Goal: Information Seeking & Learning: Learn about a topic

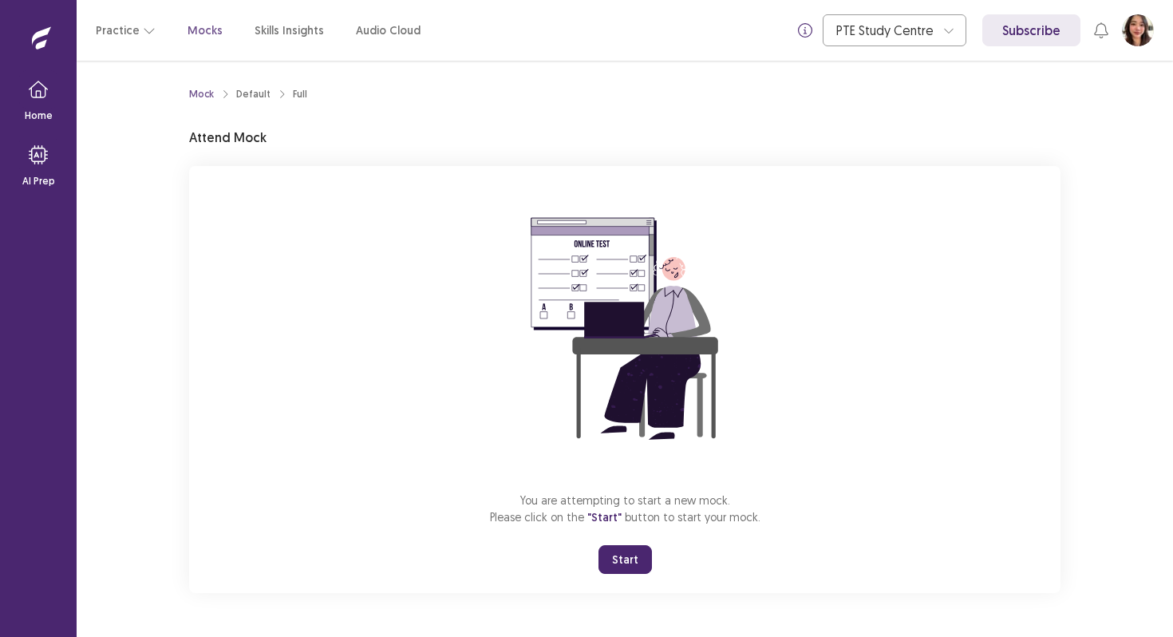
click at [632, 551] on button "Start" at bounding box center [624, 559] width 53 height 29
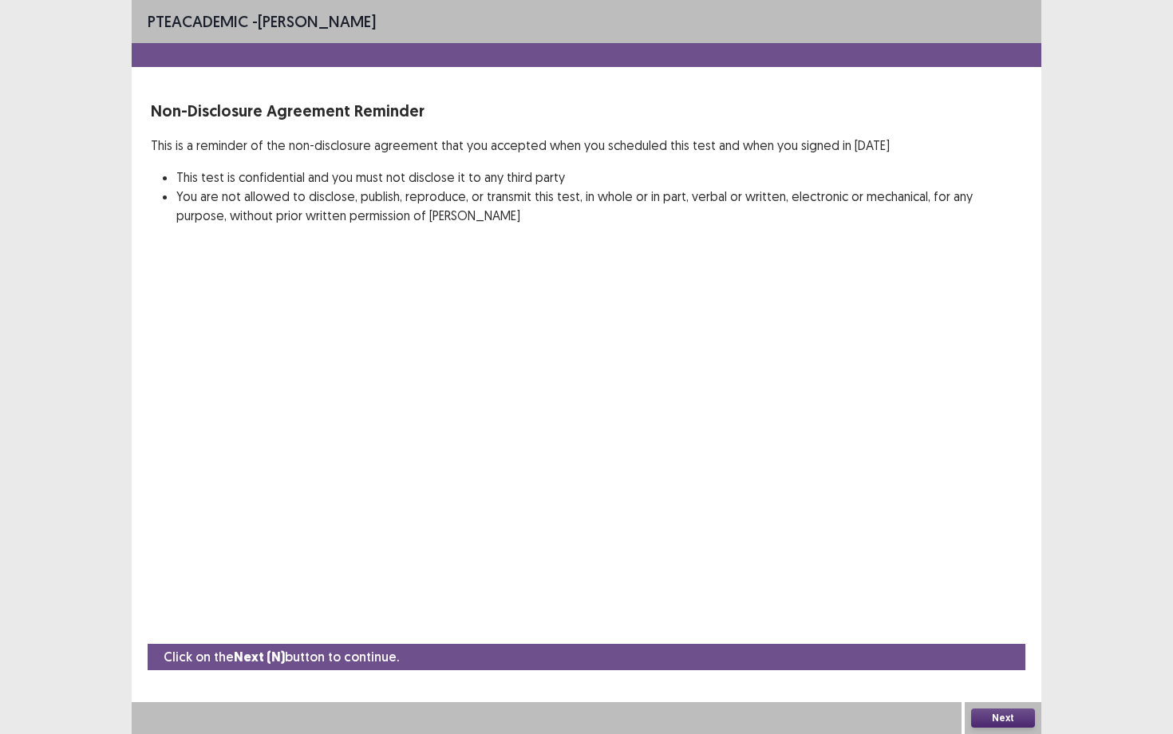
click at [996, 636] on button "Next" at bounding box center [1003, 717] width 64 height 19
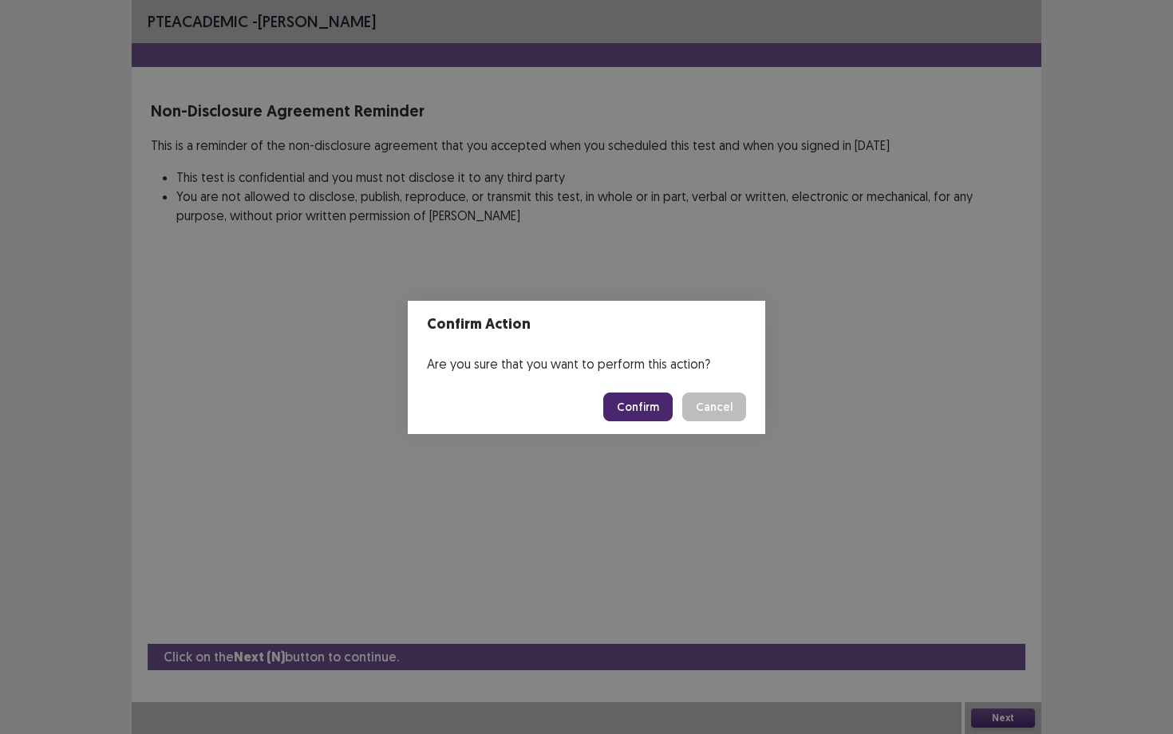
click at [623, 415] on button "Confirm" at bounding box center [637, 406] width 69 height 29
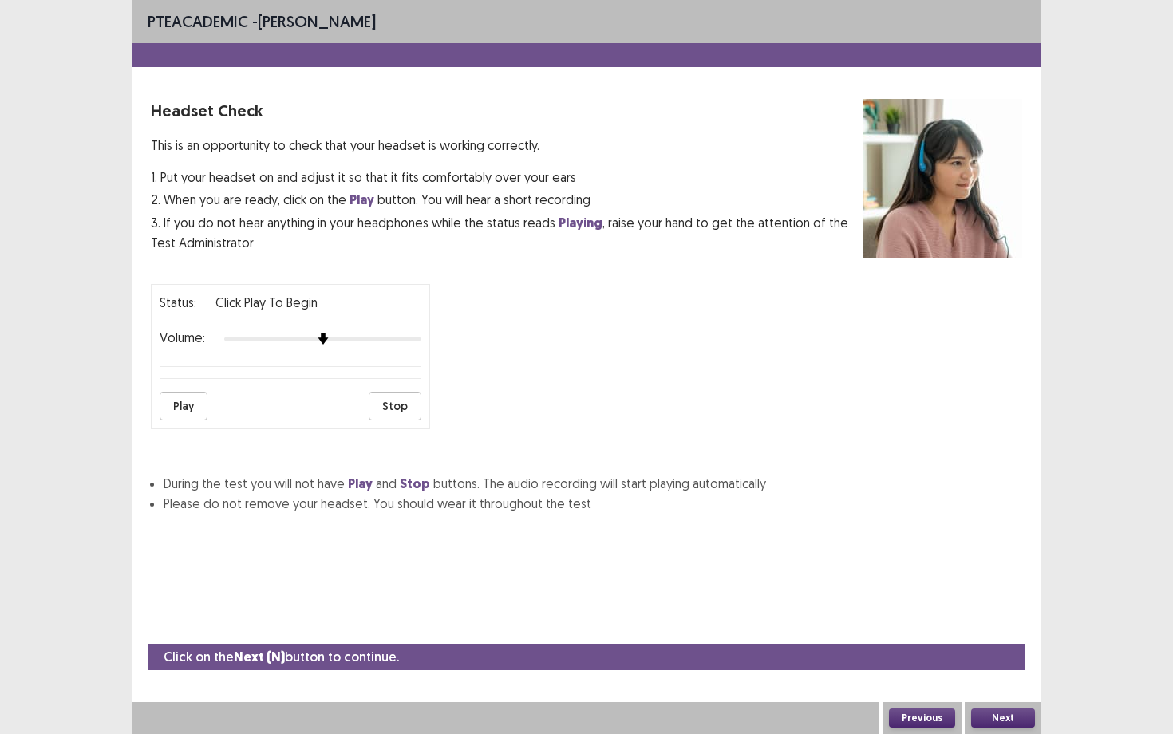
click at [414, 333] on div at bounding box center [322, 339] width 197 height 13
click at [1012, 636] on button "Next" at bounding box center [1003, 717] width 64 height 19
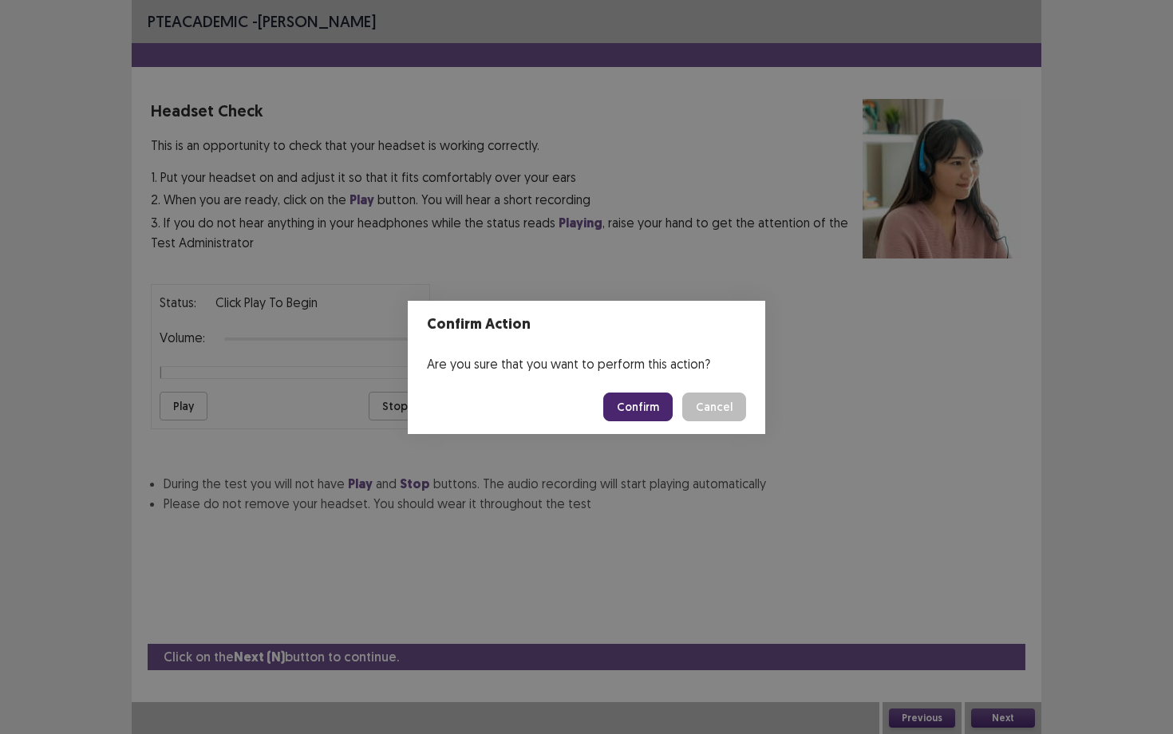
click at [667, 419] on button "Confirm" at bounding box center [637, 406] width 69 height 29
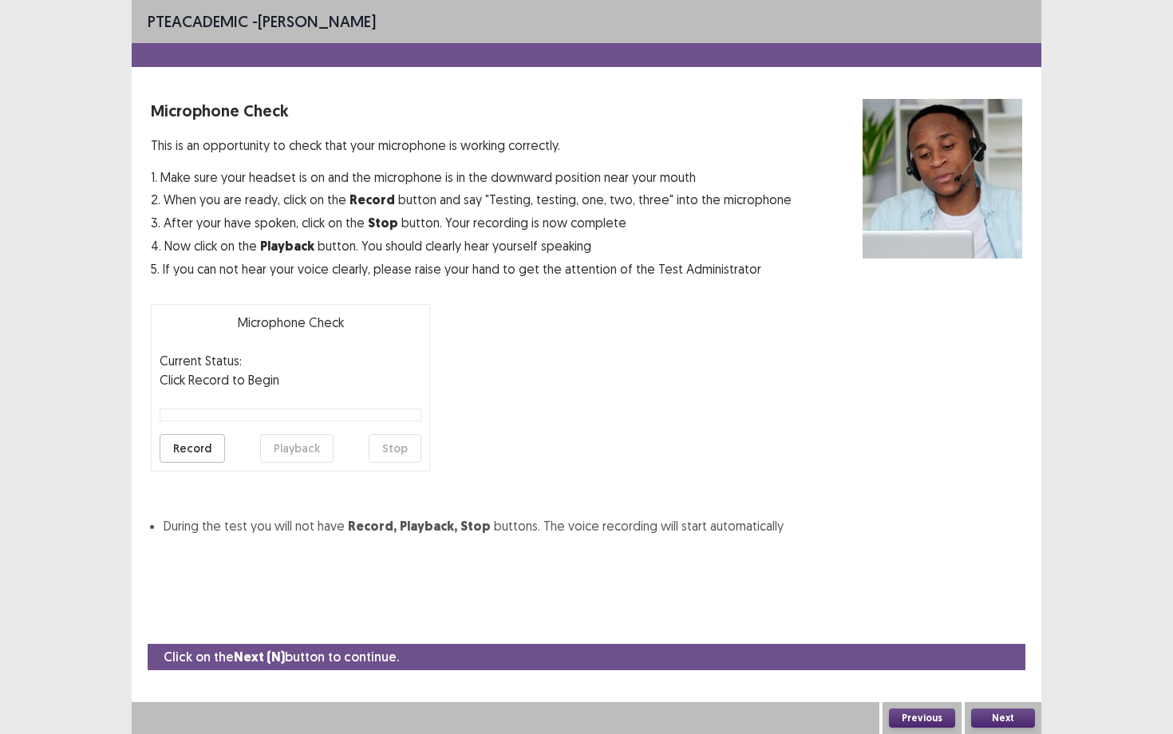
click at [1004, 636] on button "Next" at bounding box center [1003, 717] width 64 height 19
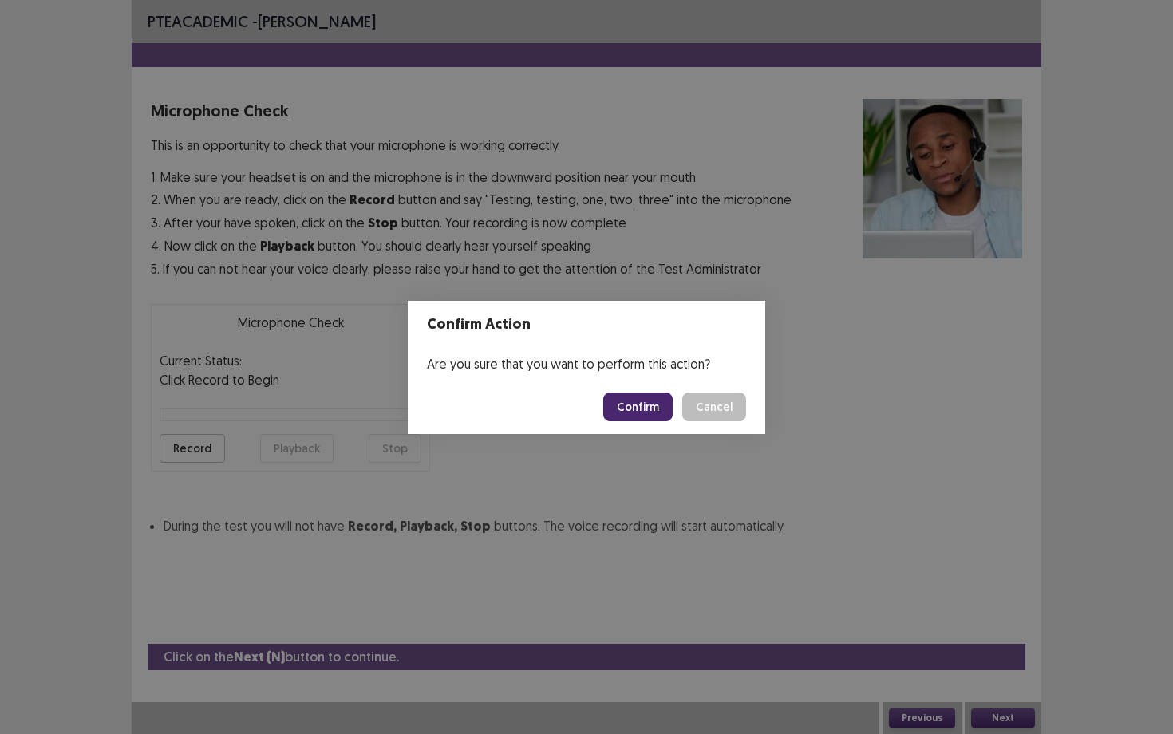
click at [657, 408] on button "Confirm" at bounding box center [637, 406] width 69 height 29
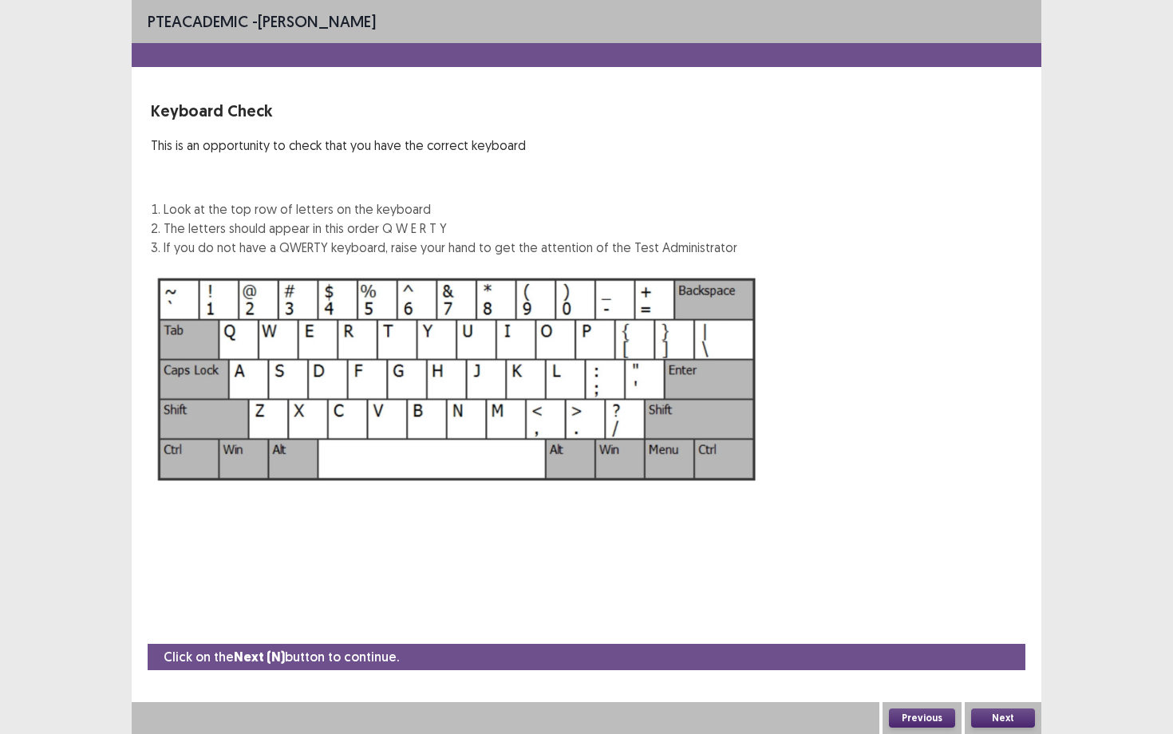
click at [1015, 636] on button "Next" at bounding box center [1003, 717] width 64 height 19
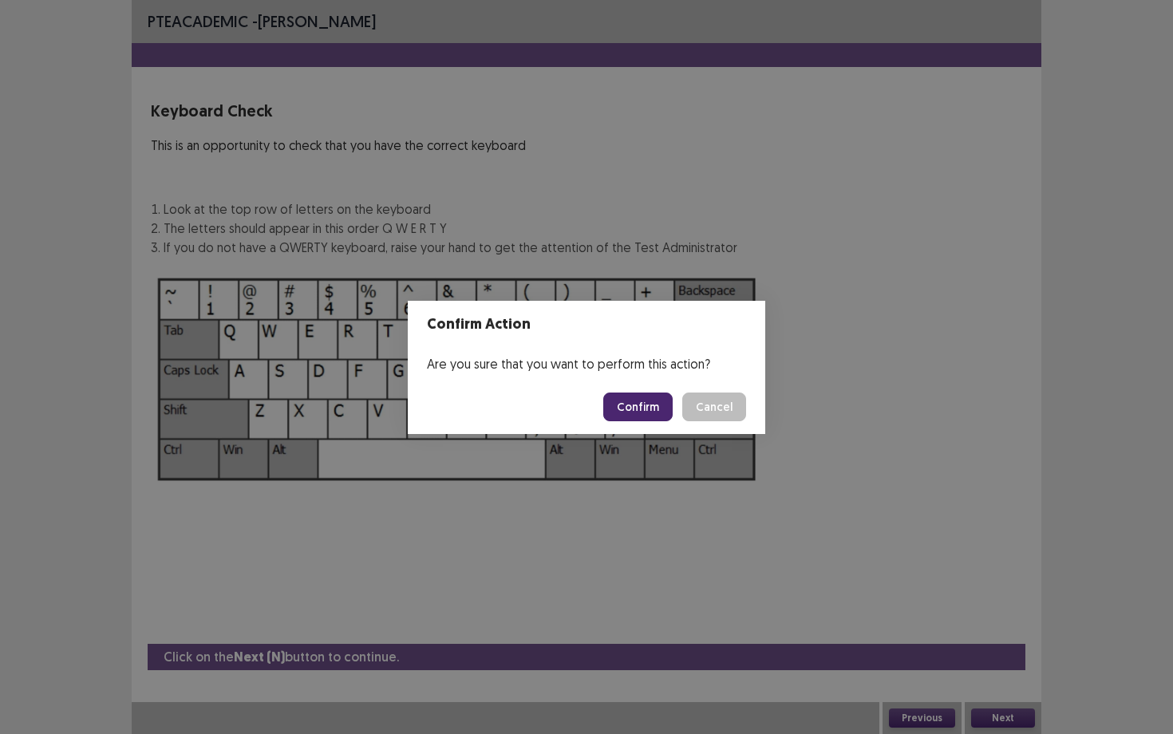
click at [671, 416] on button "Confirm" at bounding box center [637, 406] width 69 height 29
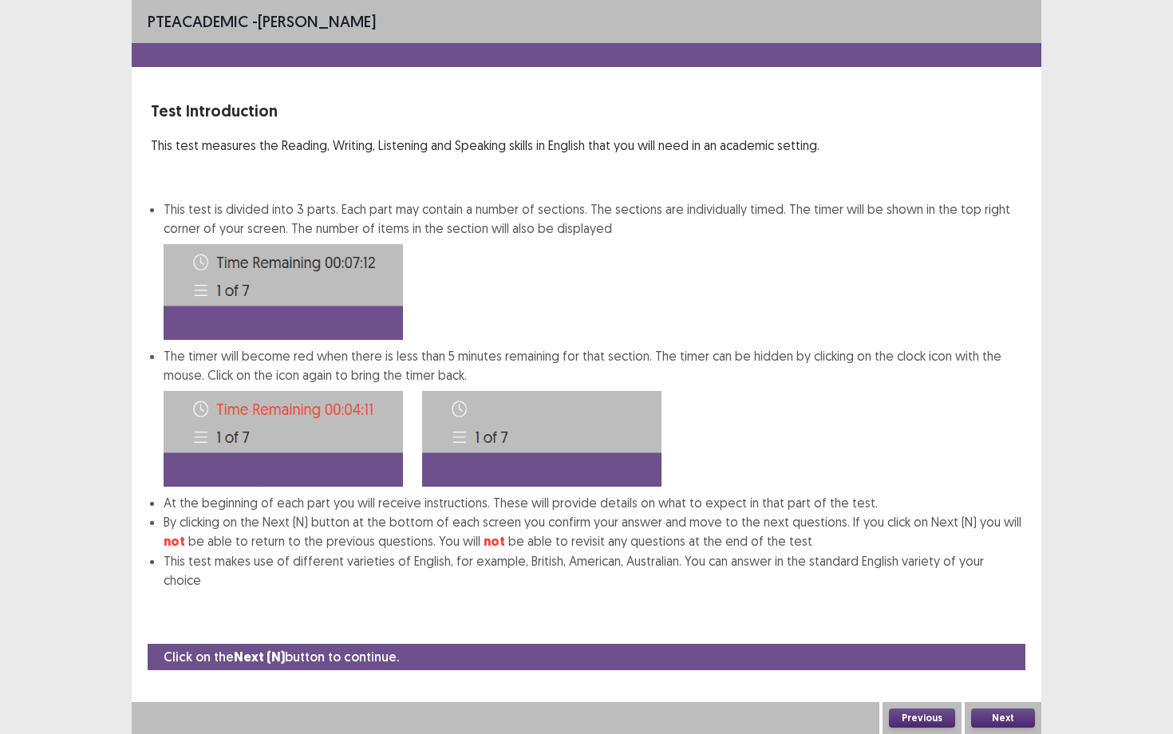
click at [1019, 636] on button "Next" at bounding box center [1003, 717] width 64 height 19
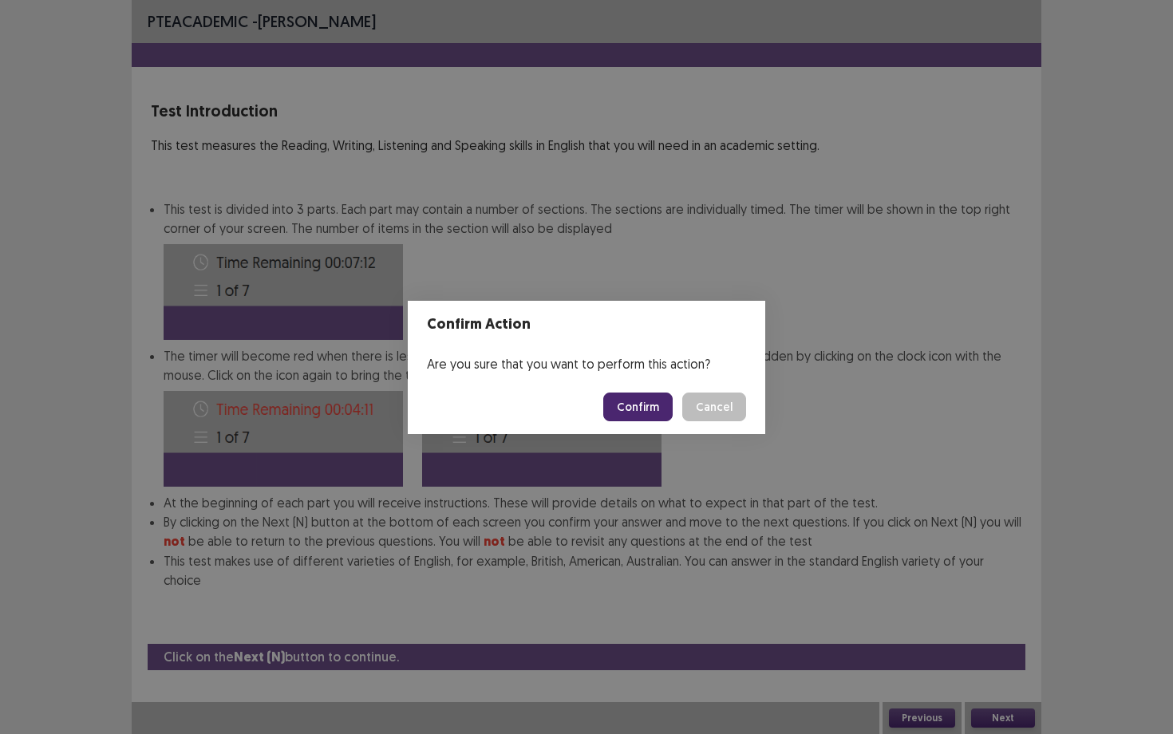
click at [654, 405] on button "Confirm" at bounding box center [637, 406] width 69 height 29
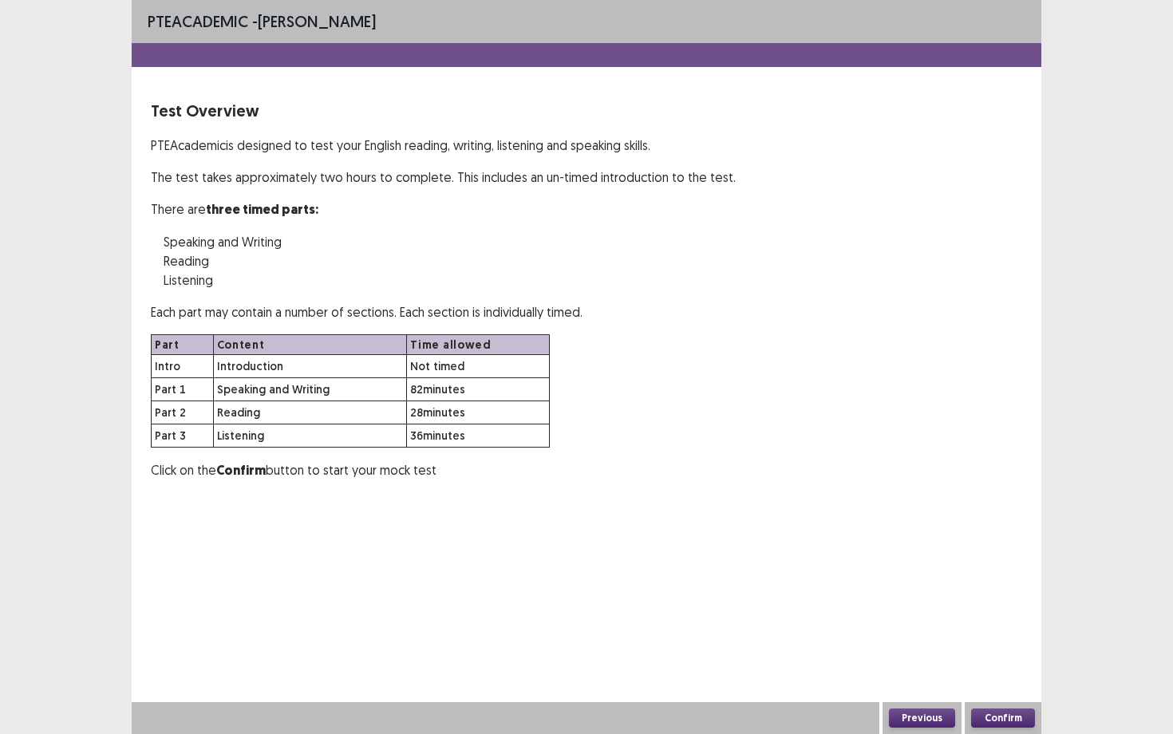
click at [1020, 636] on button "Confirm" at bounding box center [1003, 717] width 64 height 19
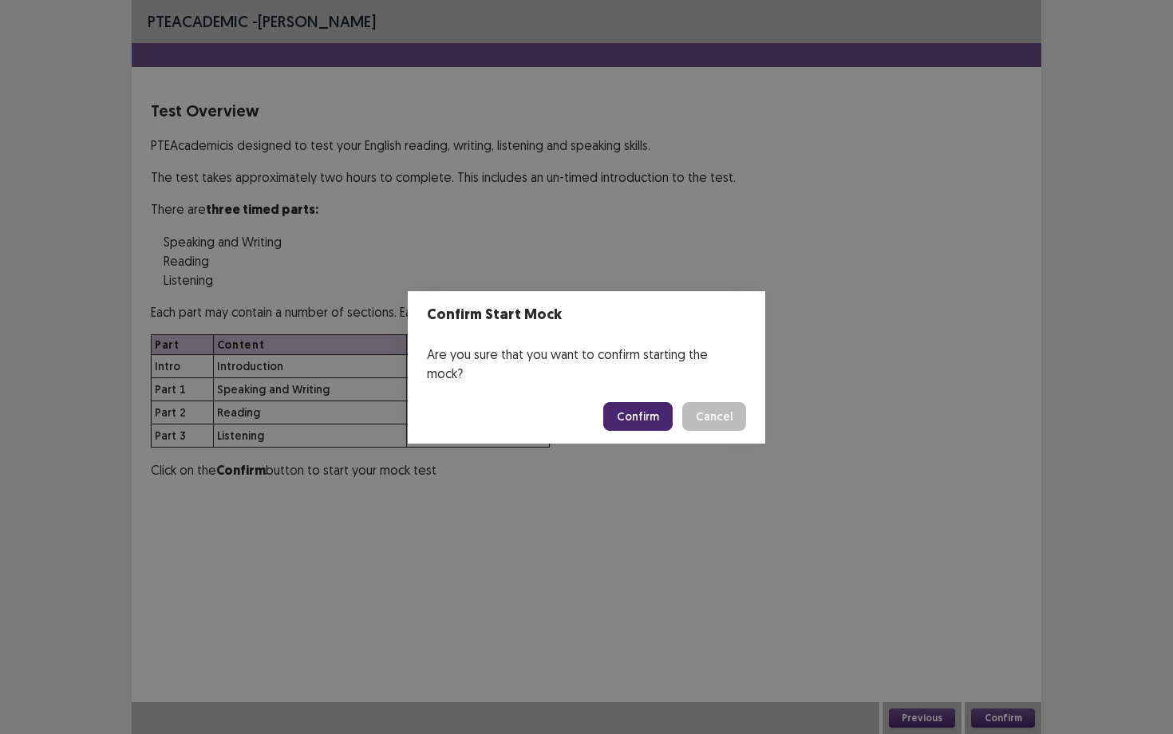
click at [664, 420] on button "Confirm" at bounding box center [637, 416] width 69 height 29
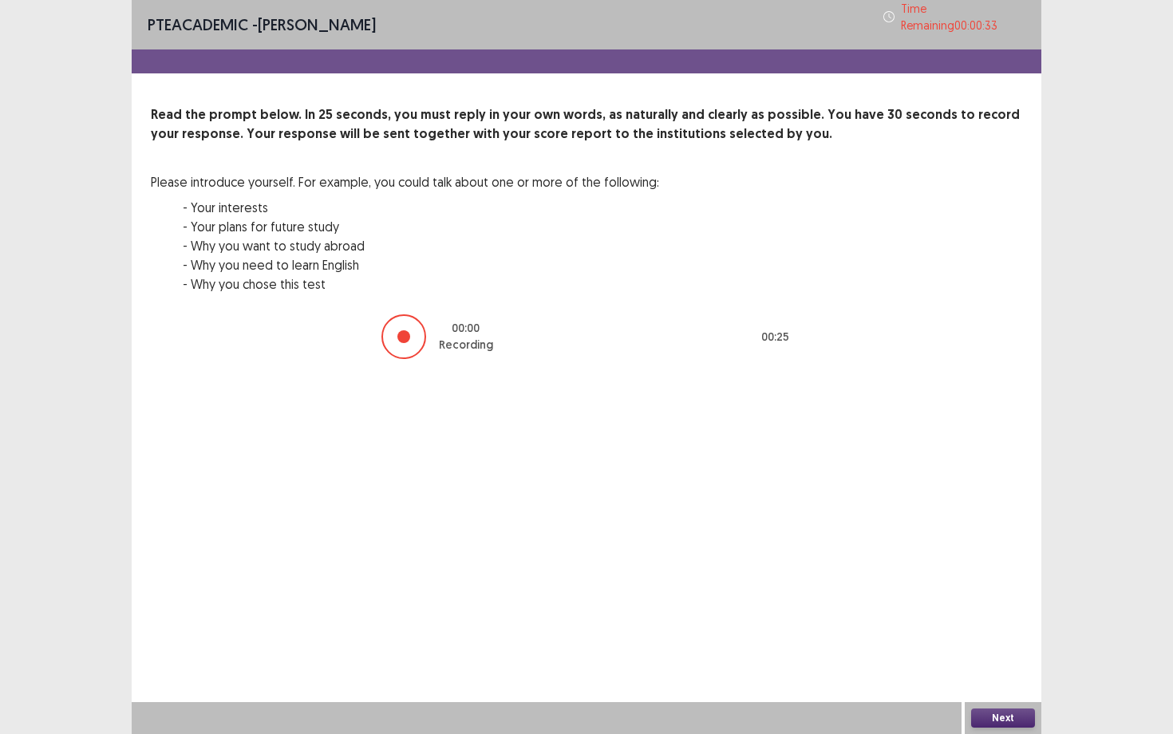
click at [999, 636] on button "Next" at bounding box center [1003, 717] width 64 height 19
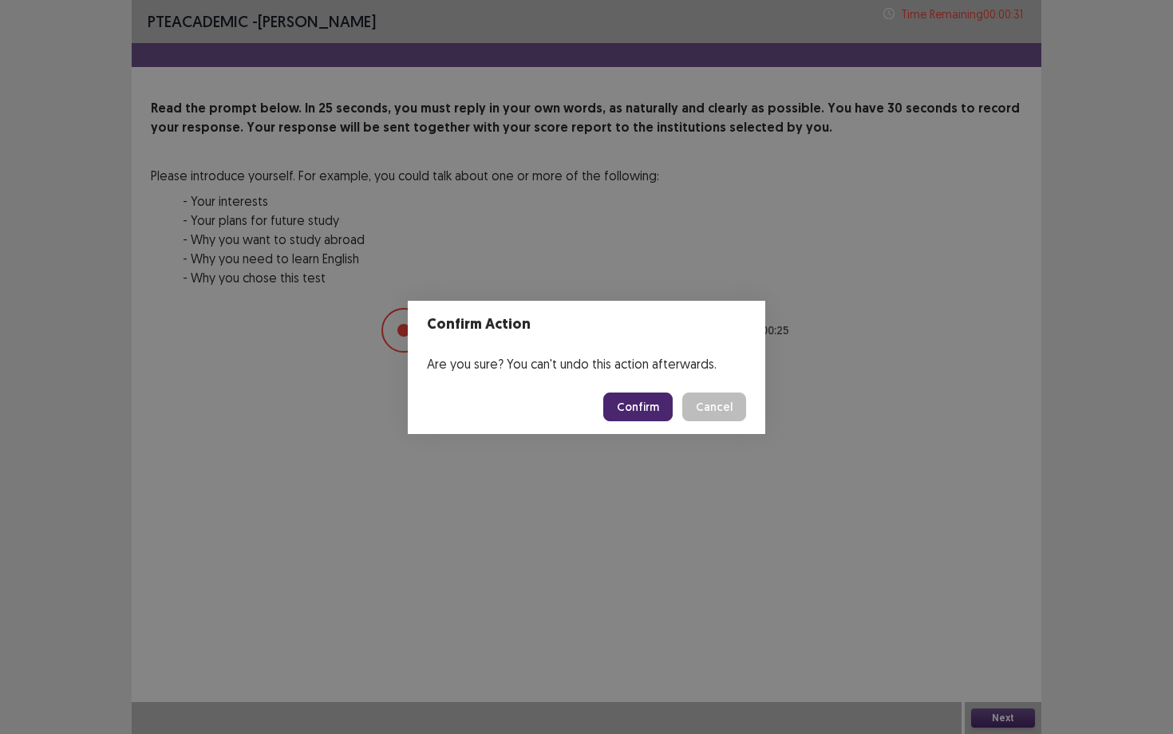
click at [649, 404] on button "Confirm" at bounding box center [637, 406] width 69 height 29
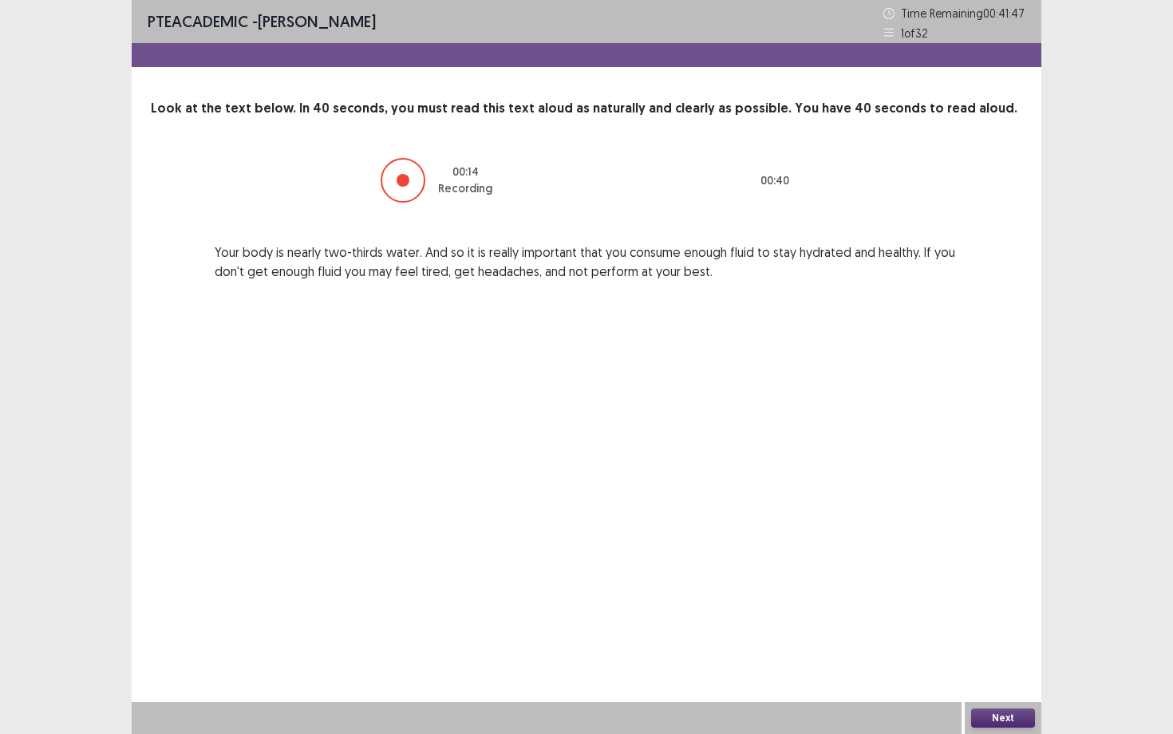
click at [996, 636] on button "Next" at bounding box center [1003, 717] width 64 height 19
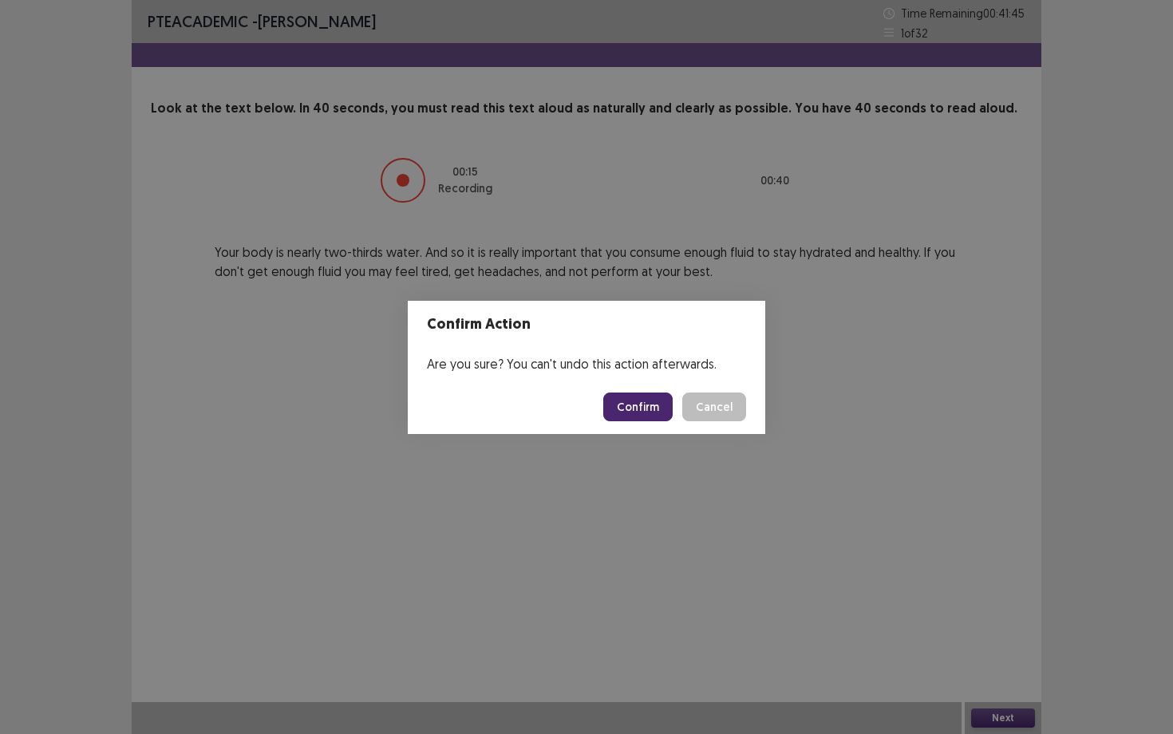
click at [649, 397] on button "Confirm" at bounding box center [637, 406] width 69 height 29
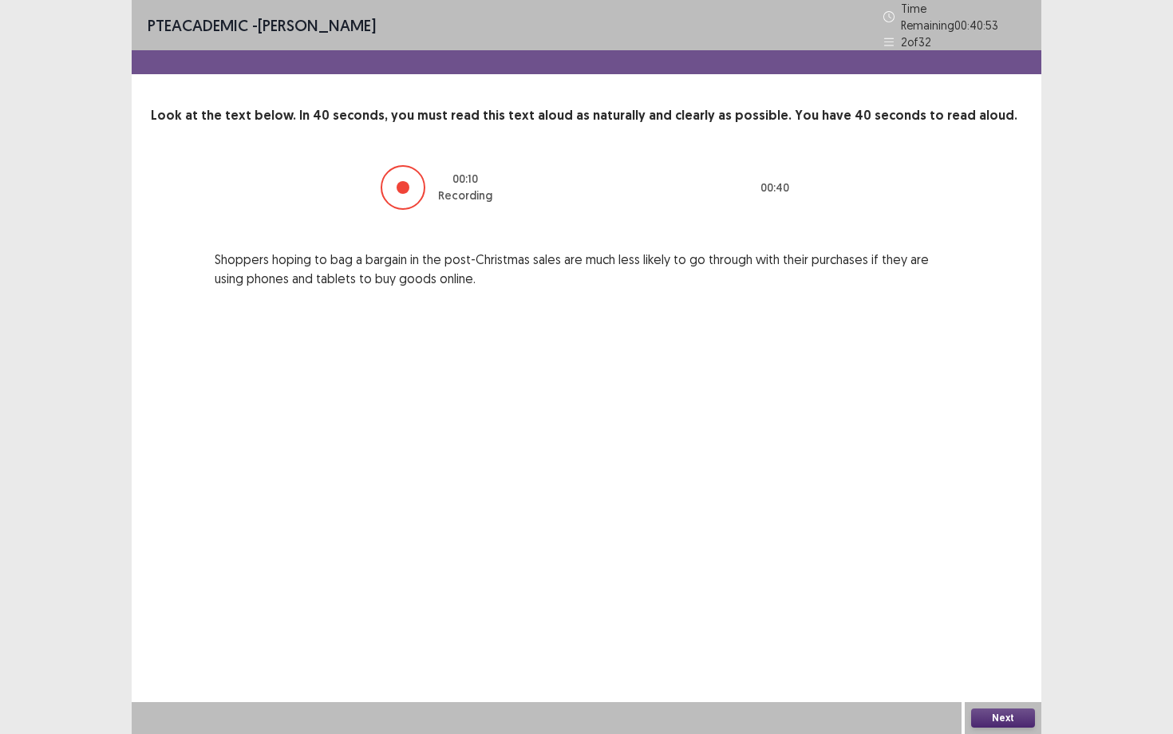
click at [1019, 636] on button "Next" at bounding box center [1003, 717] width 64 height 19
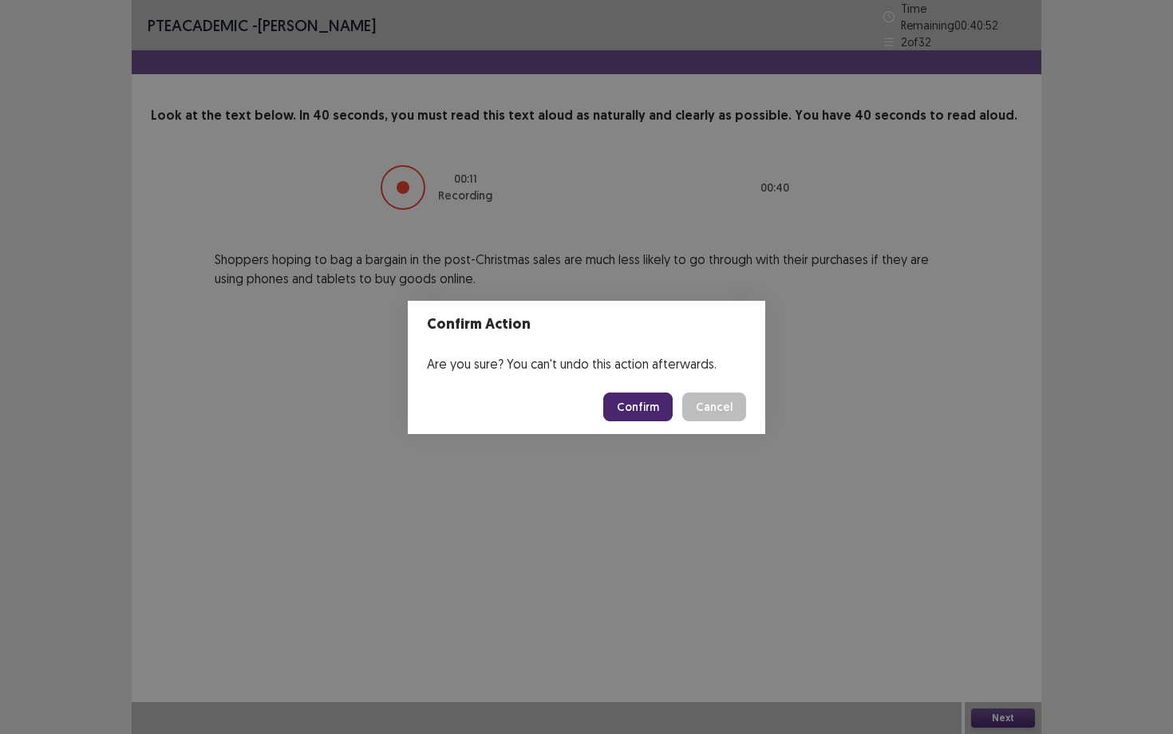
click at [626, 409] on button "Confirm" at bounding box center [637, 406] width 69 height 29
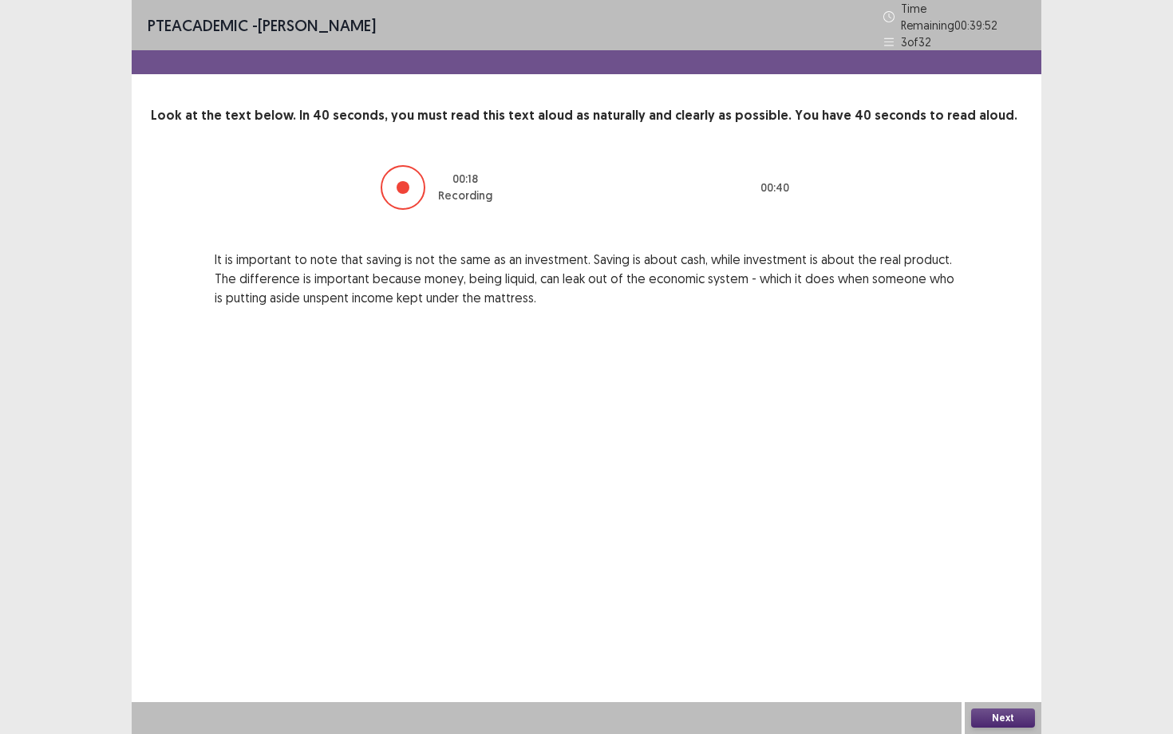
click at [1032, 636] on button "Next" at bounding box center [1003, 717] width 64 height 19
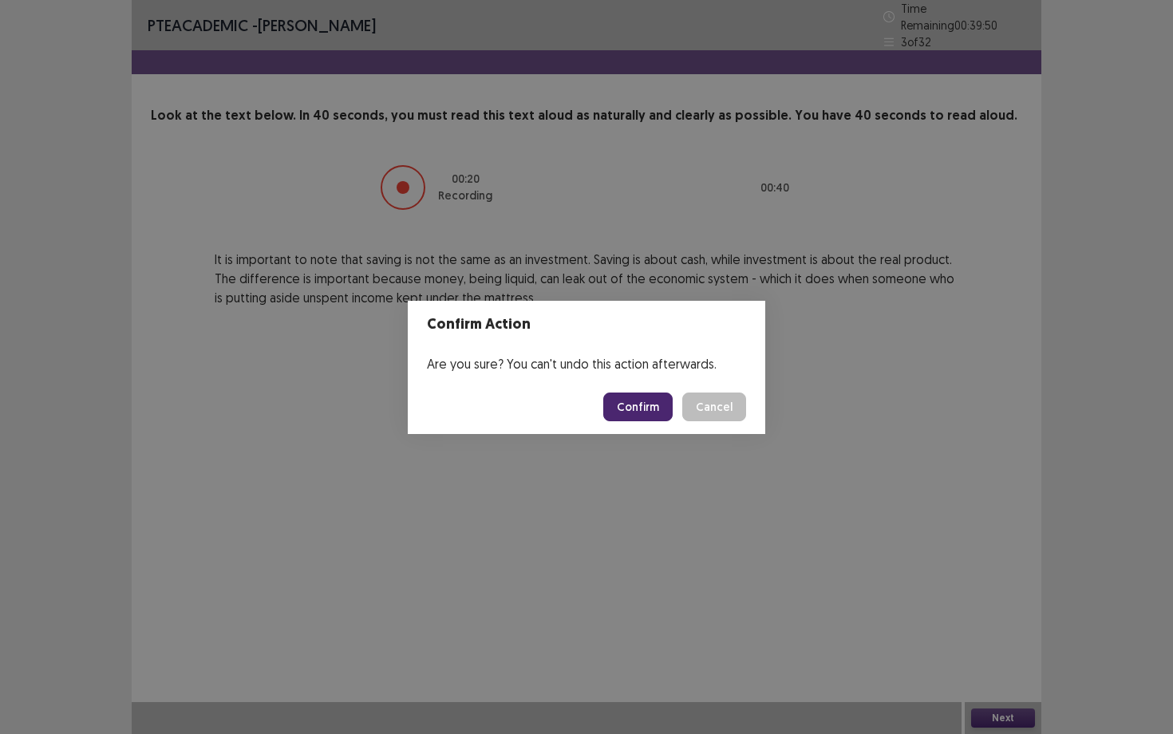
click at [653, 412] on button "Confirm" at bounding box center [637, 406] width 69 height 29
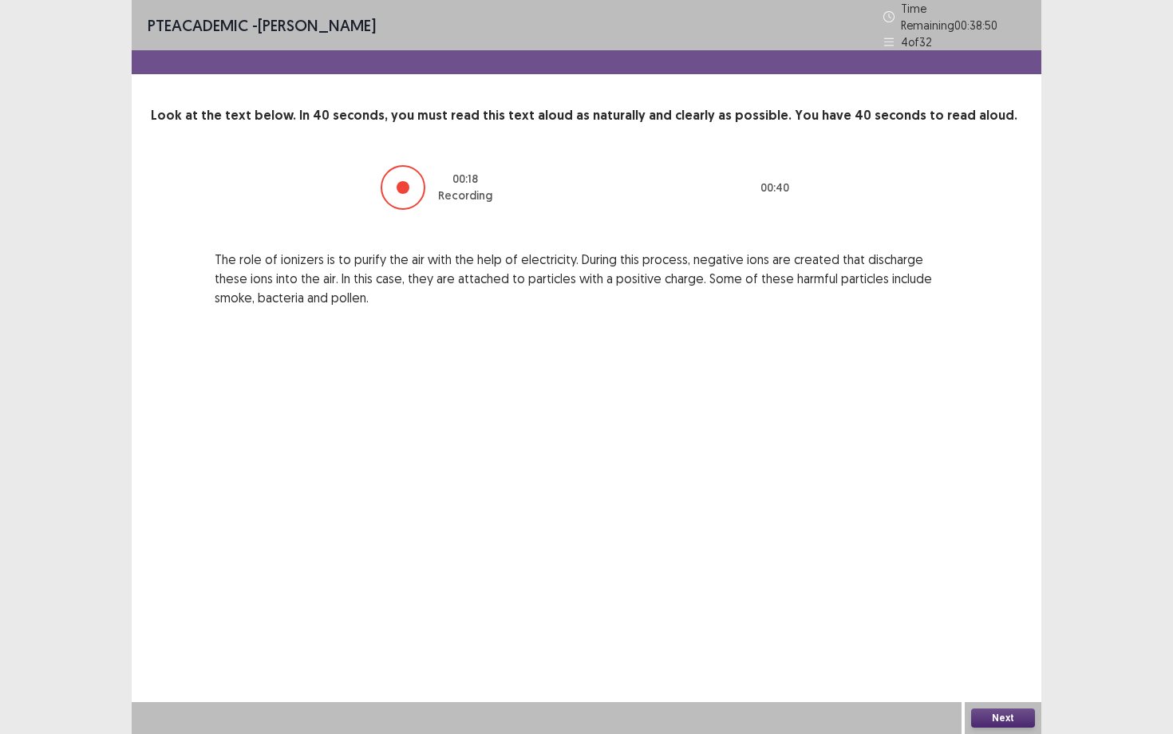
click at [989, 636] on button "Next" at bounding box center [1003, 717] width 64 height 19
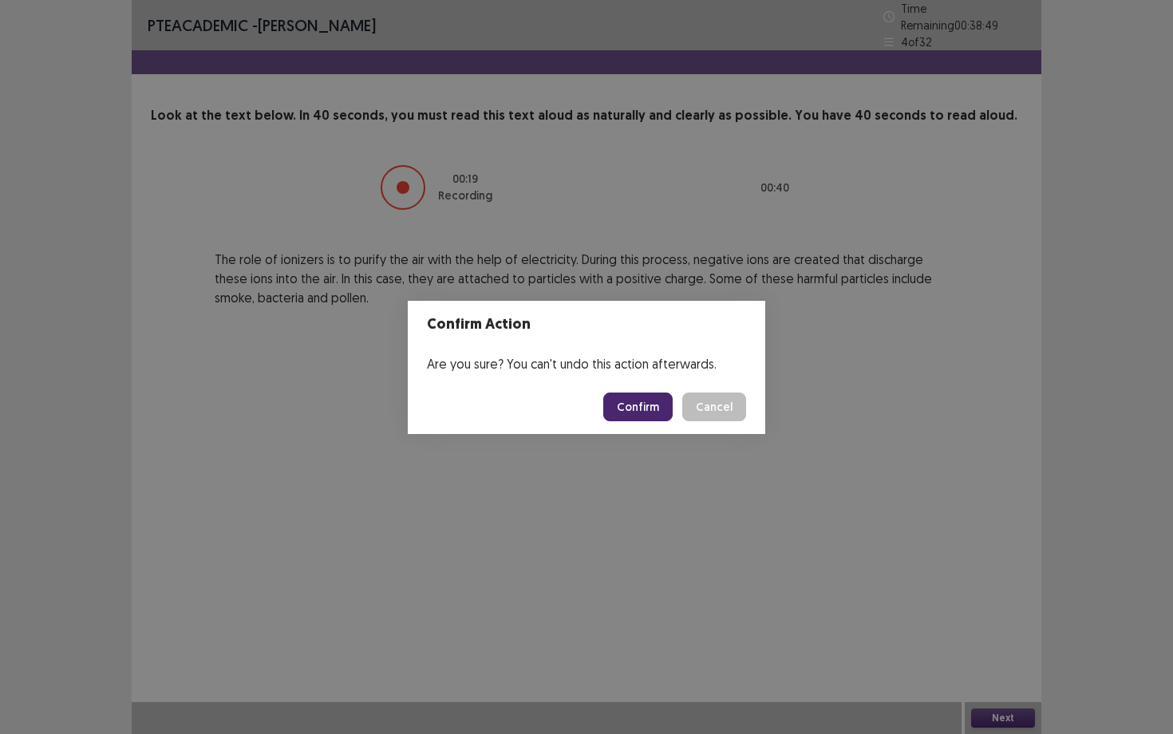
click at [656, 416] on button "Confirm" at bounding box center [637, 406] width 69 height 29
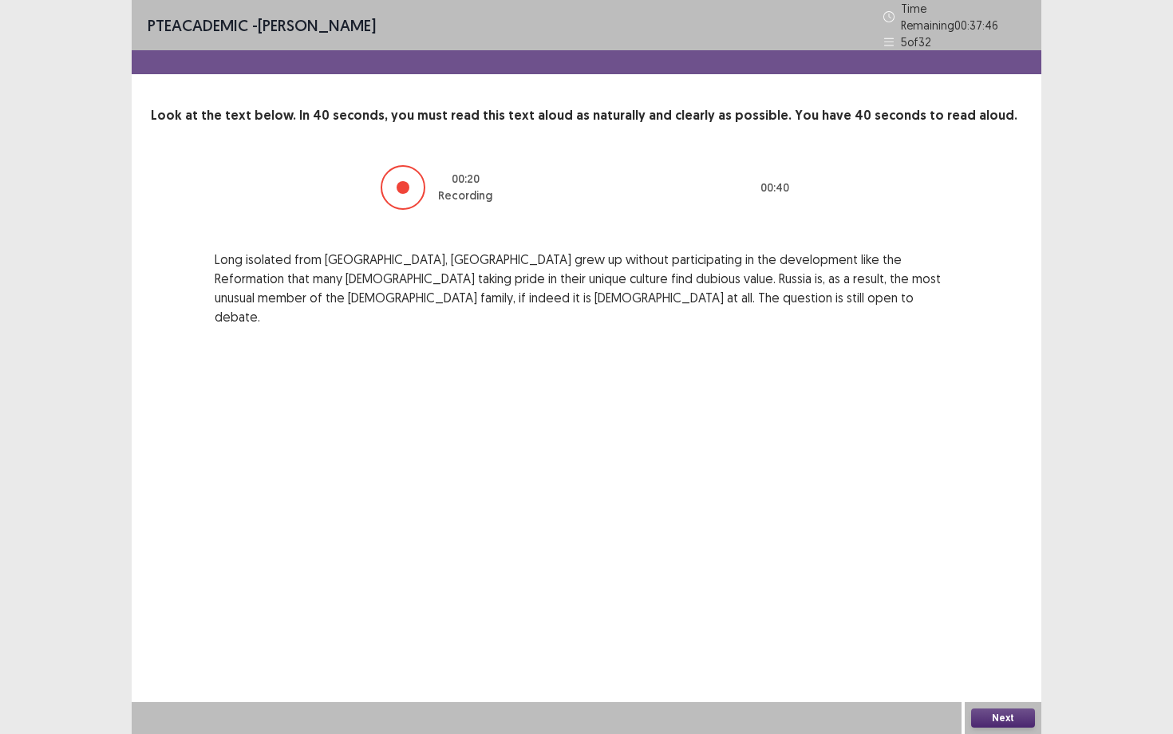
click at [999, 636] on button "Next" at bounding box center [1003, 717] width 64 height 19
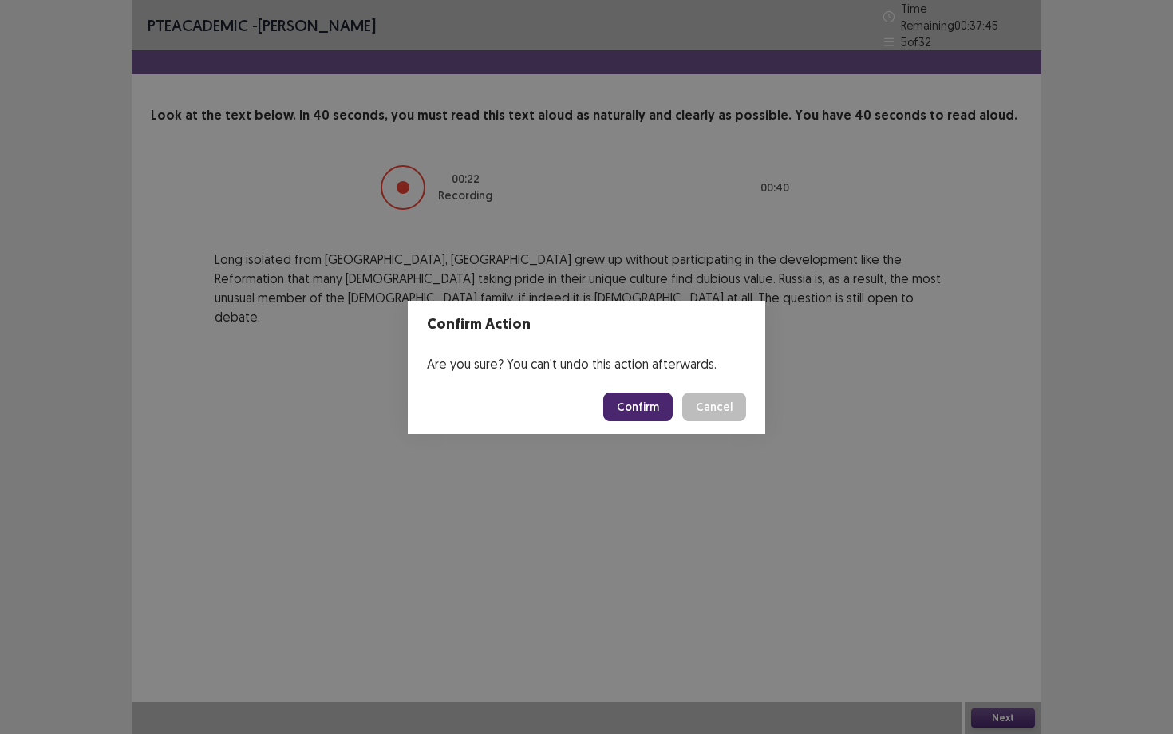
click at [643, 413] on button "Confirm" at bounding box center [637, 406] width 69 height 29
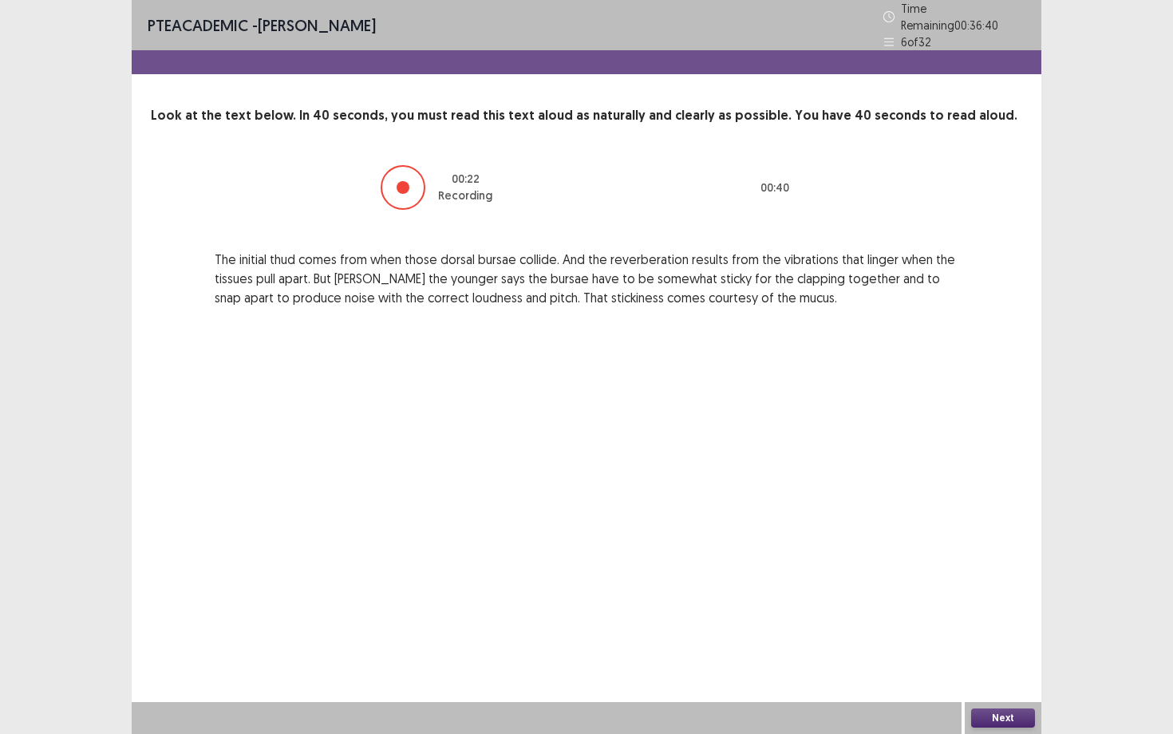
click at [1005, 636] on button "Next" at bounding box center [1003, 717] width 64 height 19
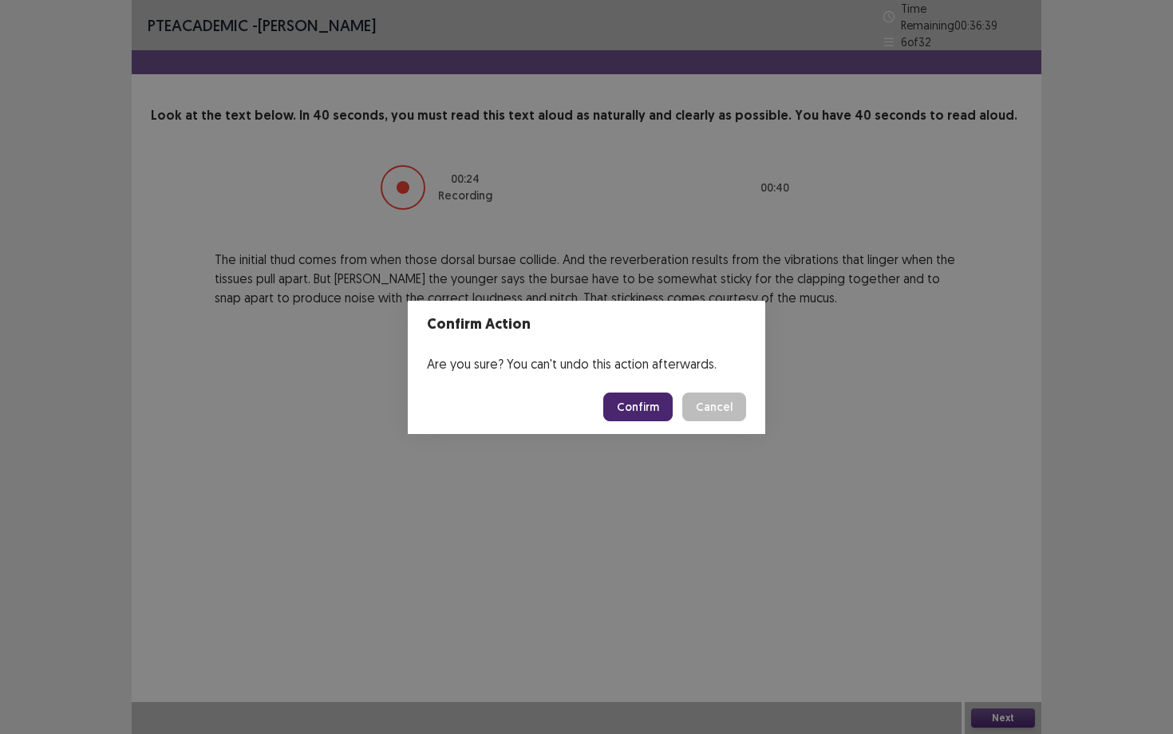
click at [650, 398] on button "Confirm" at bounding box center [637, 406] width 69 height 29
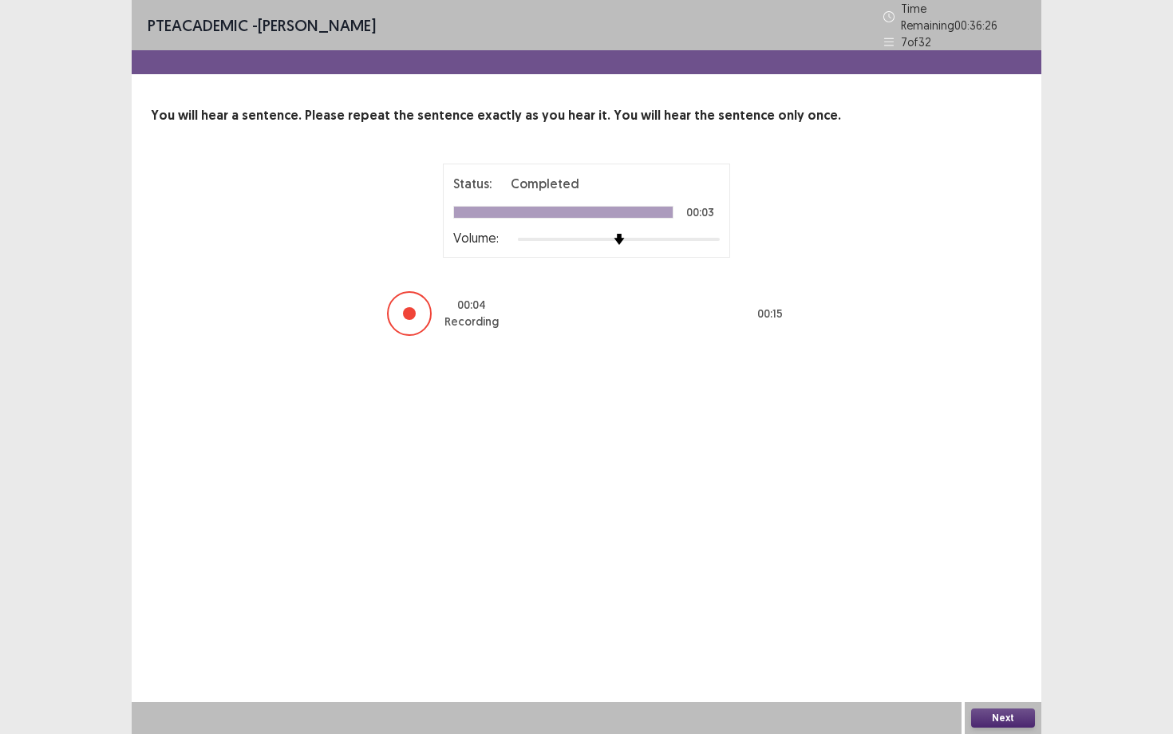
click at [1000, 636] on button "Next" at bounding box center [1003, 717] width 64 height 19
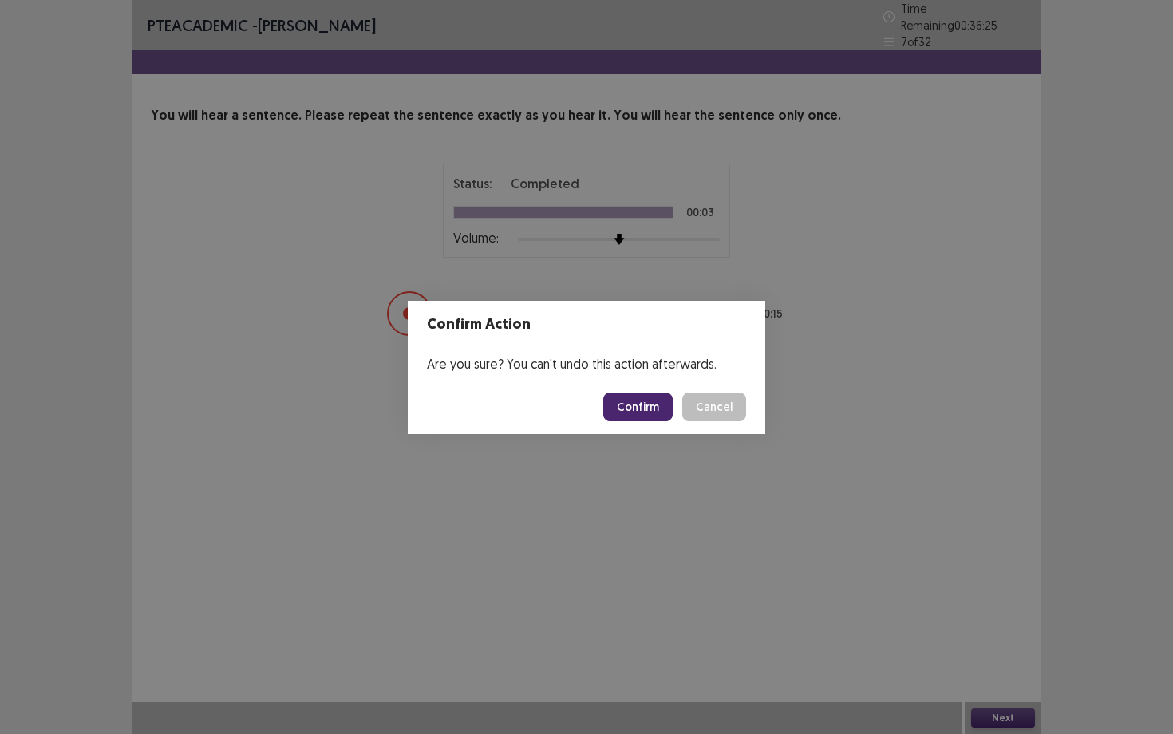
click at [651, 409] on button "Confirm" at bounding box center [637, 406] width 69 height 29
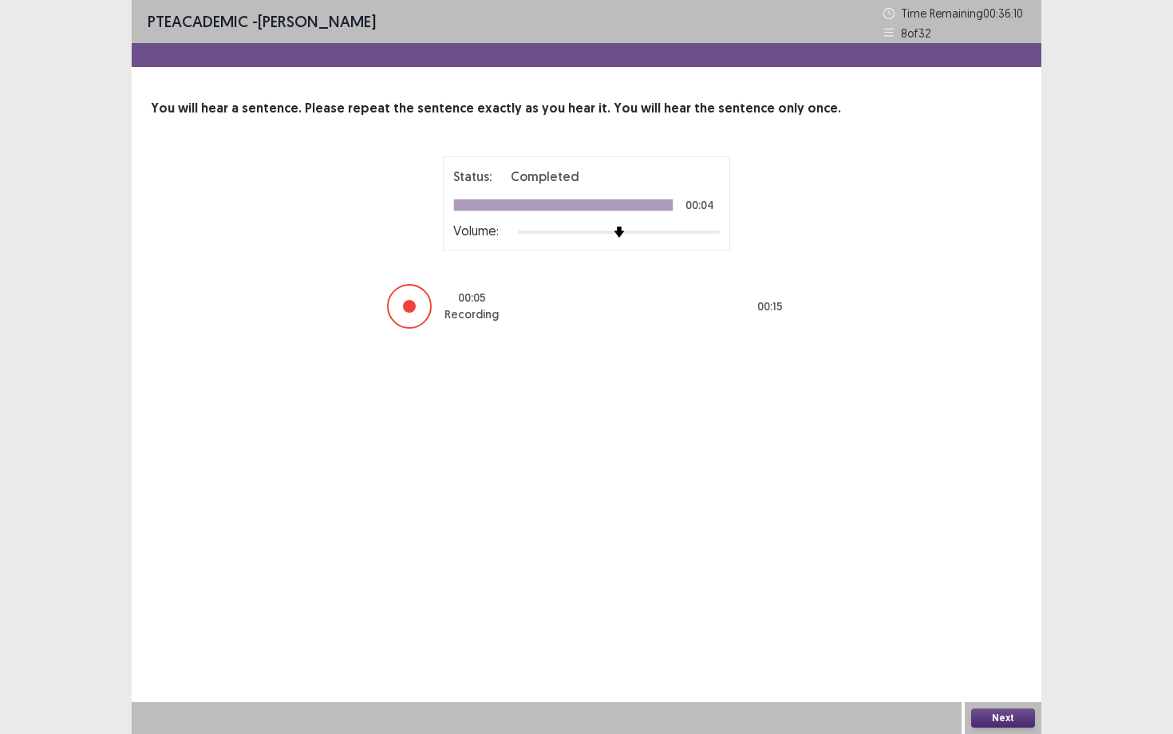
click at [987, 636] on button "Next" at bounding box center [1003, 717] width 64 height 19
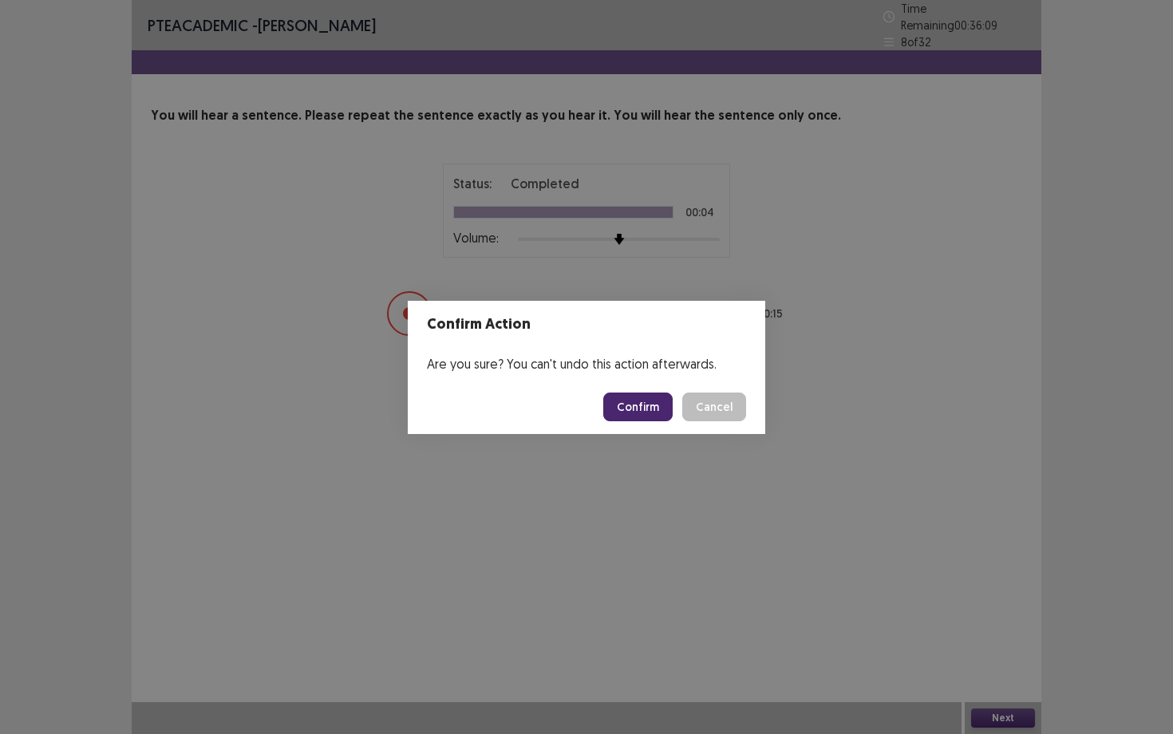
click at [664, 408] on button "Confirm" at bounding box center [637, 406] width 69 height 29
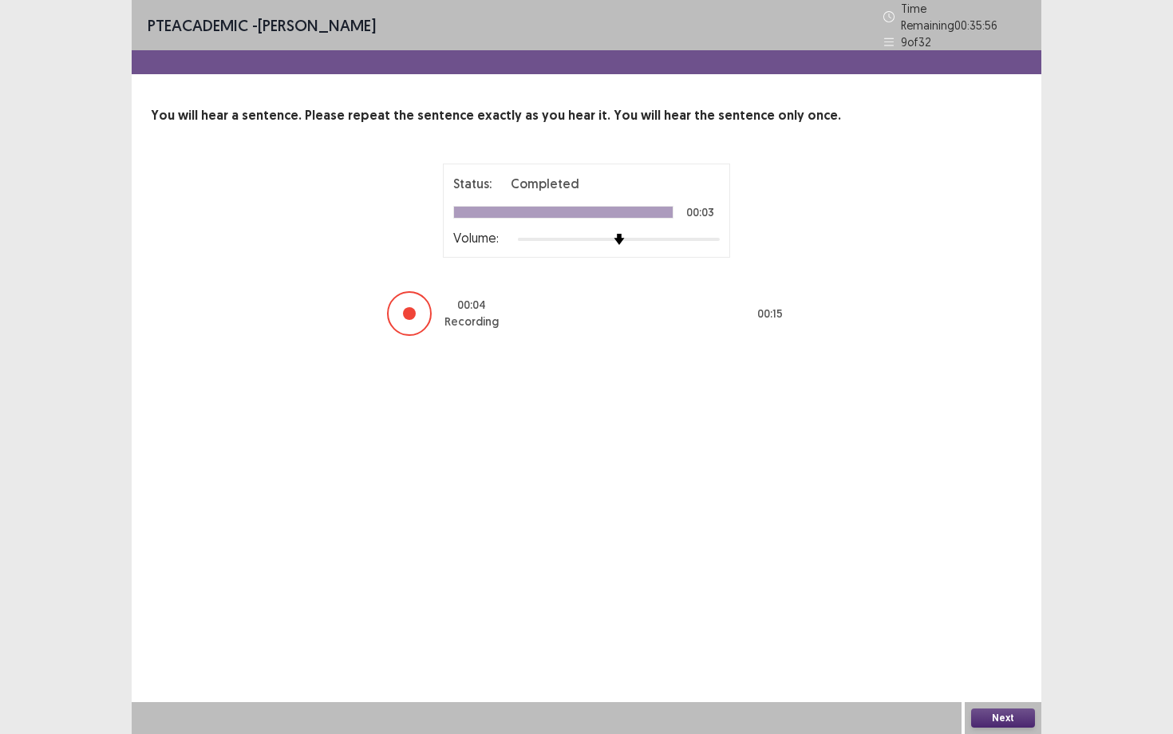
click at [1013, 636] on div "Next" at bounding box center [1002, 718] width 77 height 32
click at [989, 636] on button "Next" at bounding box center [1003, 717] width 64 height 19
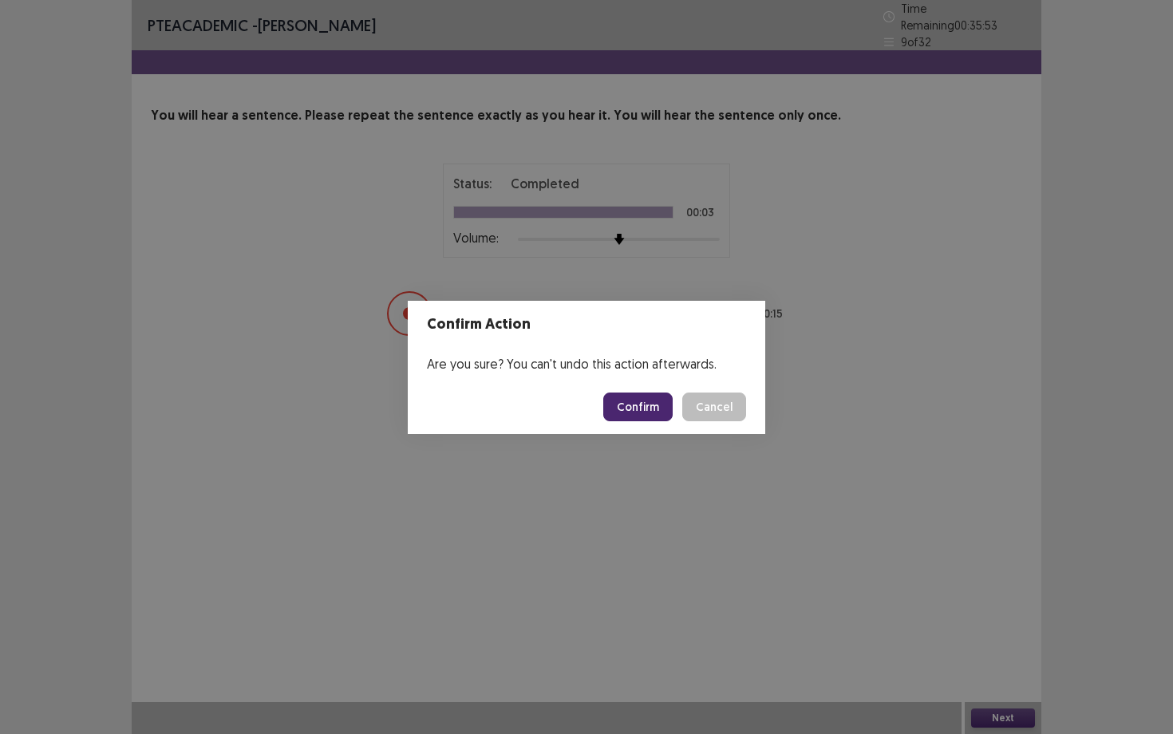
click at [654, 396] on button "Confirm" at bounding box center [637, 406] width 69 height 29
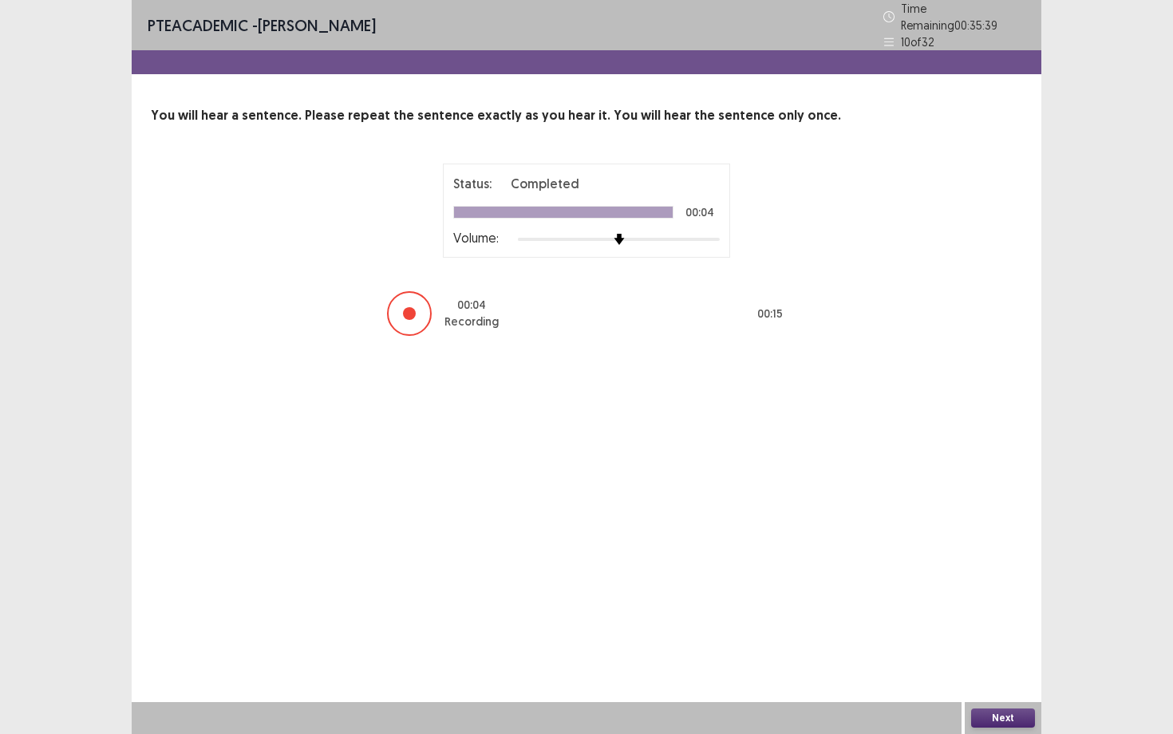
click at [986, 636] on button "Next" at bounding box center [1003, 717] width 64 height 19
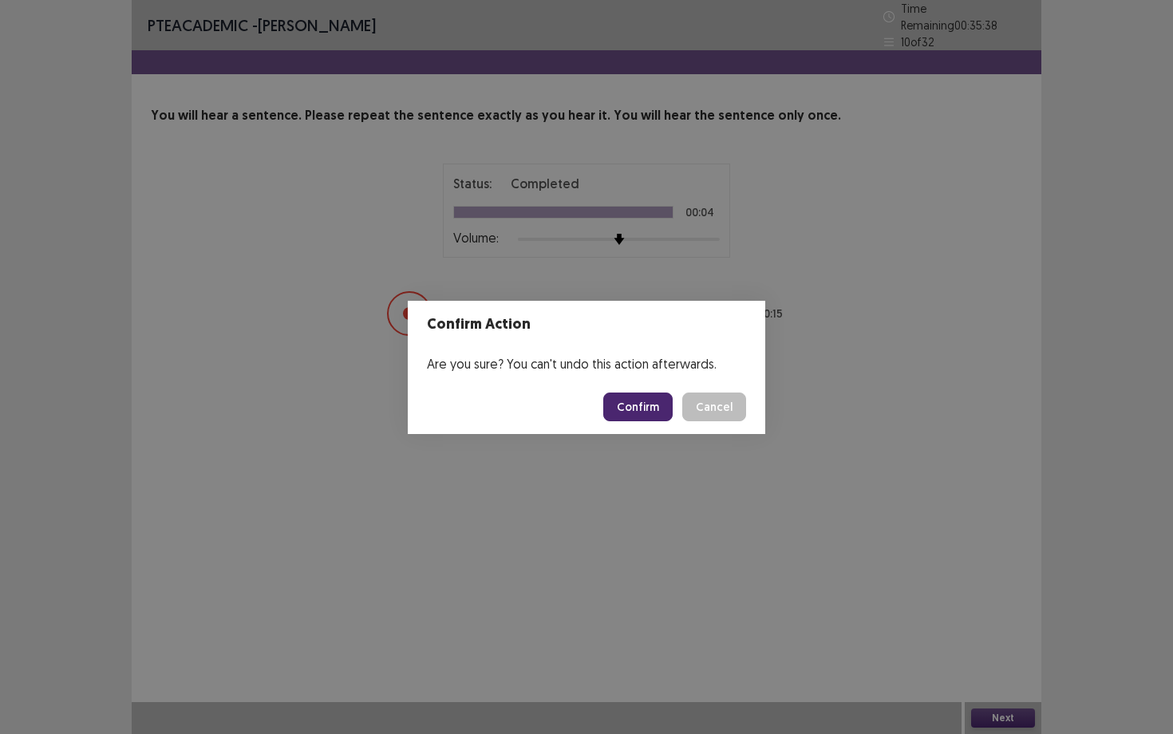
click at [637, 399] on button "Confirm" at bounding box center [637, 406] width 69 height 29
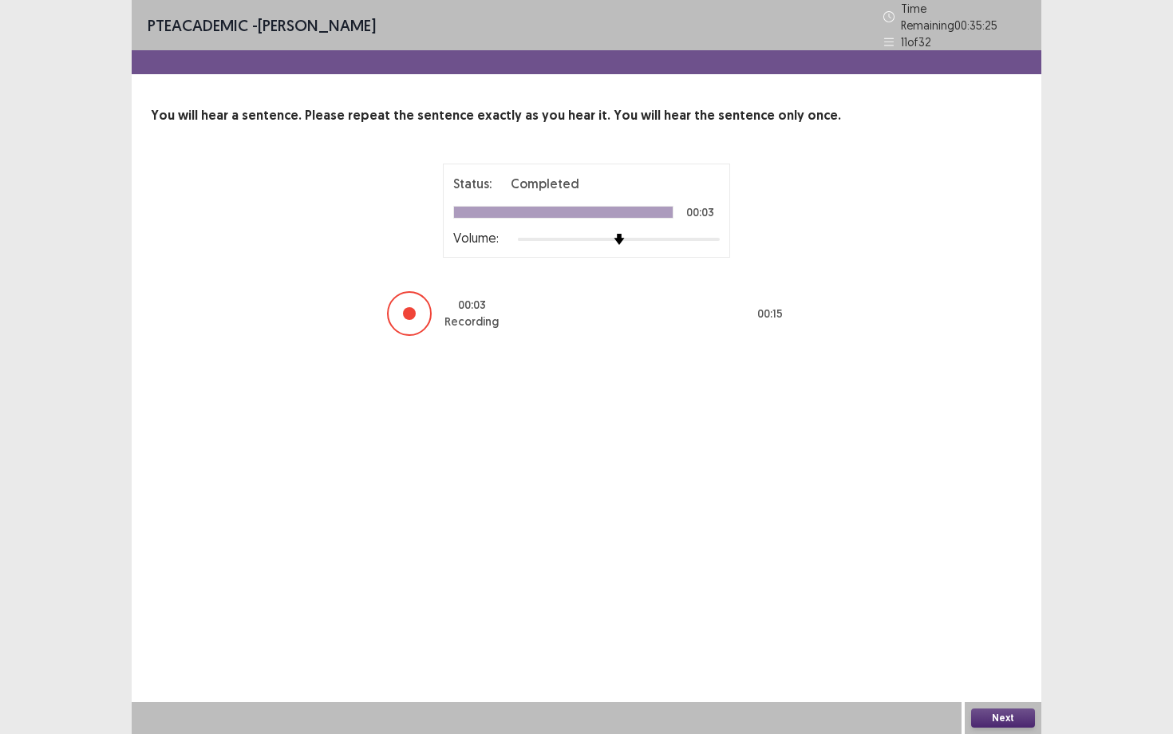
click at [982, 636] on button "Next" at bounding box center [1003, 717] width 64 height 19
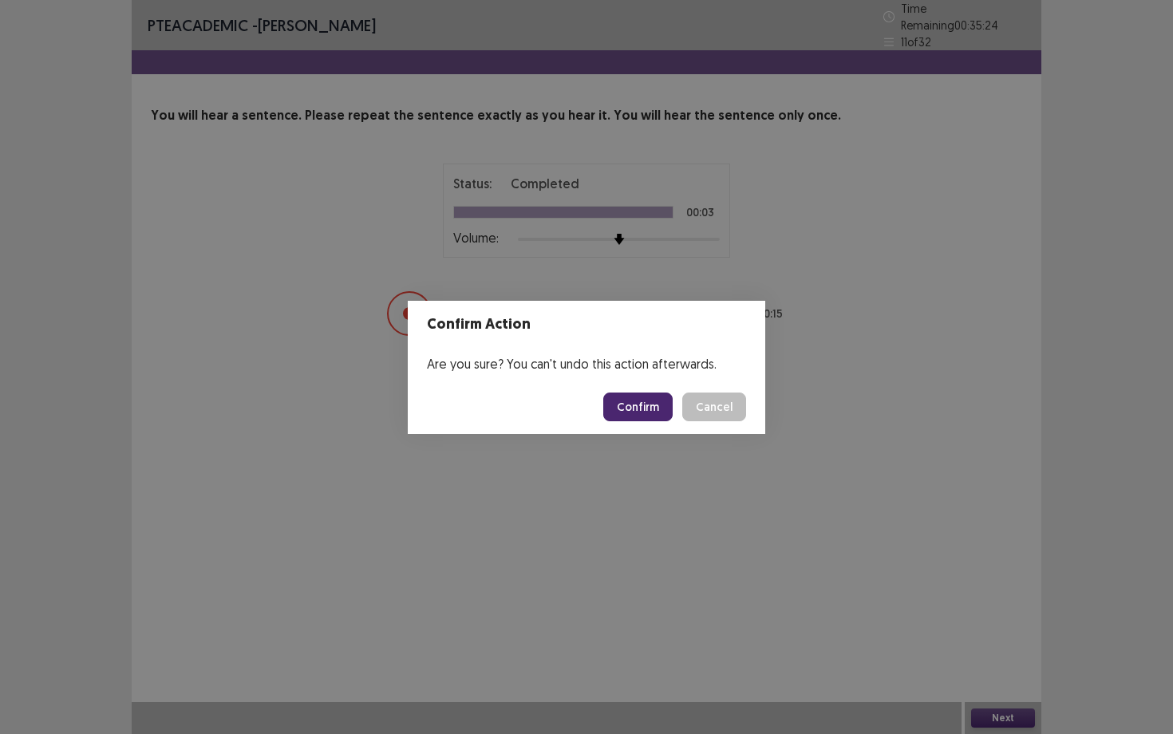
click at [635, 399] on button "Confirm" at bounding box center [637, 406] width 69 height 29
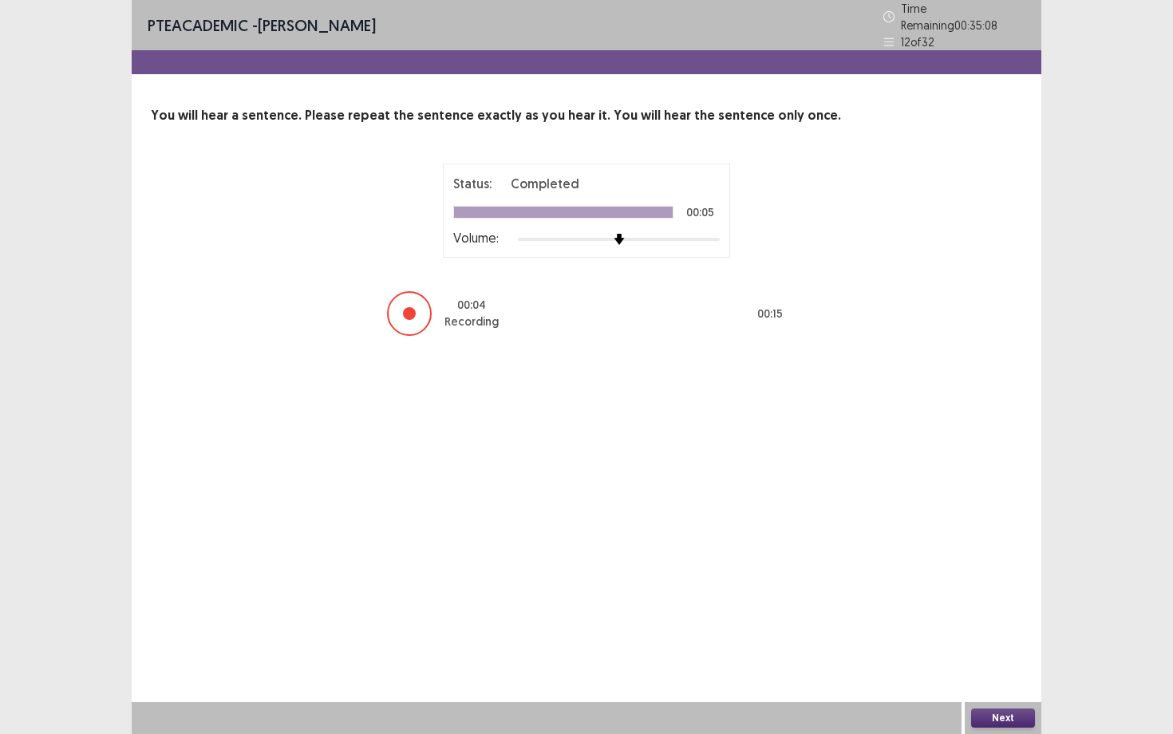
click at [1008, 636] on button "Next" at bounding box center [1003, 717] width 64 height 19
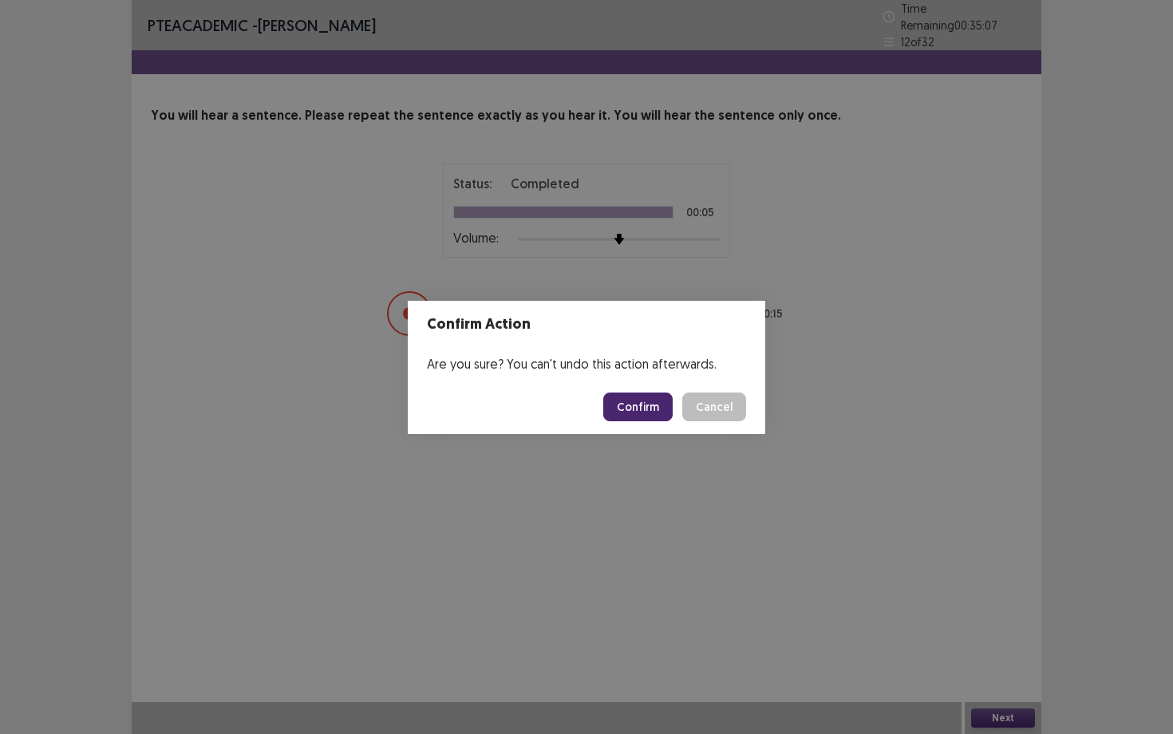
click at [631, 401] on button "Confirm" at bounding box center [637, 406] width 69 height 29
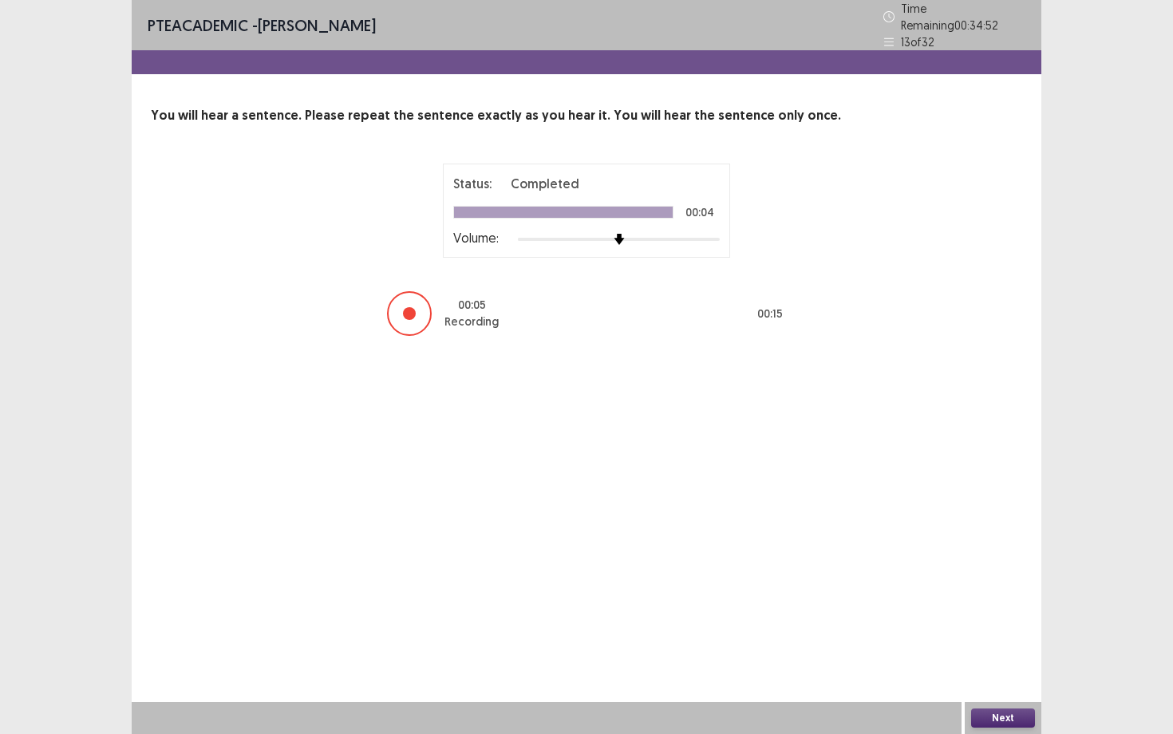
click at [1019, 636] on button "Next" at bounding box center [1003, 717] width 64 height 19
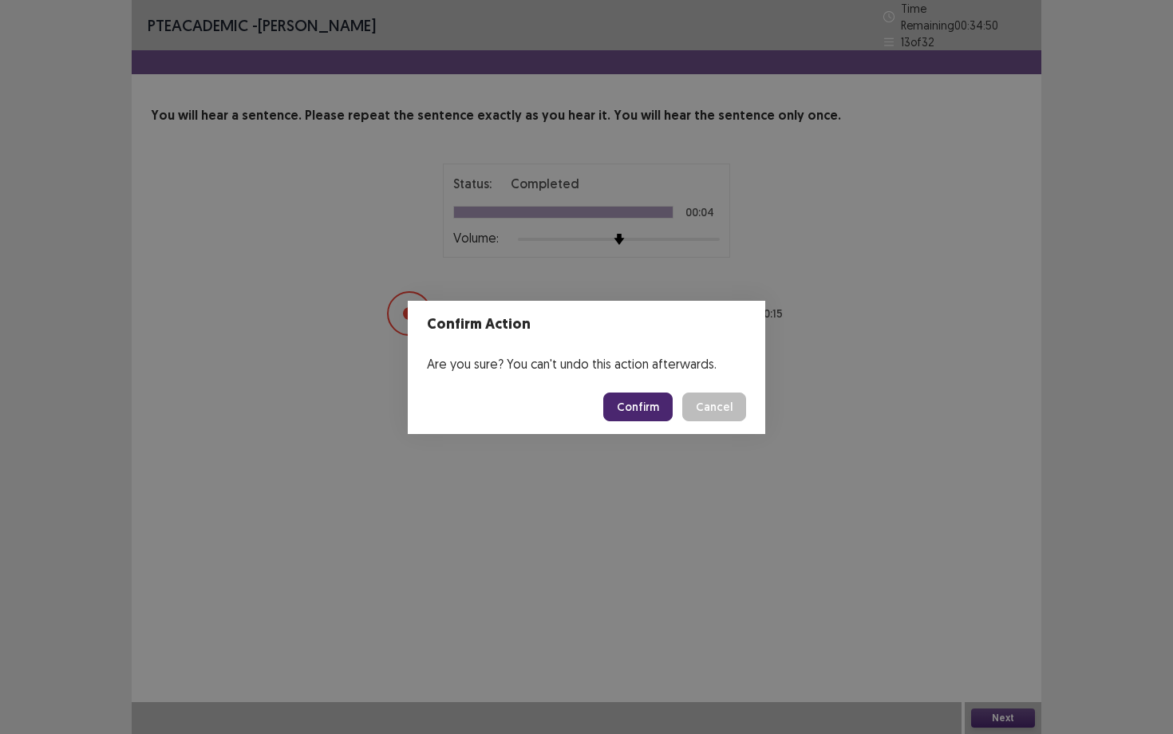
click at [627, 406] on button "Confirm" at bounding box center [637, 406] width 69 height 29
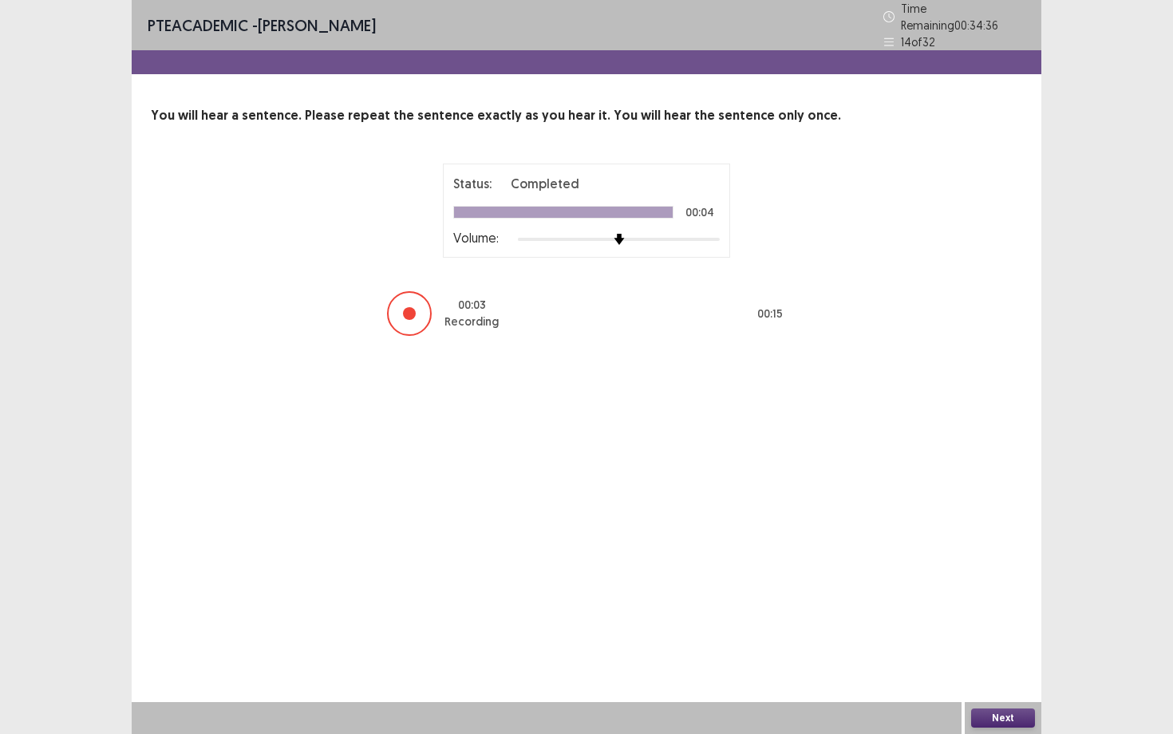
click at [986, 636] on button "Next" at bounding box center [1003, 717] width 64 height 19
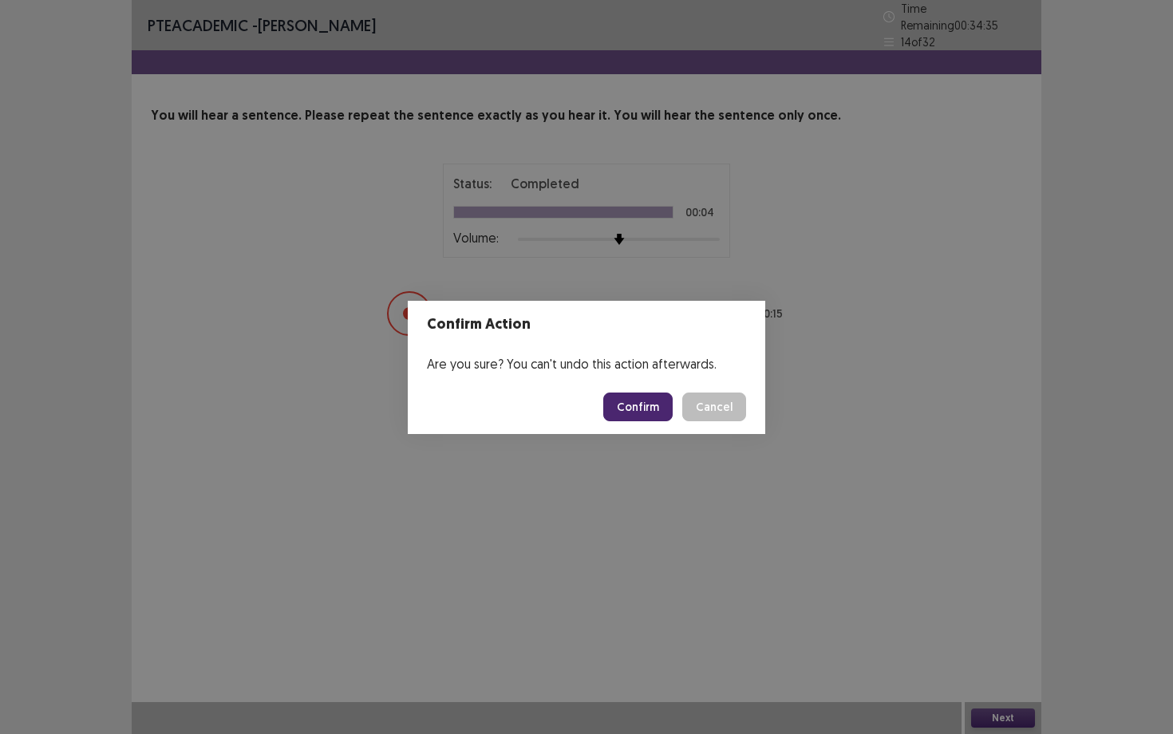
click at [635, 403] on button "Confirm" at bounding box center [637, 406] width 69 height 29
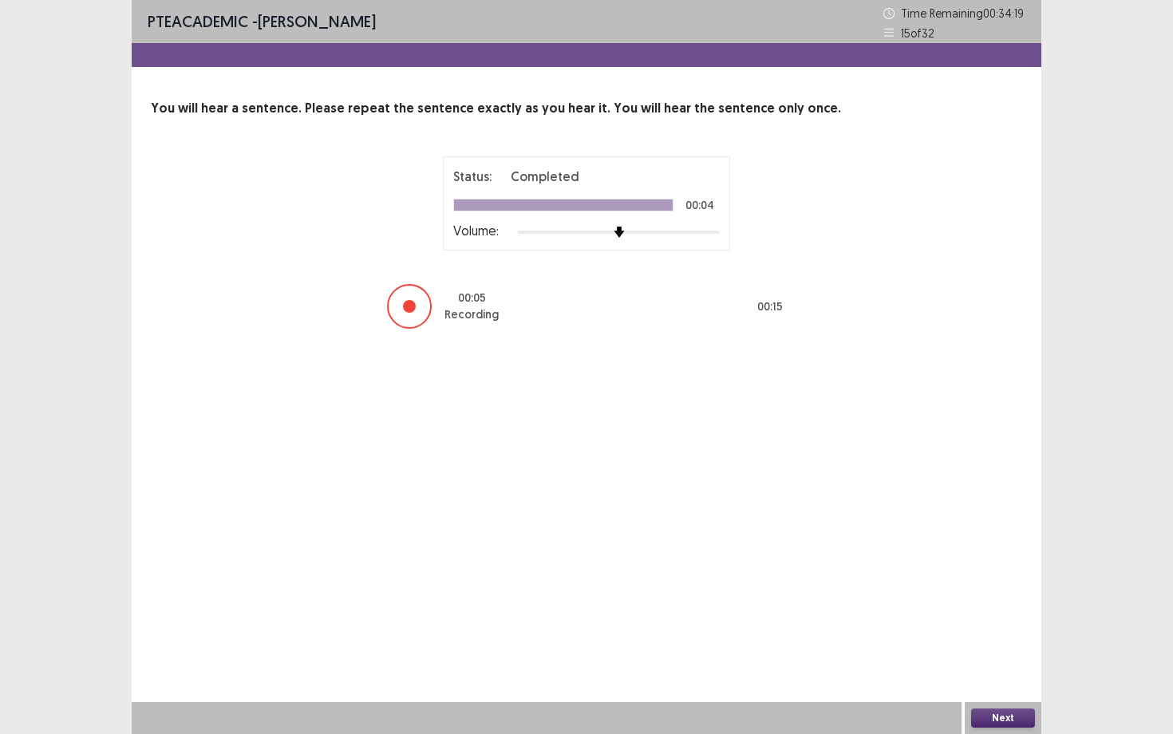
click at [986, 636] on button "Next" at bounding box center [1003, 717] width 64 height 19
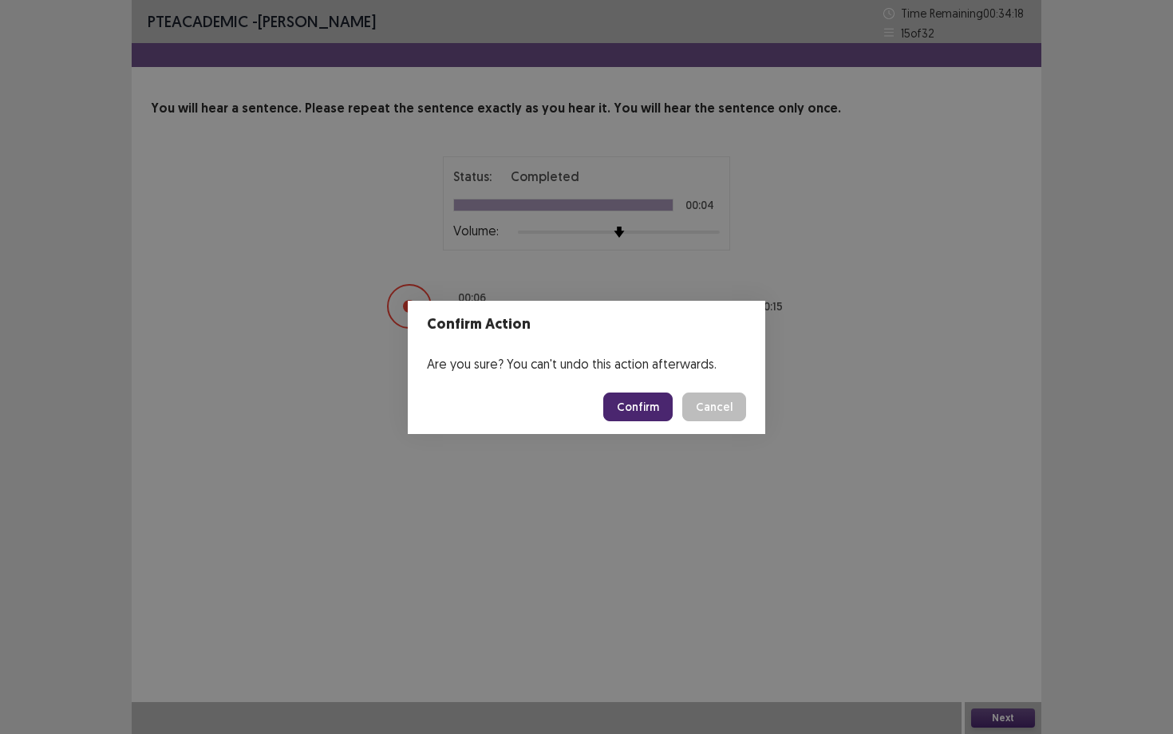
click at [650, 413] on button "Confirm" at bounding box center [637, 406] width 69 height 29
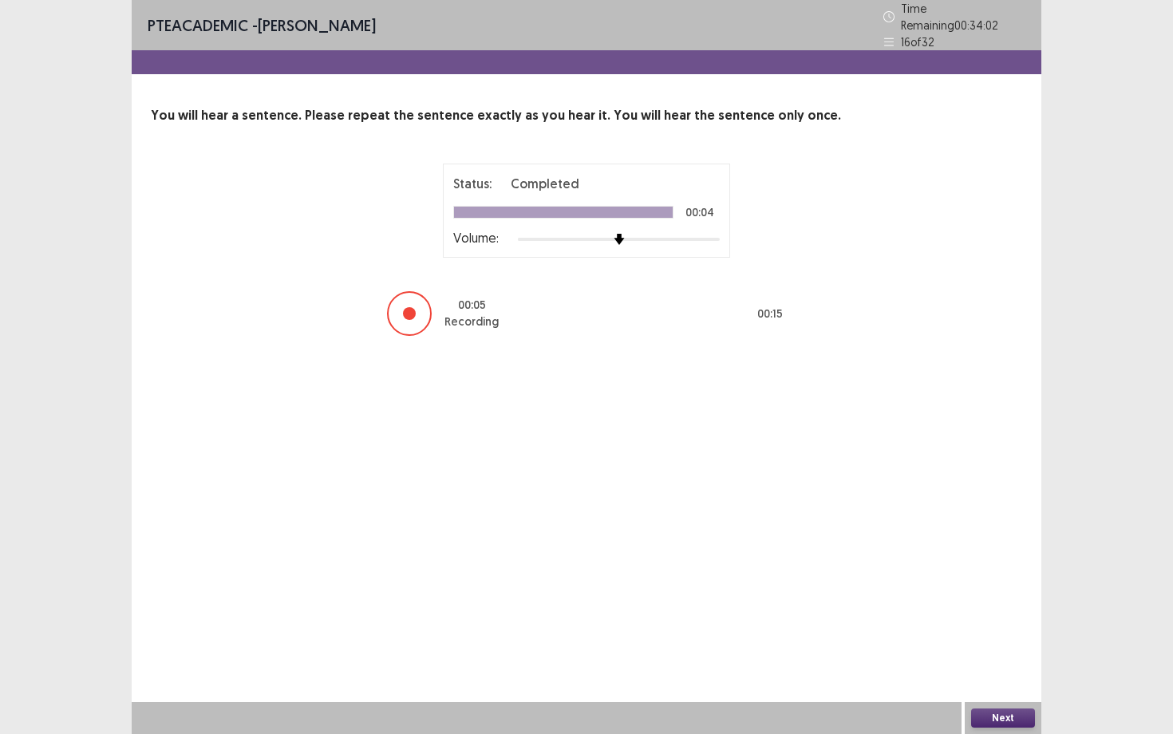
click at [994, 636] on button "Next" at bounding box center [1003, 717] width 64 height 19
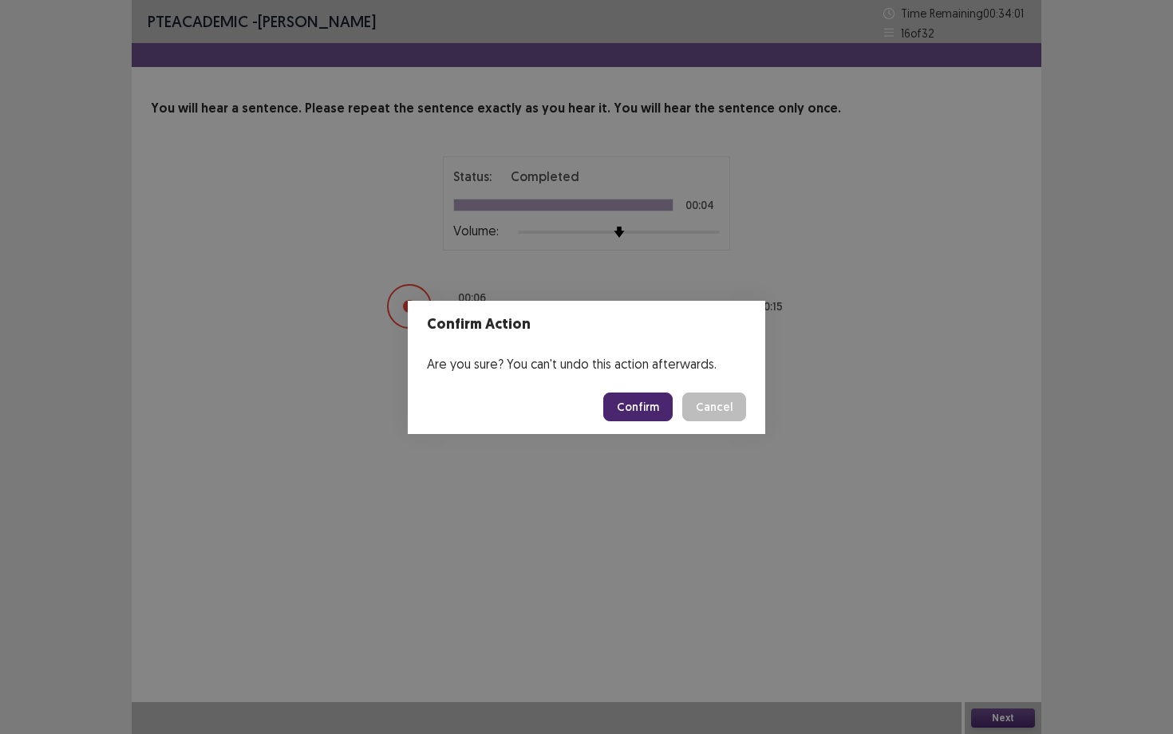
click at [642, 400] on button "Confirm" at bounding box center [637, 406] width 69 height 29
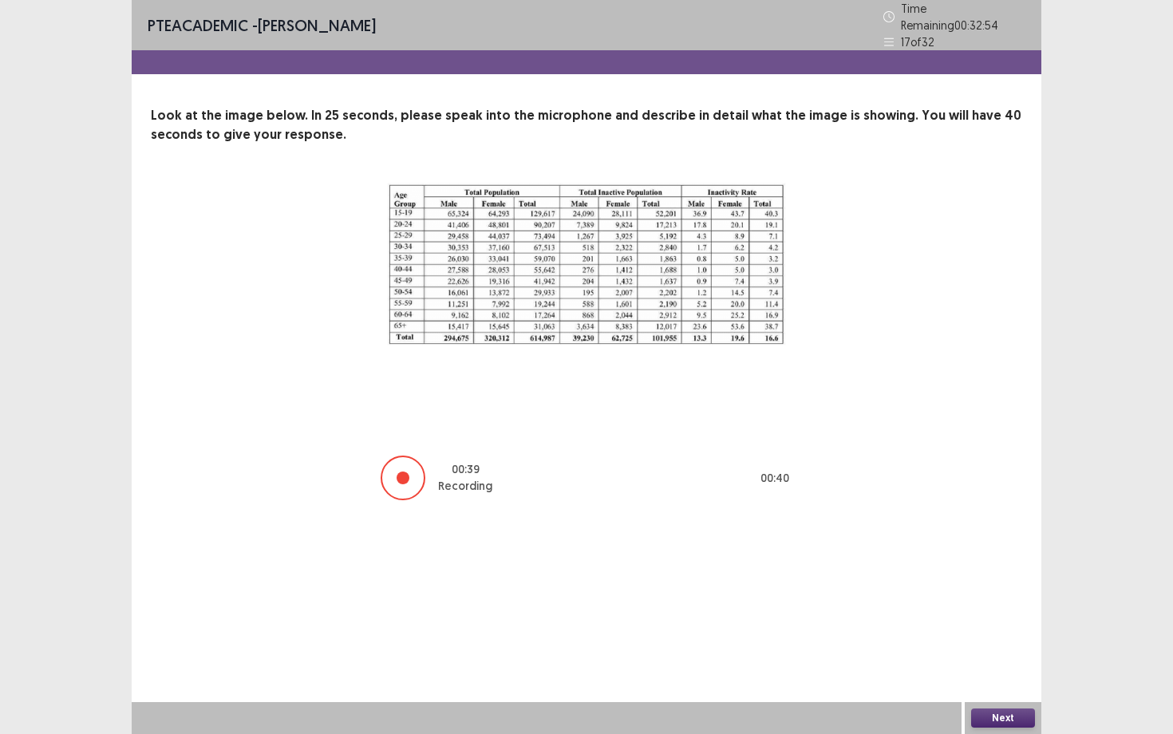
click at [1027, 636] on button "Next" at bounding box center [1003, 717] width 64 height 19
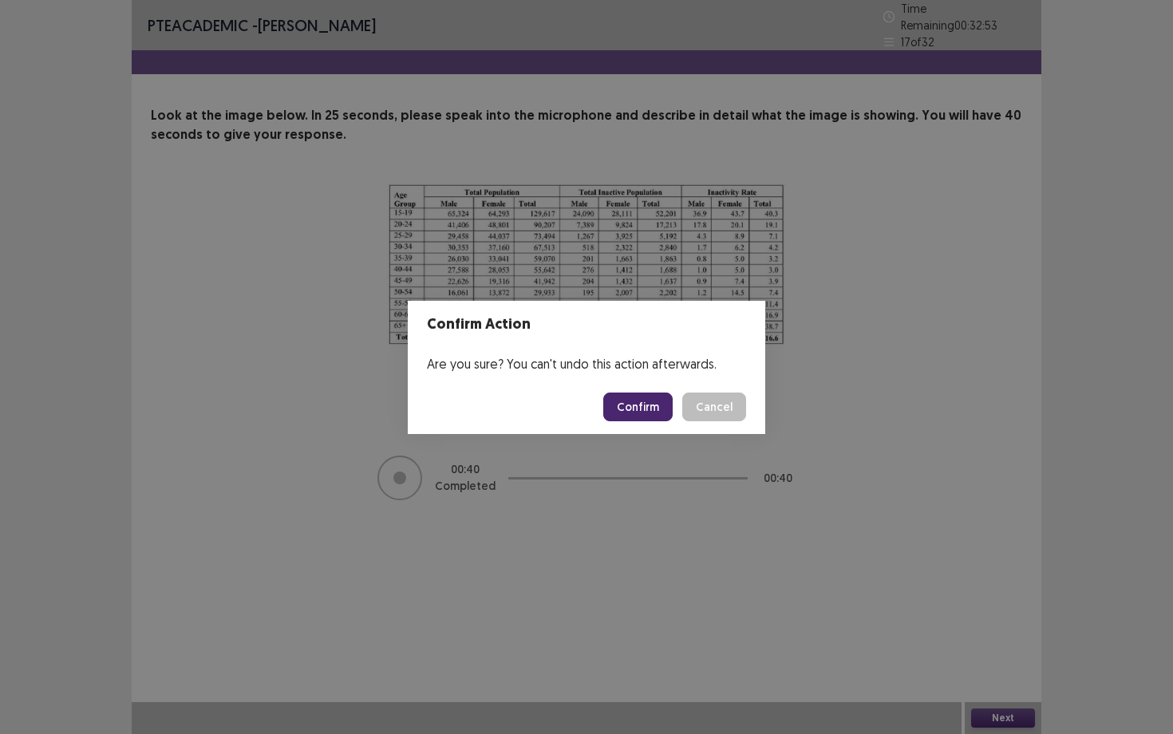
click at [633, 398] on button "Confirm" at bounding box center [637, 406] width 69 height 29
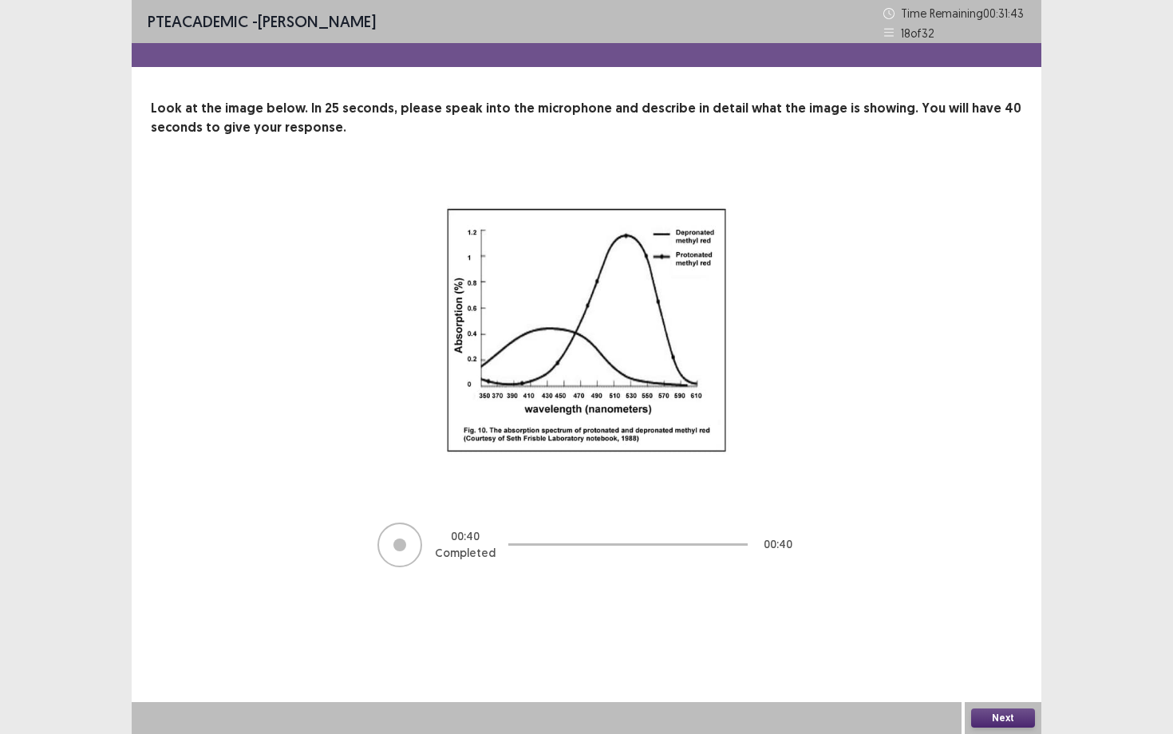
click at [1003, 636] on button "Next" at bounding box center [1003, 717] width 64 height 19
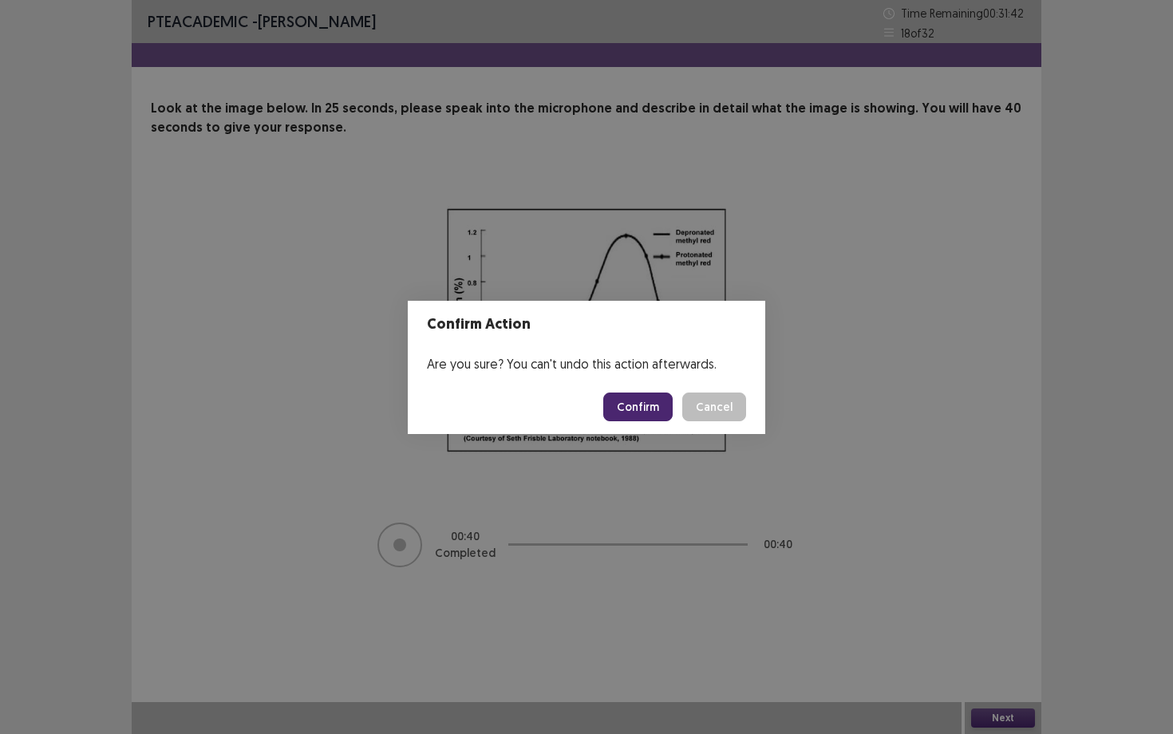
click at [641, 400] on button "Confirm" at bounding box center [637, 406] width 69 height 29
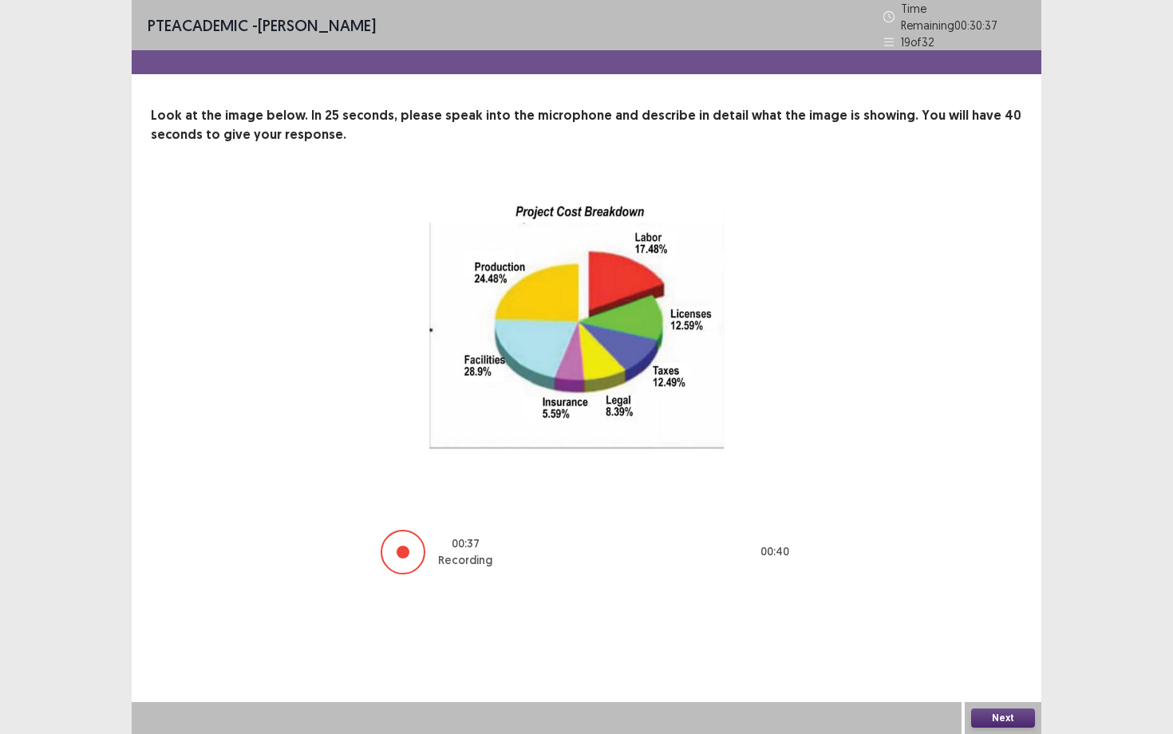
click at [985, 636] on button "Next" at bounding box center [1003, 717] width 64 height 19
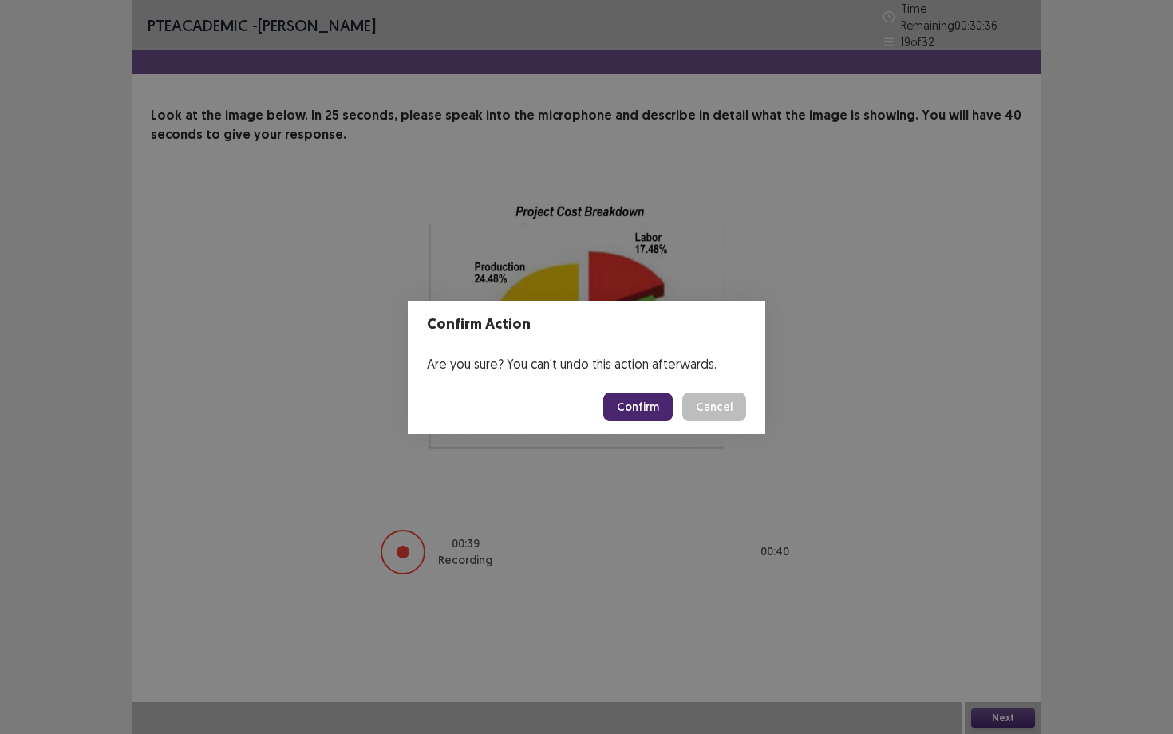
click at [652, 398] on button "Confirm" at bounding box center [637, 406] width 69 height 29
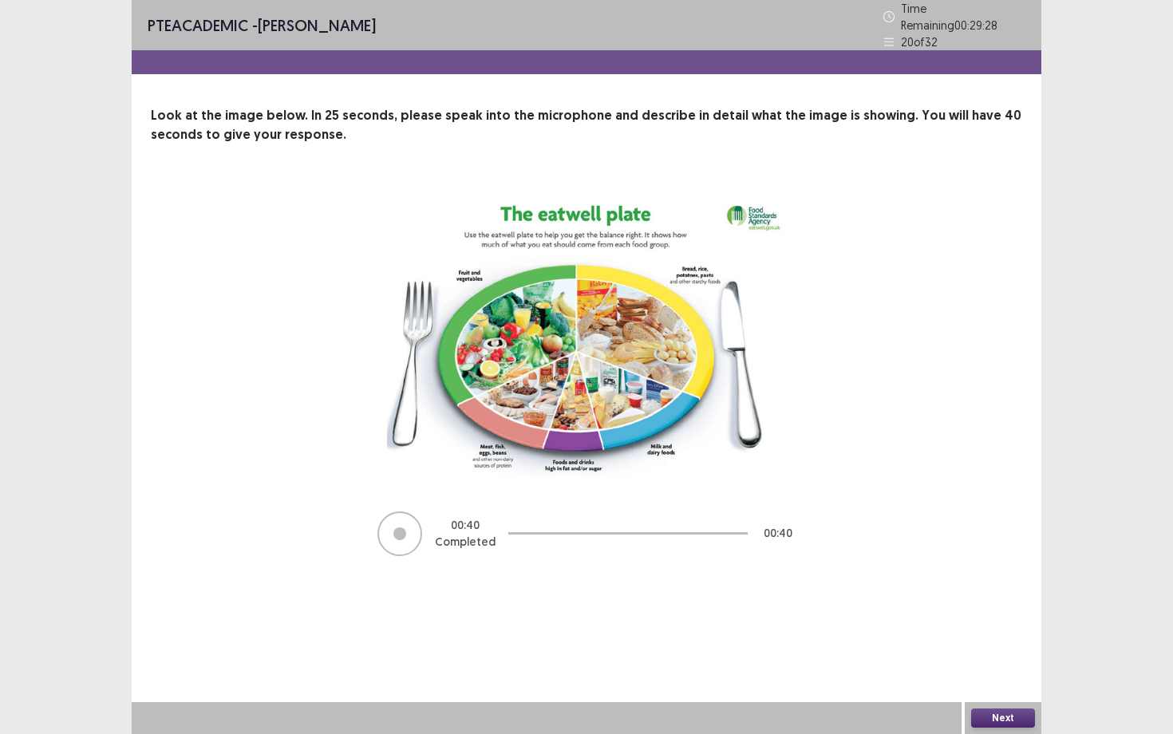
click at [1012, 636] on button "Next" at bounding box center [1003, 717] width 64 height 19
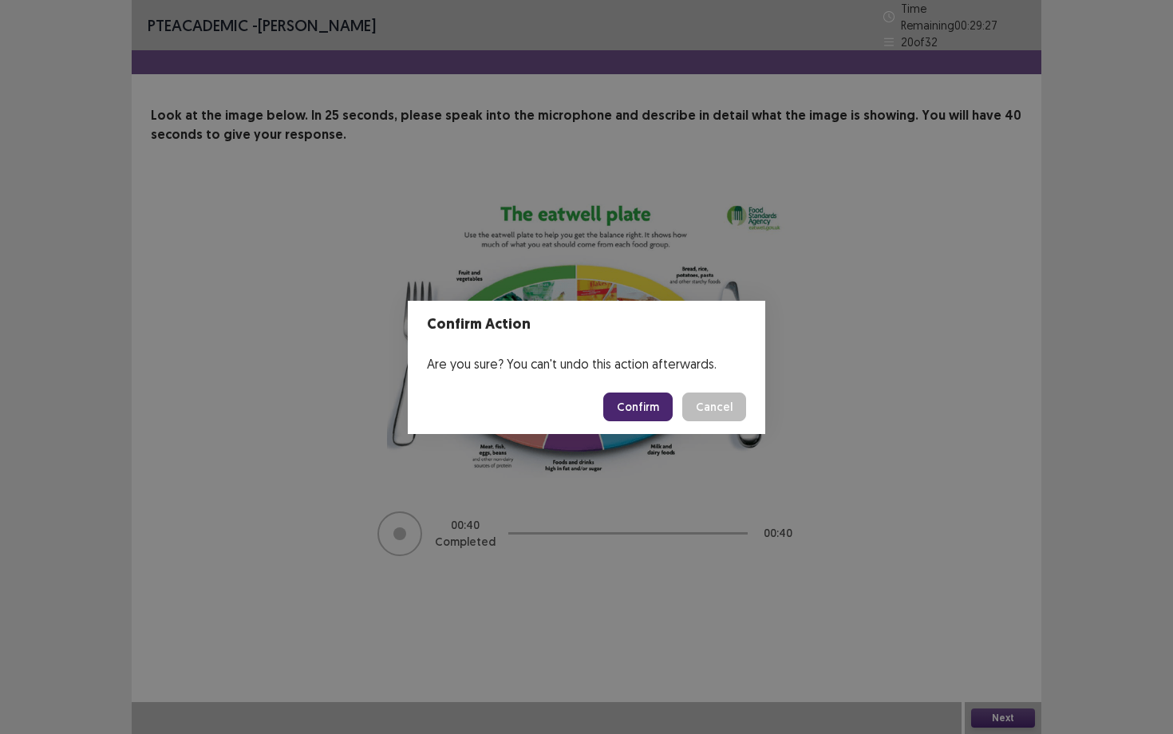
click at [637, 397] on button "Confirm" at bounding box center [637, 406] width 69 height 29
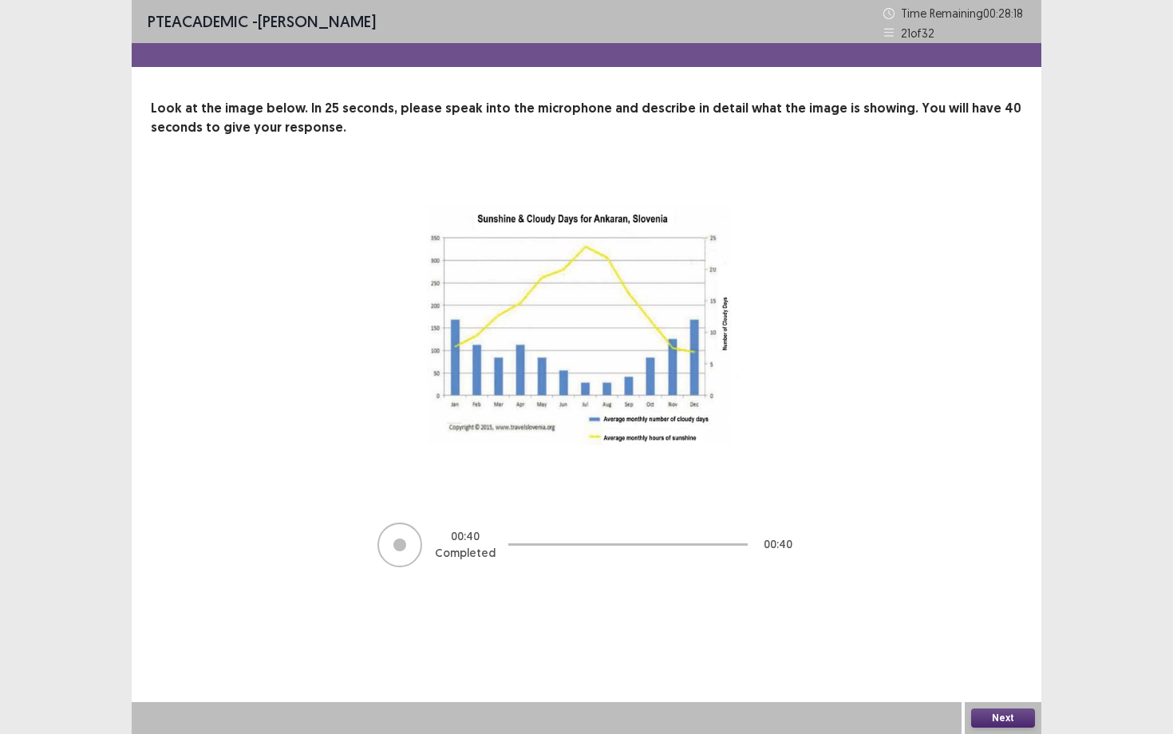
click at [1027, 636] on button "Next" at bounding box center [1003, 717] width 64 height 19
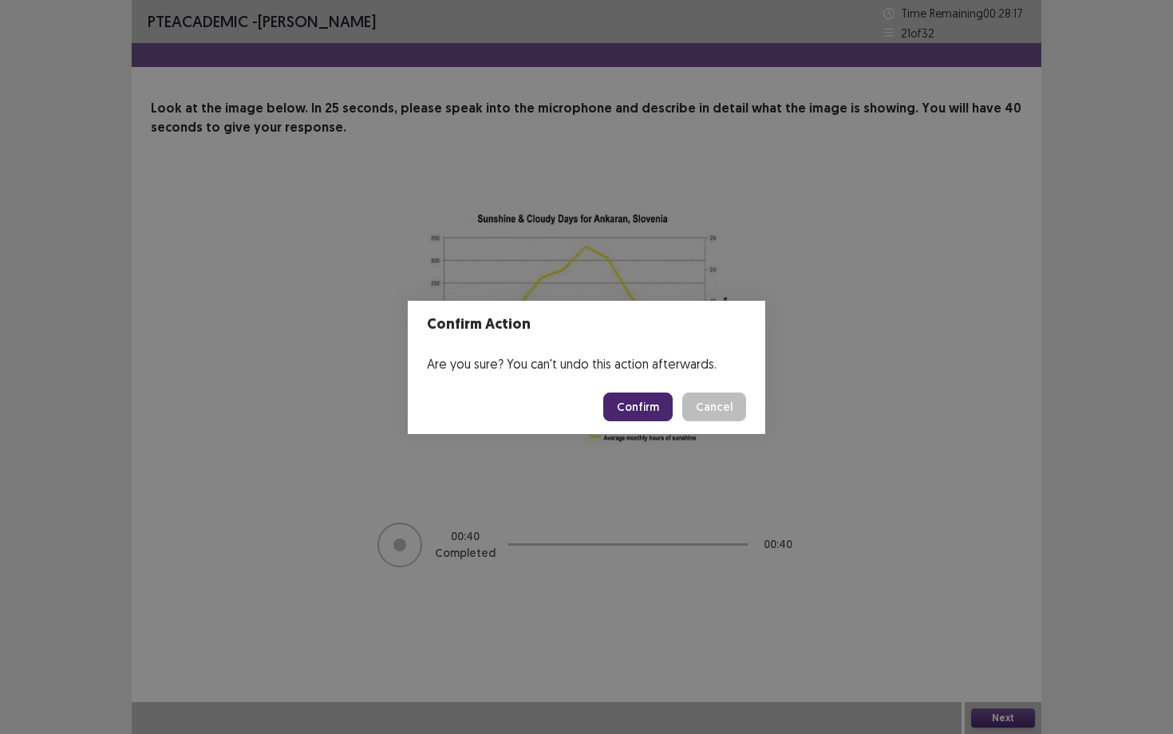
click at [640, 399] on button "Confirm" at bounding box center [637, 406] width 69 height 29
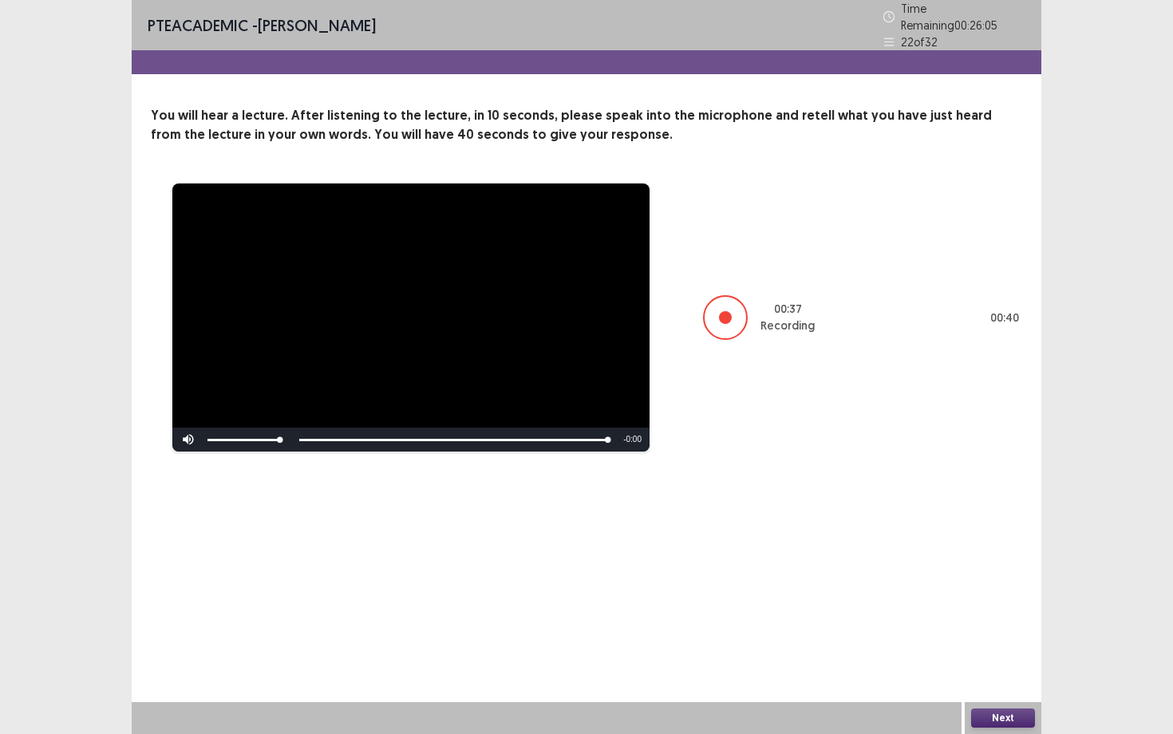
click at [1011, 636] on button "Next" at bounding box center [1003, 717] width 64 height 19
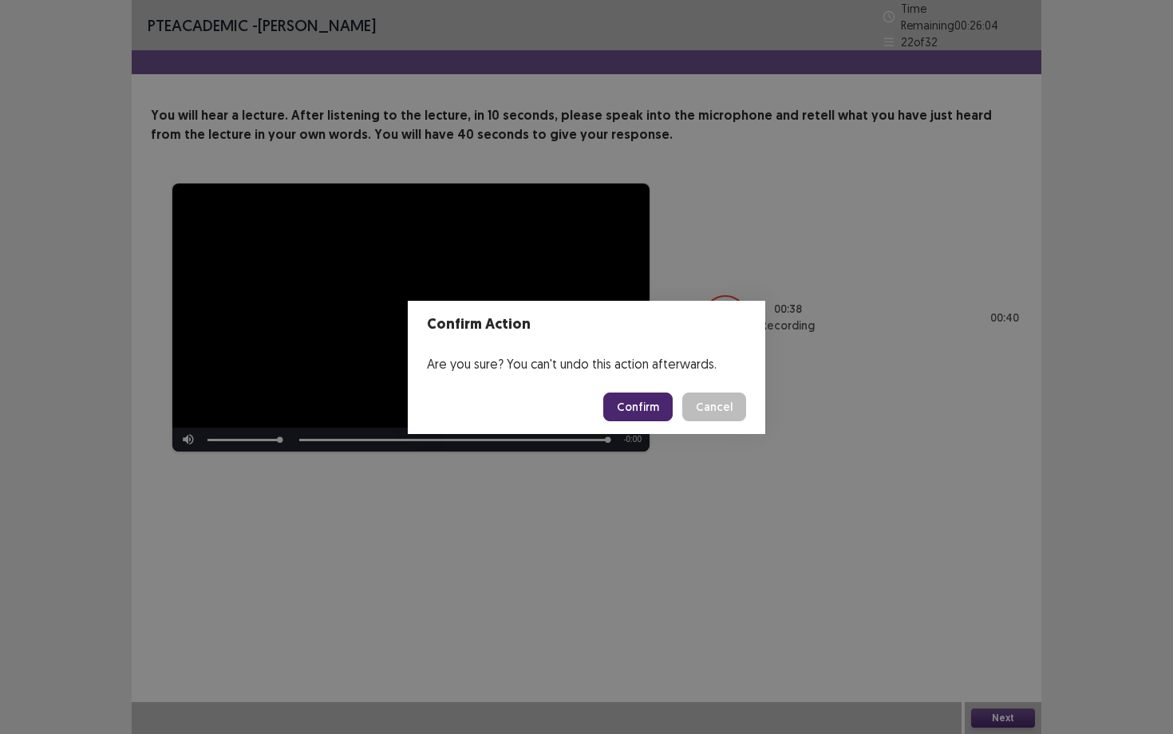
click at [654, 422] on footer "Confirm Cancel" at bounding box center [586, 407] width 357 height 54
click at [650, 406] on button "Confirm" at bounding box center [637, 406] width 69 height 29
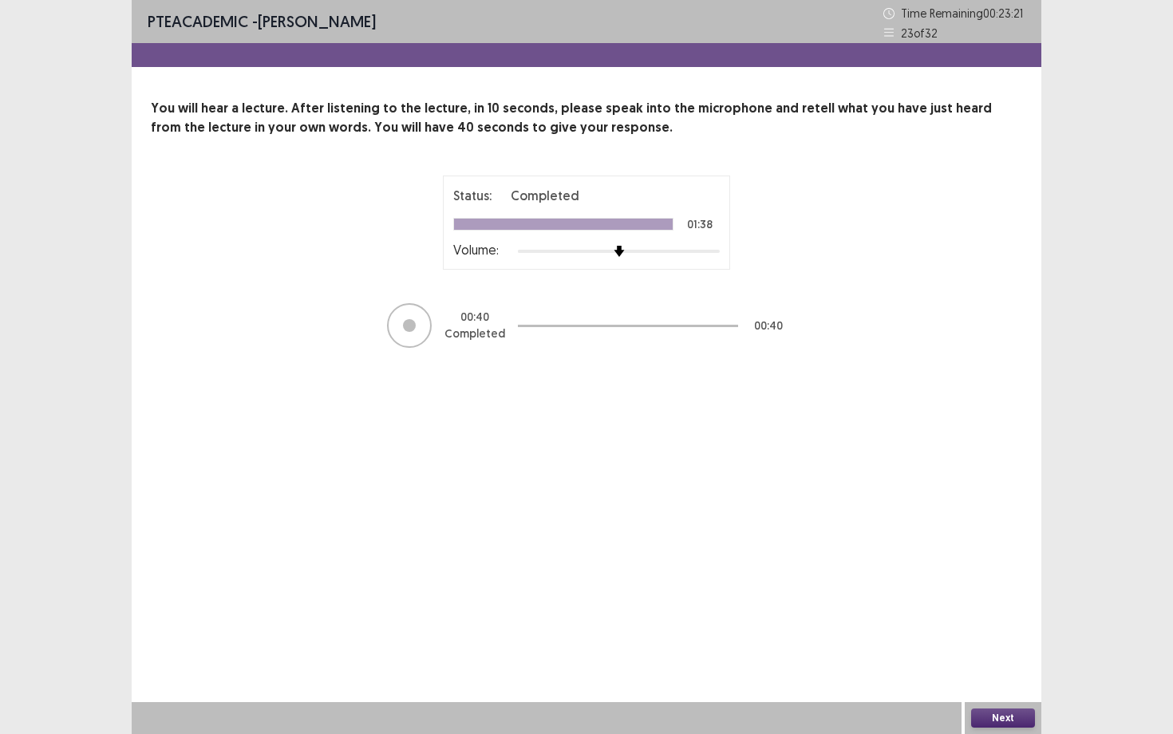
click at [1010, 636] on div "PTE academic - [PERSON_NAME] Time Remaining 00 : 23 : 21 23 of 32 You will hear…" at bounding box center [586, 367] width 909 height 734
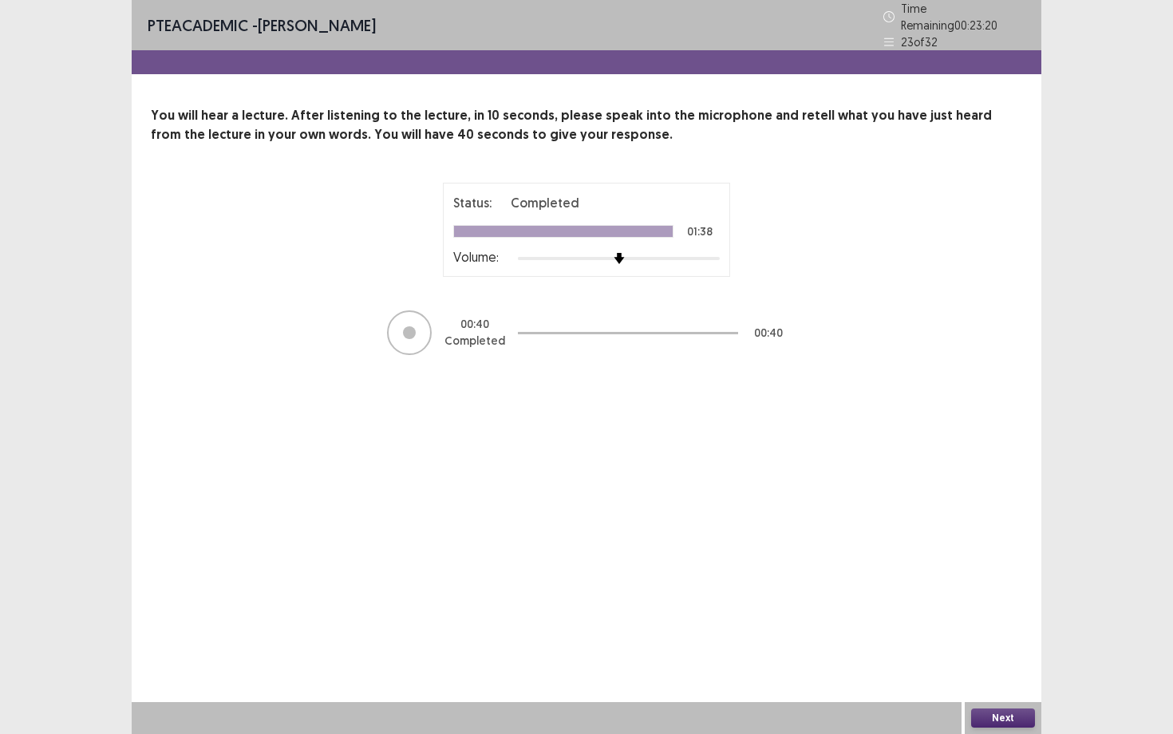
click at [1006, 636] on button "Next" at bounding box center [1003, 717] width 64 height 19
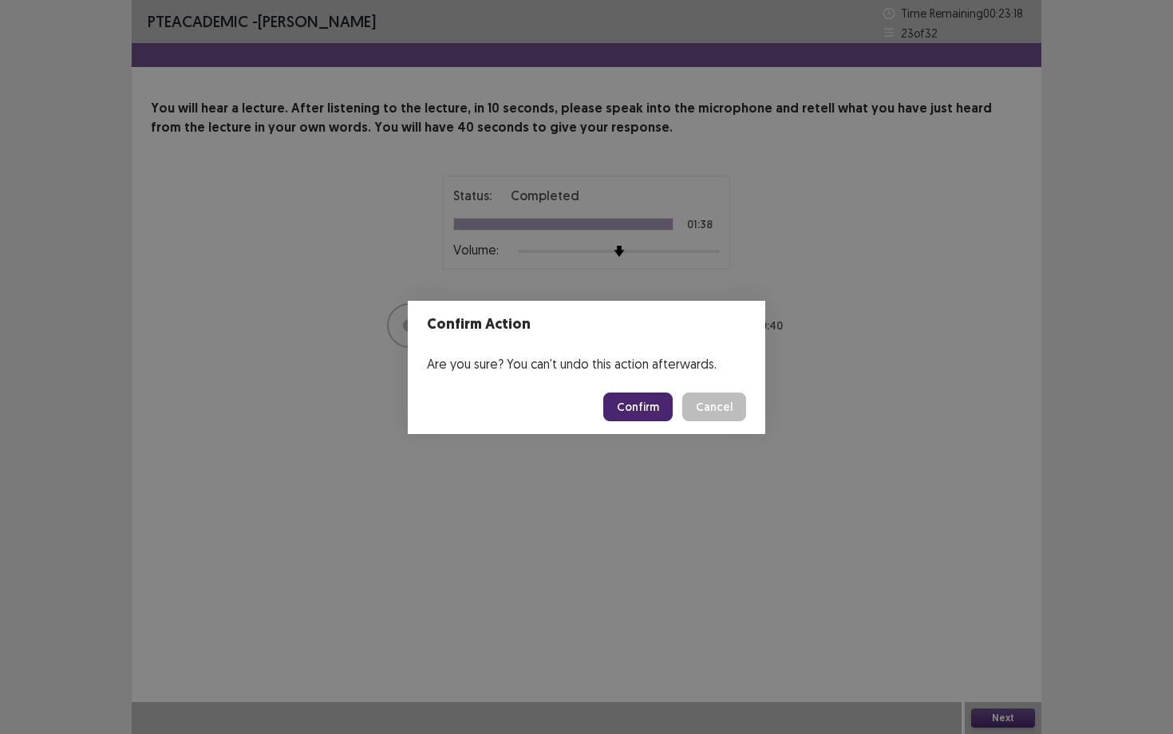
click at [661, 421] on footer "Confirm Cancel" at bounding box center [586, 407] width 357 height 54
click at [657, 402] on button "Confirm" at bounding box center [637, 406] width 69 height 29
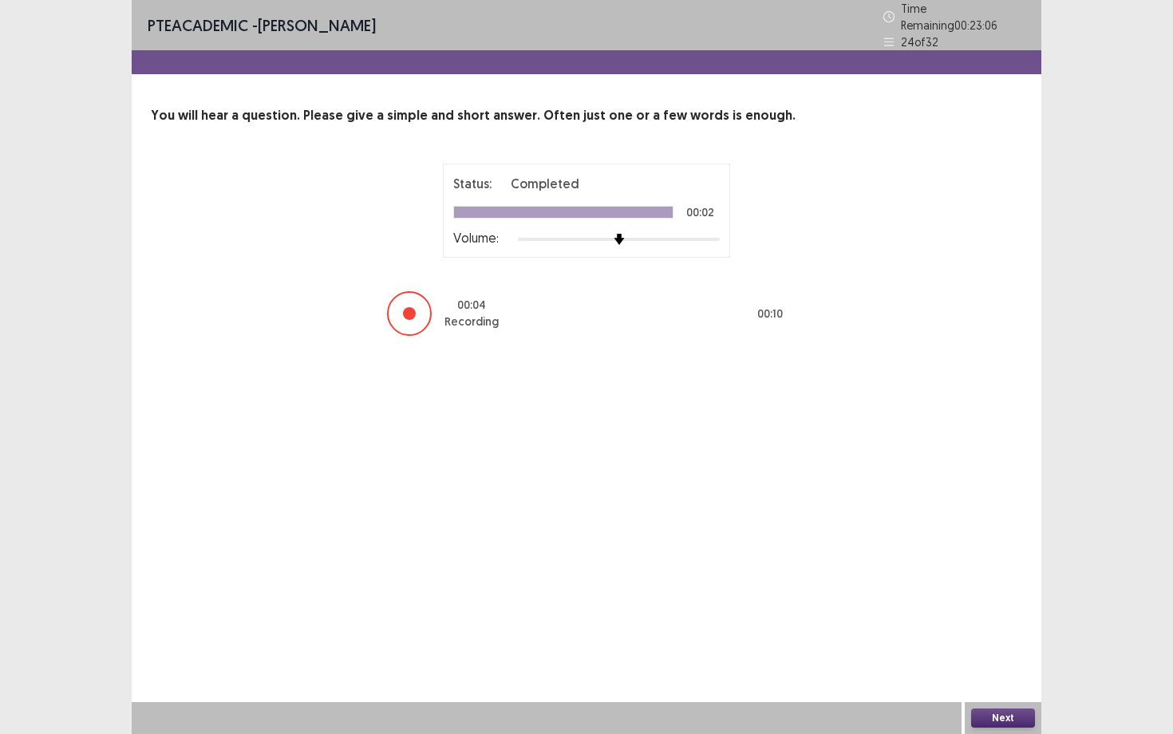
click at [992, 636] on button "Next" at bounding box center [1003, 717] width 64 height 19
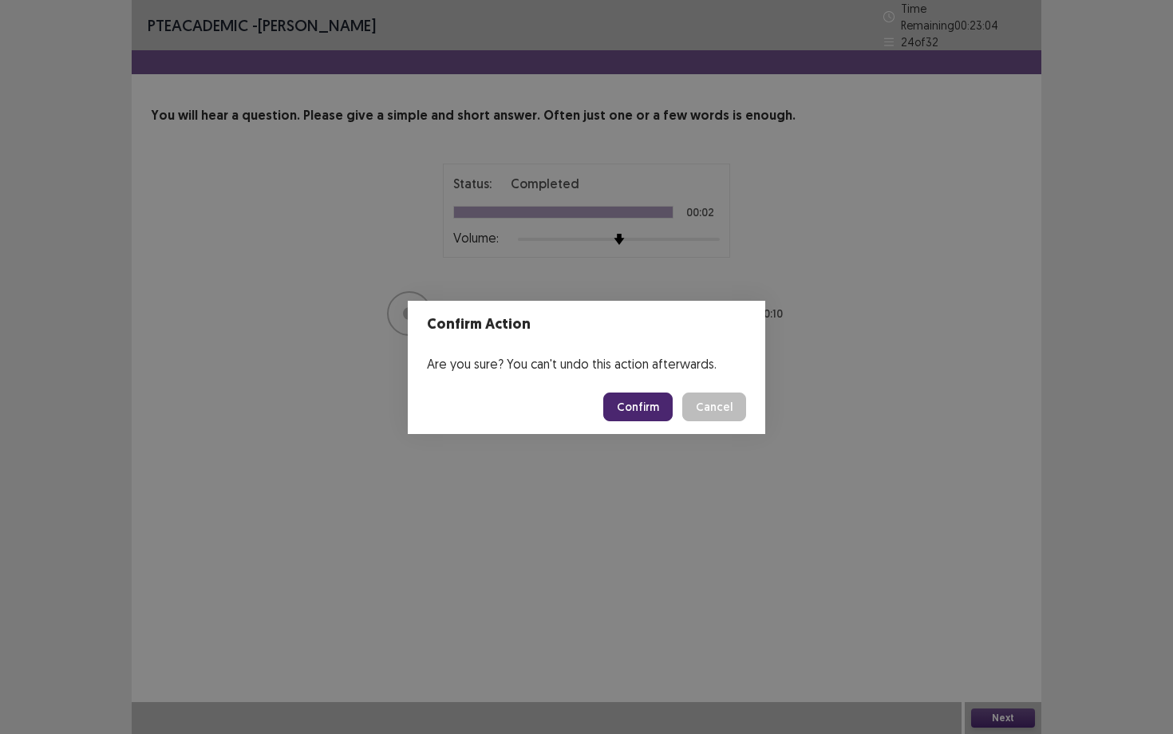
click at [655, 402] on button "Confirm" at bounding box center [637, 406] width 69 height 29
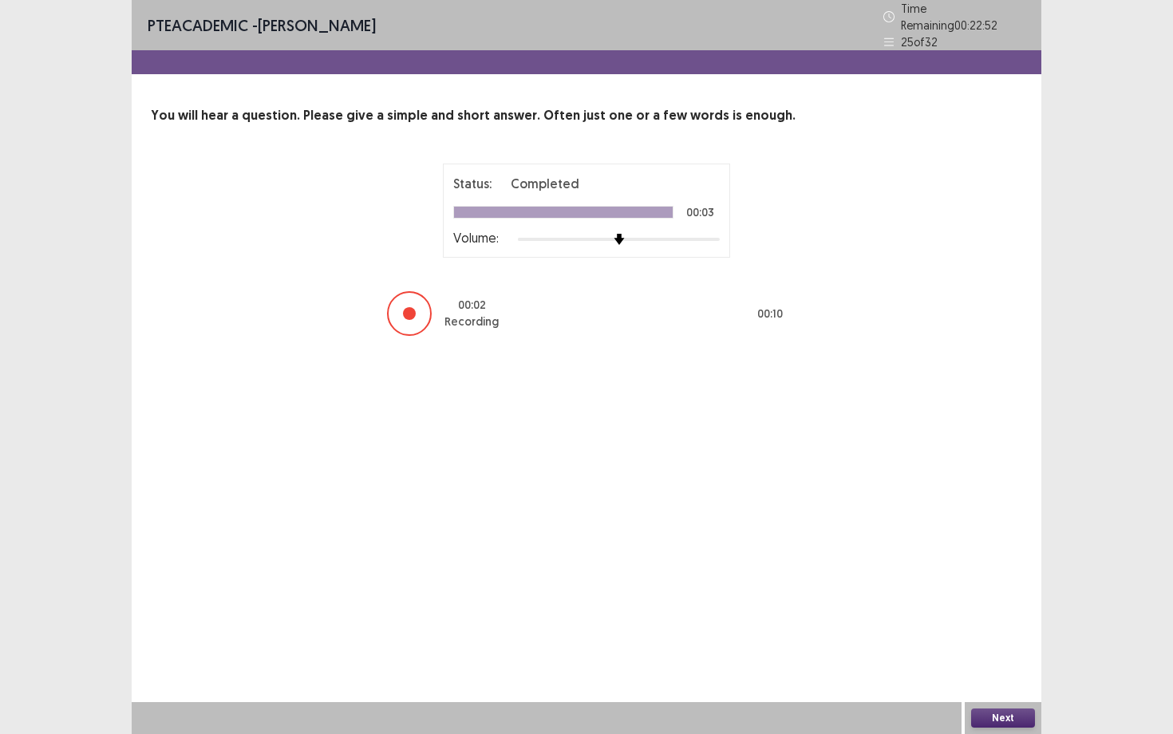
click at [979, 636] on button "Next" at bounding box center [1003, 717] width 64 height 19
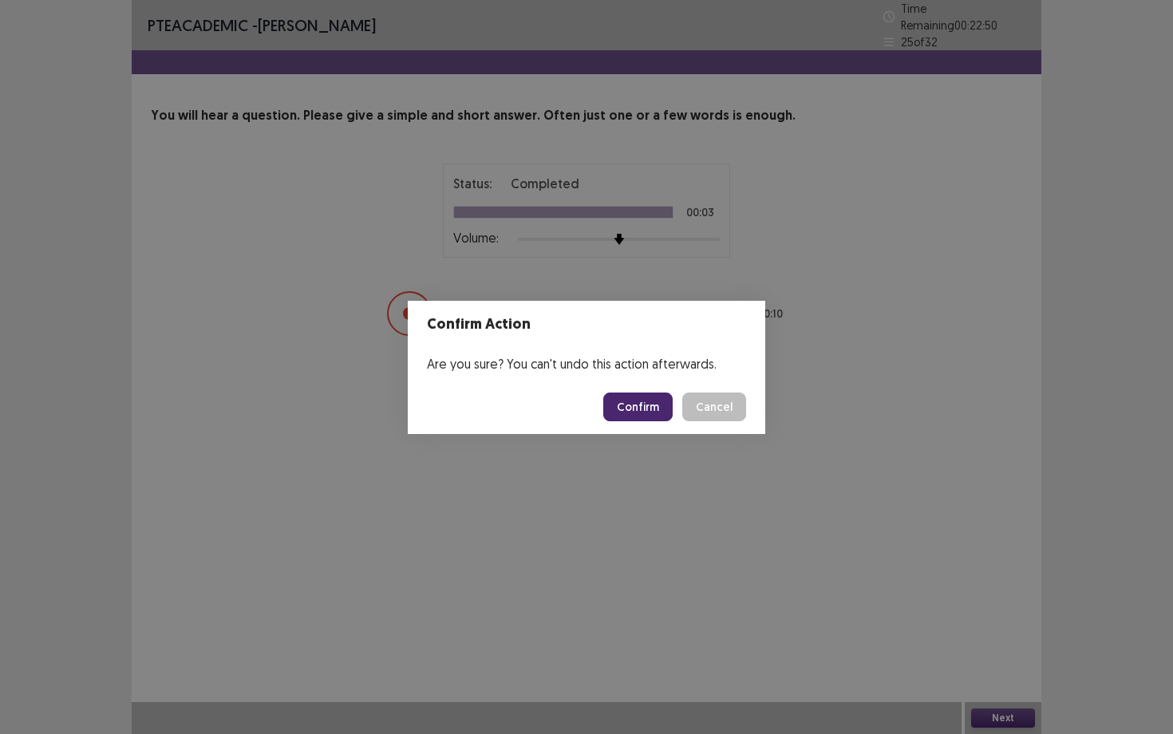
click at [657, 406] on button "Confirm" at bounding box center [637, 406] width 69 height 29
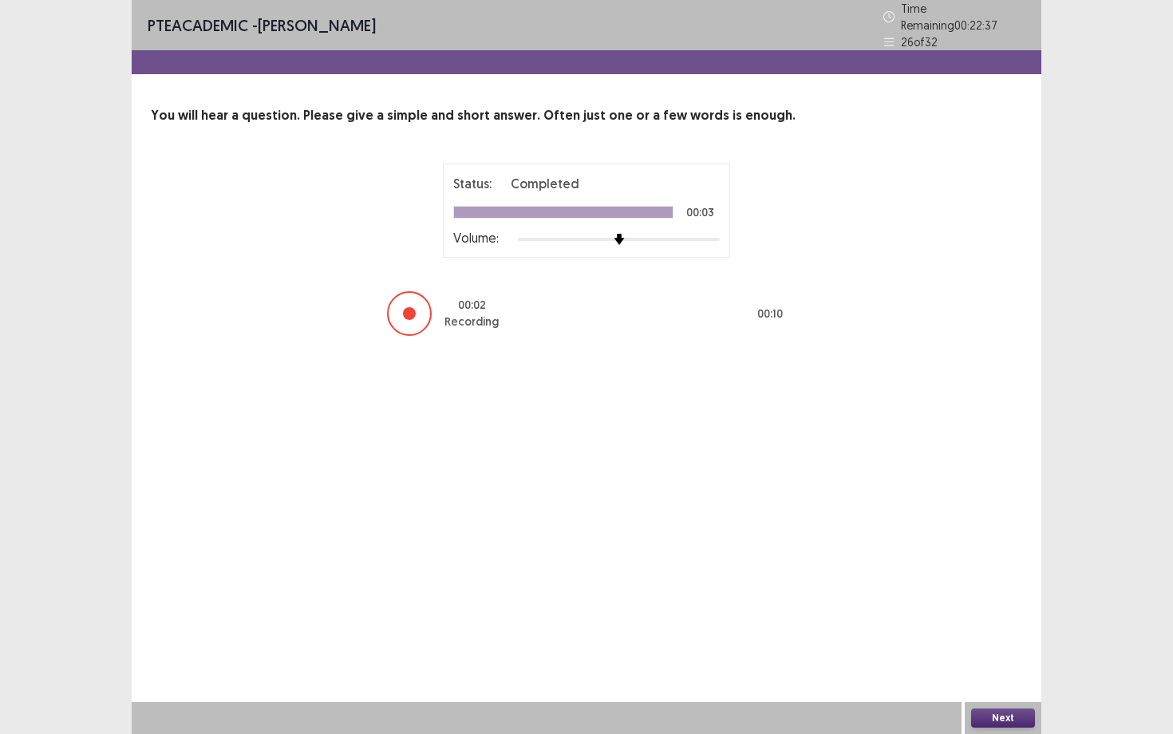
click at [1008, 636] on button "Next" at bounding box center [1003, 717] width 64 height 19
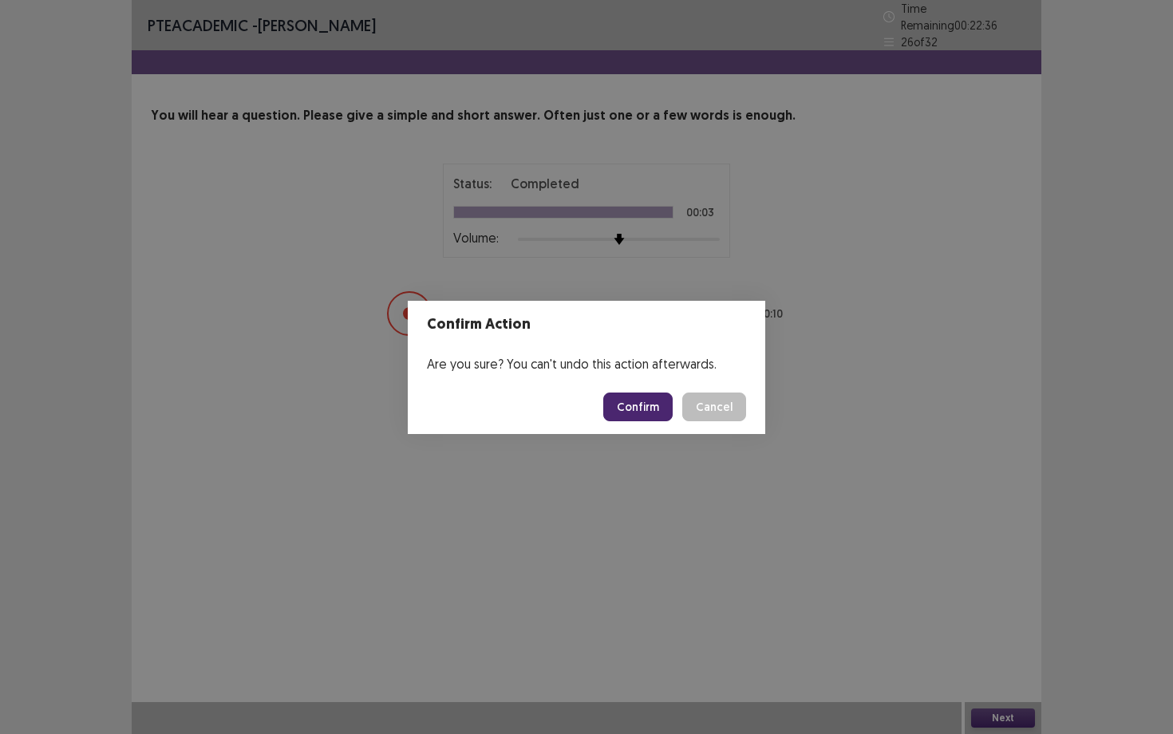
click at [629, 404] on button "Confirm" at bounding box center [637, 406] width 69 height 29
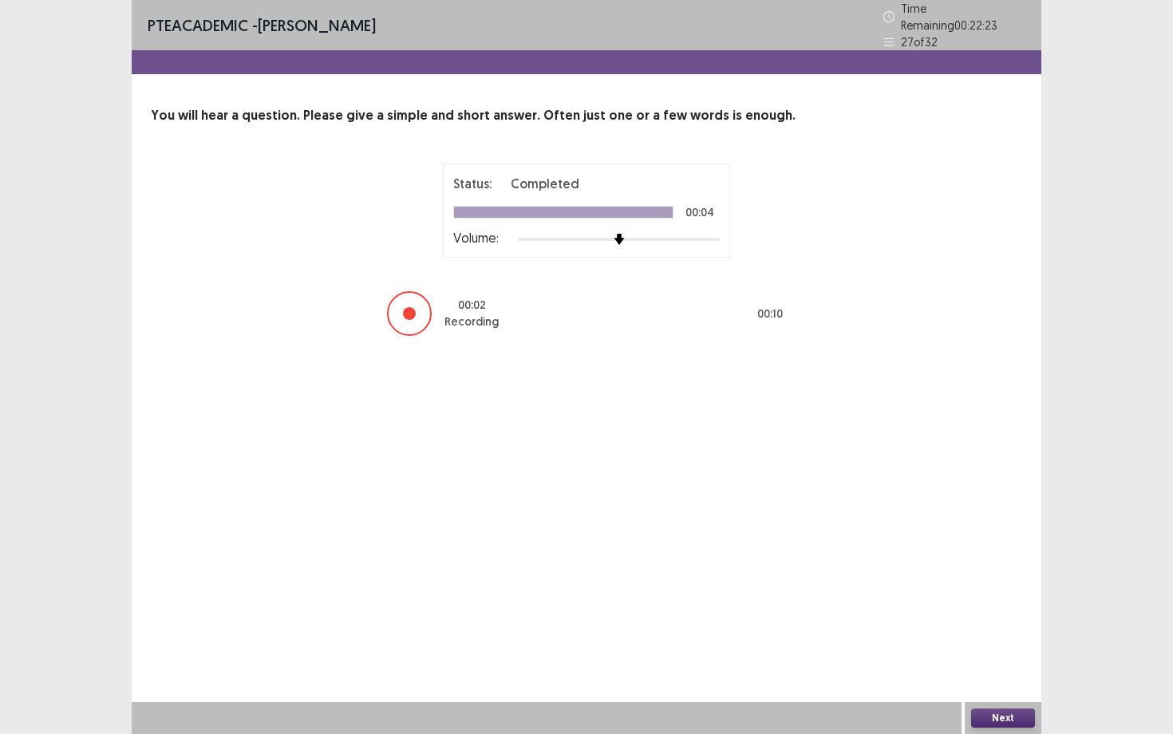
click at [1000, 636] on button "Next" at bounding box center [1003, 717] width 64 height 19
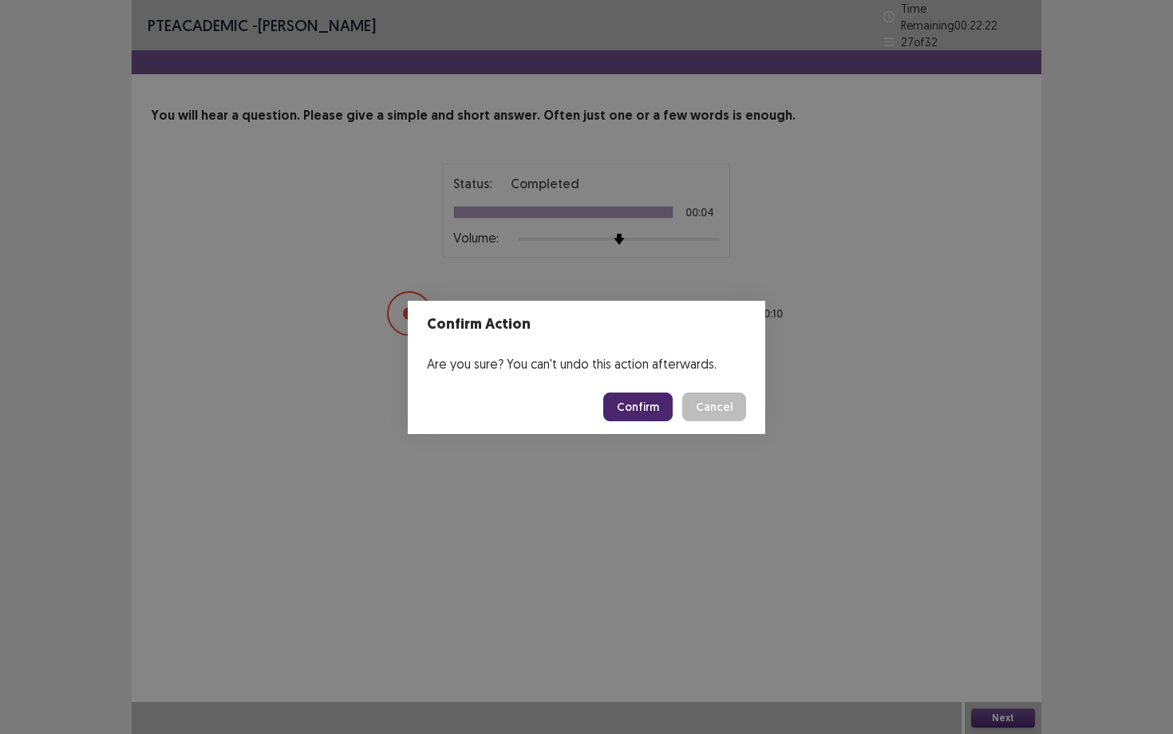
click at [649, 418] on button "Confirm" at bounding box center [637, 406] width 69 height 29
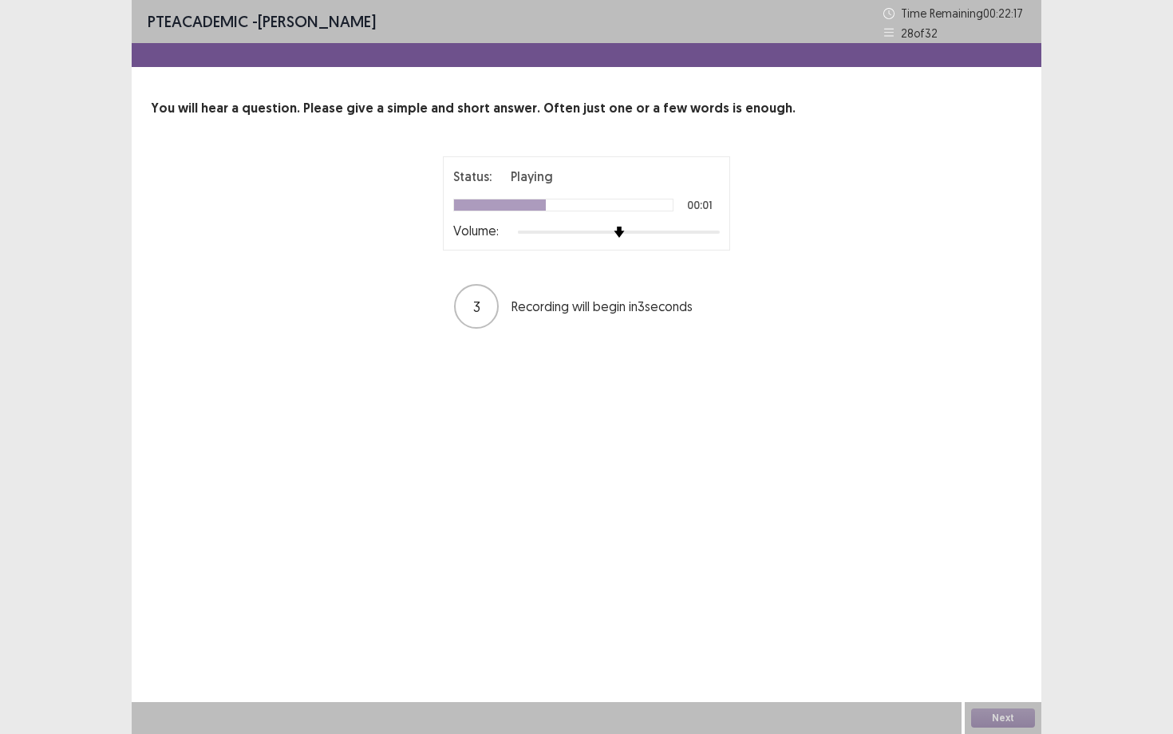
click at [646, 235] on div at bounding box center [619, 232] width 202 height 13
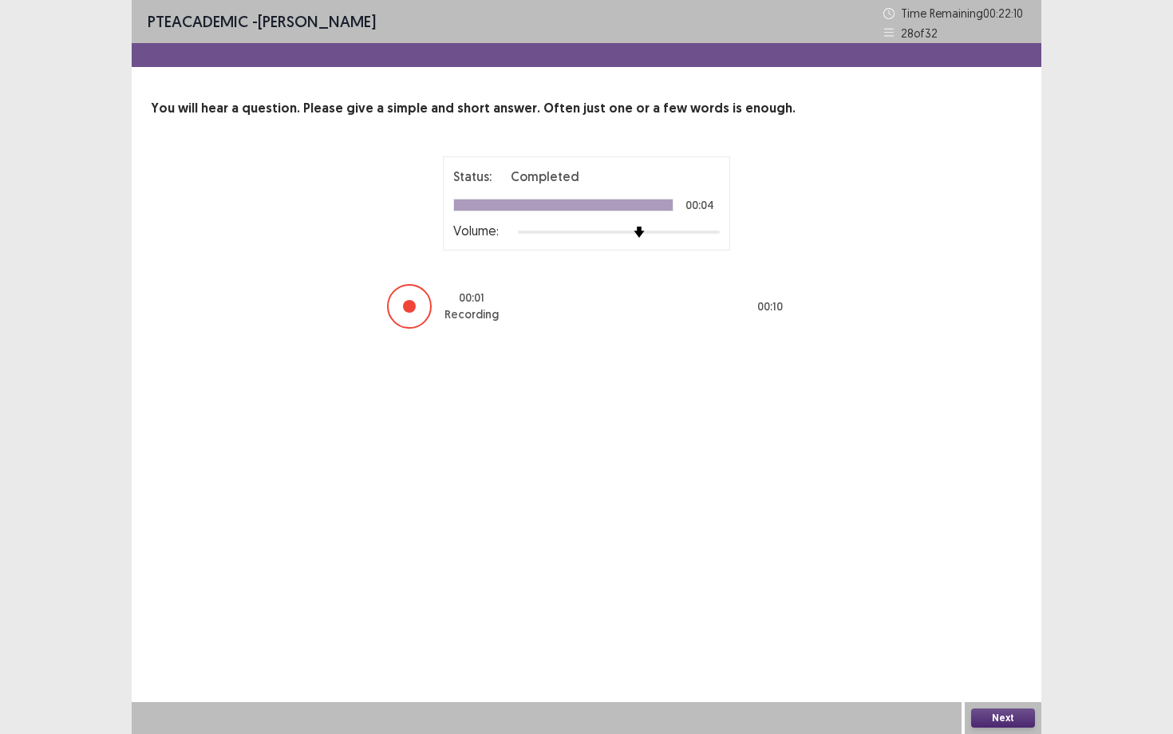
click at [1024, 636] on button "Next" at bounding box center [1003, 717] width 64 height 19
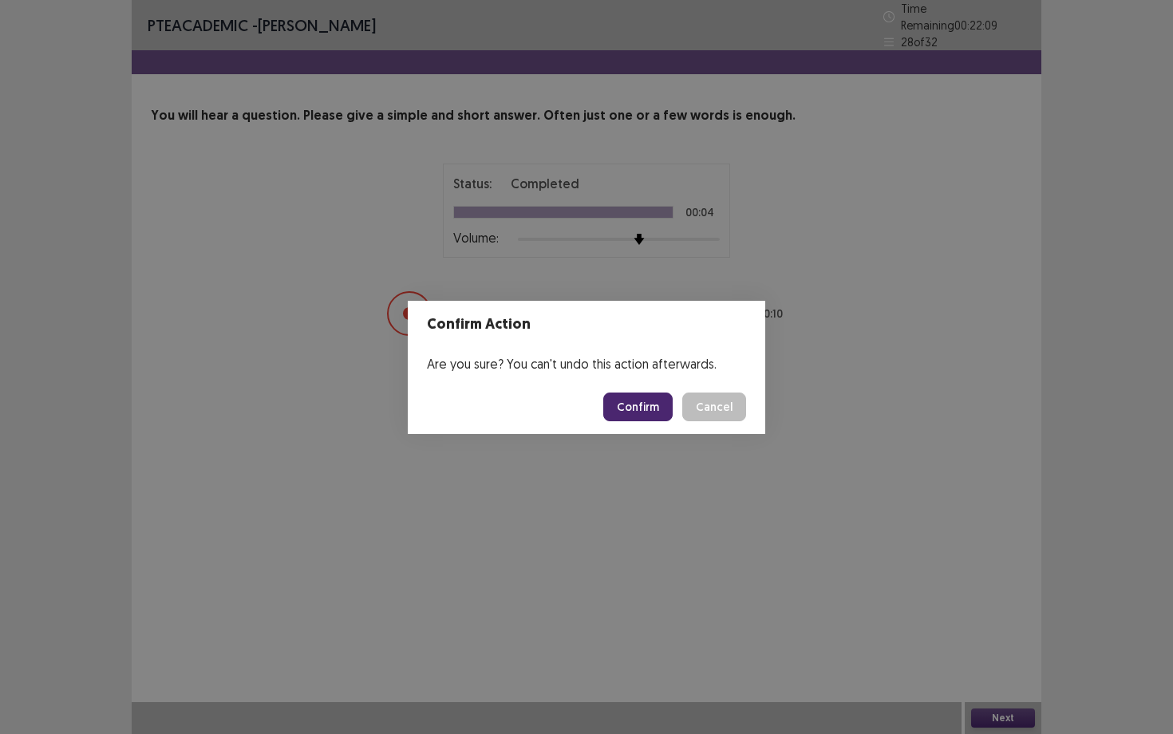
click at [650, 423] on footer "Confirm Cancel" at bounding box center [586, 407] width 357 height 54
click at [650, 405] on button "Confirm" at bounding box center [637, 406] width 69 height 29
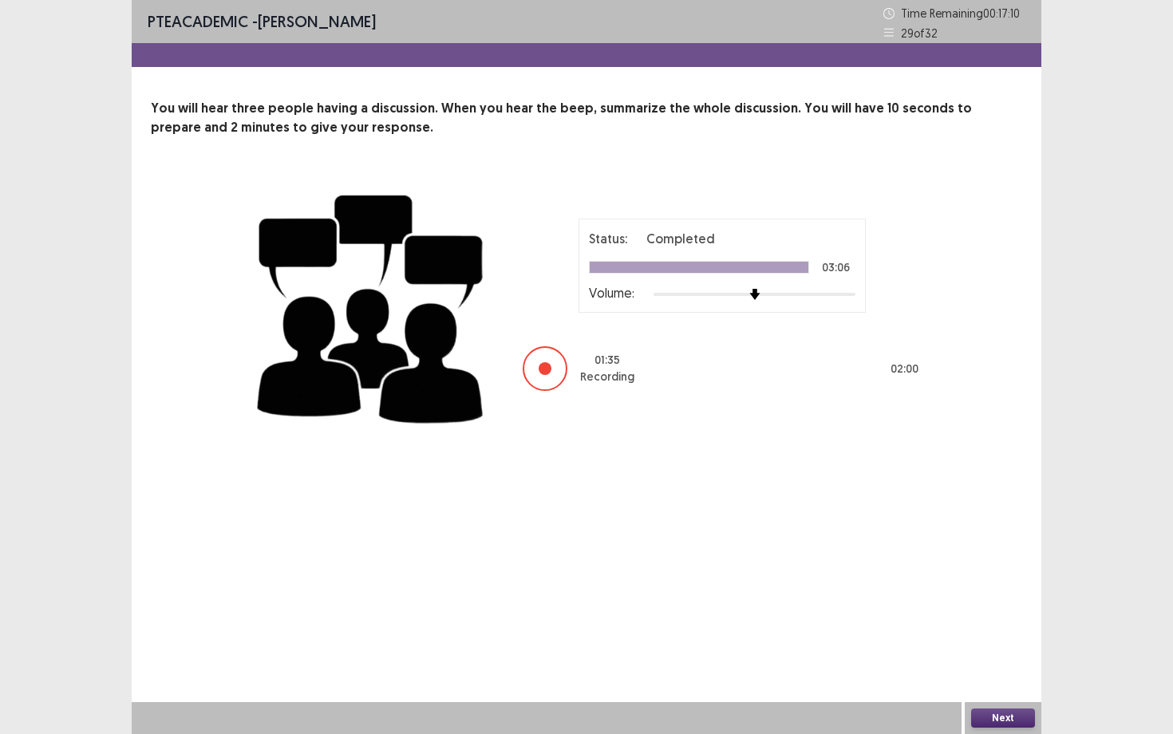
click at [1000, 636] on button "Next" at bounding box center [1003, 717] width 64 height 19
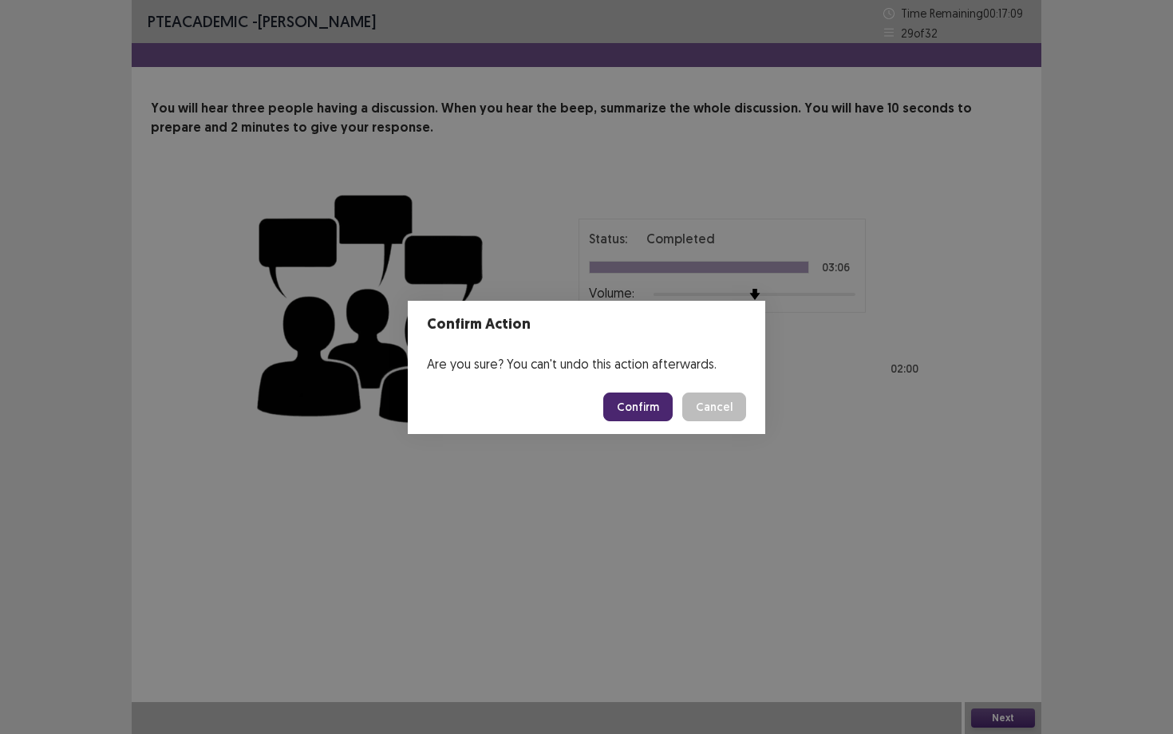
click at [666, 400] on button "Confirm" at bounding box center [637, 406] width 69 height 29
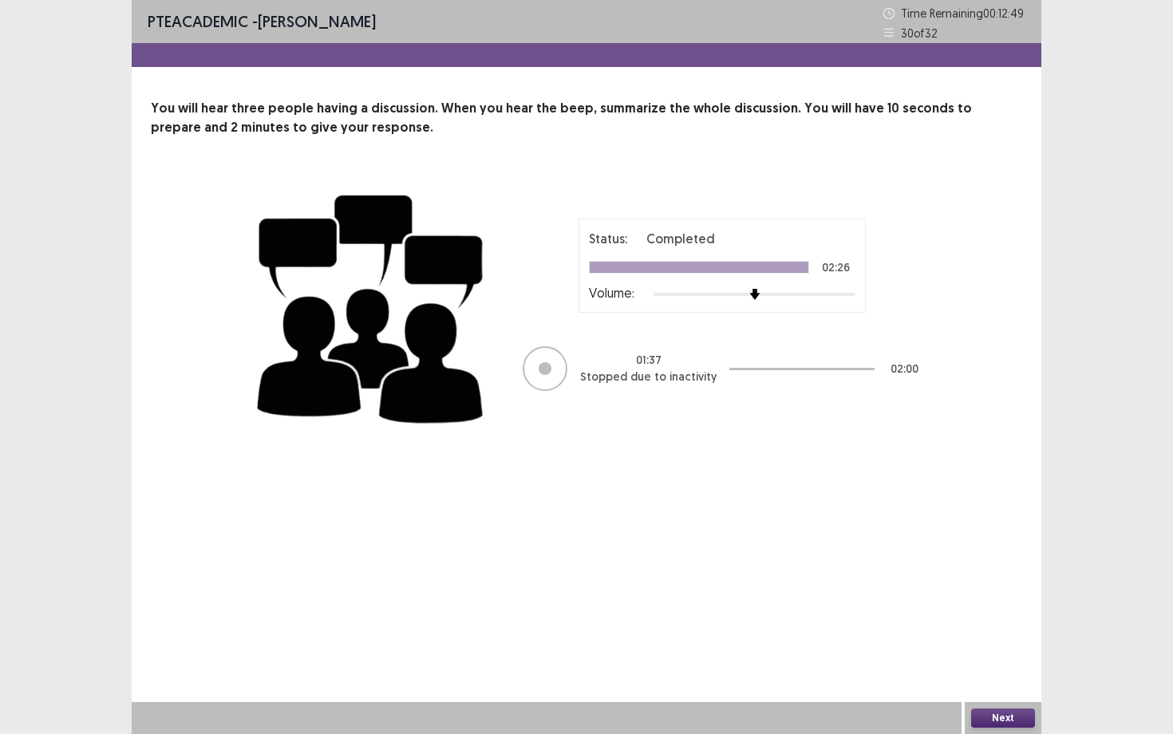
click at [1003, 636] on button "Next" at bounding box center [1003, 717] width 64 height 19
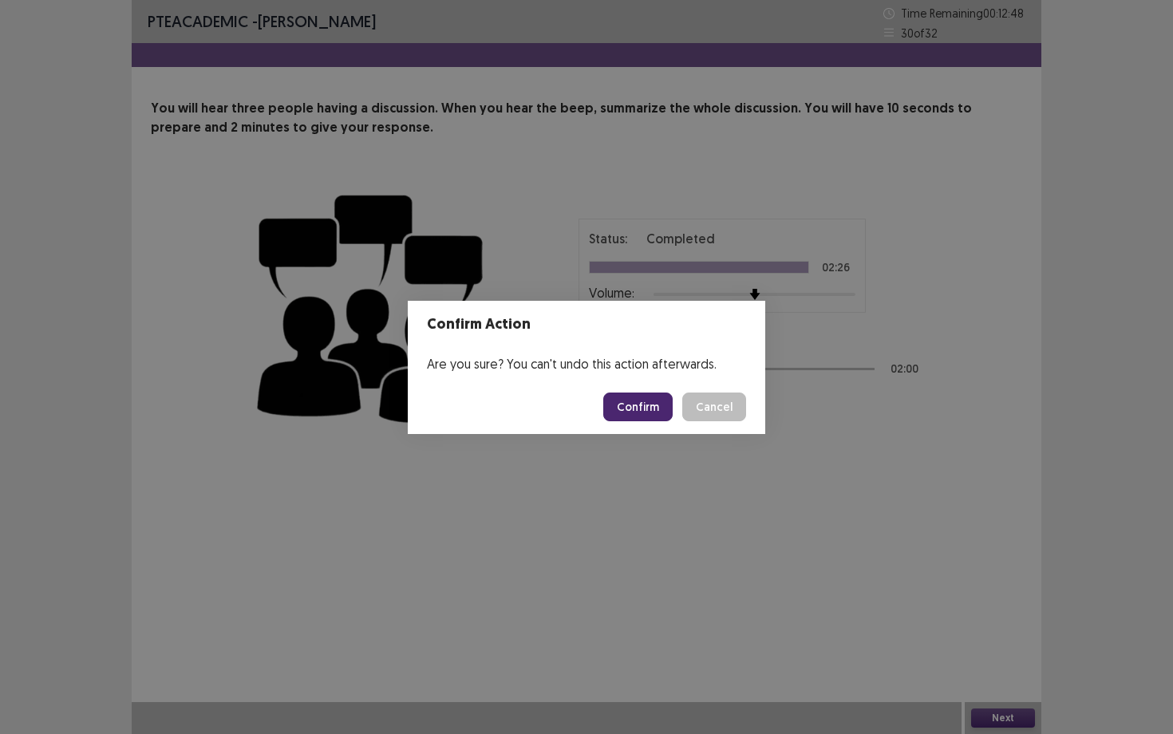
click at [639, 398] on button "Confirm" at bounding box center [637, 406] width 69 height 29
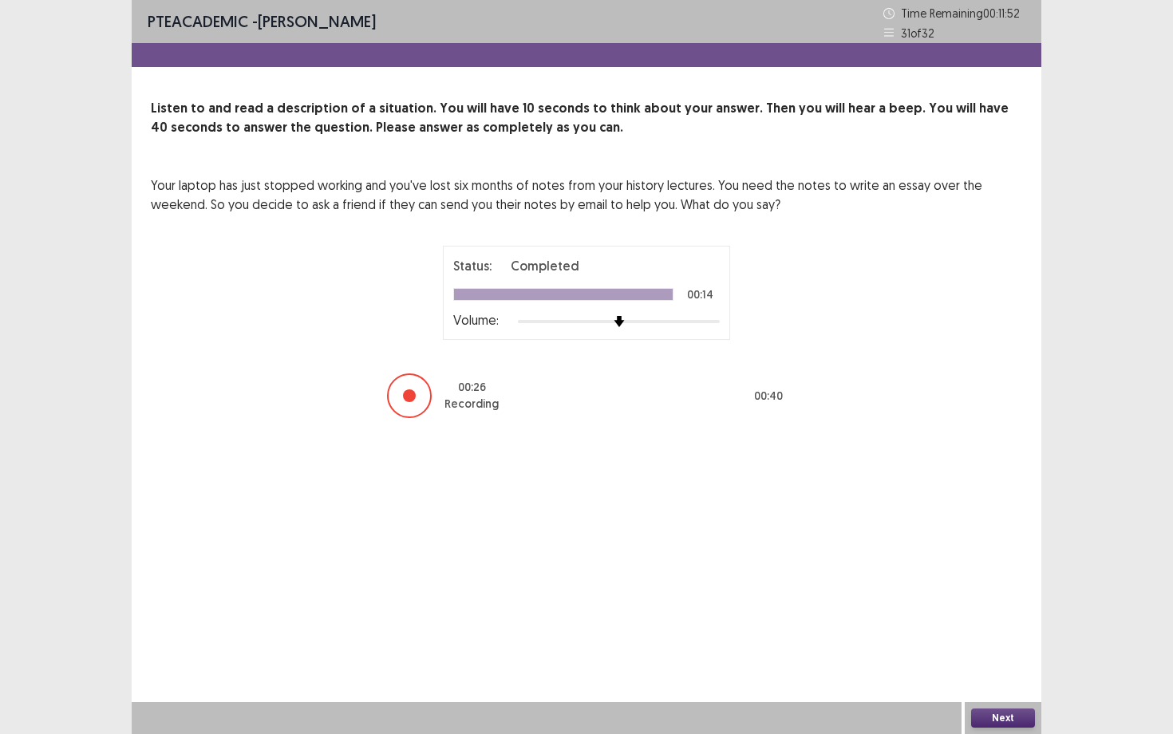
click at [1026, 636] on button "Next" at bounding box center [1003, 717] width 64 height 19
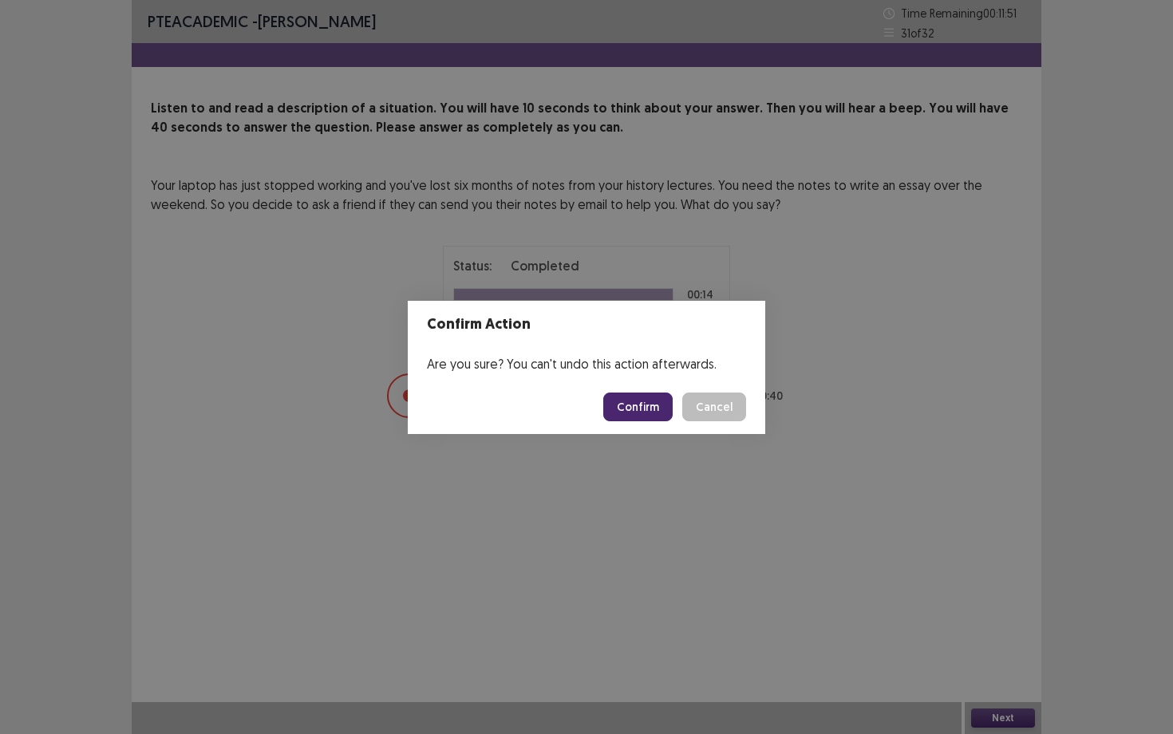
click at [636, 408] on button "Confirm" at bounding box center [637, 406] width 69 height 29
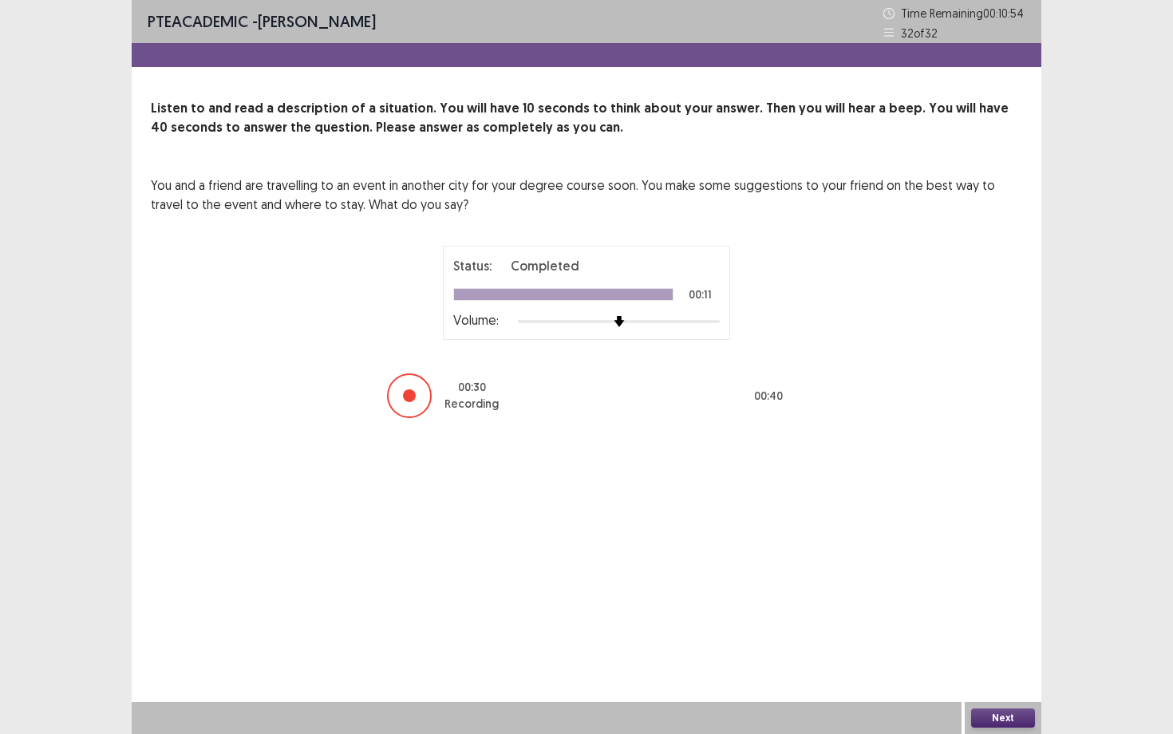
click at [1003, 636] on button "Next" at bounding box center [1003, 717] width 64 height 19
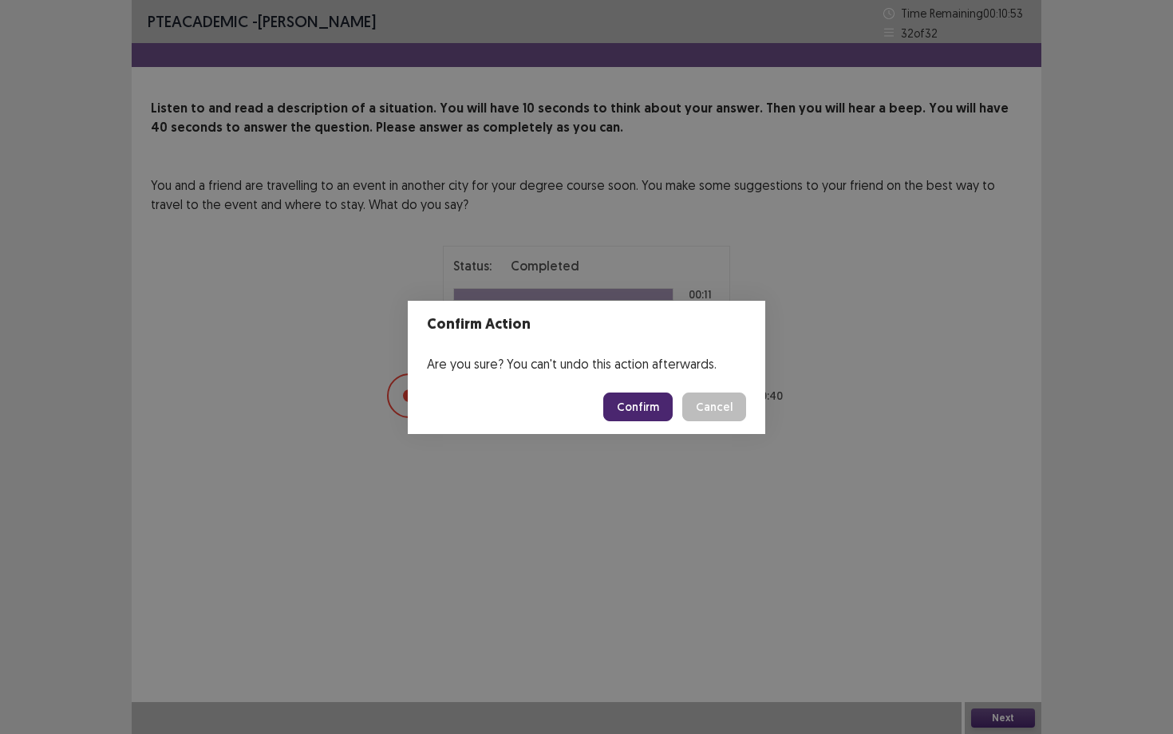
click at [642, 405] on button "Confirm" at bounding box center [637, 406] width 69 height 29
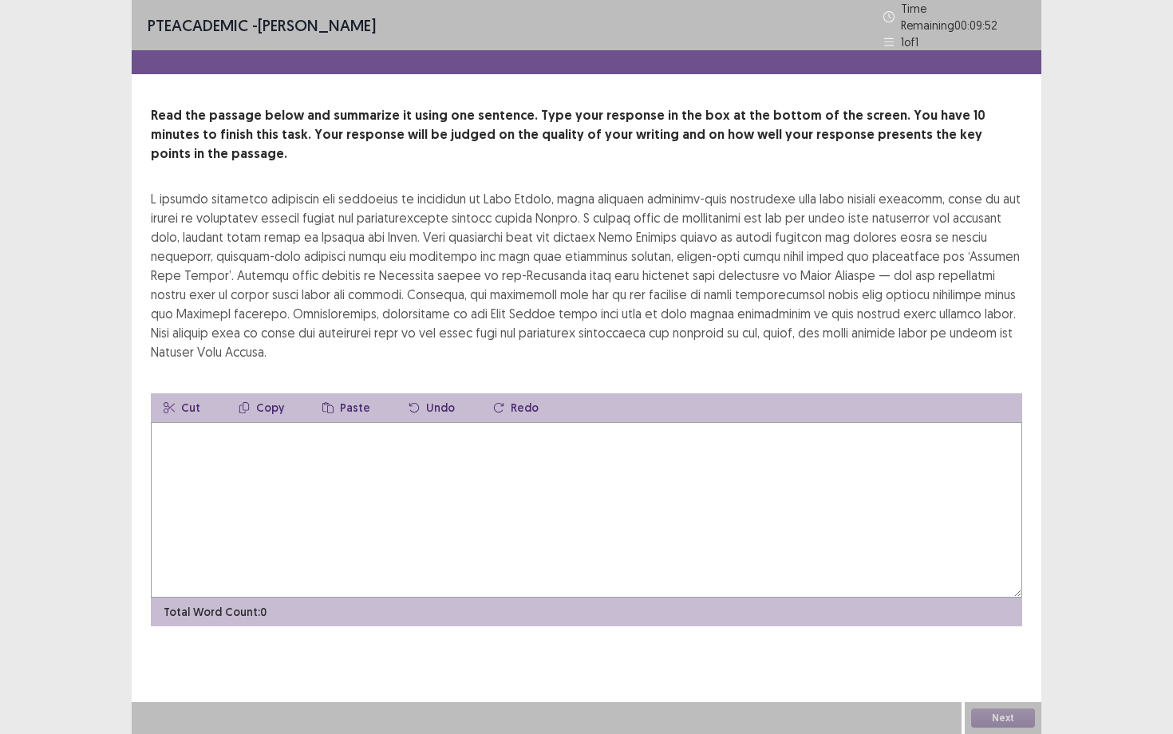
click at [554, 422] on textarea at bounding box center [586, 509] width 871 height 175
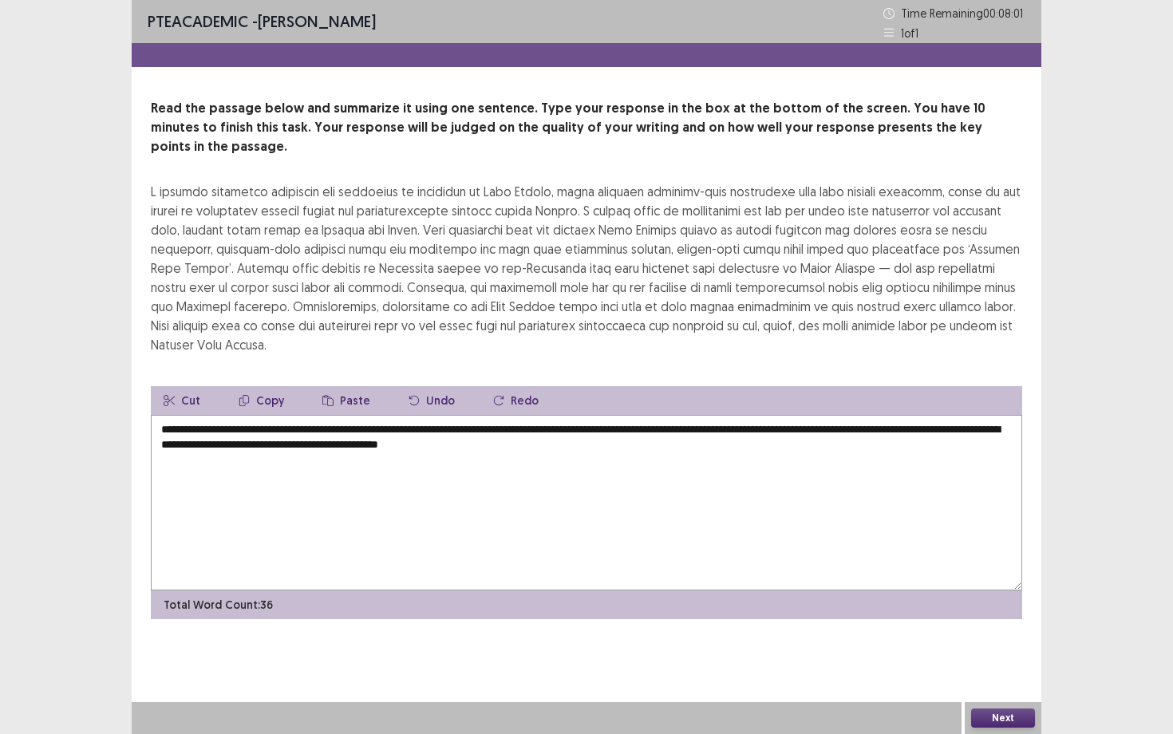
click at [541, 415] on textarea "**********" at bounding box center [586, 502] width 871 height 175
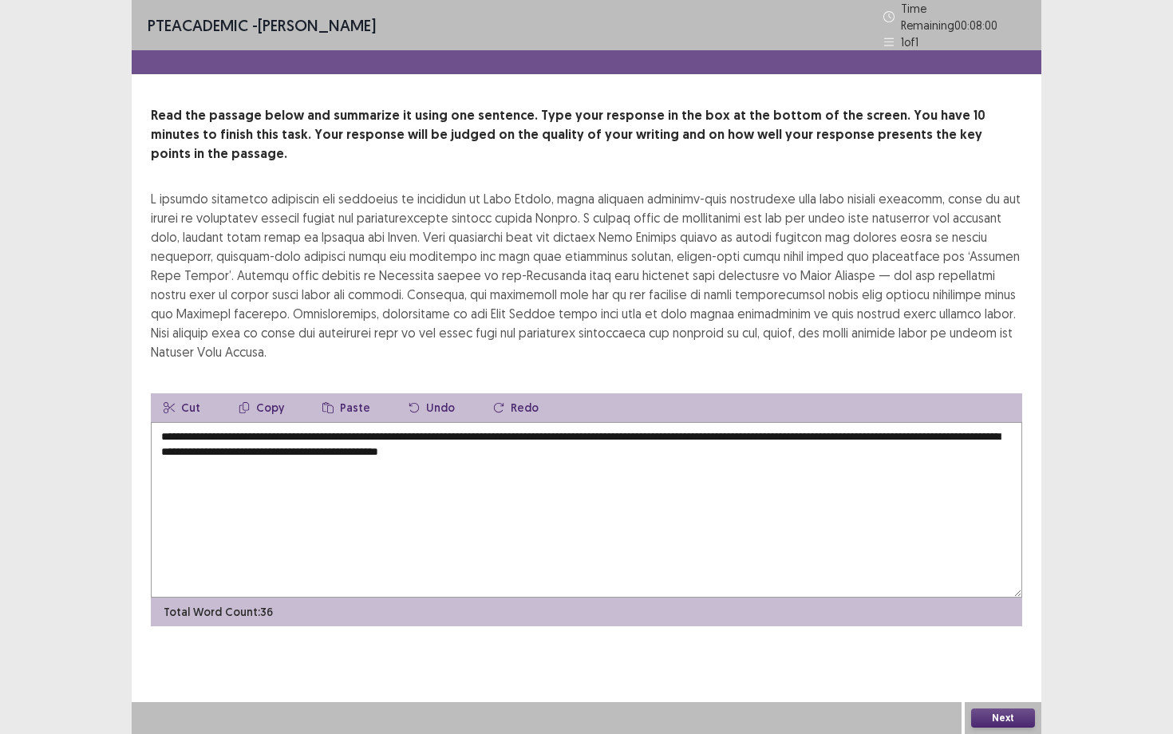
click at [538, 422] on textarea "**********" at bounding box center [586, 509] width 871 height 175
click at [594, 422] on textarea "**********" at bounding box center [586, 509] width 871 height 175
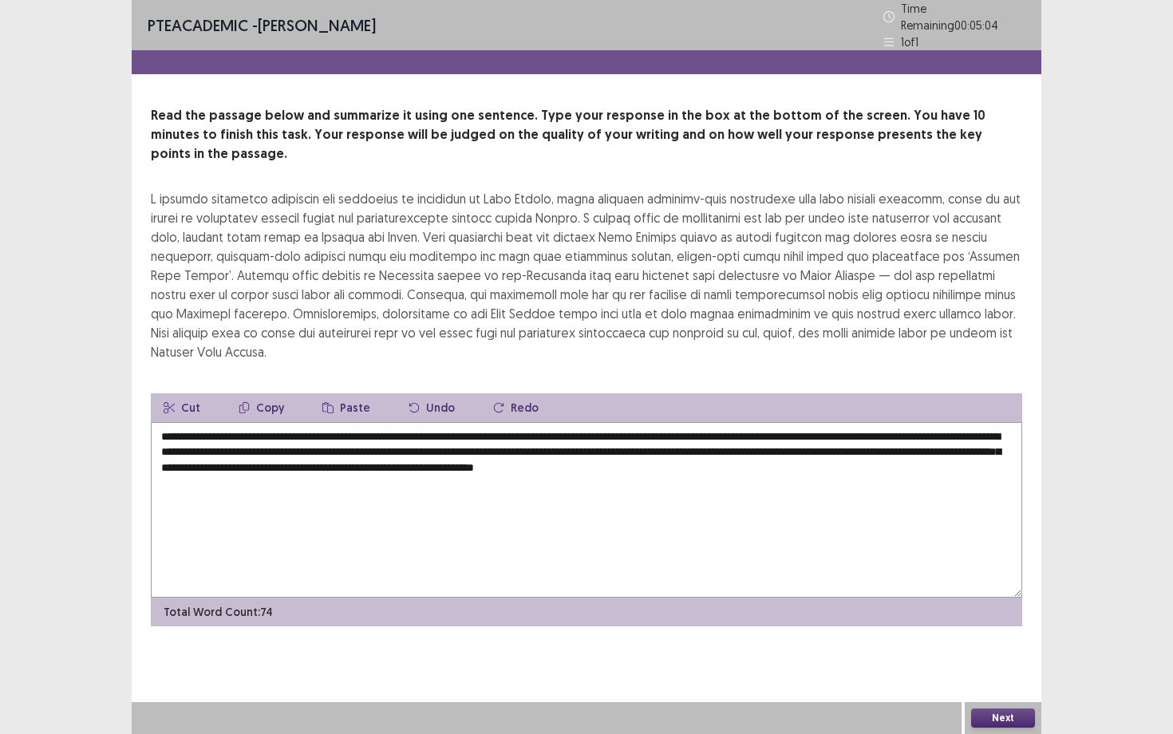
click at [294, 422] on textarea "**********" at bounding box center [586, 509] width 871 height 175
click at [862, 422] on textarea "**********" at bounding box center [586, 509] width 871 height 175
type textarea "**********"
click at [992, 636] on button "Next" at bounding box center [1003, 717] width 64 height 19
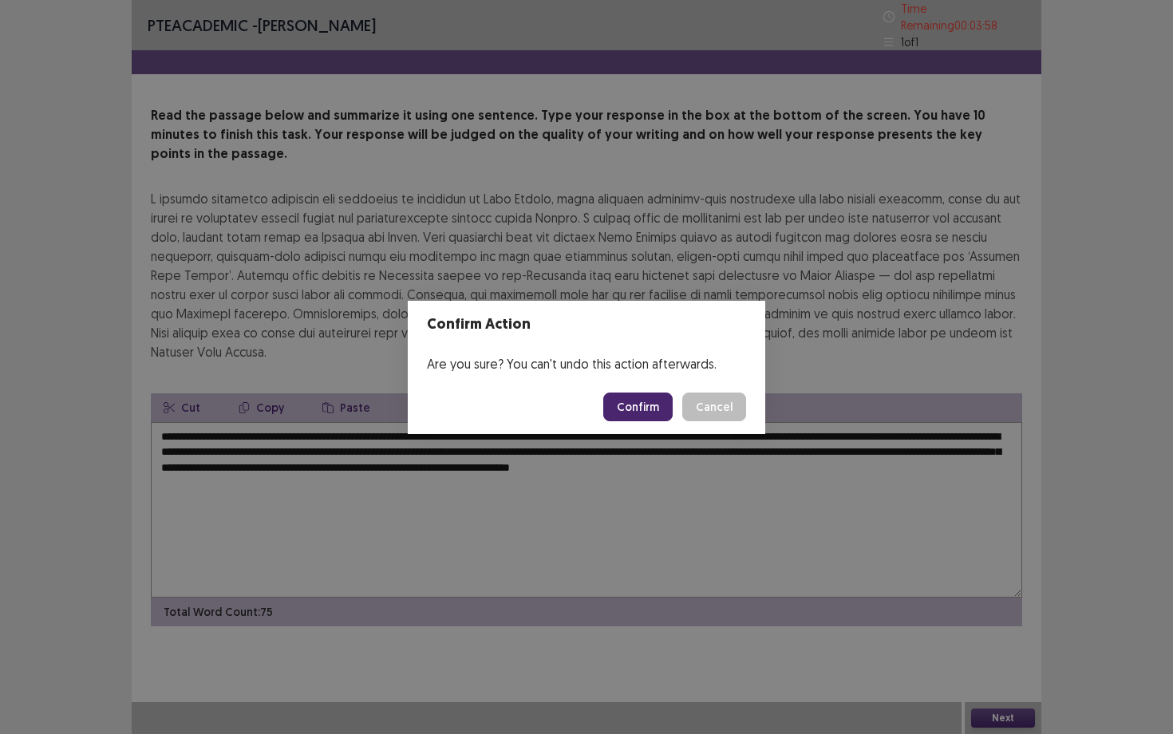
click at [650, 409] on button "Confirm" at bounding box center [637, 406] width 69 height 29
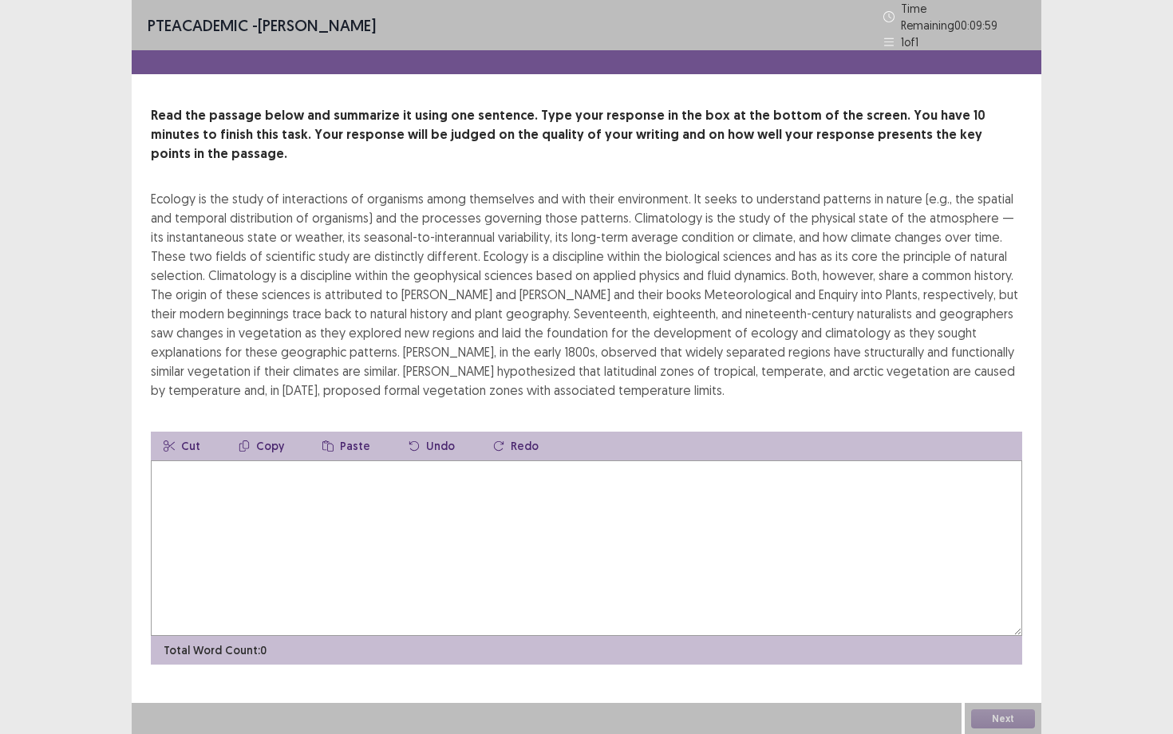
click at [612, 432] on div "Cut Copy Paste Undo Redo" at bounding box center [586, 446] width 871 height 29
click at [603, 460] on textarea at bounding box center [586, 547] width 871 height 175
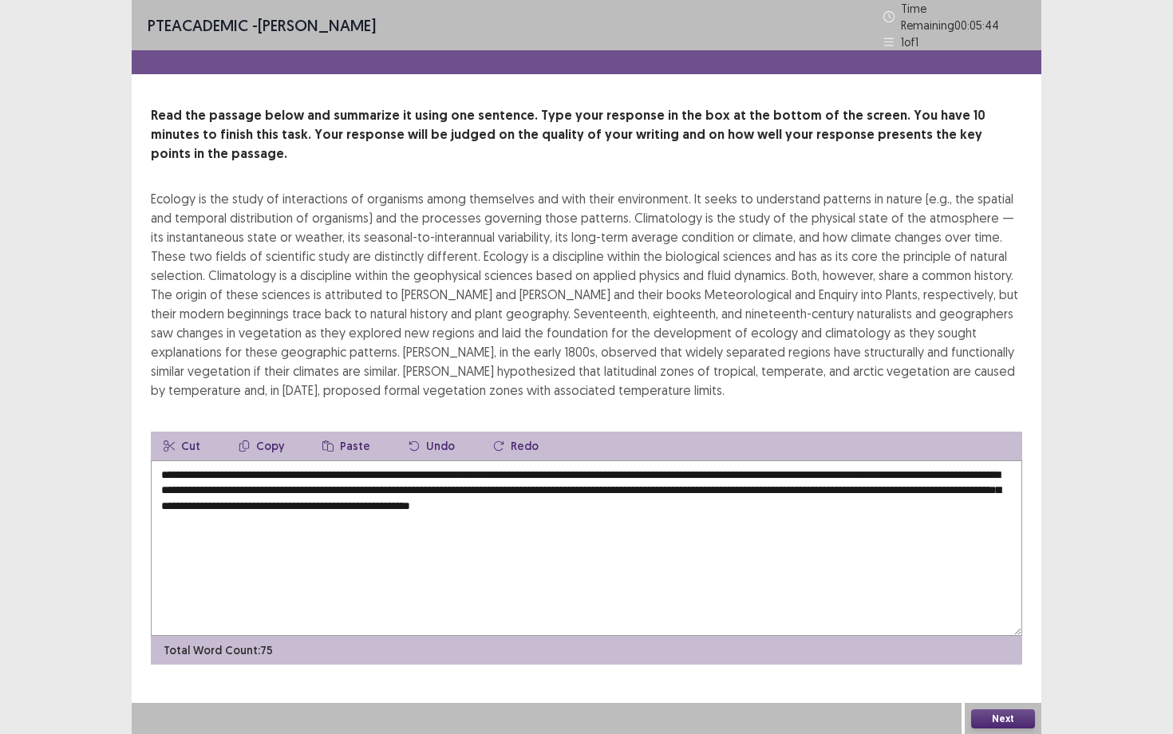
click at [656, 460] on textarea "**********" at bounding box center [586, 547] width 871 height 175
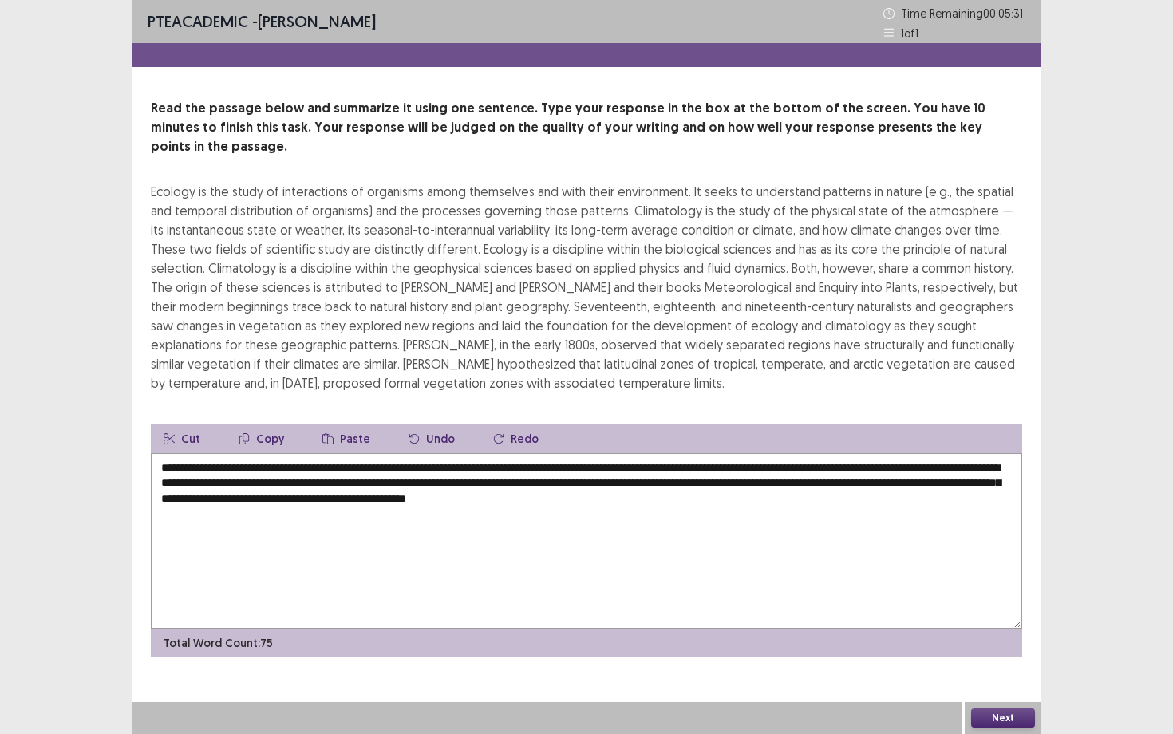
click at [193, 465] on textarea "**********" at bounding box center [586, 540] width 871 height 175
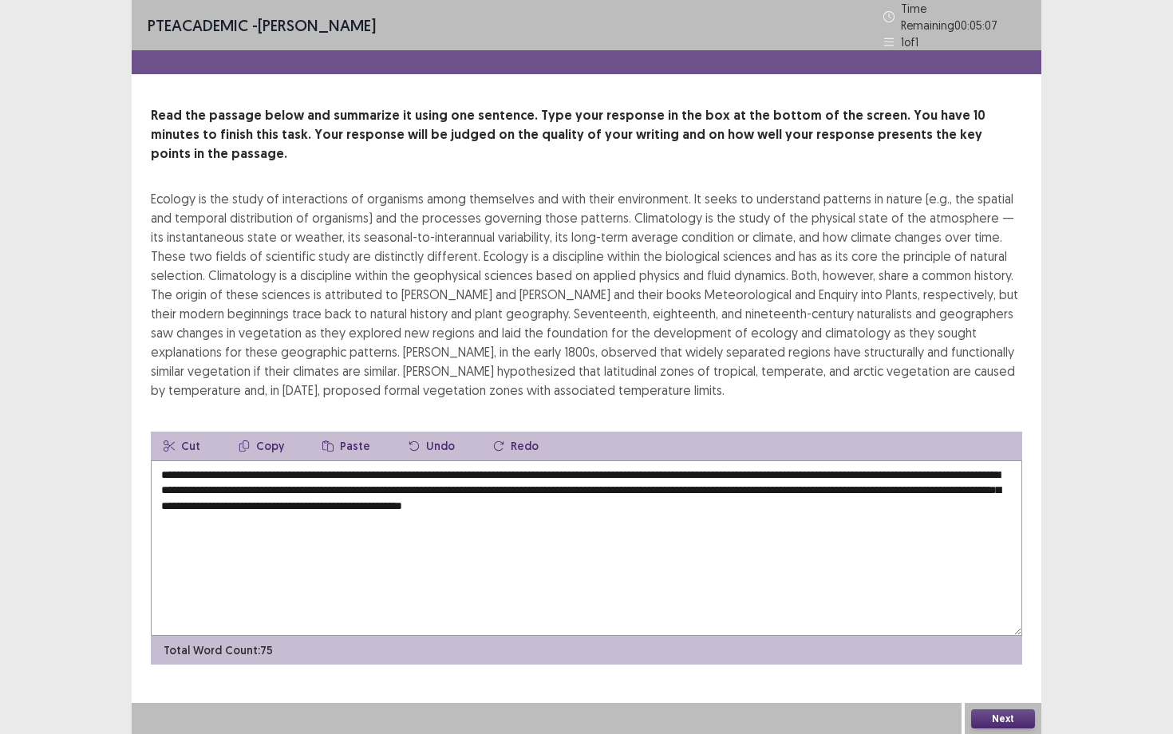
drag, startPoint x: 459, startPoint y: 467, endPoint x: 438, endPoint y: 461, distance: 21.7
click at [438, 461] on textarea "**********" at bounding box center [586, 547] width 871 height 175
type textarea "**********"
click at [996, 636] on button "Next" at bounding box center [1003, 718] width 64 height 19
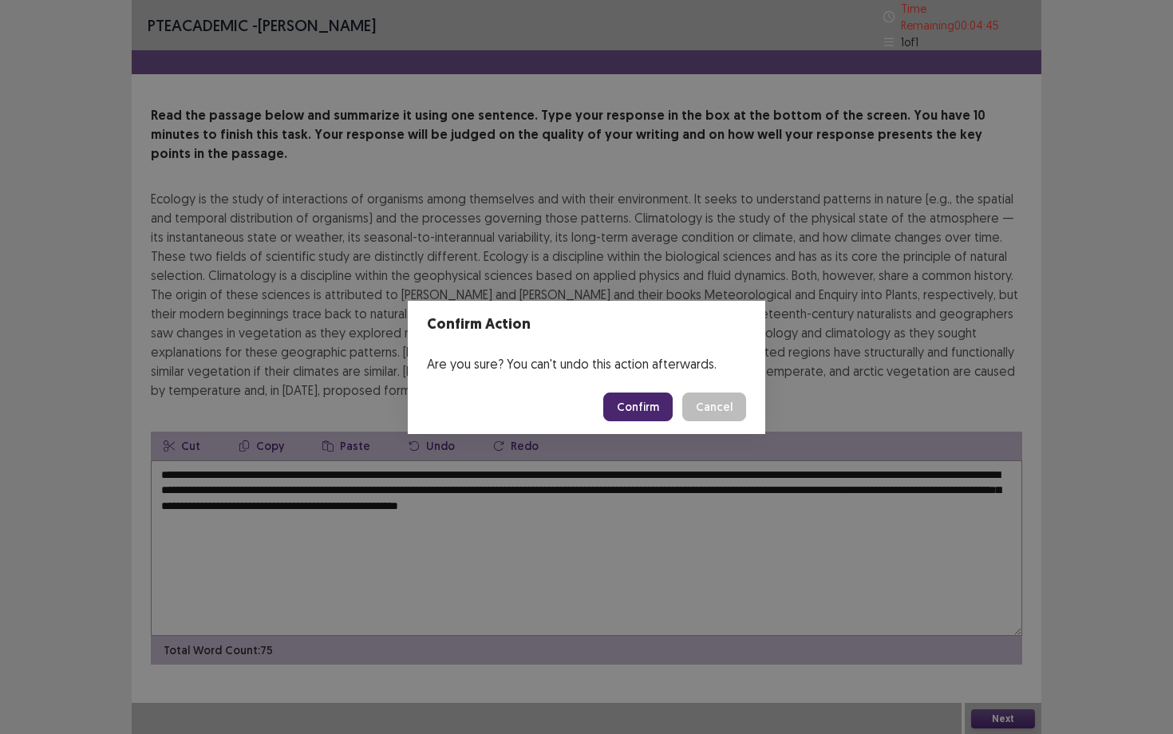
click at [647, 406] on button "Confirm" at bounding box center [637, 406] width 69 height 29
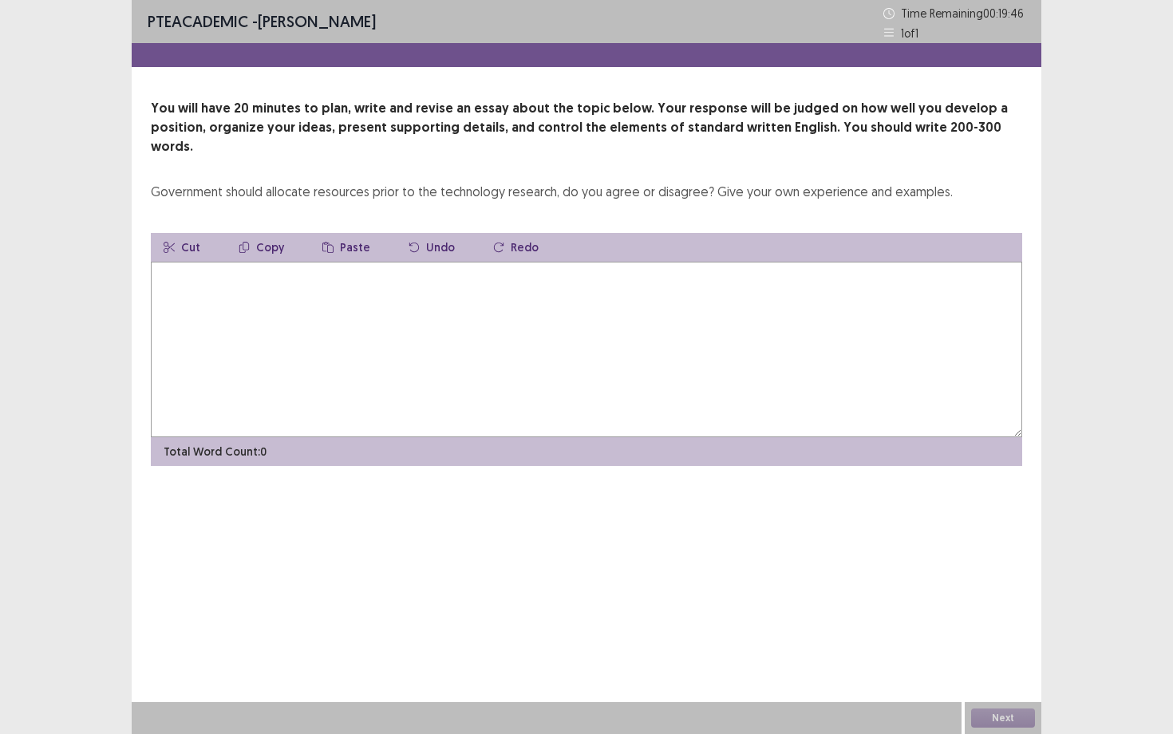
click at [593, 341] on textarea at bounding box center [586, 349] width 871 height 175
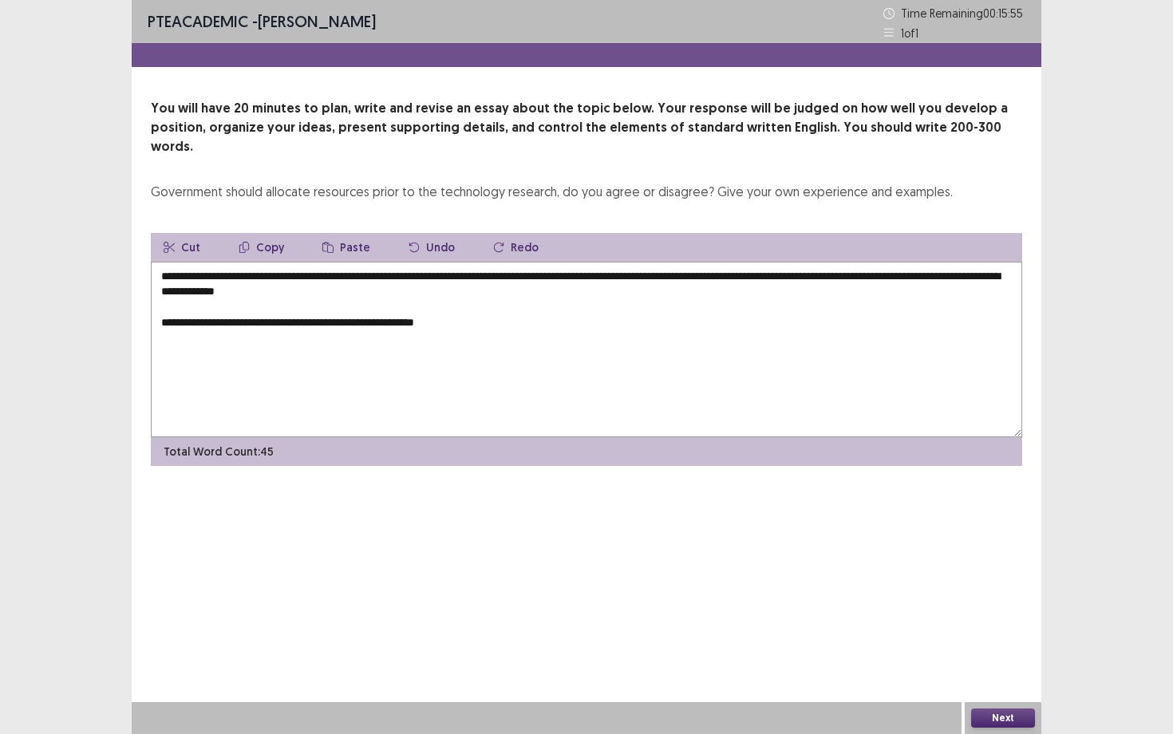
drag, startPoint x: 459, startPoint y: 306, endPoint x: 417, endPoint y: 306, distance: 42.3
click at [417, 306] on textarea "**********" at bounding box center [586, 349] width 871 height 175
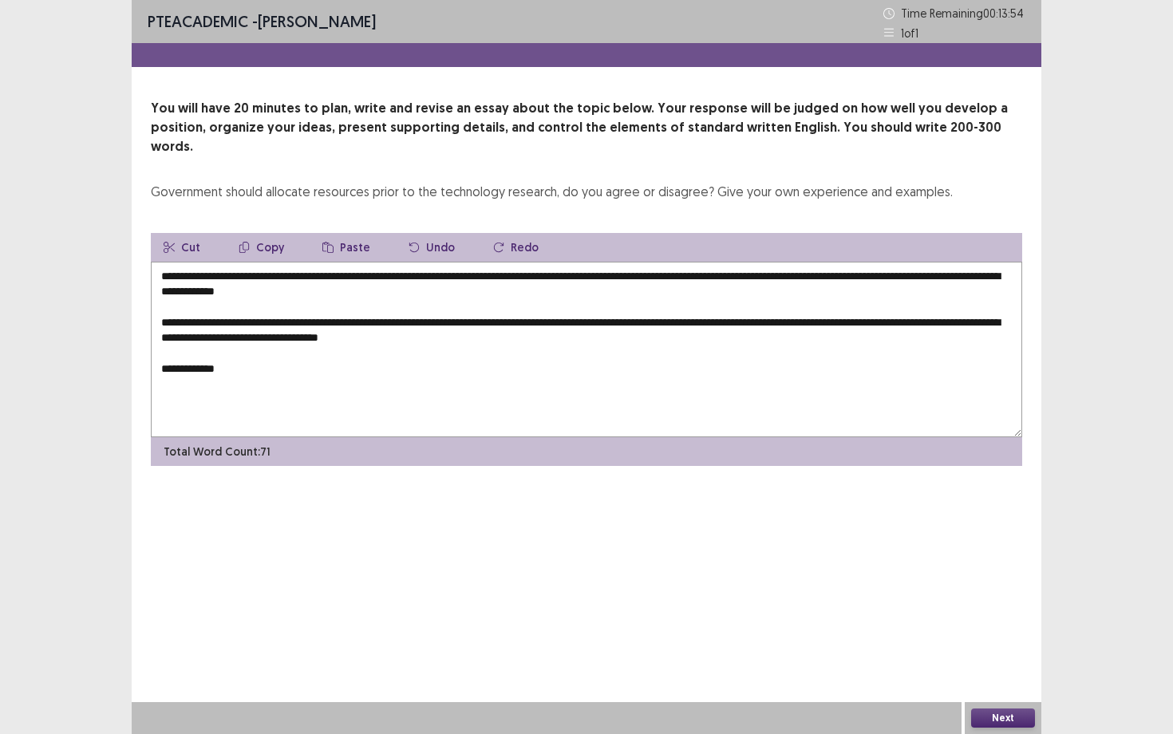
drag, startPoint x: 417, startPoint y: 306, endPoint x: 404, endPoint y: 315, distance: 16.0
click at [404, 315] on textarea "**********" at bounding box center [586, 349] width 871 height 175
click at [360, 352] on textarea "**********" at bounding box center [586, 349] width 871 height 175
drag, startPoint x: 360, startPoint y: 352, endPoint x: 187, endPoint y: 328, distance: 174.8
click at [187, 328] on textarea "**********" at bounding box center [586, 349] width 871 height 175
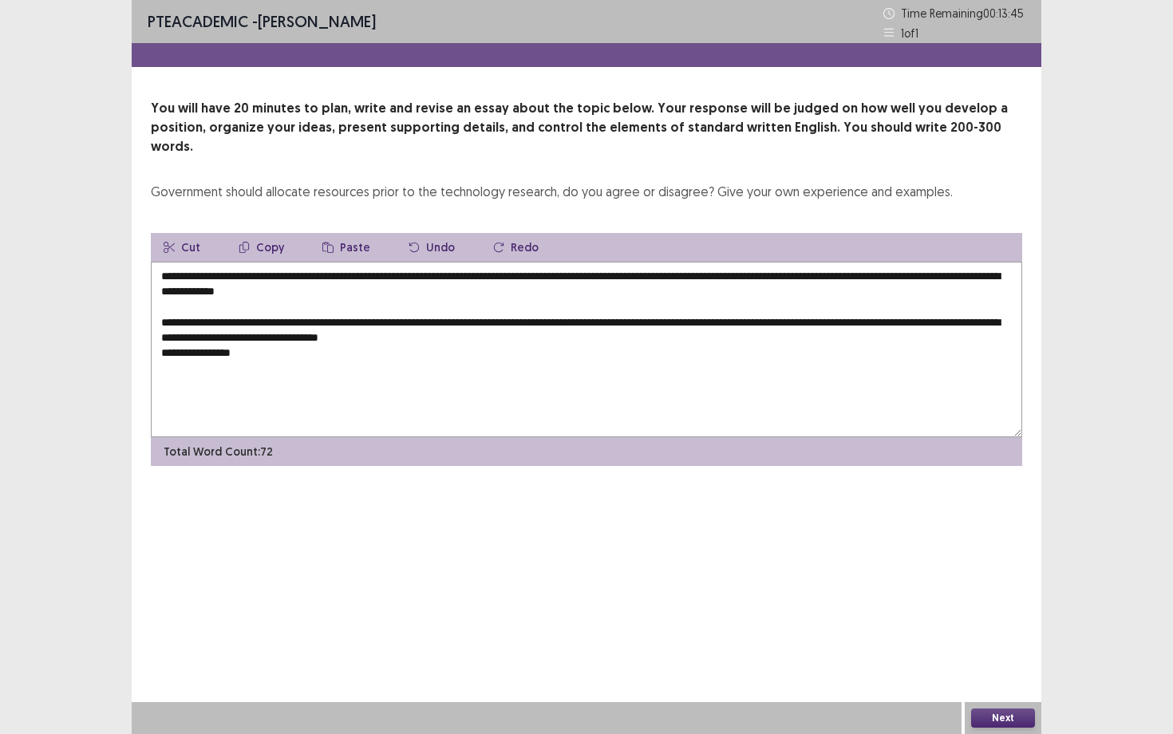
click at [164, 338] on textarea "**********" at bounding box center [586, 349] width 871 height 175
click at [278, 348] on textarea "**********" at bounding box center [586, 349] width 871 height 175
drag, startPoint x: 278, startPoint y: 348, endPoint x: 206, endPoint y: 349, distance: 72.6
click at [206, 349] on textarea "**********" at bounding box center [586, 349] width 871 height 175
click at [708, 353] on textarea "**********" at bounding box center [586, 349] width 871 height 175
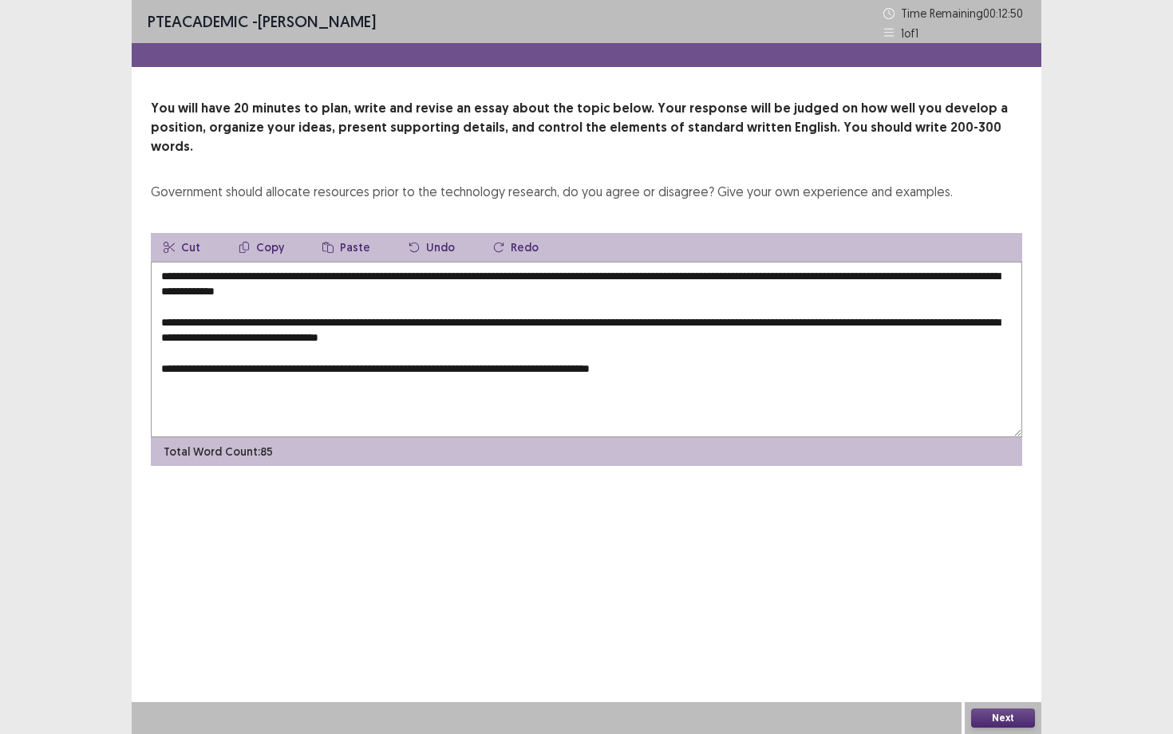
drag, startPoint x: 708, startPoint y: 353, endPoint x: 680, endPoint y: 350, distance: 27.2
click at [680, 350] on textarea "**********" at bounding box center [586, 349] width 871 height 175
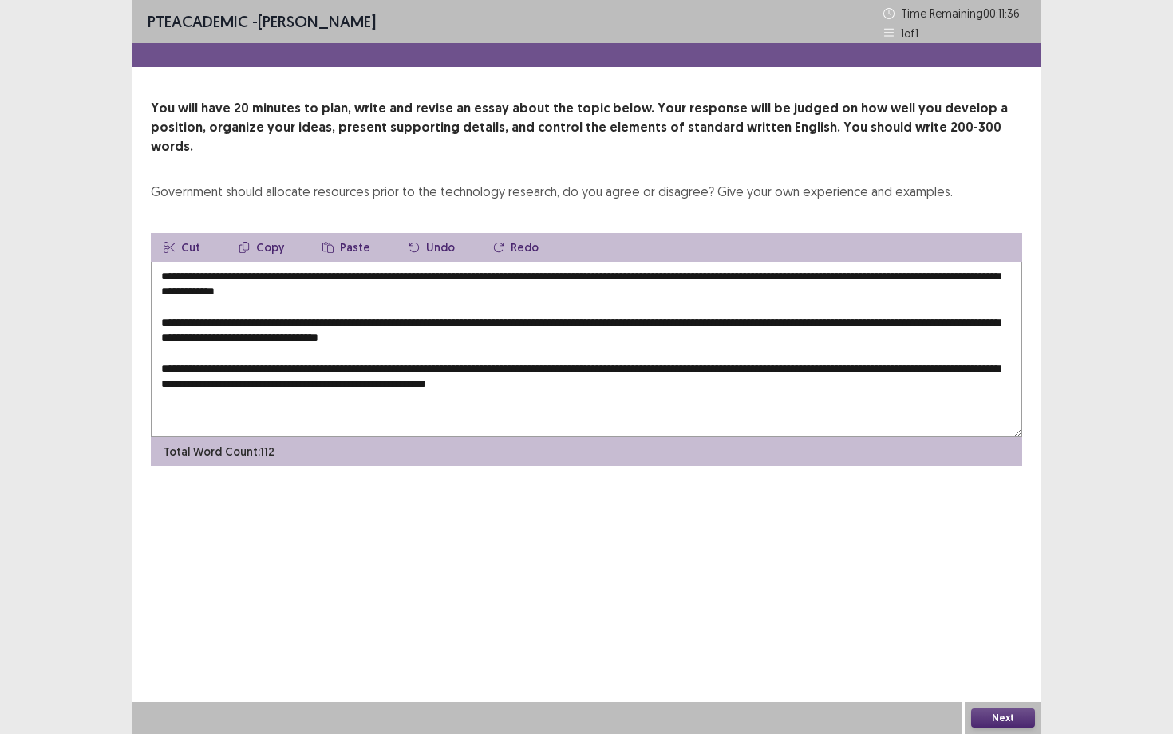
click at [206, 351] on textarea "**********" at bounding box center [586, 349] width 871 height 175
click at [670, 360] on textarea "**********" at bounding box center [586, 349] width 871 height 175
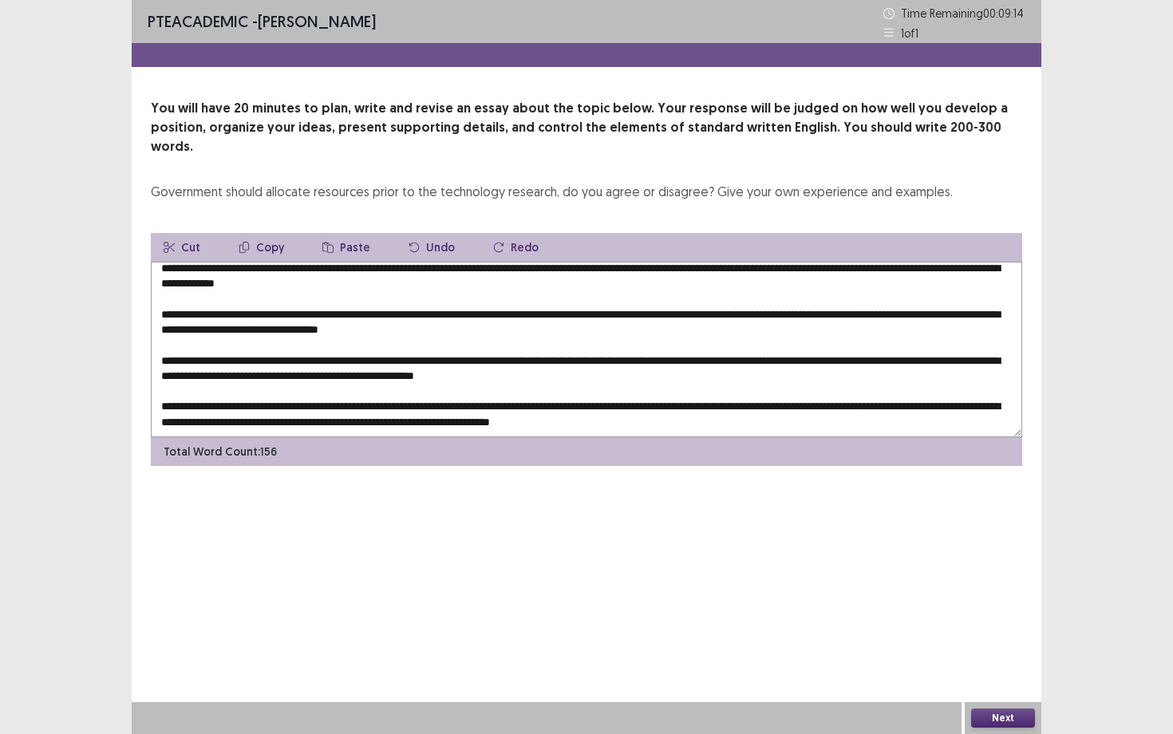
scroll to position [38, 0]
click at [386, 413] on textarea at bounding box center [586, 349] width 871 height 175
click at [389, 396] on textarea at bounding box center [586, 349] width 871 height 175
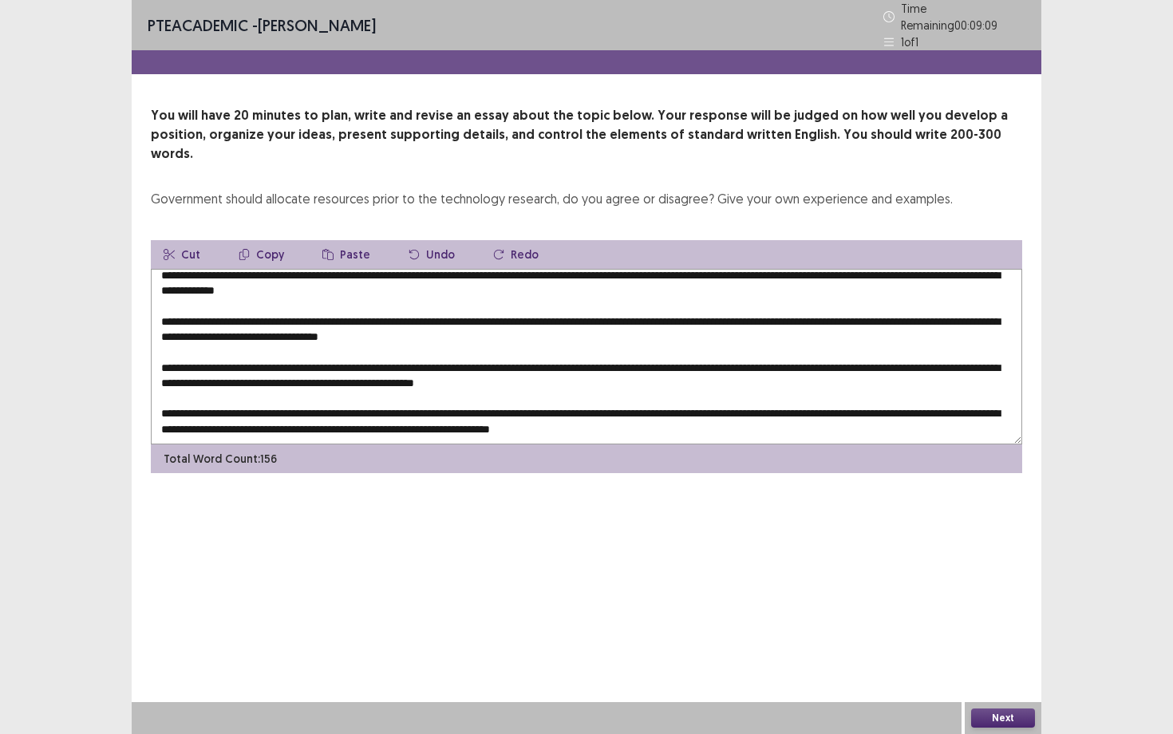
click at [906, 357] on textarea at bounding box center [586, 356] width 871 height 175
click at [985, 361] on textarea at bounding box center [586, 356] width 871 height 175
click at [933, 386] on textarea at bounding box center [586, 356] width 871 height 175
click at [861, 377] on textarea at bounding box center [586, 356] width 871 height 175
click at [829, 387] on textarea at bounding box center [586, 356] width 871 height 175
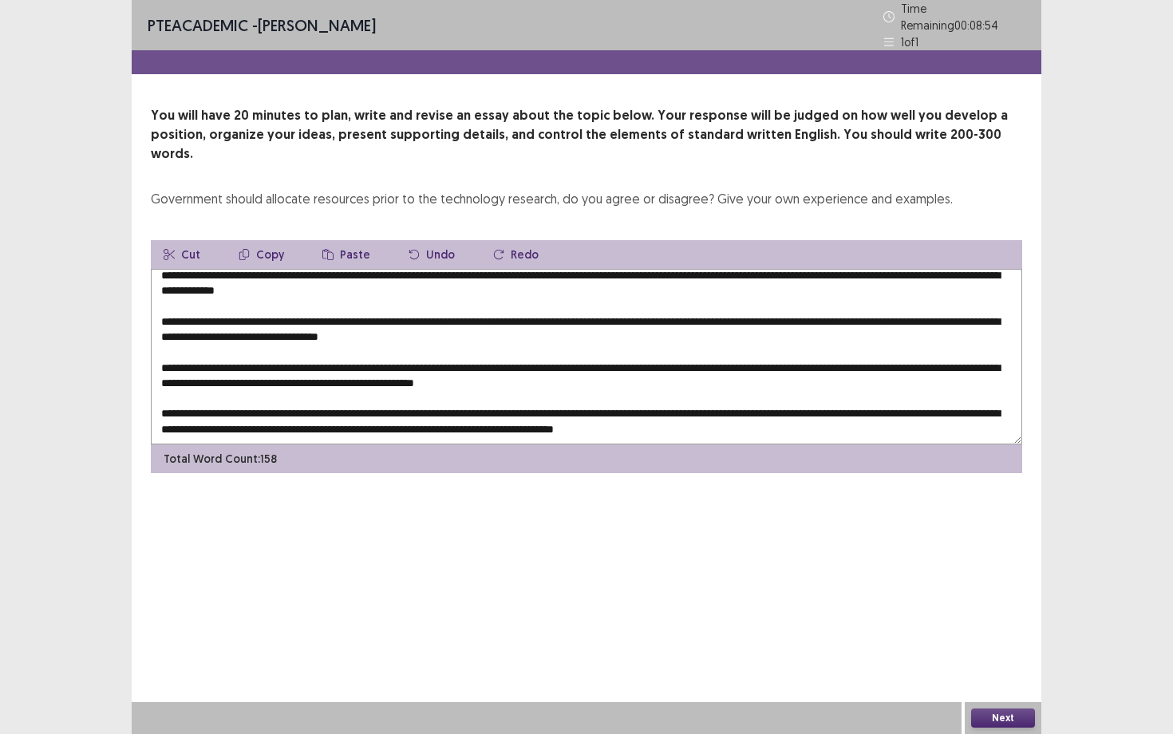
scroll to position [46, 0]
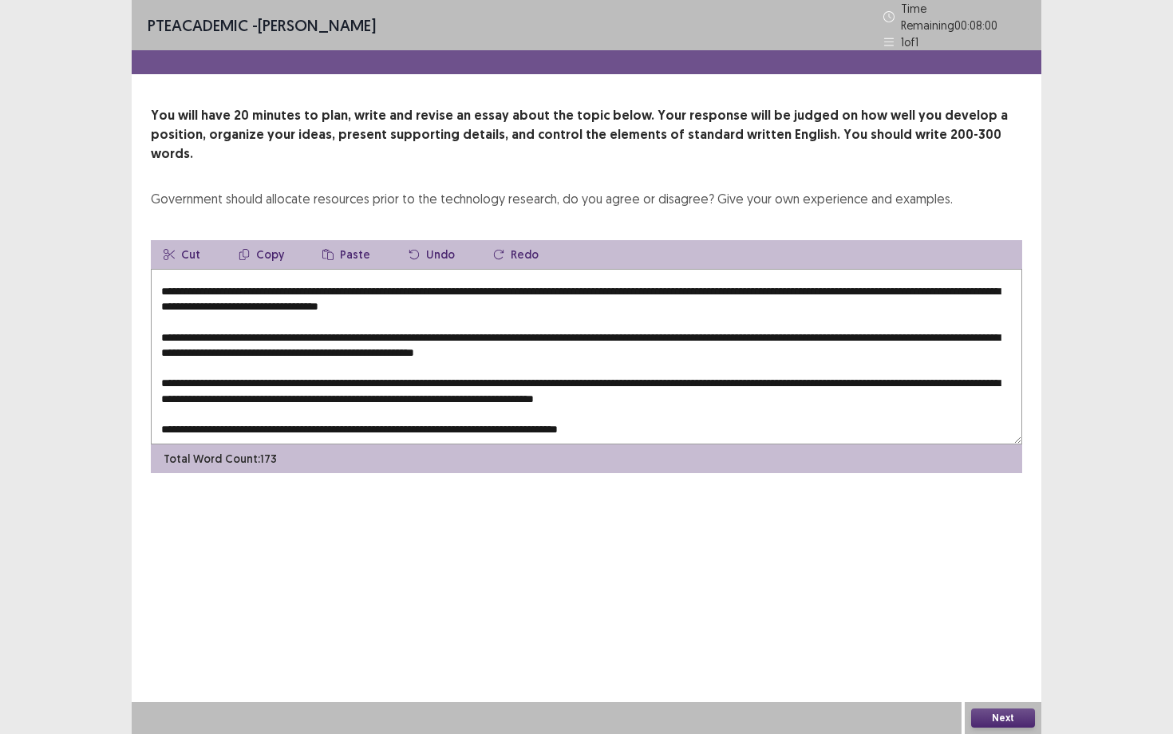
click at [228, 392] on textarea at bounding box center [586, 356] width 871 height 175
click at [702, 393] on textarea at bounding box center [586, 356] width 871 height 175
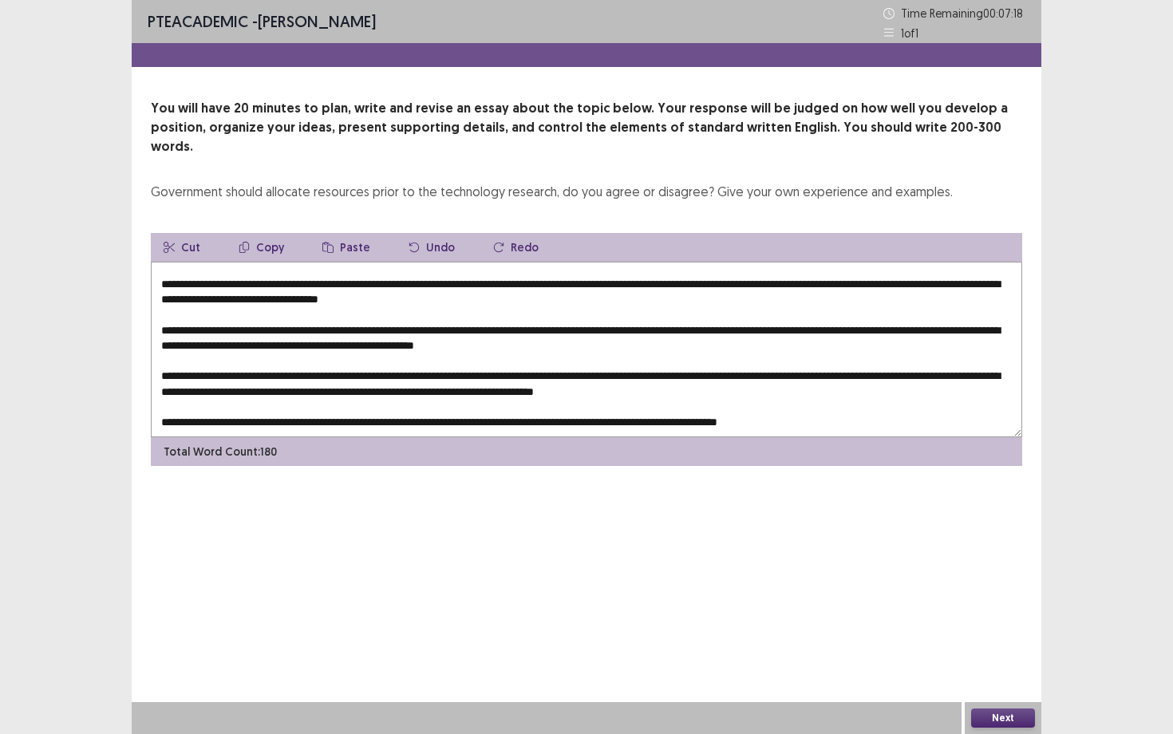
click at [758, 400] on textarea at bounding box center [586, 349] width 871 height 175
click at [862, 389] on textarea at bounding box center [586, 349] width 871 height 175
click at [861, 404] on textarea at bounding box center [586, 349] width 871 height 175
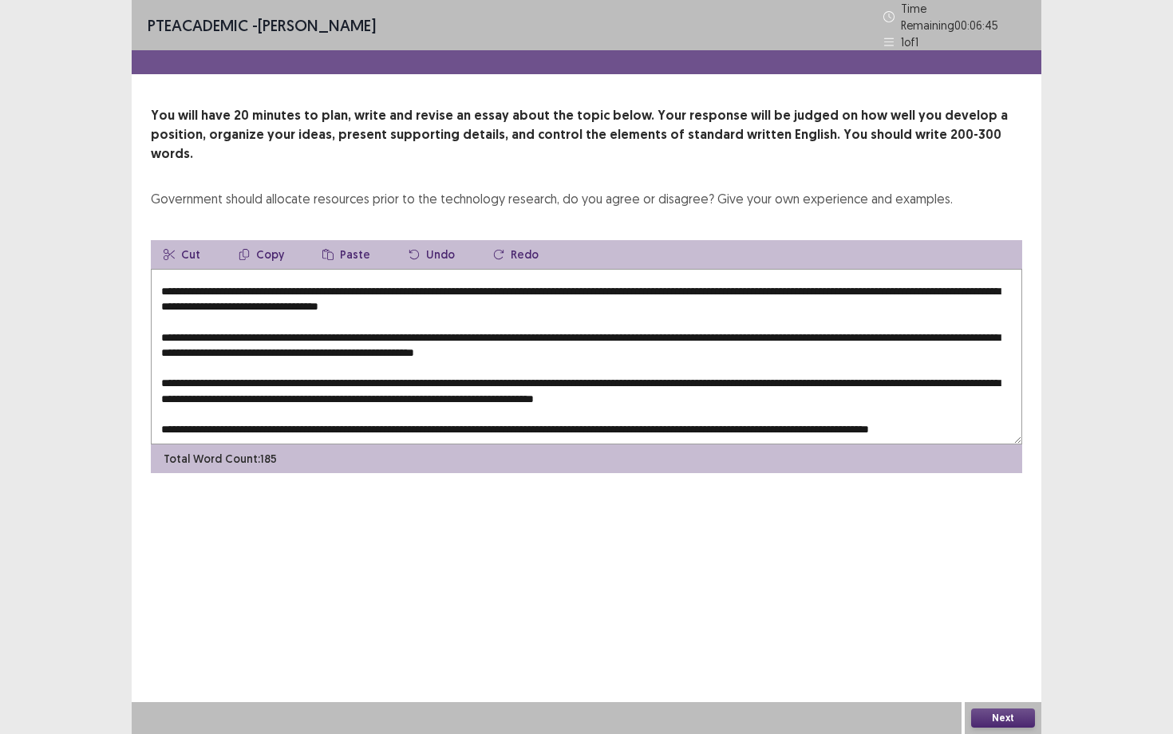
scroll to position [46, 0]
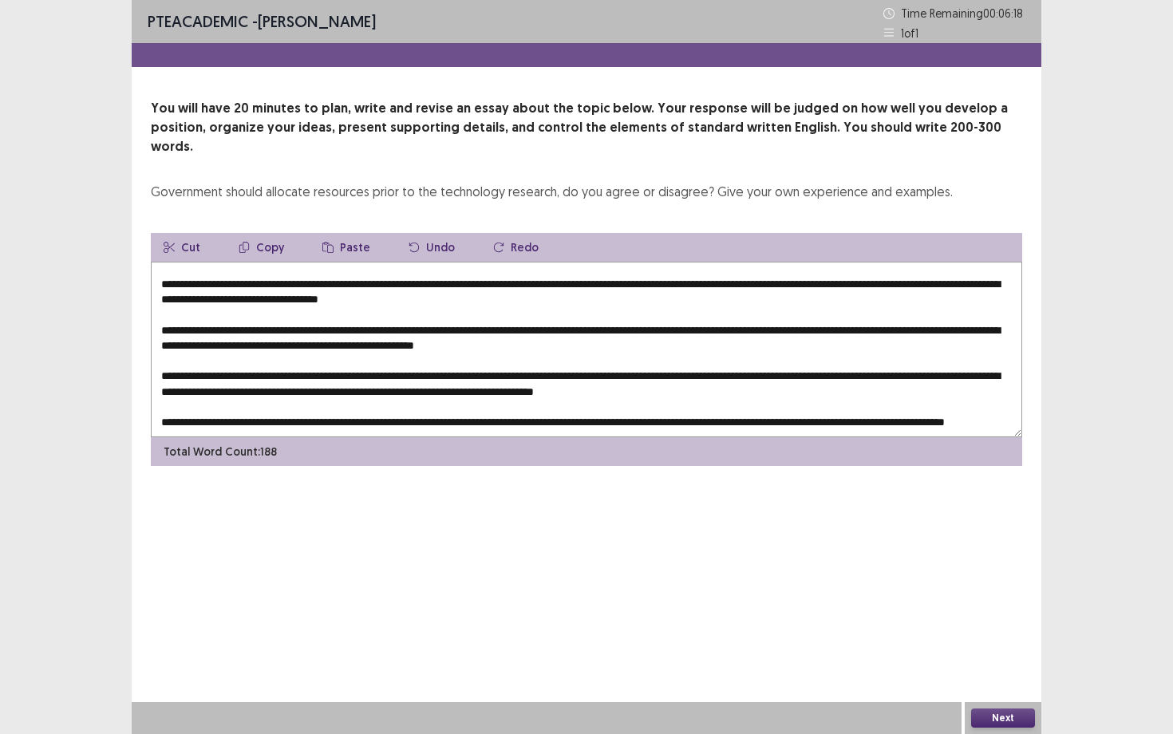
click at [250, 410] on textarea at bounding box center [586, 349] width 871 height 175
click at [342, 416] on textarea at bounding box center [586, 349] width 871 height 175
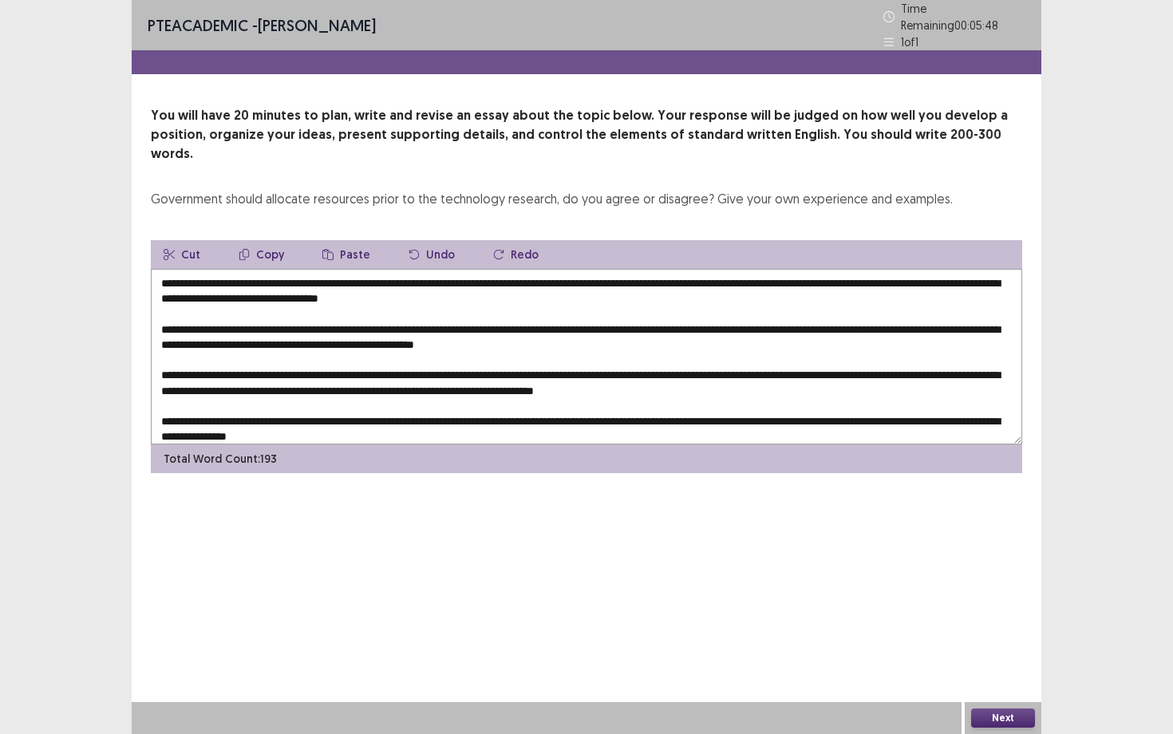
click at [224, 412] on textarea at bounding box center [586, 356] width 871 height 175
click at [463, 417] on textarea at bounding box center [586, 356] width 871 height 175
click at [470, 331] on textarea at bounding box center [586, 356] width 871 height 175
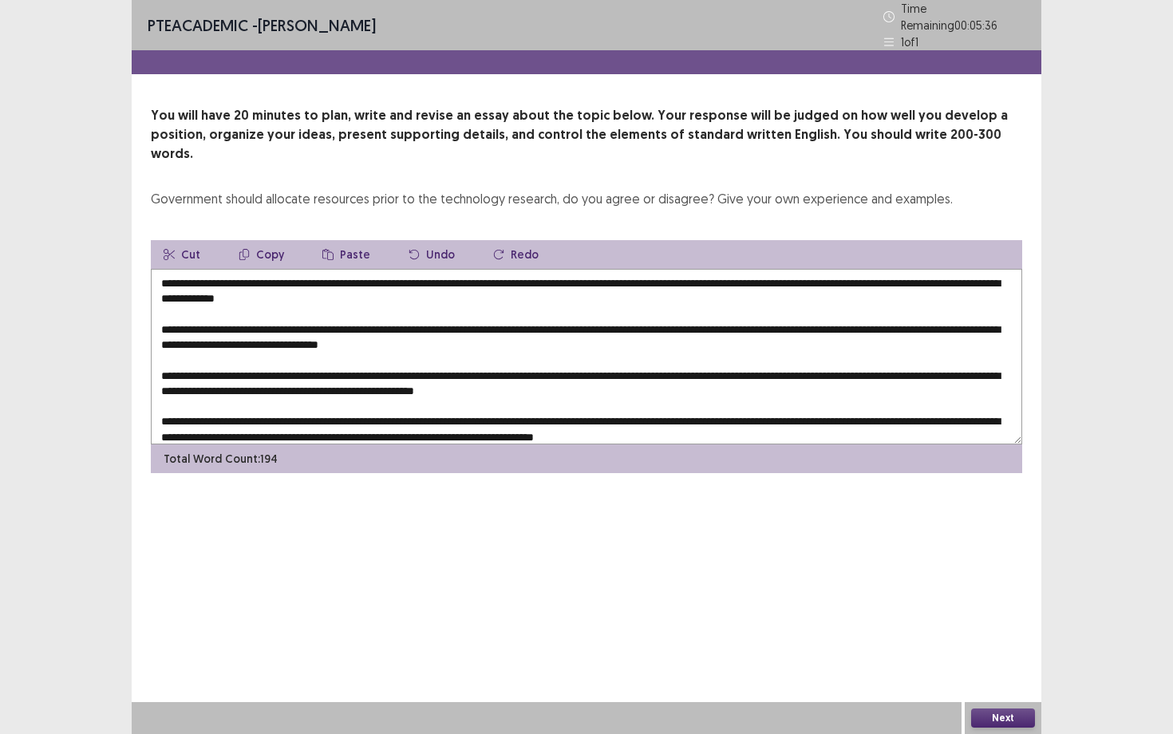
scroll to position [85, 0]
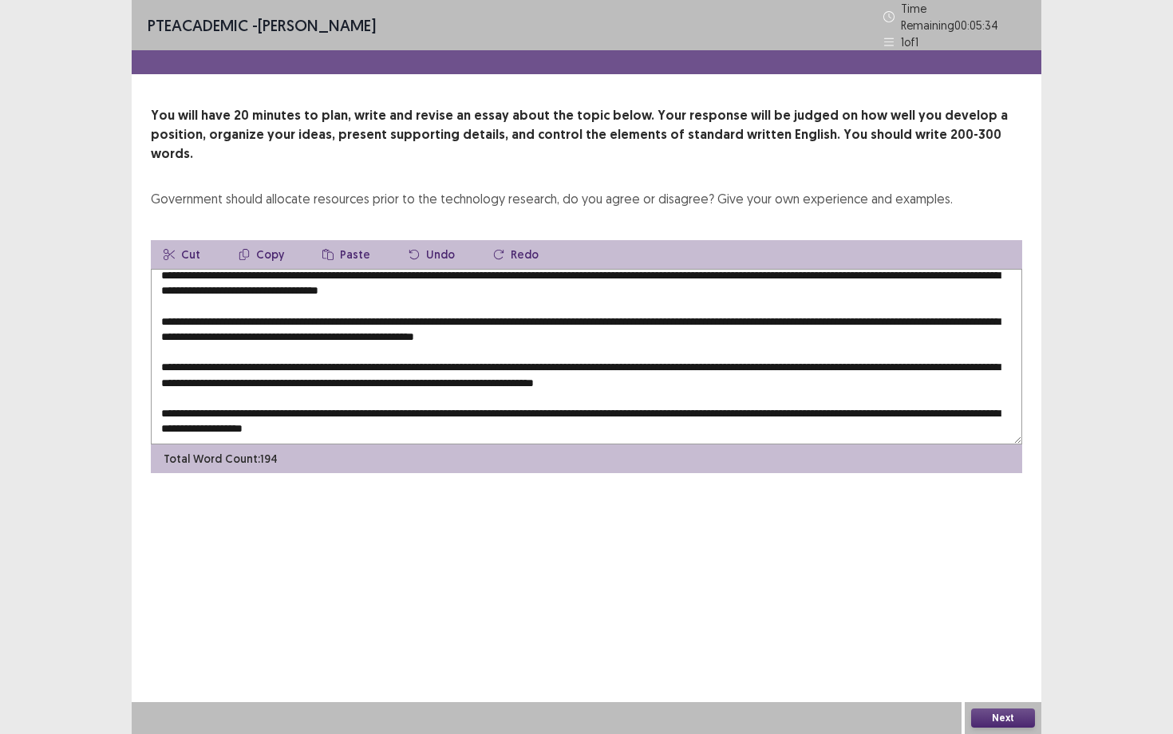
click at [1000, 636] on button "Next" at bounding box center [1003, 717] width 64 height 19
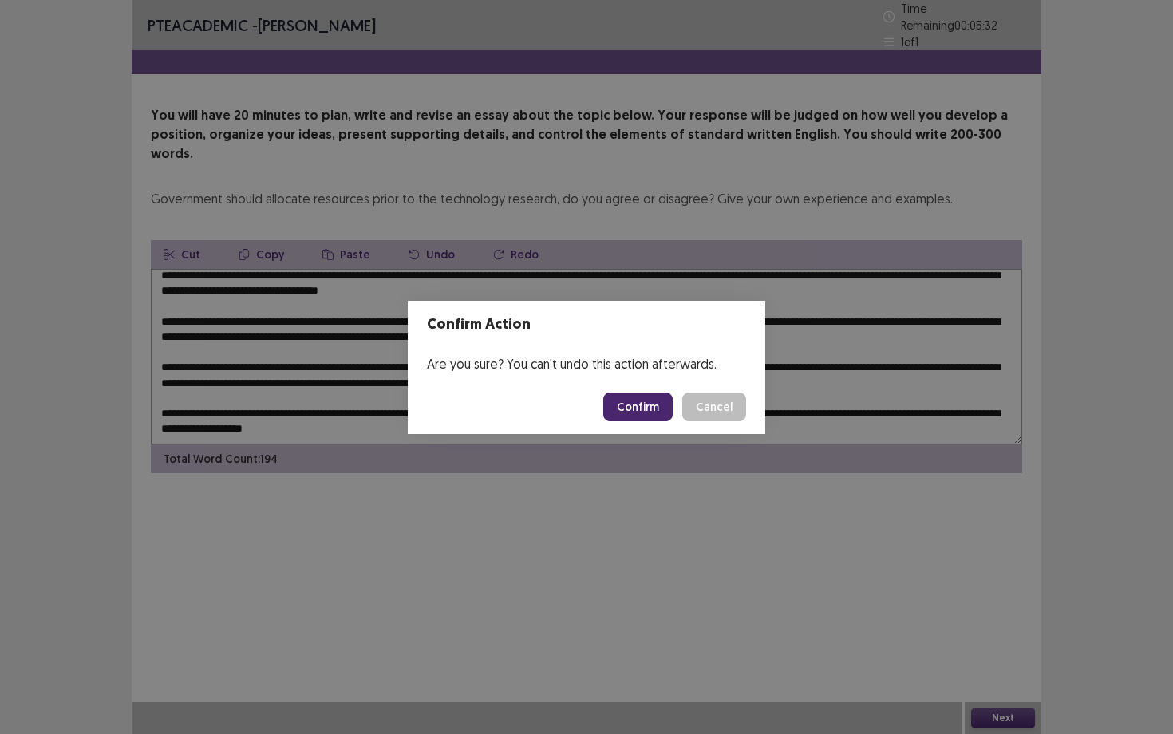
click at [721, 412] on button "Cancel" at bounding box center [714, 406] width 64 height 29
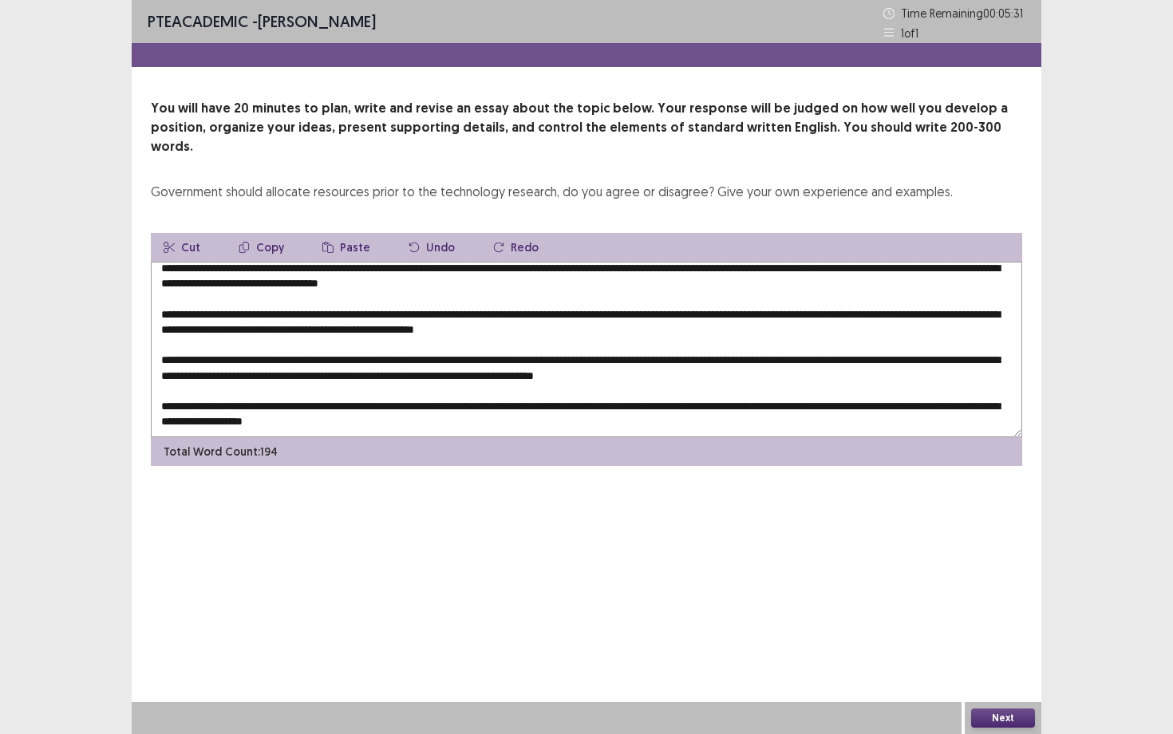
click at [471, 380] on textarea at bounding box center [586, 349] width 871 height 175
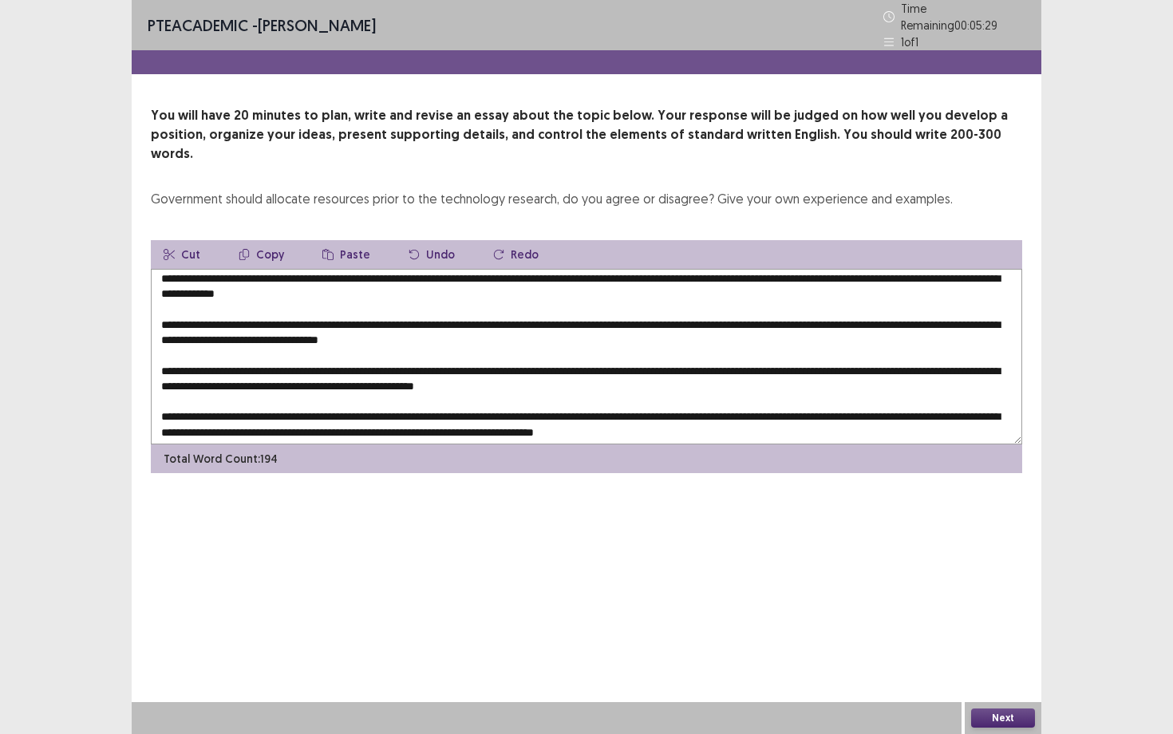
scroll to position [0, 0]
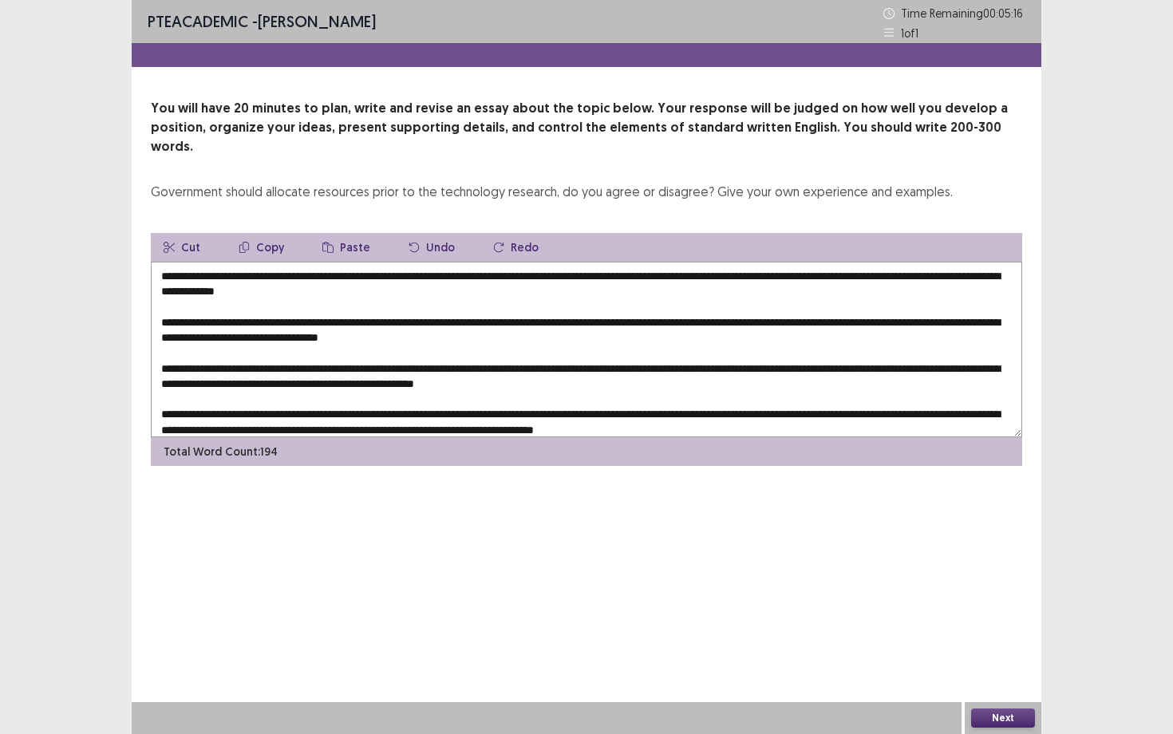
click at [644, 307] on textarea at bounding box center [586, 349] width 871 height 175
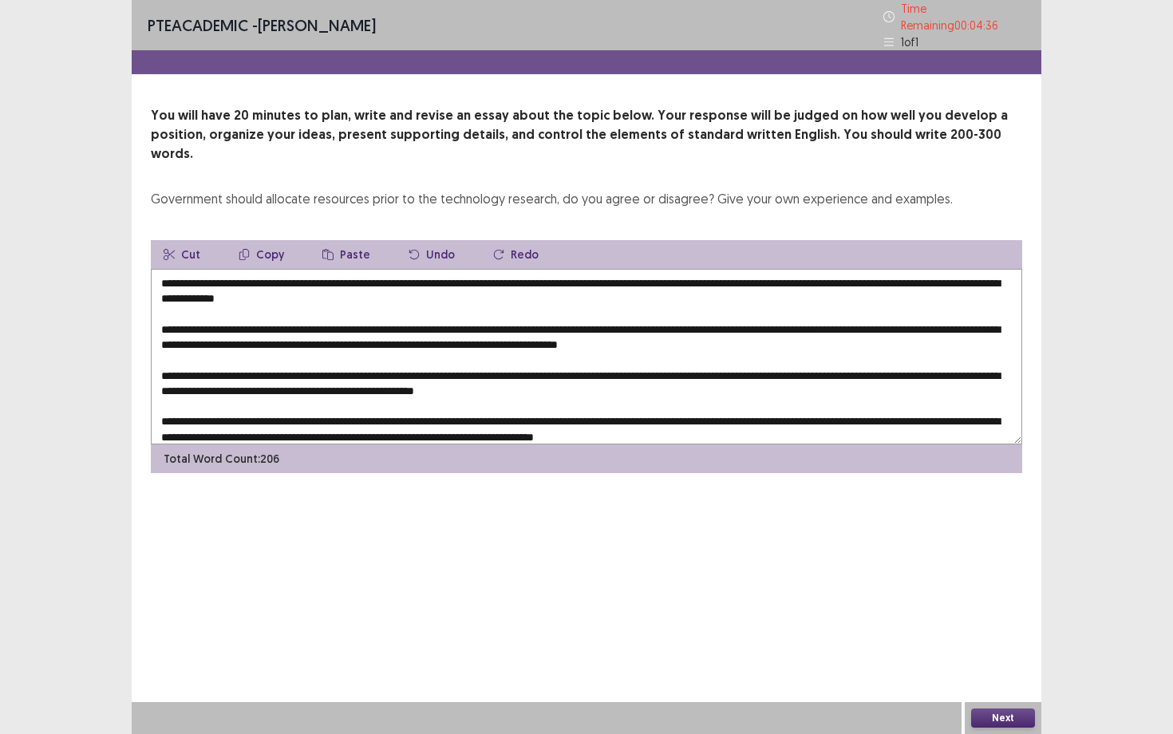
click at [862, 308] on textarea at bounding box center [586, 356] width 871 height 175
click at [912, 307] on textarea at bounding box center [586, 356] width 871 height 175
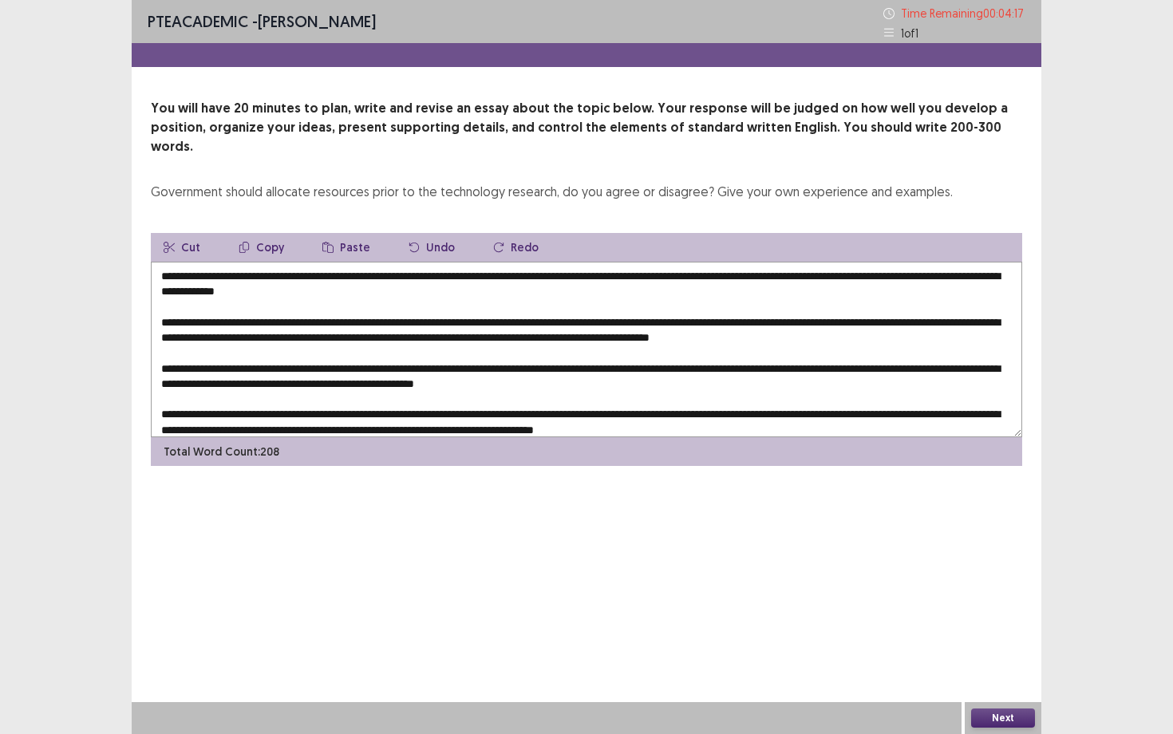
click at [173, 322] on textarea at bounding box center [586, 349] width 871 height 175
click at [979, 303] on textarea at bounding box center [586, 349] width 871 height 175
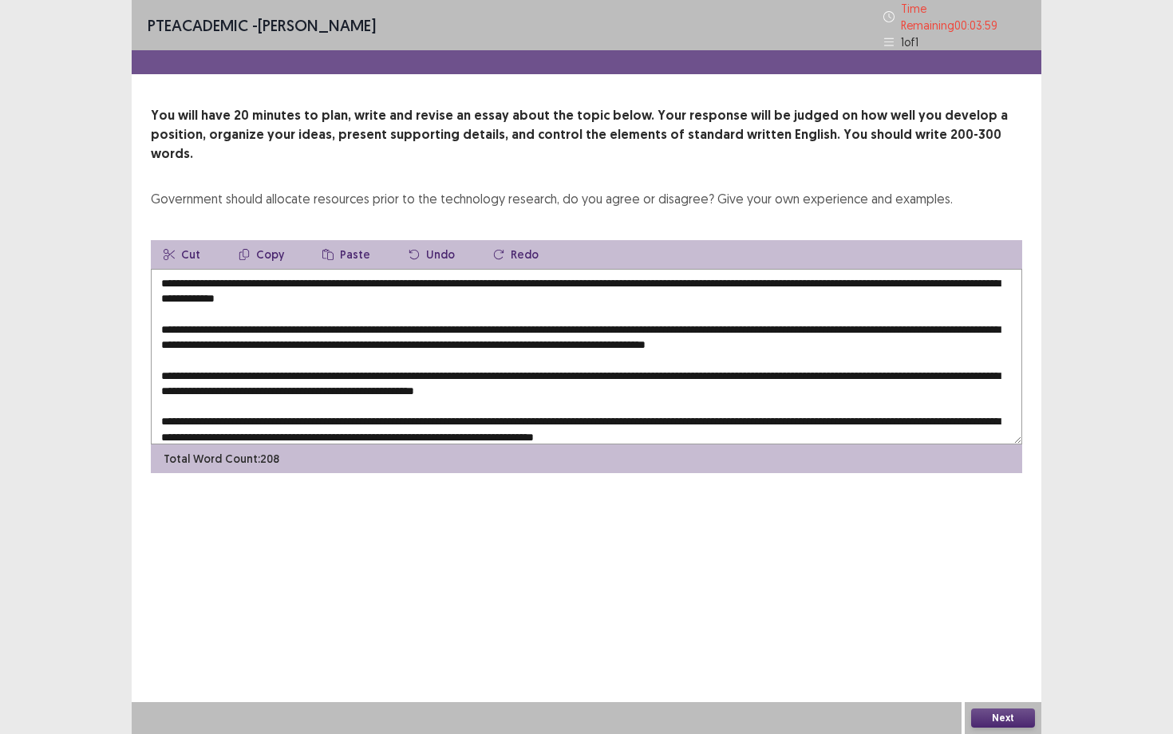
click at [211, 318] on textarea at bounding box center [586, 356] width 871 height 175
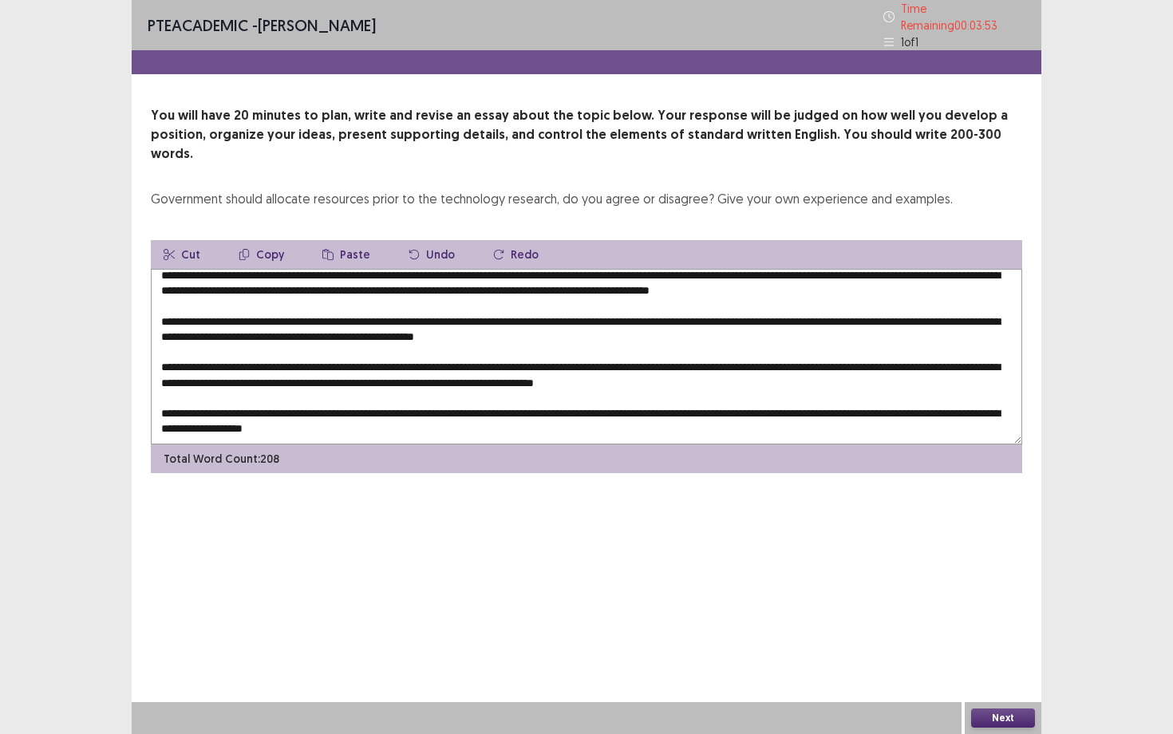
type textarea "**********"
click at [1007, 636] on button "Next" at bounding box center [1003, 717] width 64 height 19
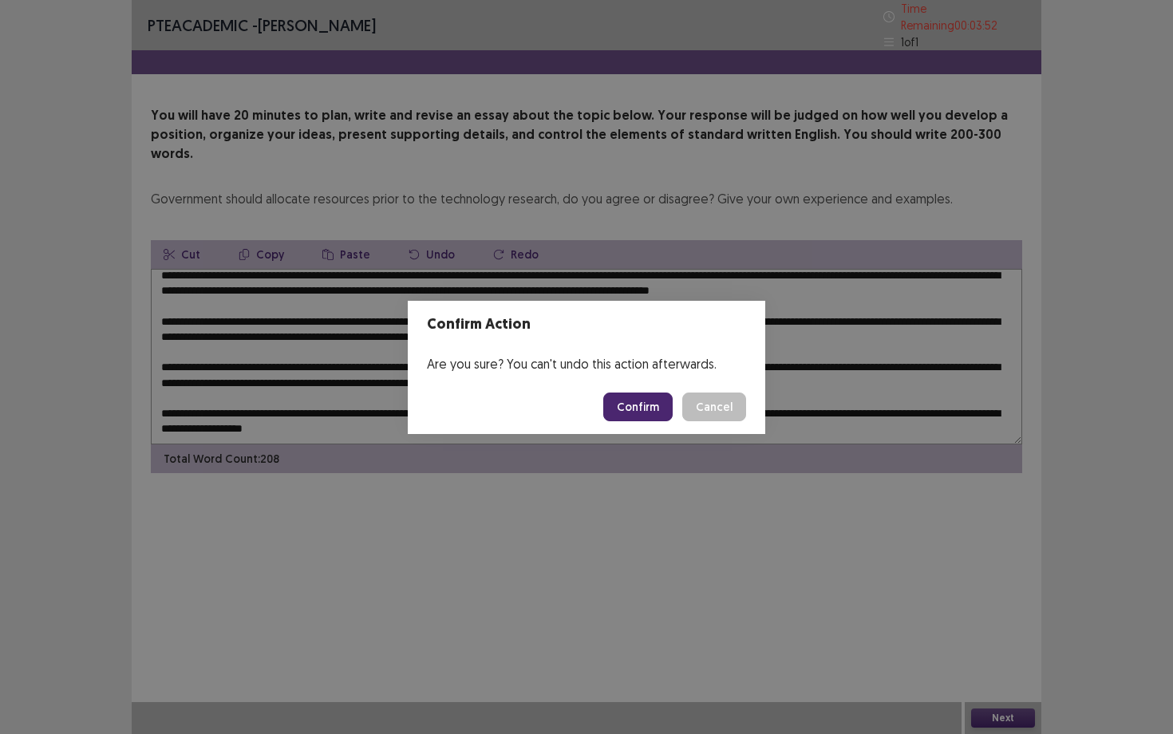
click at [661, 410] on button "Confirm" at bounding box center [637, 406] width 69 height 29
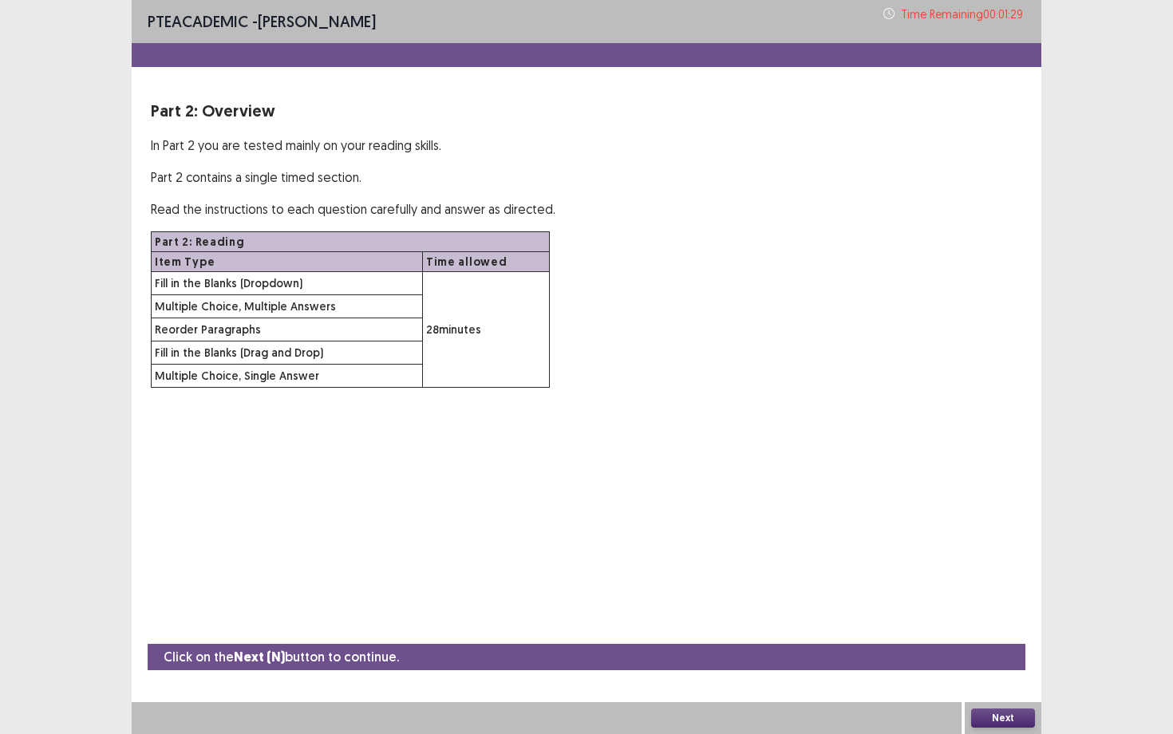
click at [1012, 636] on button "Next" at bounding box center [1003, 717] width 64 height 19
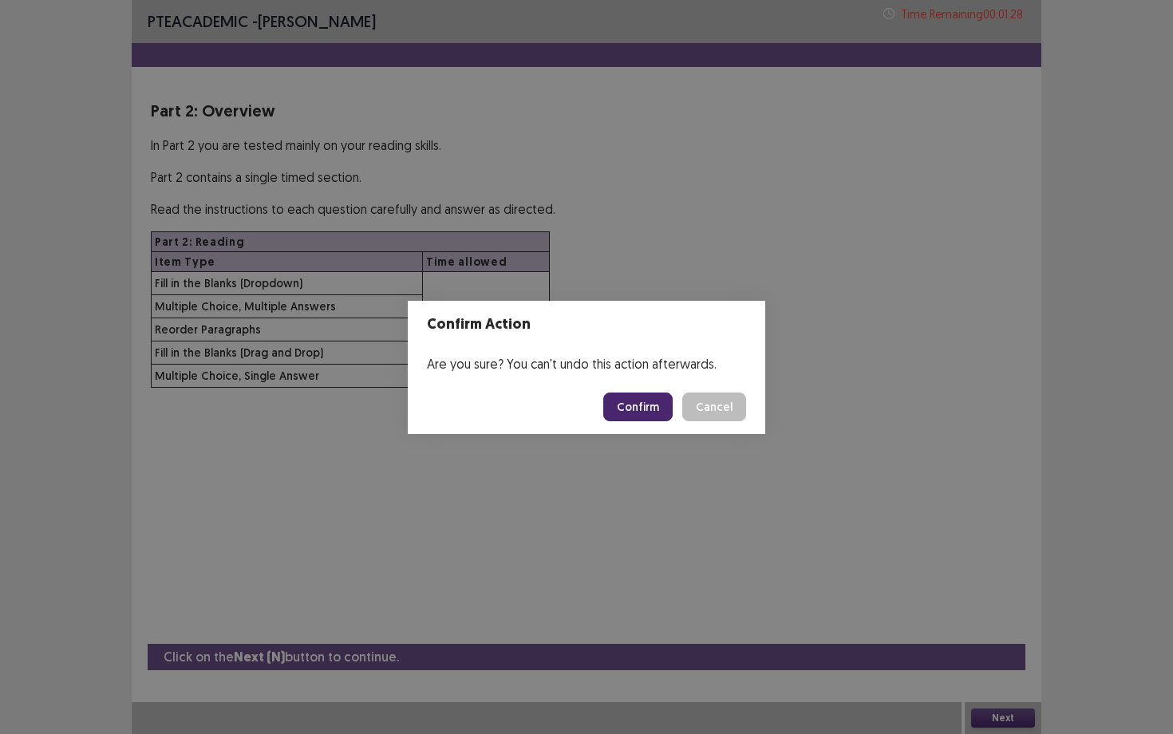
click at [659, 404] on button "Confirm" at bounding box center [637, 406] width 69 height 29
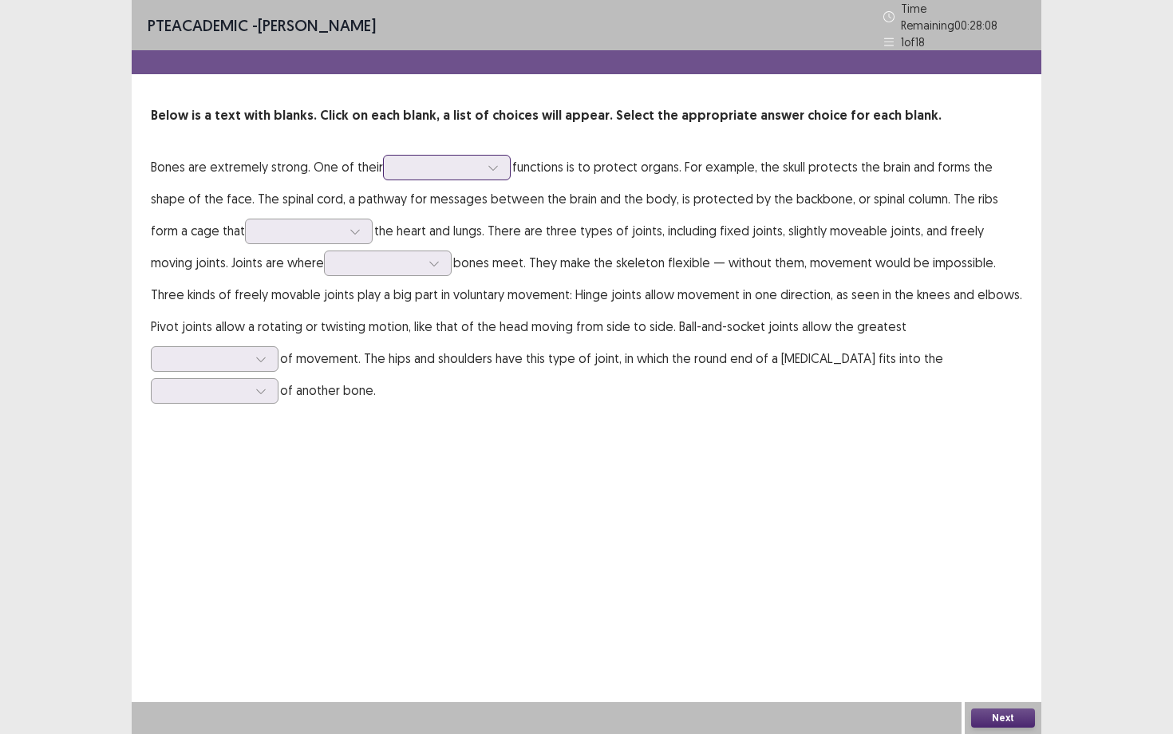
click at [469, 155] on div at bounding box center [447, 168] width 128 height 26
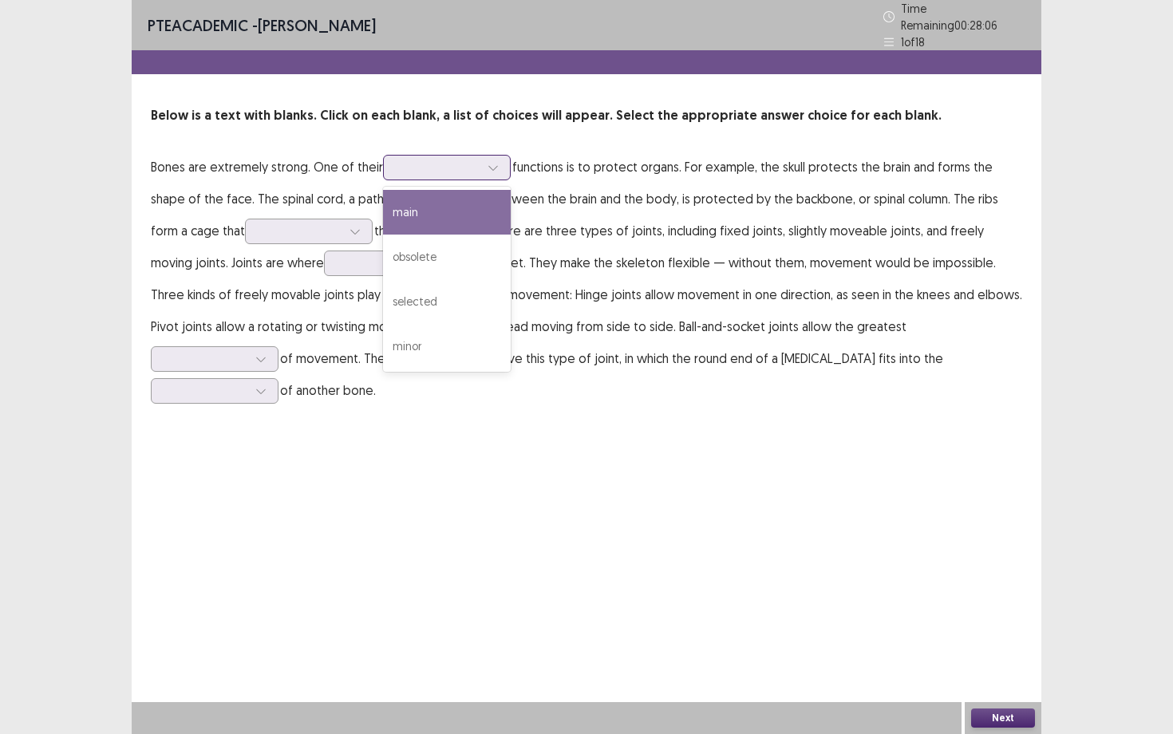
click at [474, 214] on div "main" at bounding box center [447, 212] width 128 height 45
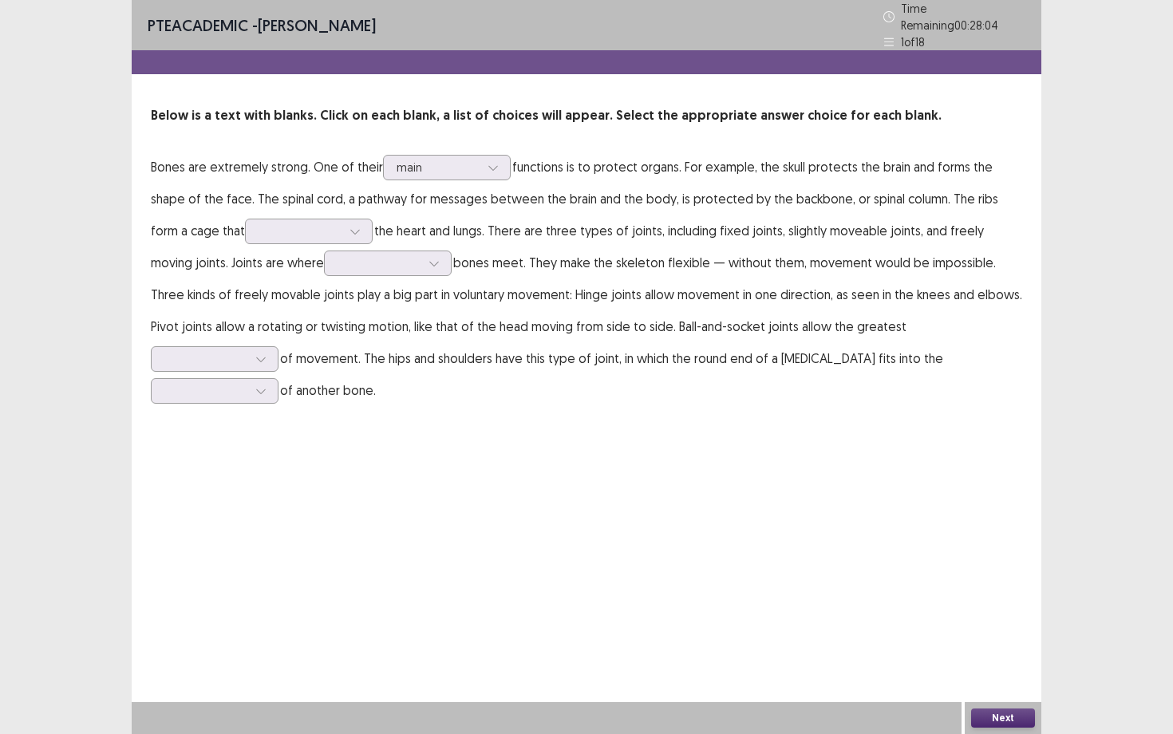
click at [250, 207] on p "Bones are extremely strong. One of their option main, selected. main functions …" at bounding box center [586, 278] width 871 height 255
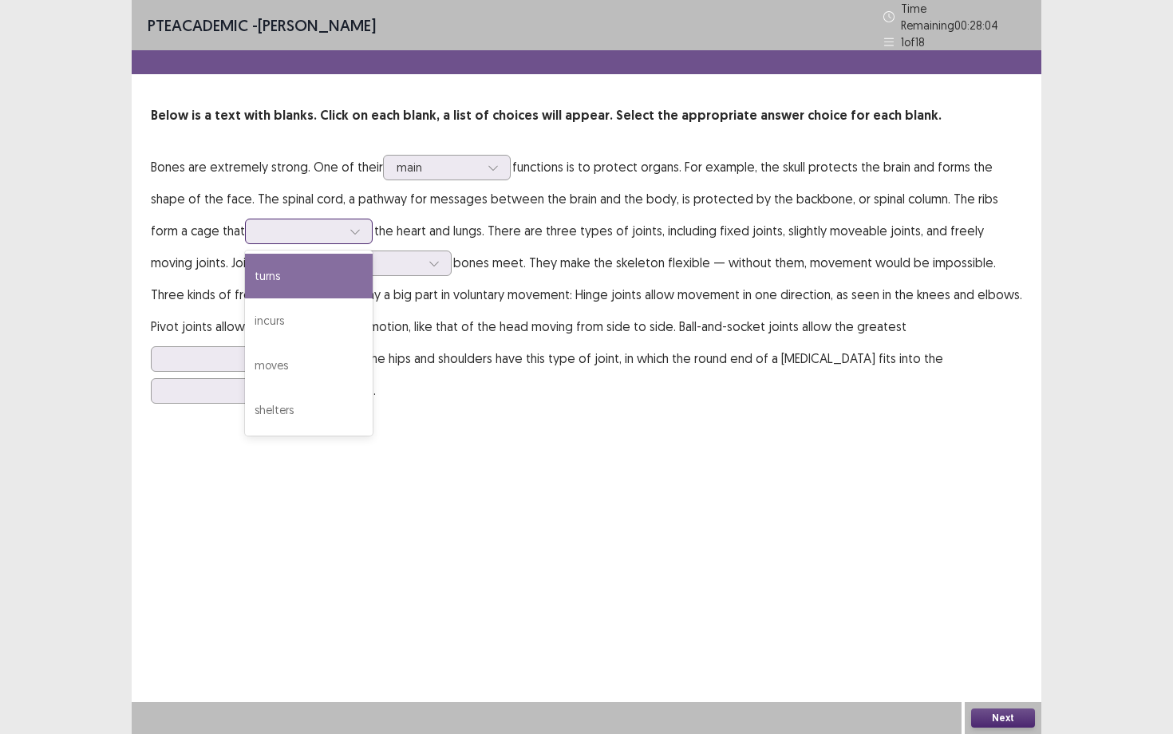
click at [258, 223] on div at bounding box center [299, 230] width 83 height 15
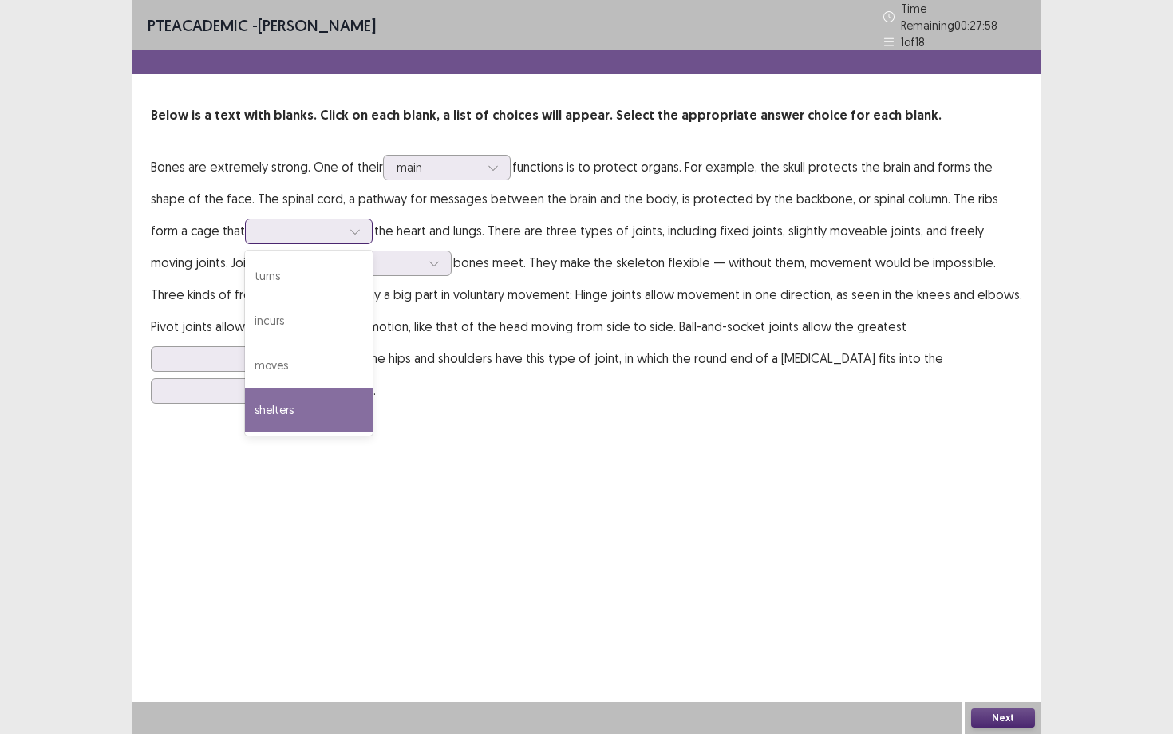
click at [245, 394] on div "shelters" at bounding box center [309, 410] width 128 height 45
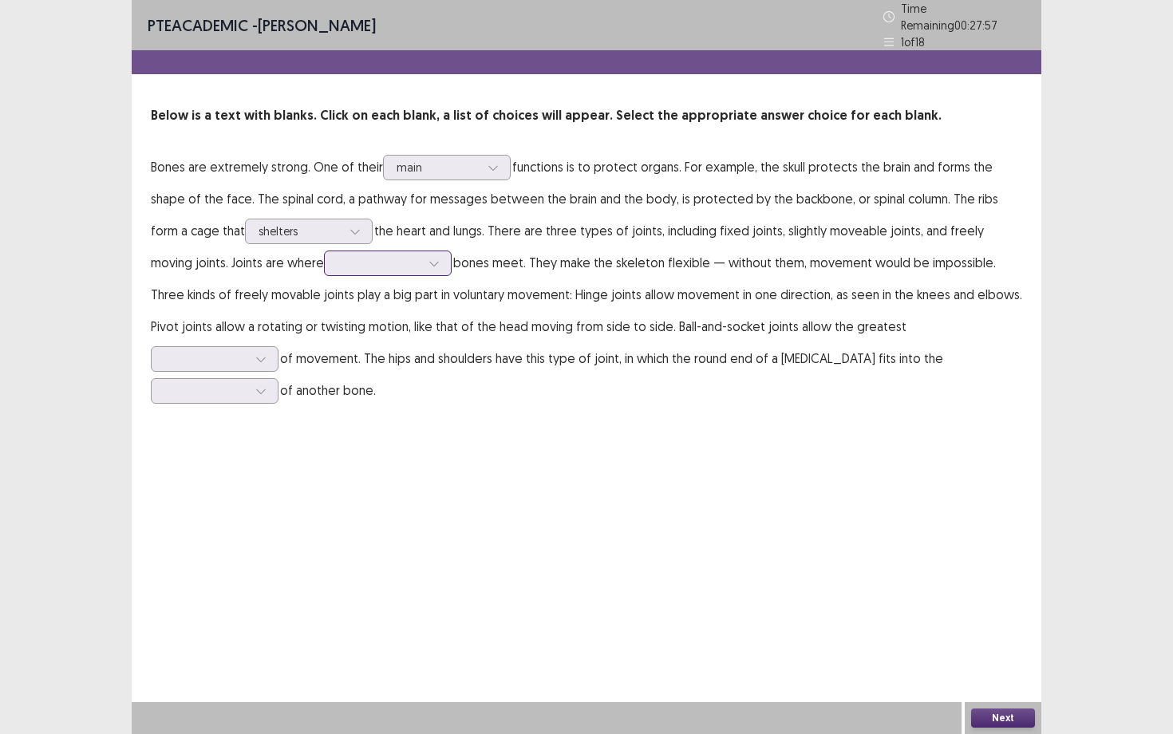
click at [337, 263] on div at bounding box center [378, 262] width 83 height 15
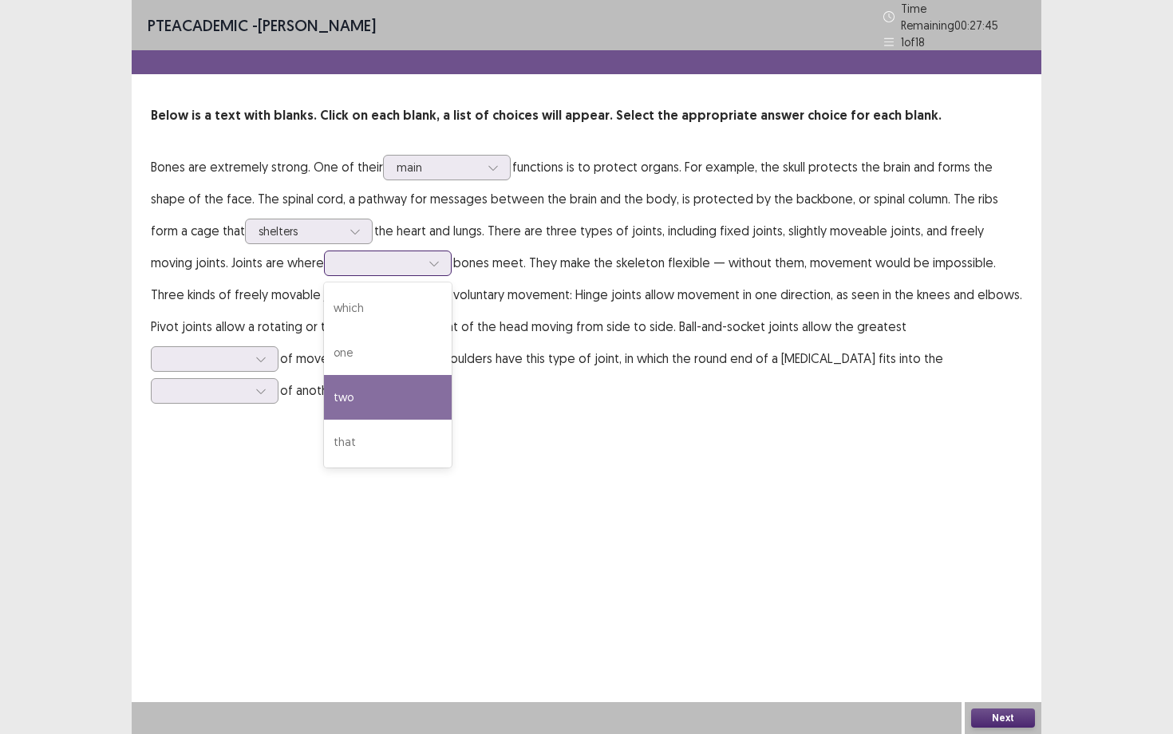
click at [324, 380] on div "two" at bounding box center [388, 397] width 128 height 45
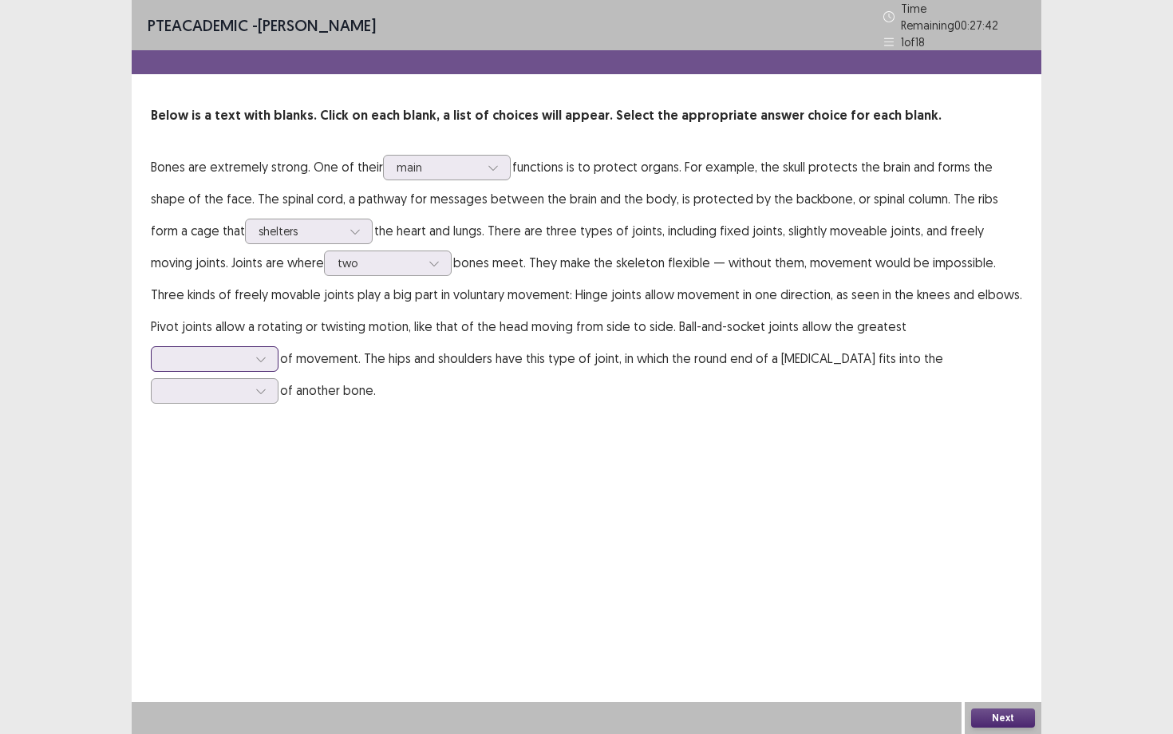
click at [278, 346] on div at bounding box center [215, 359] width 128 height 26
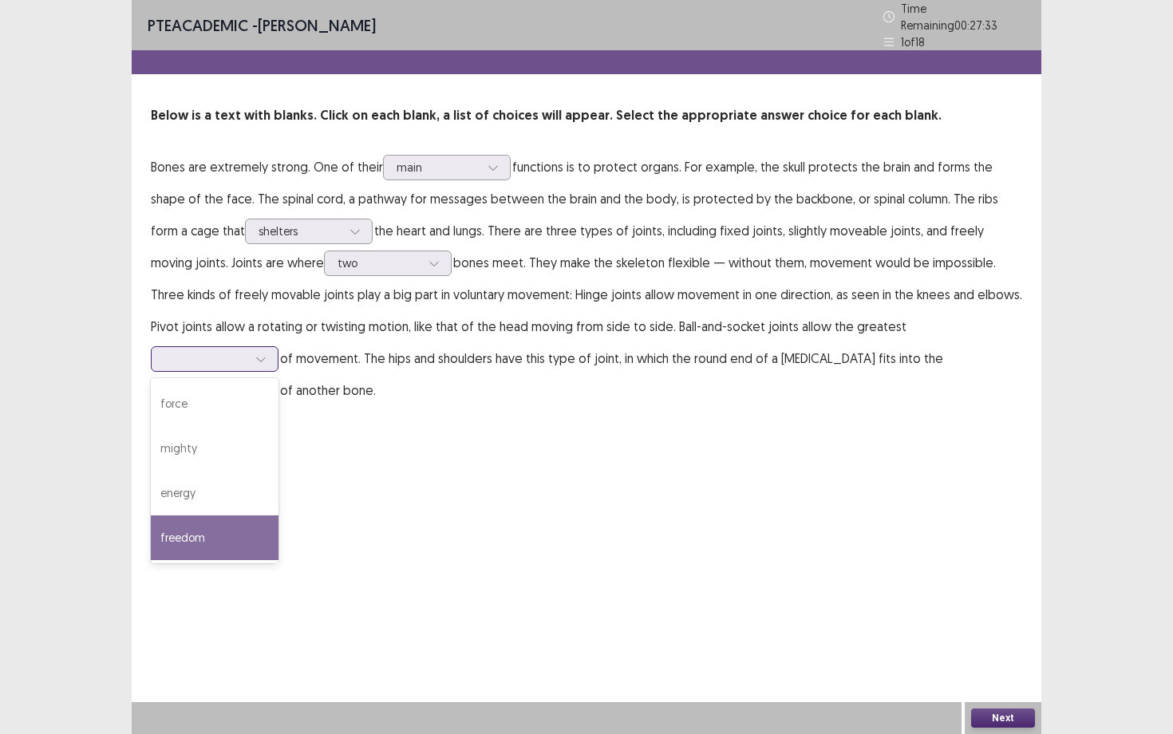
click at [278, 515] on div "freedom" at bounding box center [215, 537] width 128 height 45
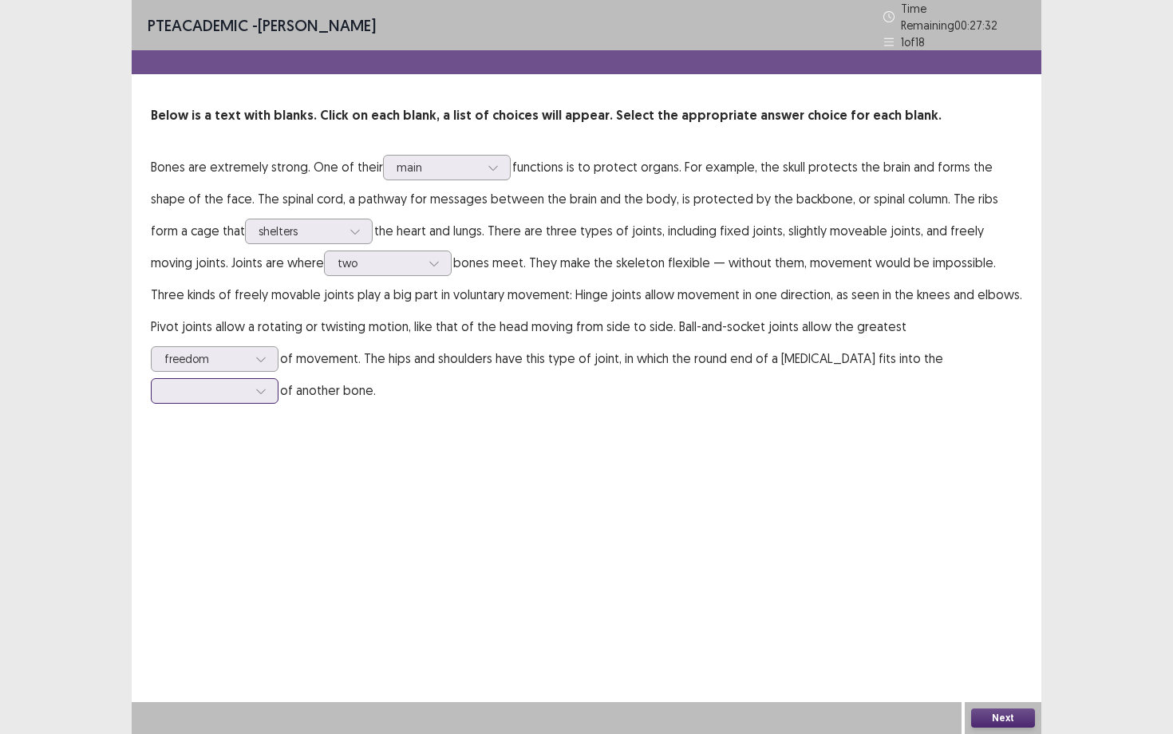
click at [247, 383] on div at bounding box center [205, 390] width 83 height 15
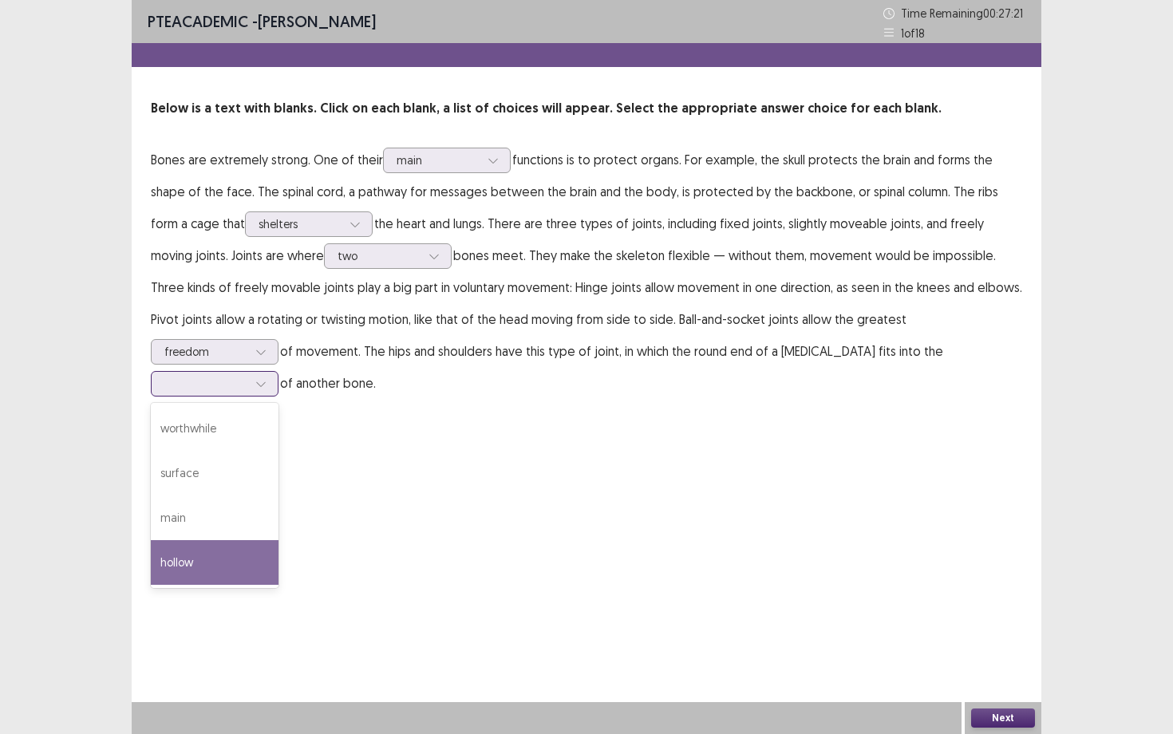
click at [278, 540] on div "hollow" at bounding box center [215, 562] width 128 height 45
click at [994, 636] on button "Next" at bounding box center [1003, 717] width 64 height 19
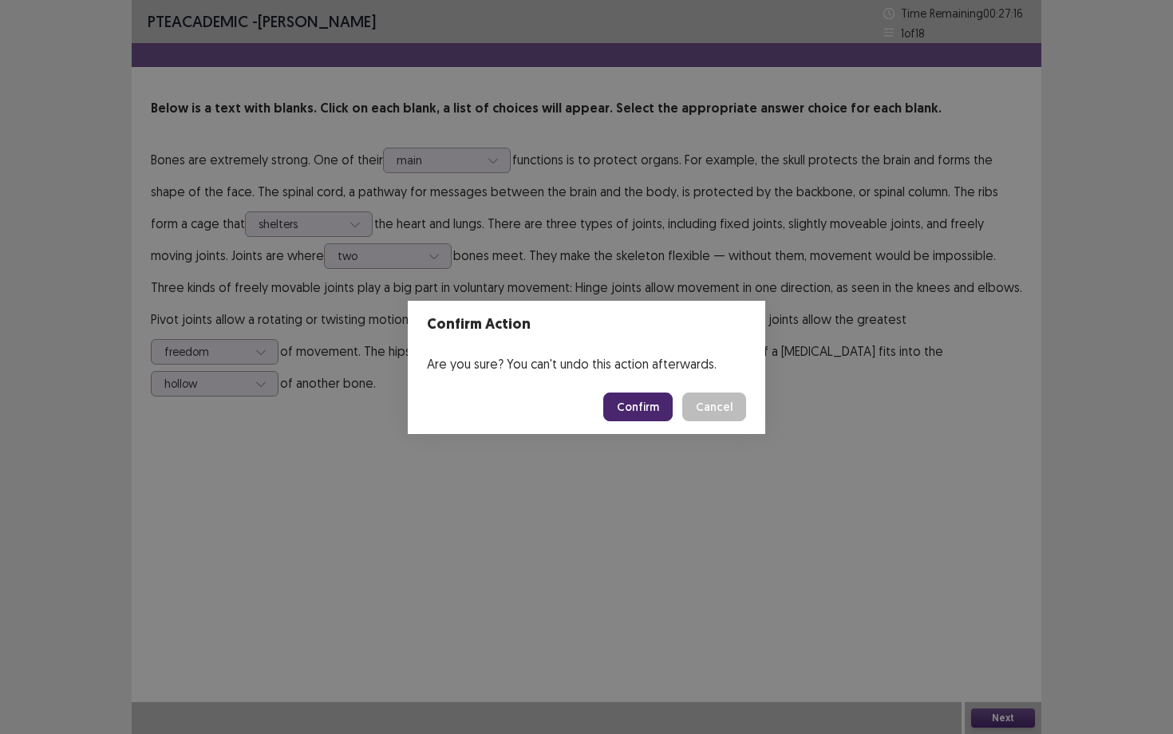
click at [623, 417] on button "Confirm" at bounding box center [637, 406] width 69 height 29
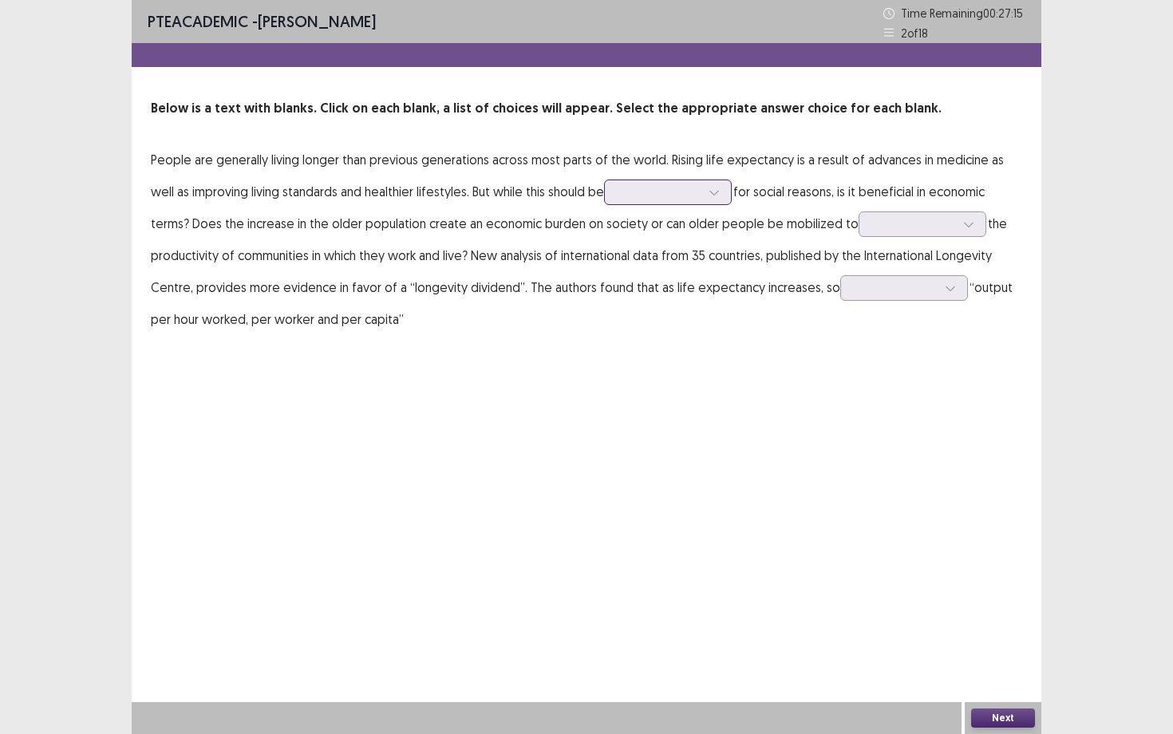
click at [617, 195] on div at bounding box center [658, 191] width 83 height 15
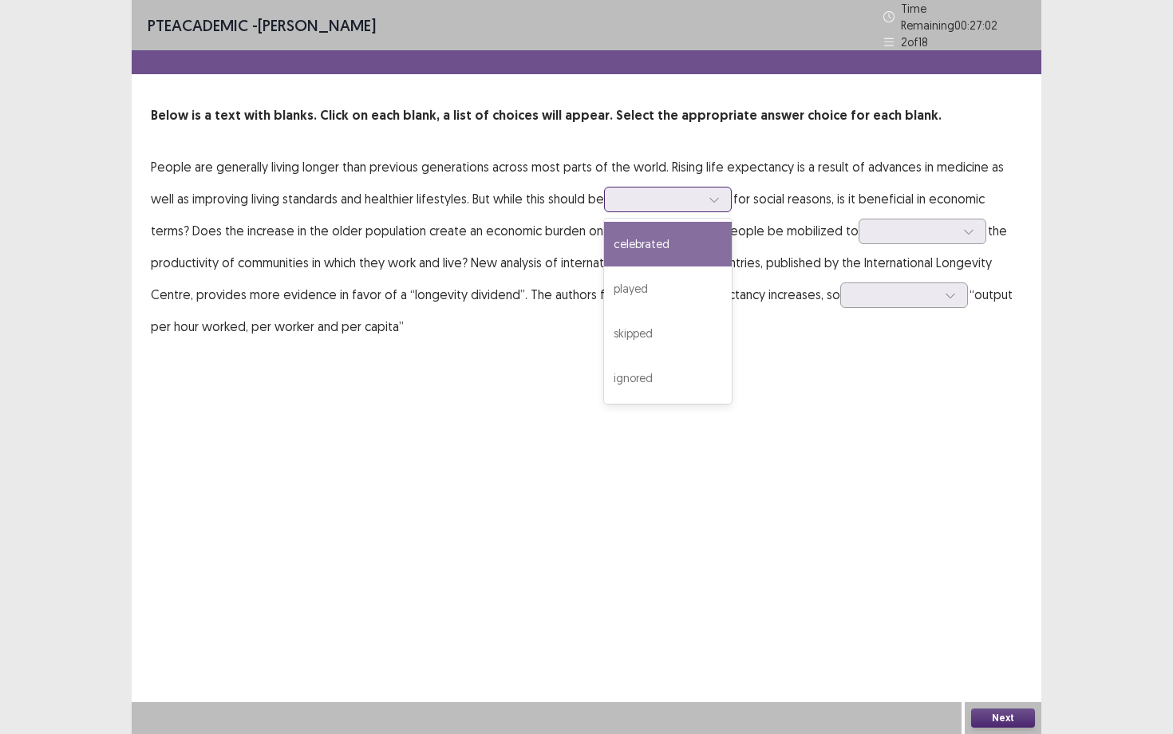
click at [624, 243] on div "celebrated" at bounding box center [668, 244] width 128 height 45
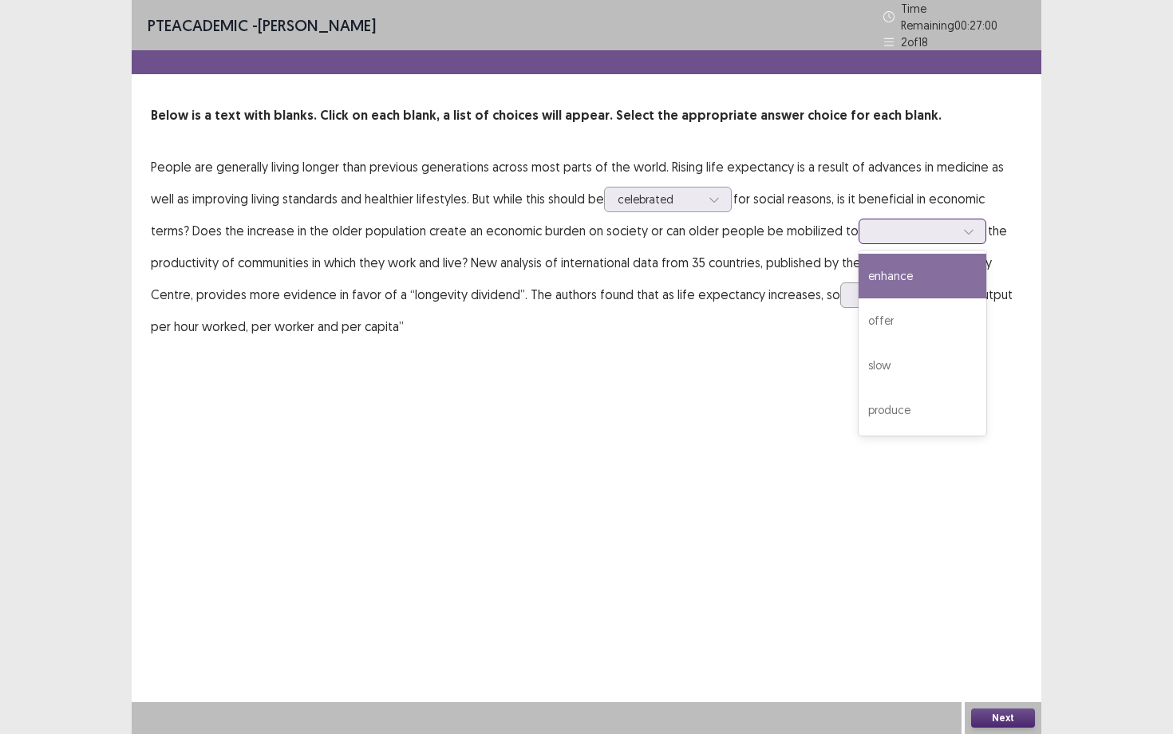
click at [904, 223] on div at bounding box center [913, 230] width 83 height 15
click at [864, 275] on div "enhance" at bounding box center [922, 276] width 128 height 45
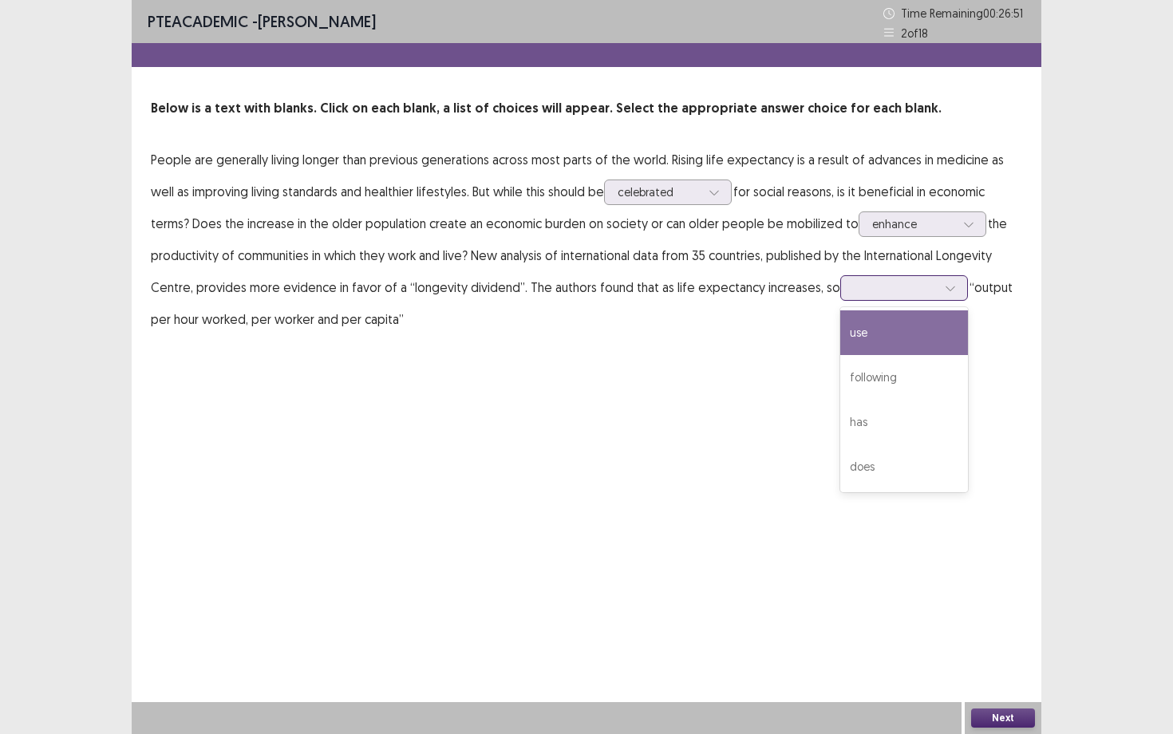
click at [854, 285] on div at bounding box center [895, 287] width 83 height 15
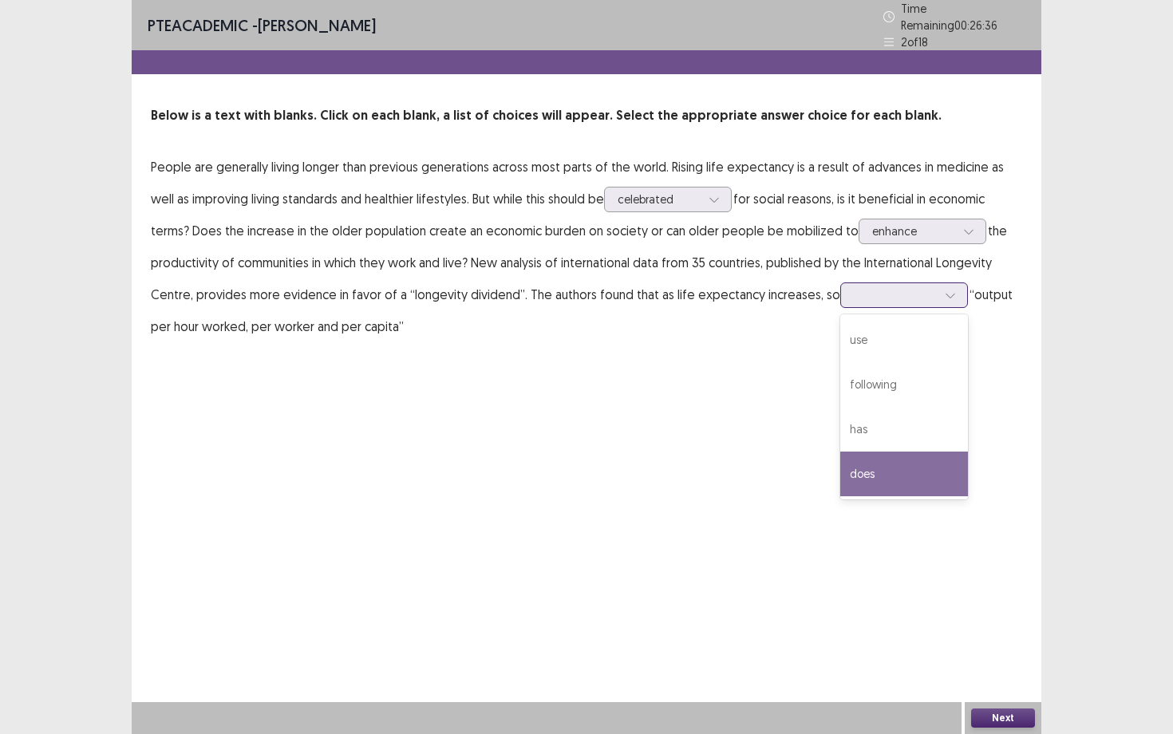
click at [870, 458] on div "does" at bounding box center [904, 474] width 128 height 45
click at [988, 636] on button "Next" at bounding box center [1003, 717] width 64 height 19
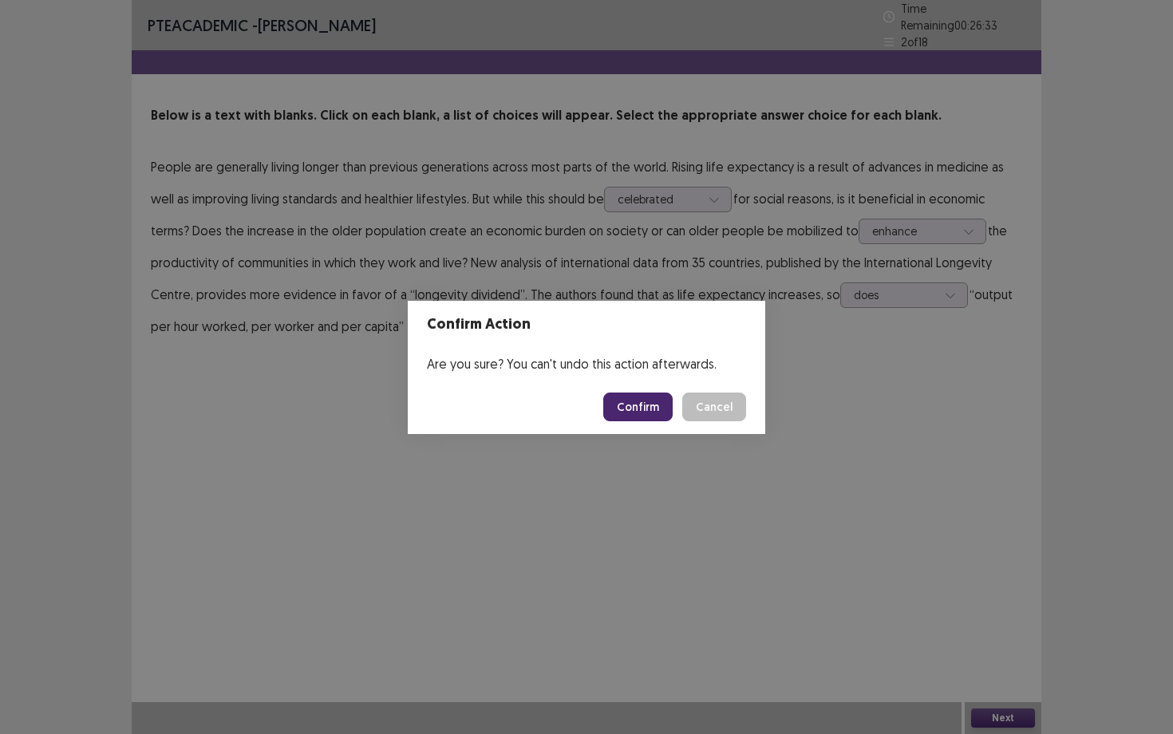
click at [633, 396] on button "Confirm" at bounding box center [637, 406] width 69 height 29
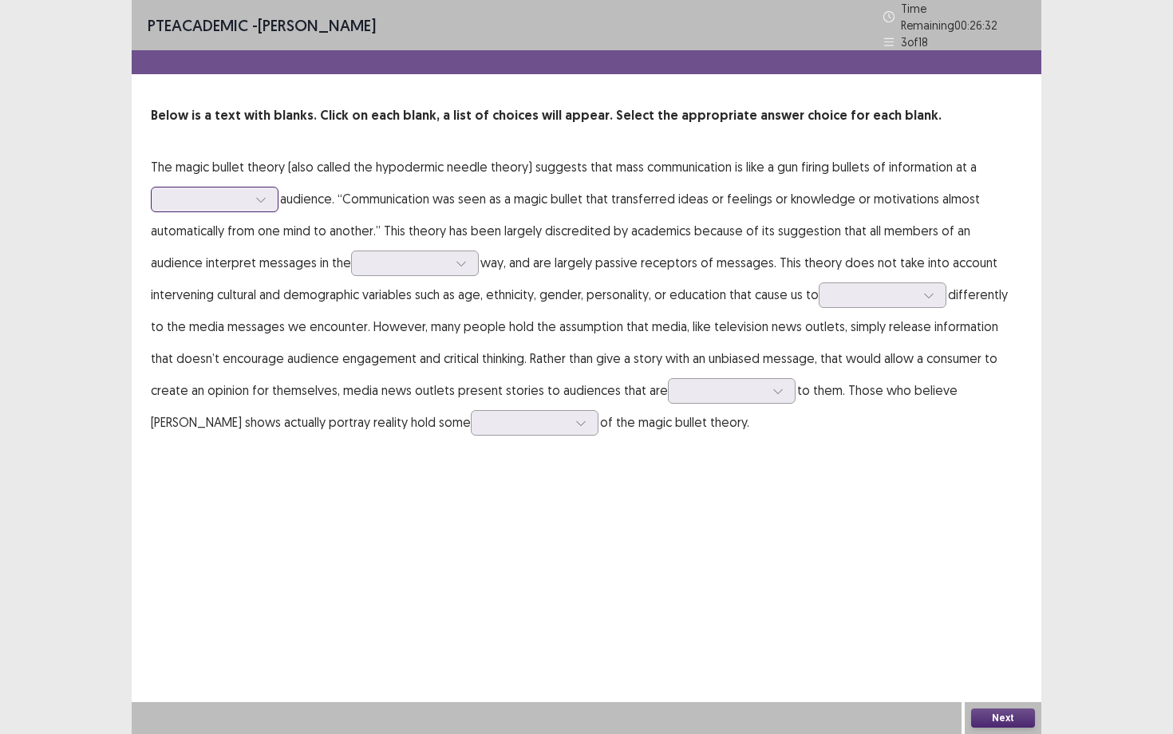
click at [231, 191] on div at bounding box center [205, 198] width 83 height 15
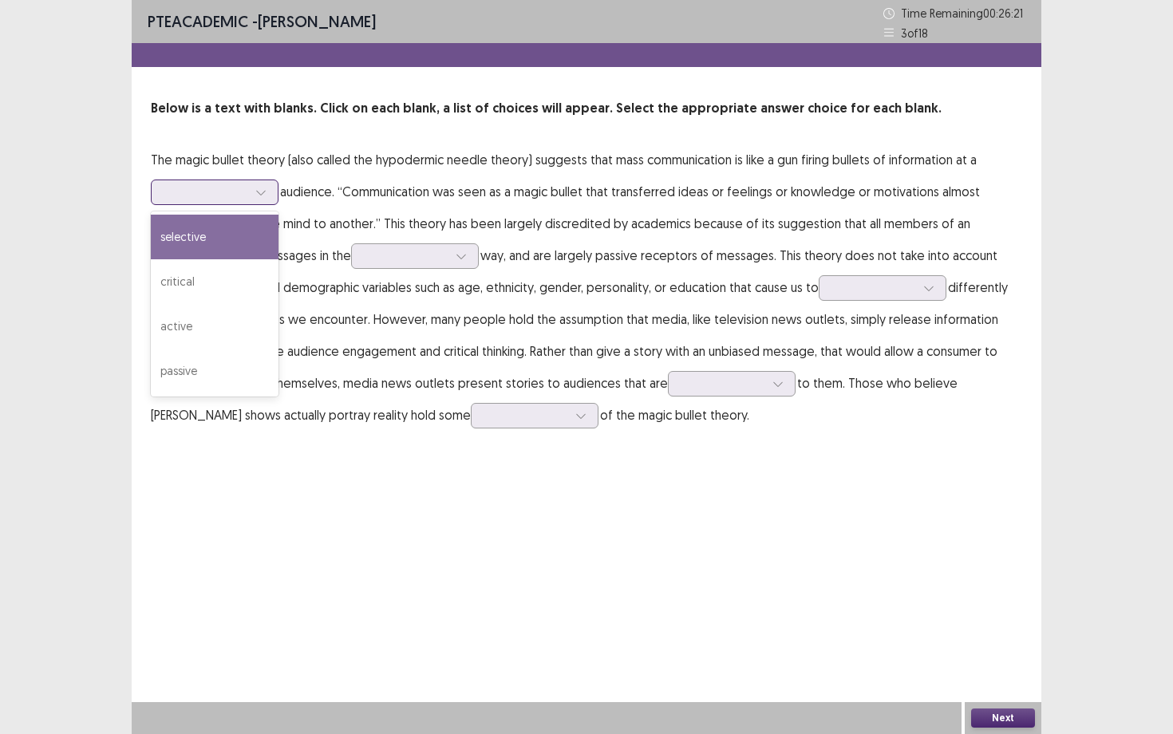
click at [241, 233] on div "selective" at bounding box center [215, 237] width 128 height 45
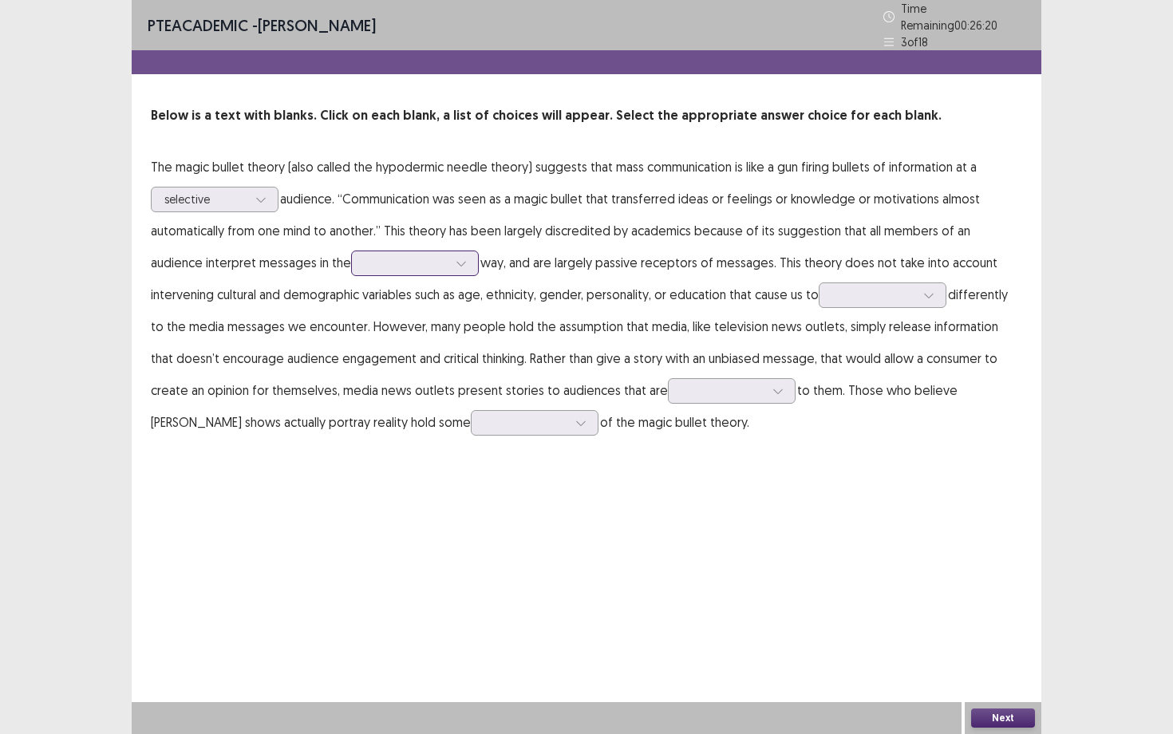
click at [365, 255] on div at bounding box center [406, 262] width 83 height 15
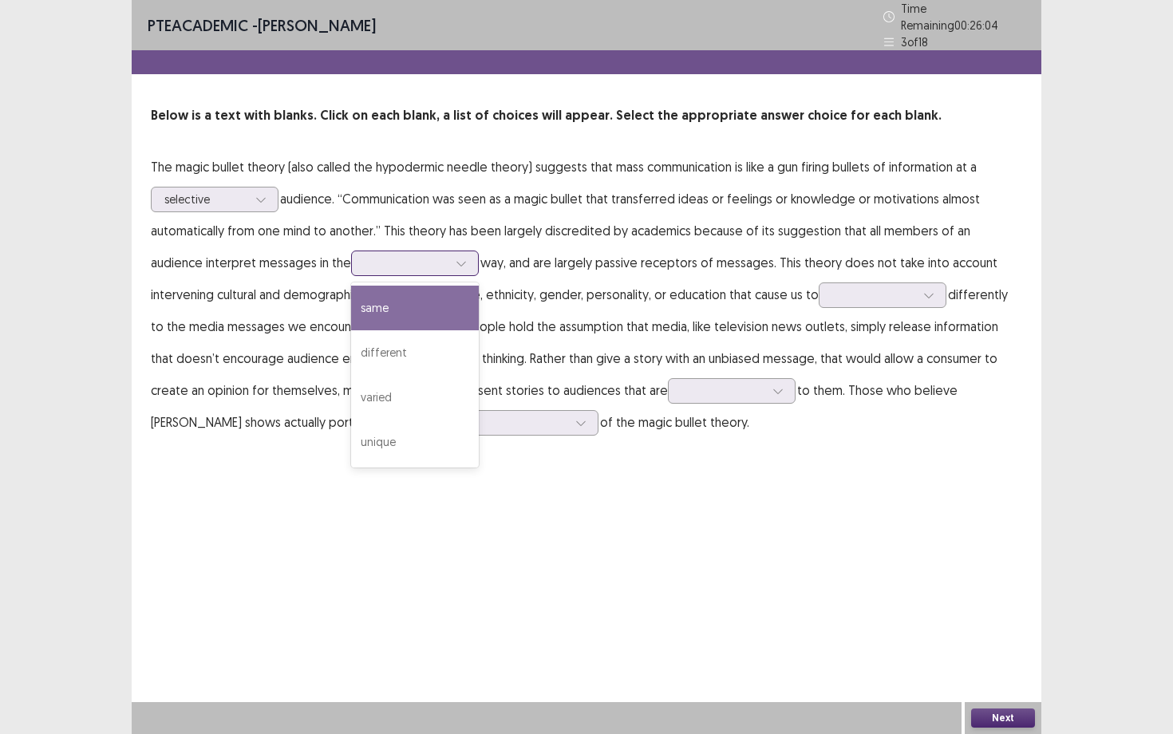
click at [373, 304] on div "same" at bounding box center [415, 308] width 128 height 45
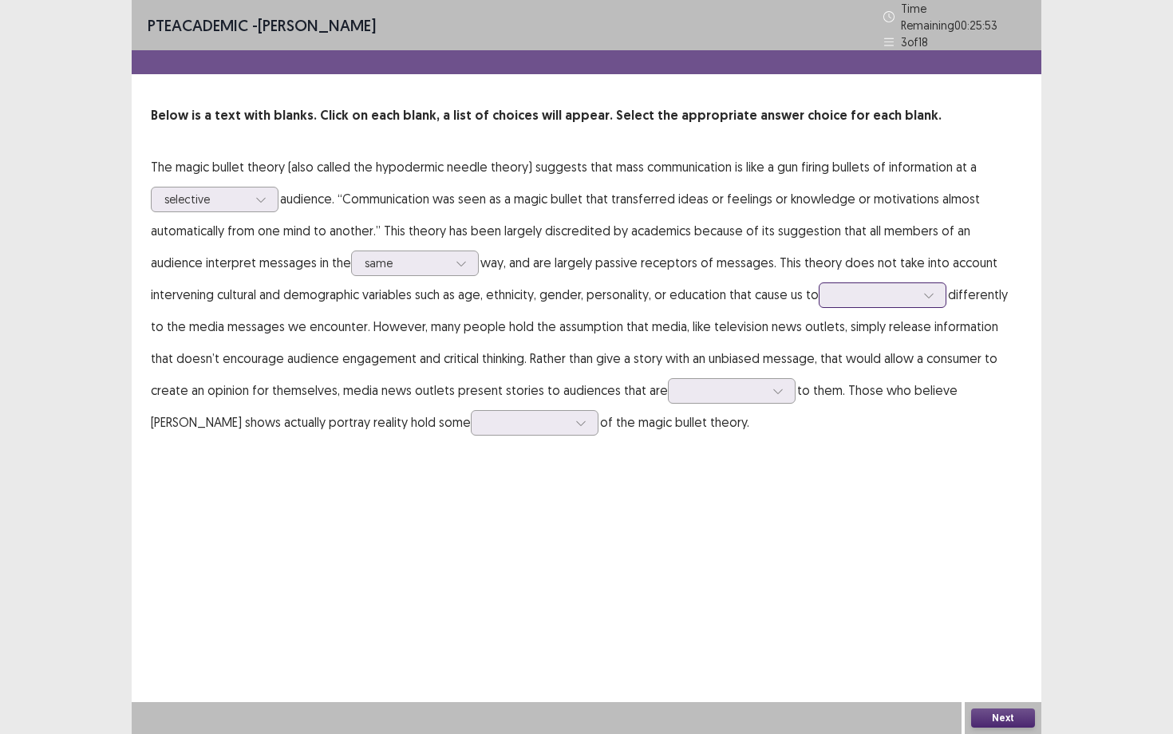
click at [832, 287] on div at bounding box center [873, 294] width 83 height 15
click at [818, 340] on div "respond" at bounding box center [882, 339] width 128 height 45
click at [681, 384] on div at bounding box center [722, 390] width 83 height 15
click at [668, 423] on div "irrelevant" at bounding box center [732, 435] width 128 height 45
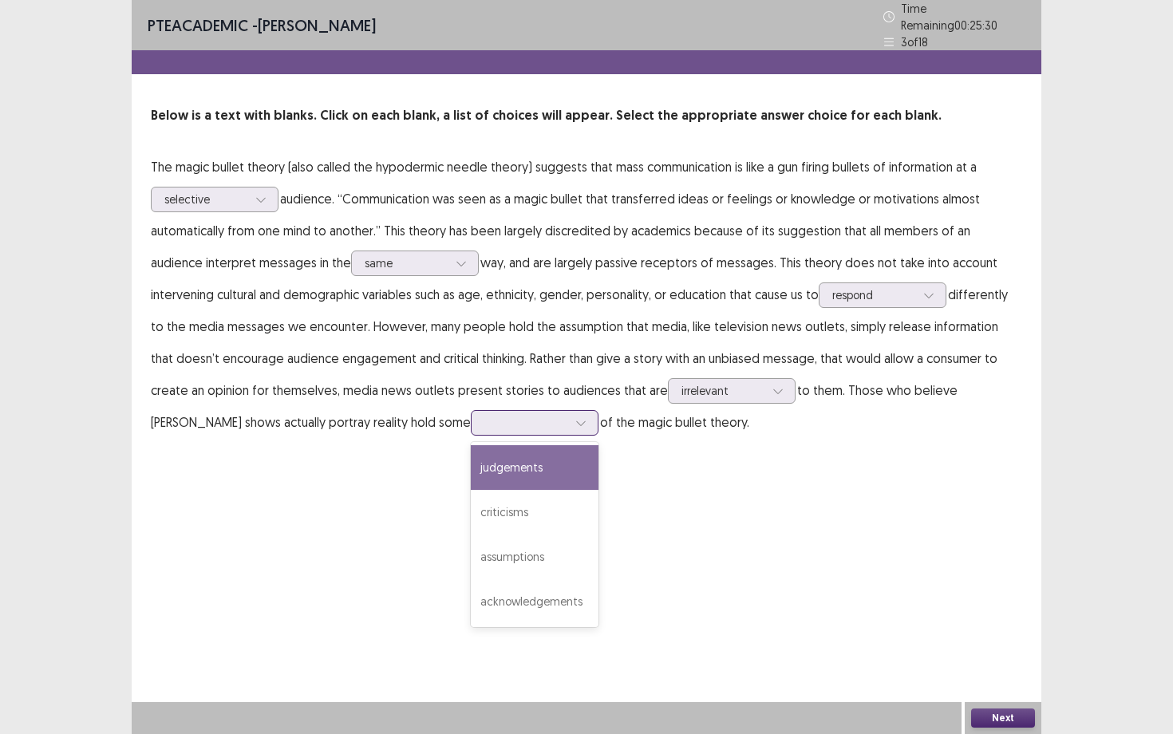
click at [484, 415] on div at bounding box center [525, 422] width 83 height 15
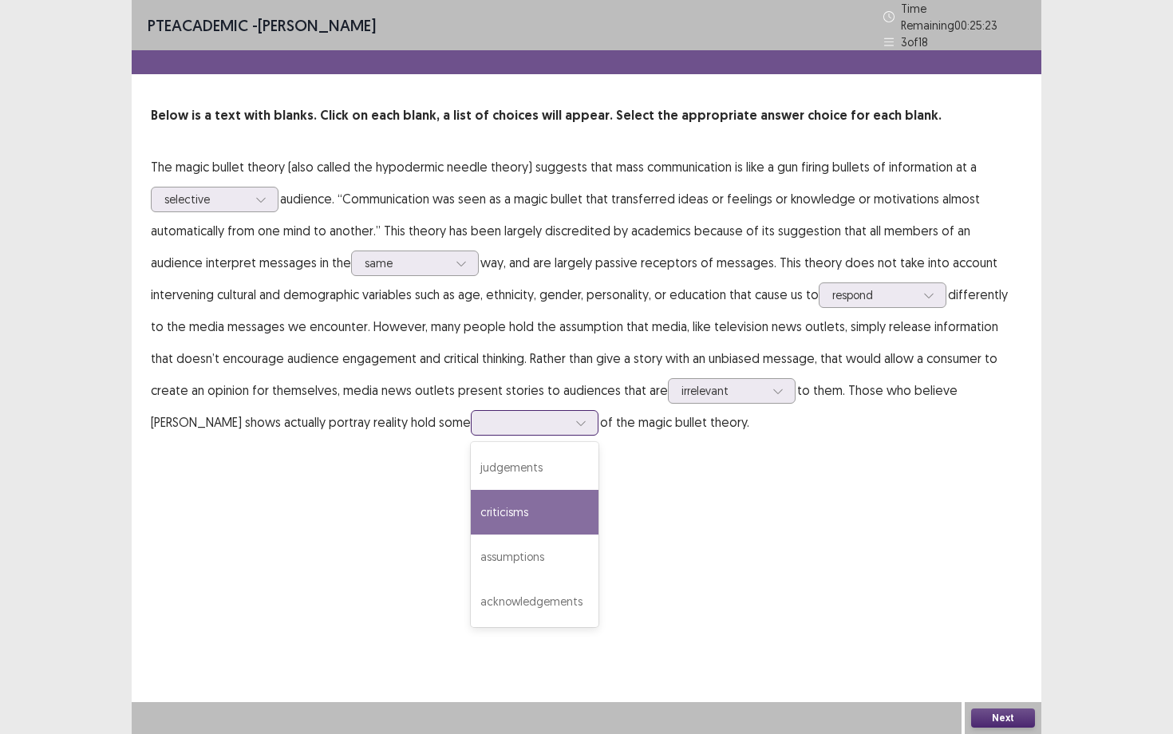
click at [471, 499] on div "criticisms" at bounding box center [535, 512] width 128 height 45
click at [484, 415] on div at bounding box center [525, 422] width 83 height 15
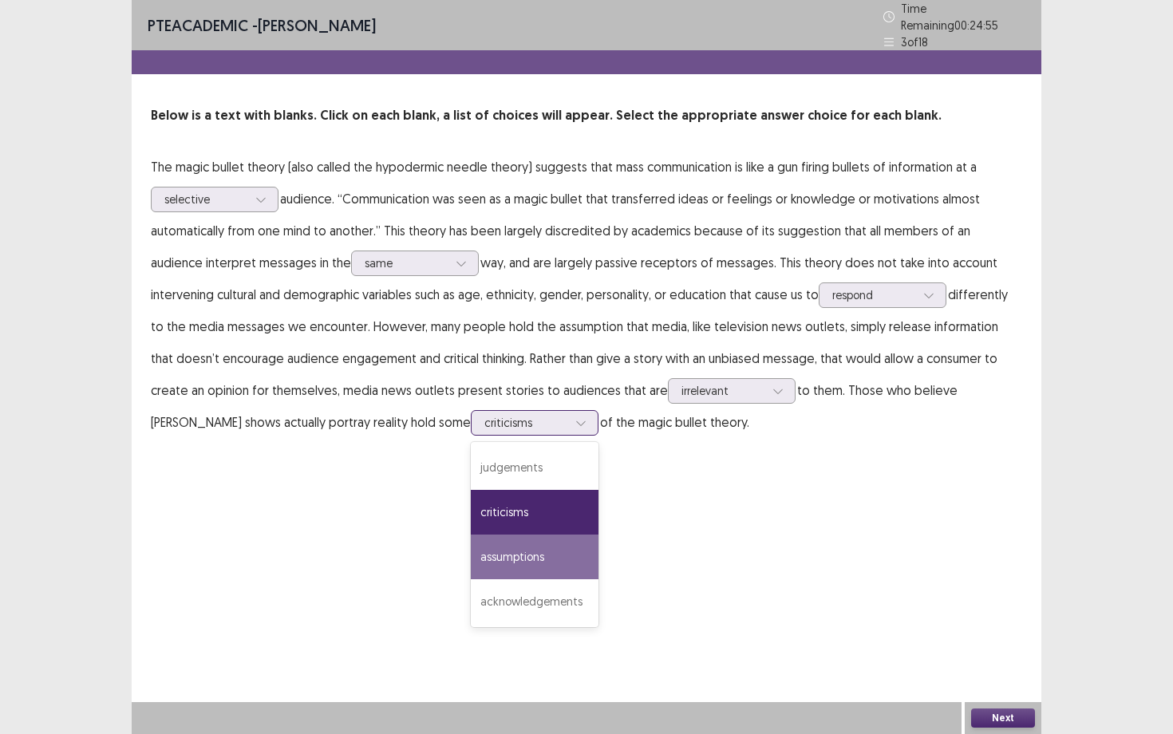
click at [471, 542] on div "assumptions" at bounding box center [535, 556] width 128 height 45
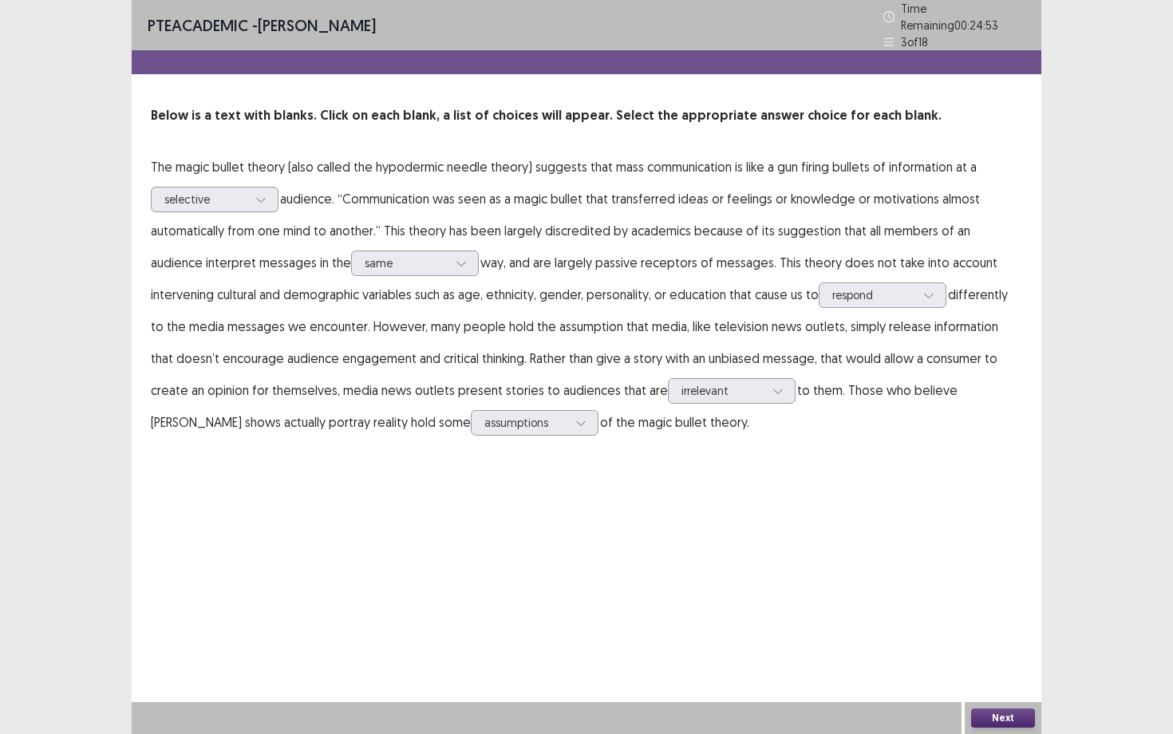
click at [1007, 636] on button "Next" at bounding box center [1003, 717] width 64 height 19
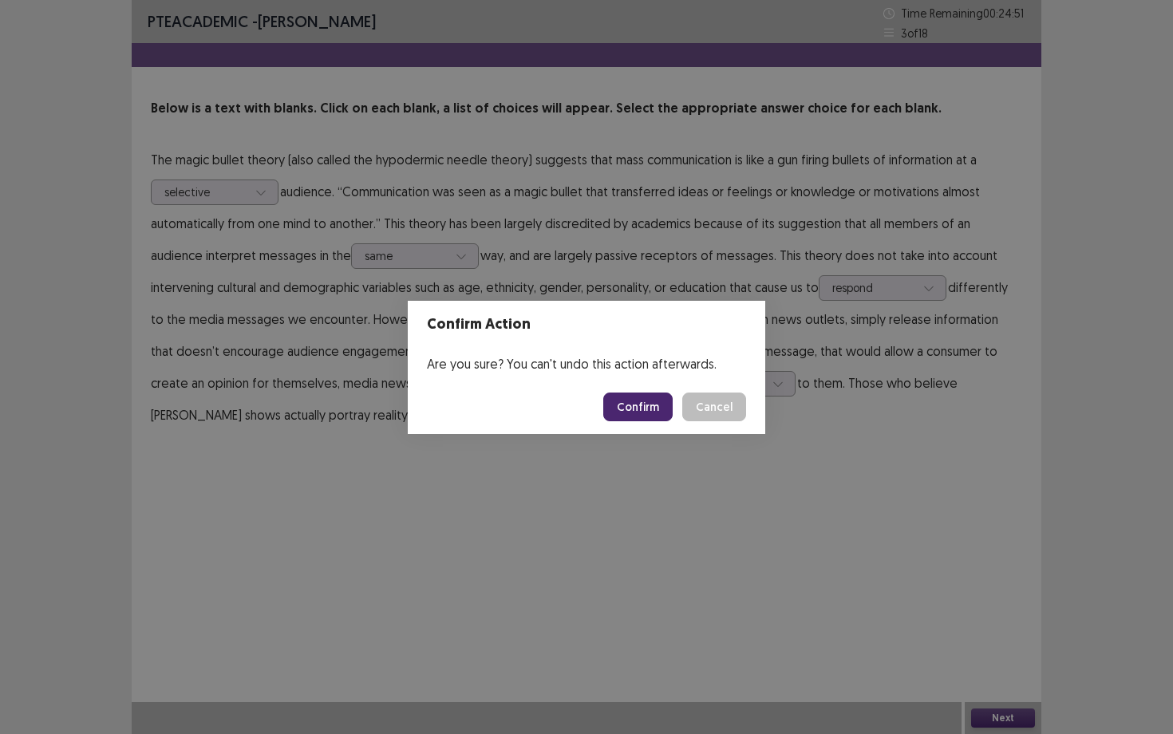
click at [625, 408] on button "Confirm" at bounding box center [637, 406] width 69 height 29
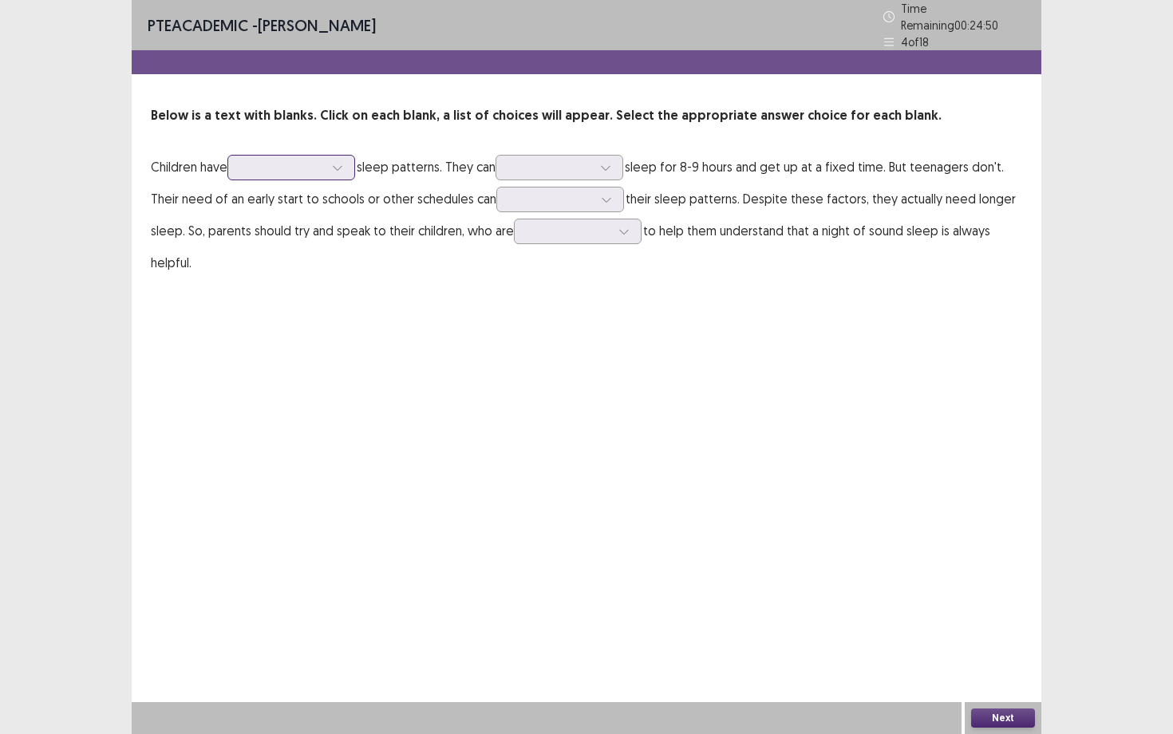
click at [300, 169] on div at bounding box center [282, 167] width 86 height 18
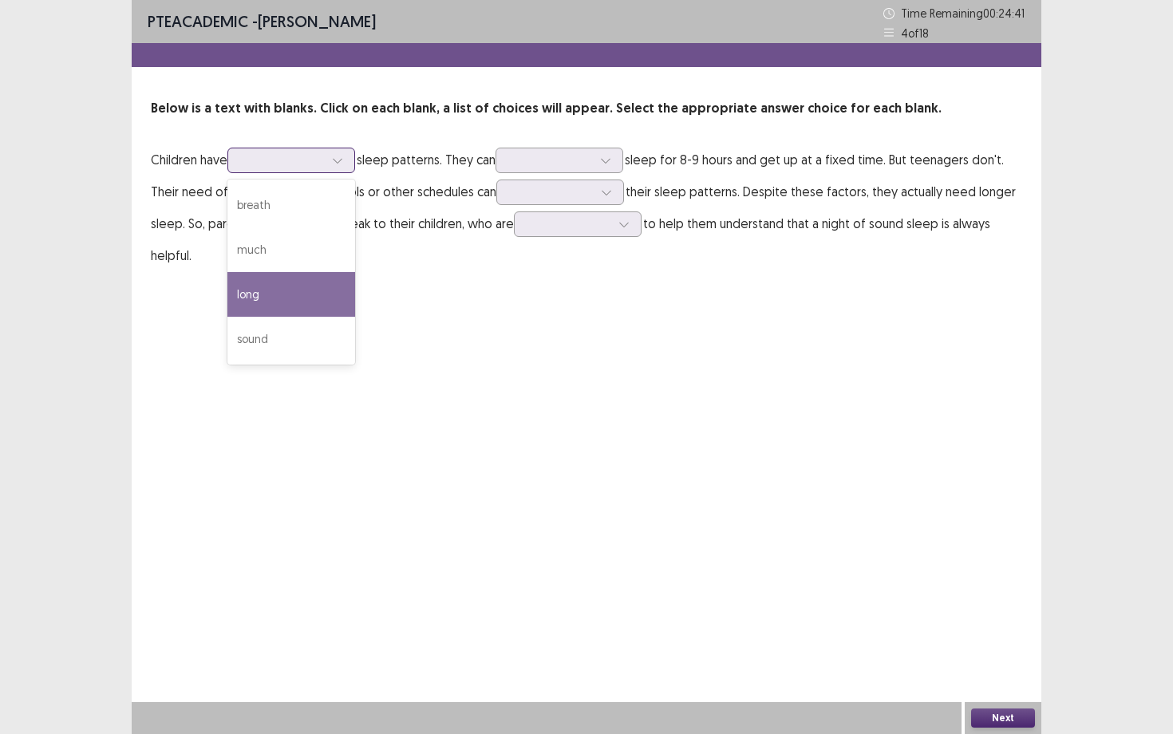
click at [310, 274] on div "long" at bounding box center [291, 294] width 128 height 45
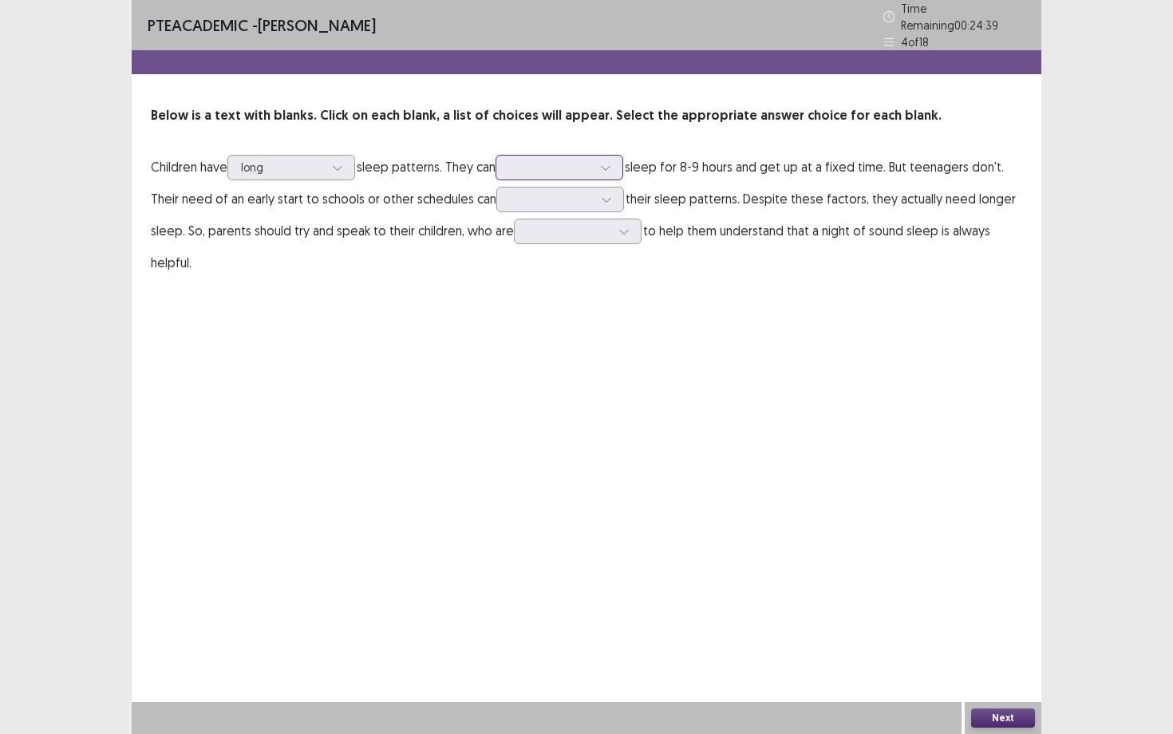
click at [571, 165] on div at bounding box center [550, 167] width 83 height 15
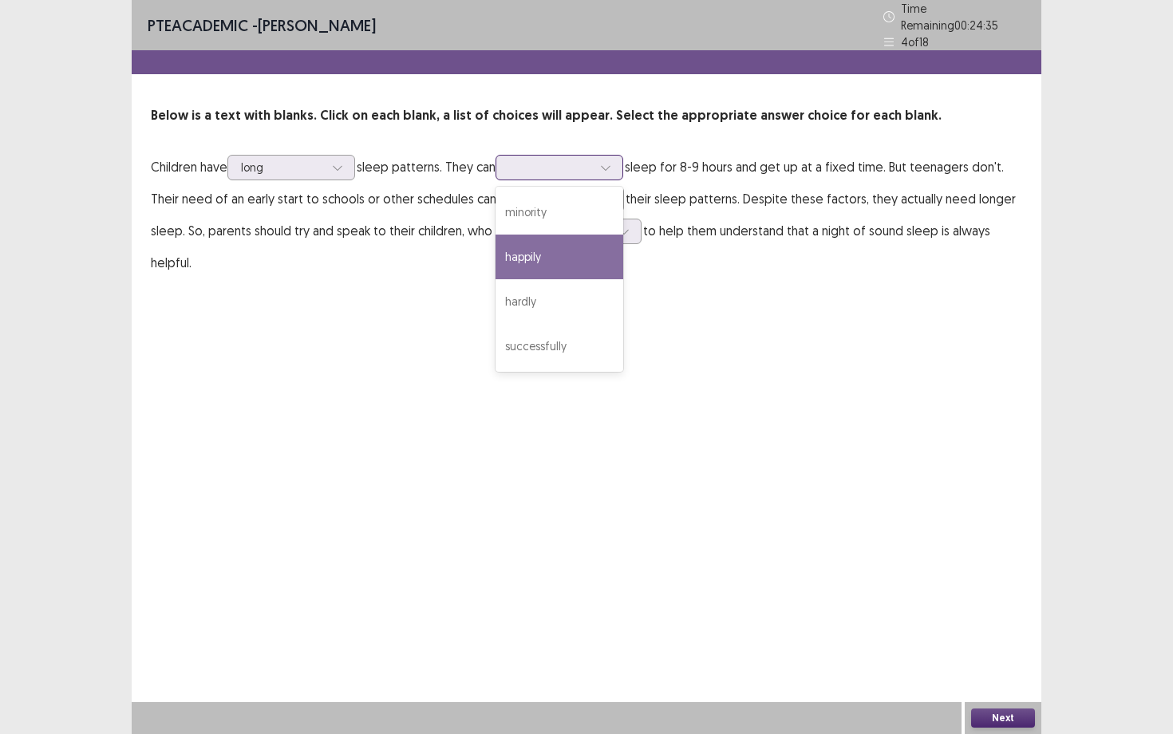
click at [566, 246] on div "happily" at bounding box center [559, 257] width 128 height 45
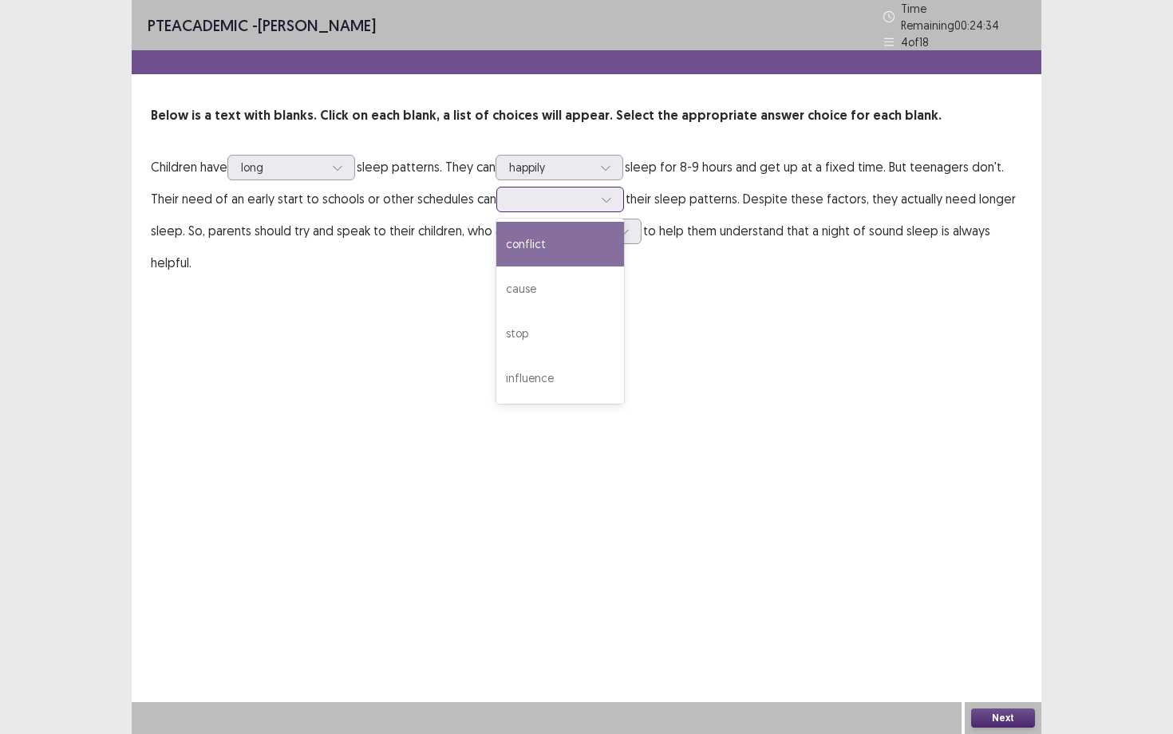
click at [577, 199] on div at bounding box center [551, 198] width 83 height 15
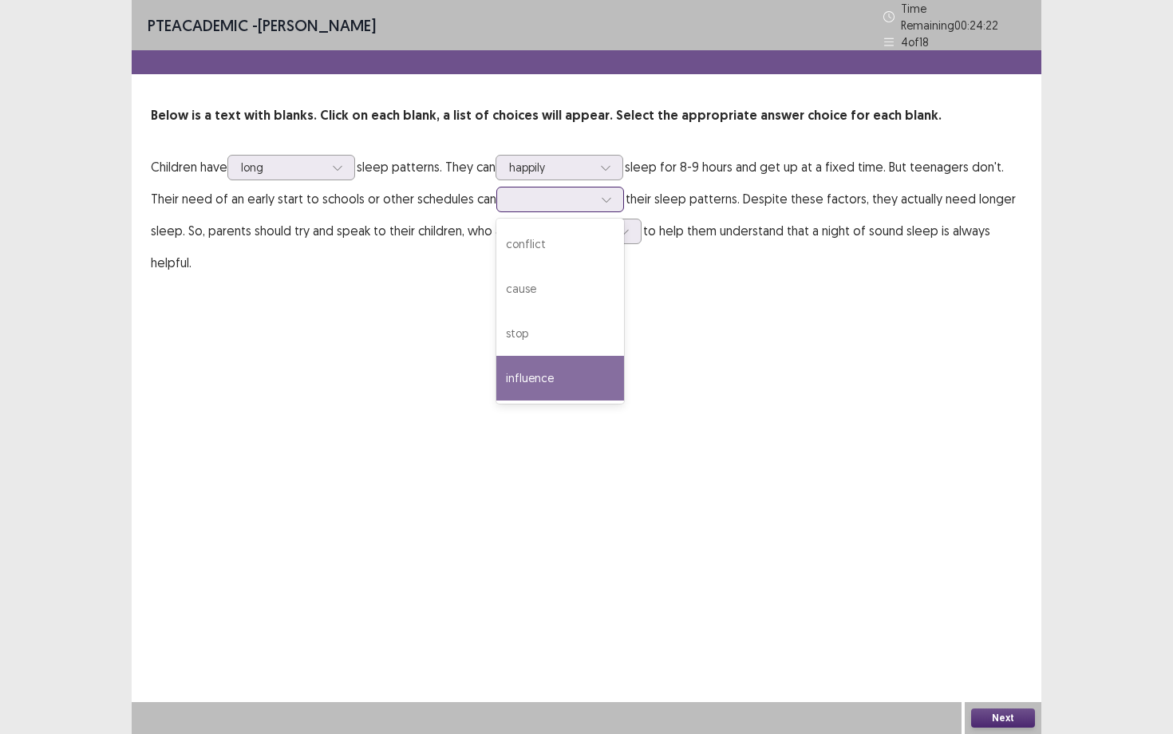
click at [570, 371] on div "influence" at bounding box center [560, 378] width 128 height 45
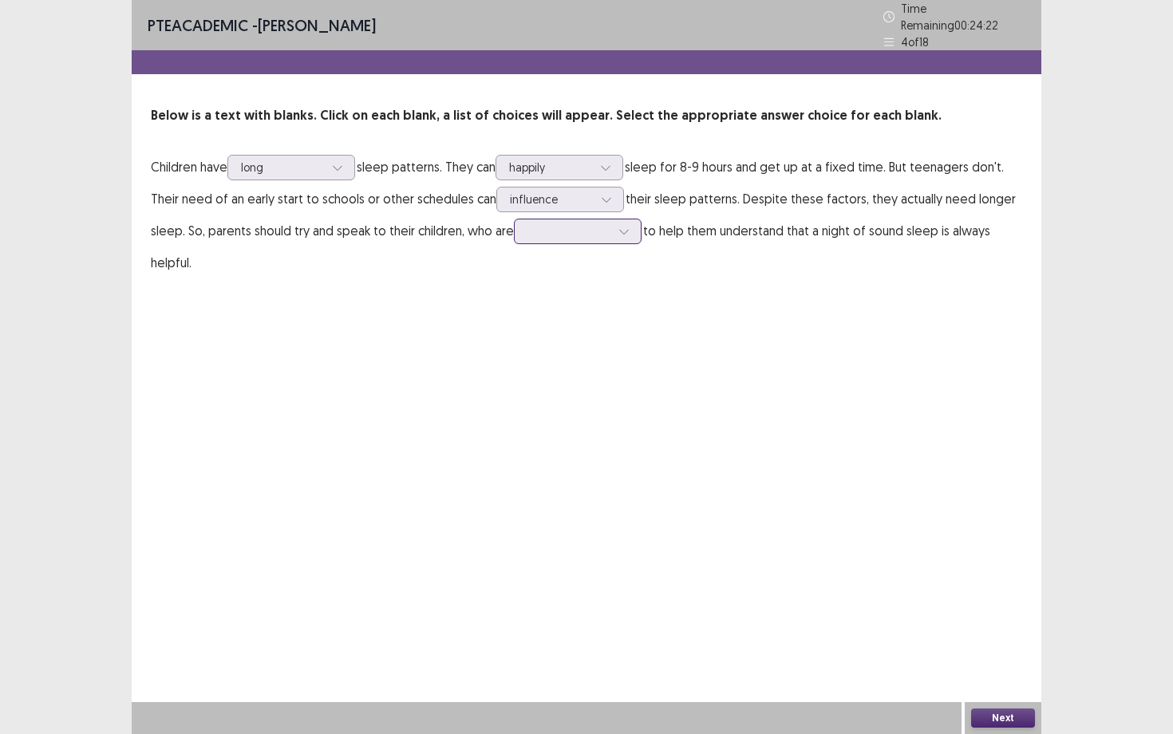
click at [558, 223] on div at bounding box center [568, 230] width 83 height 15
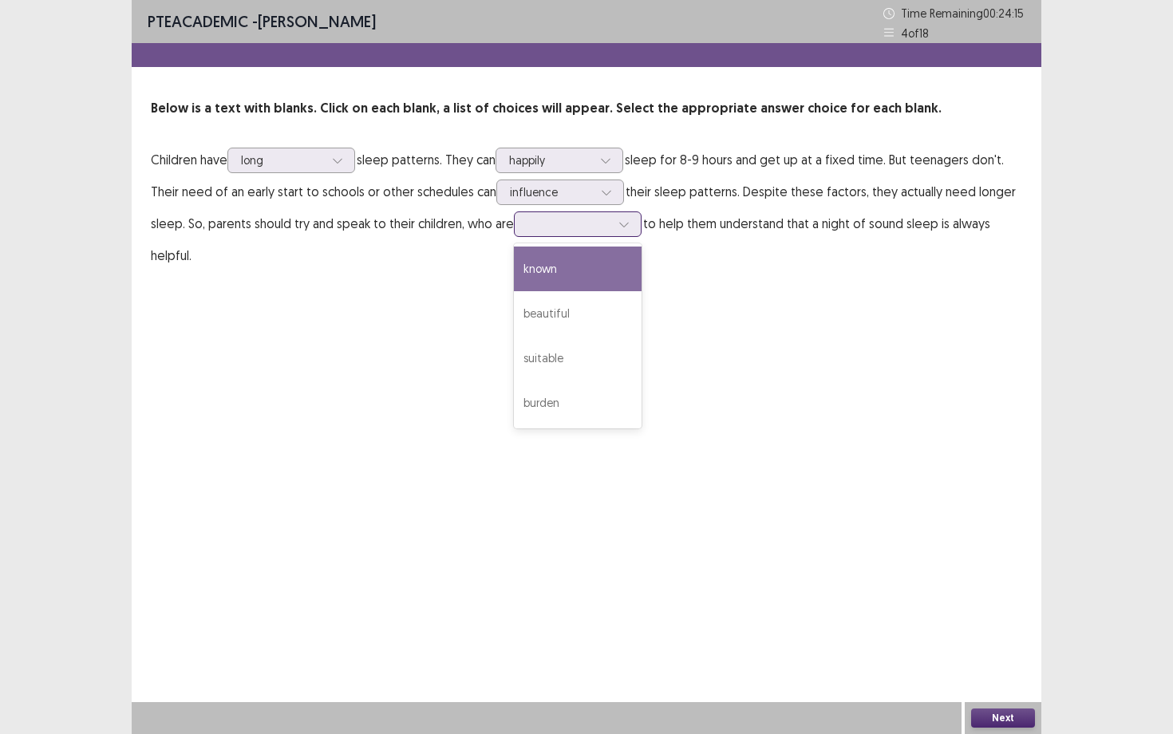
click at [559, 270] on div "known" at bounding box center [578, 268] width 128 height 45
click at [1015, 636] on div "Next" at bounding box center [1002, 718] width 77 height 32
click at [1008, 636] on button "Next" at bounding box center [1003, 717] width 64 height 19
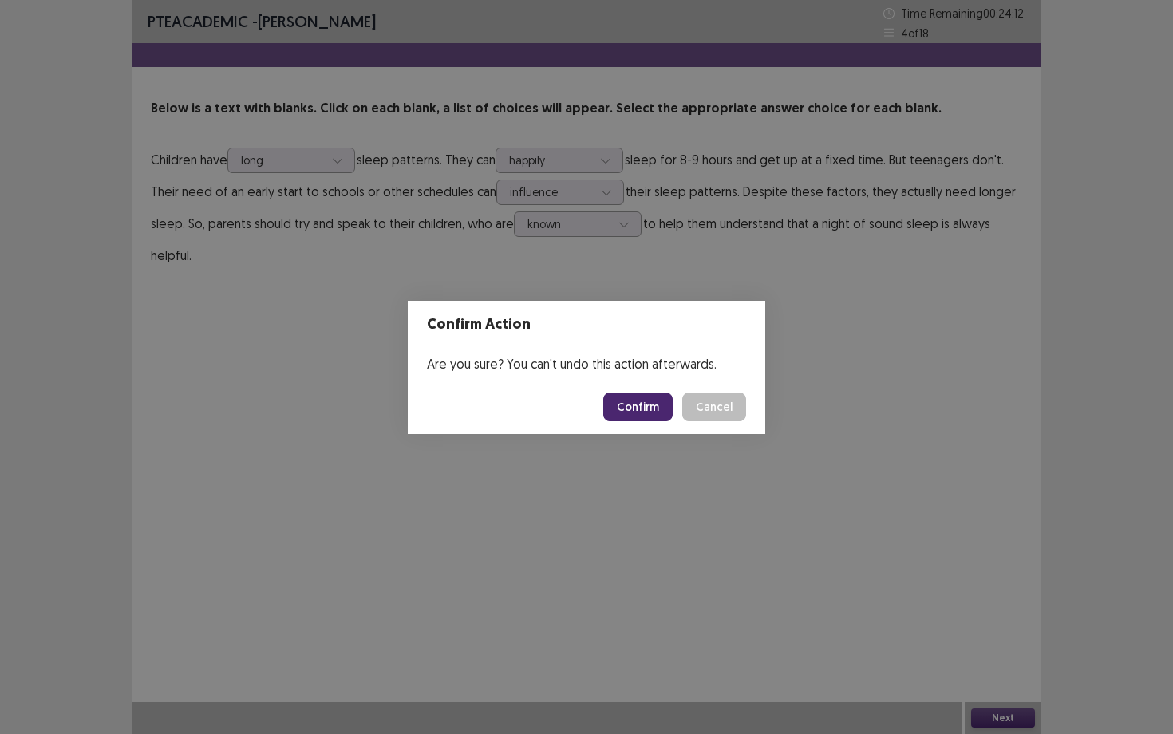
click at [643, 412] on button "Confirm" at bounding box center [637, 406] width 69 height 29
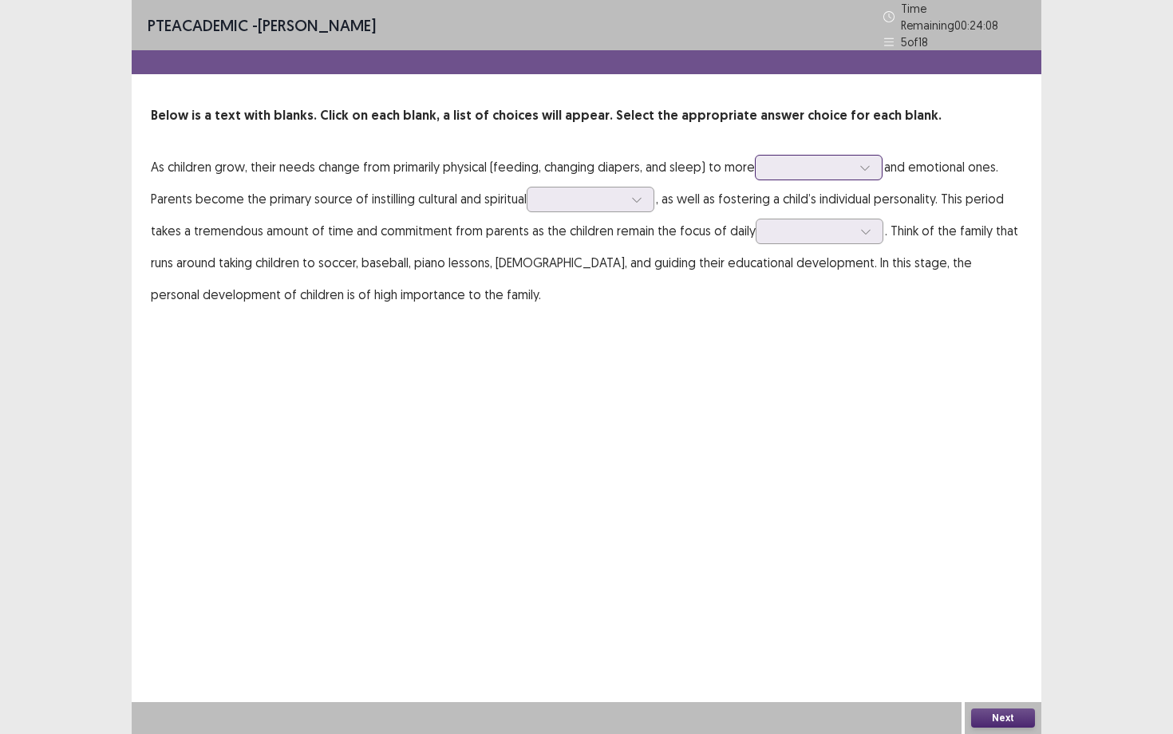
click at [777, 164] on div at bounding box center [809, 167] width 83 height 15
click at [781, 199] on div "social" at bounding box center [819, 212] width 128 height 45
click at [539, 195] on div at bounding box center [590, 200] width 128 height 26
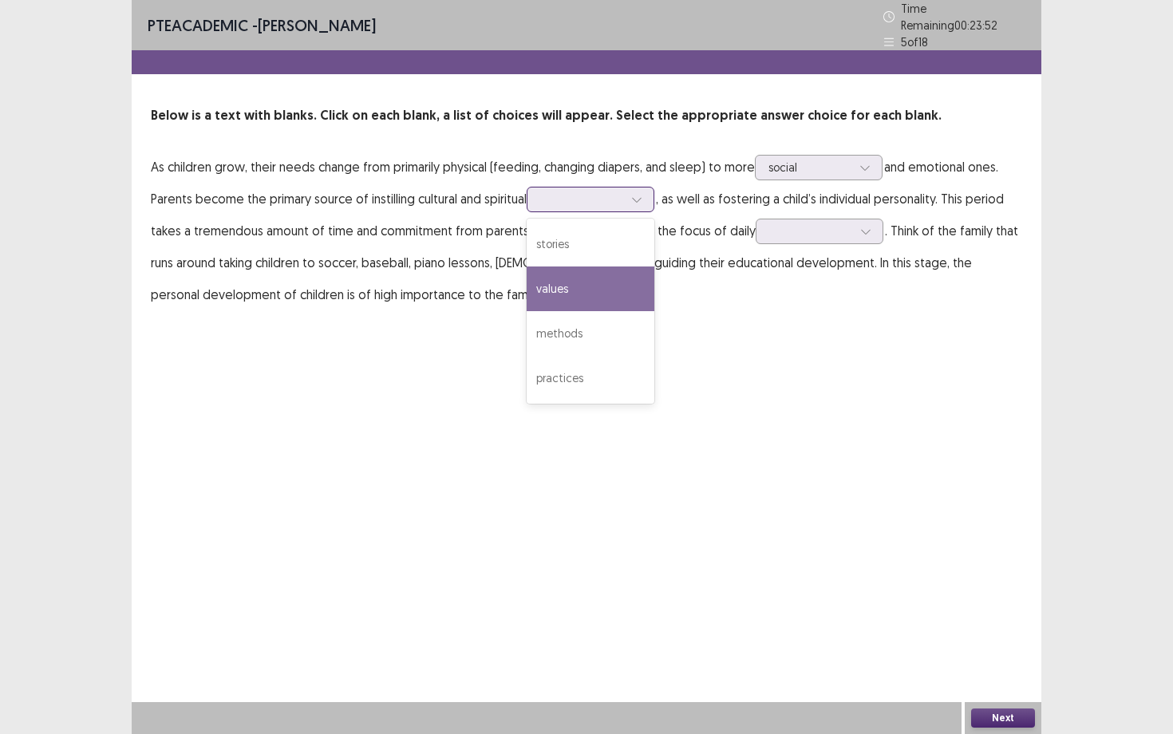
click at [554, 274] on div "values" at bounding box center [590, 288] width 128 height 45
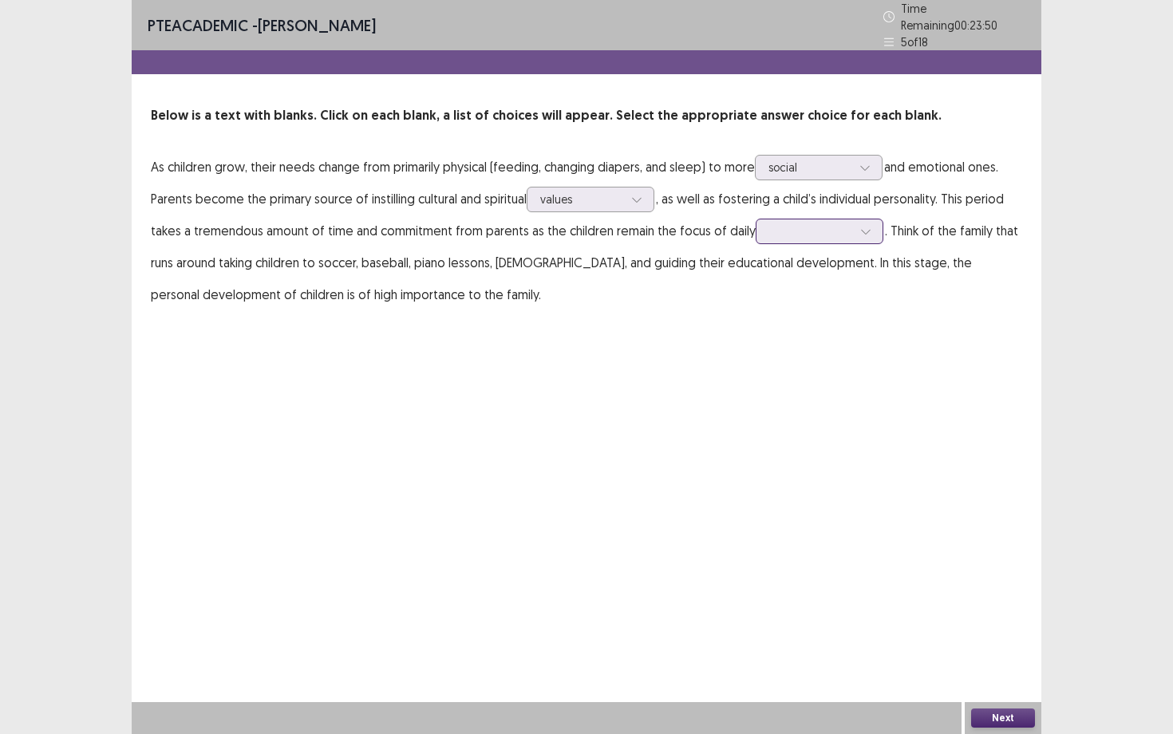
click at [803, 223] on div at bounding box center [810, 230] width 83 height 15
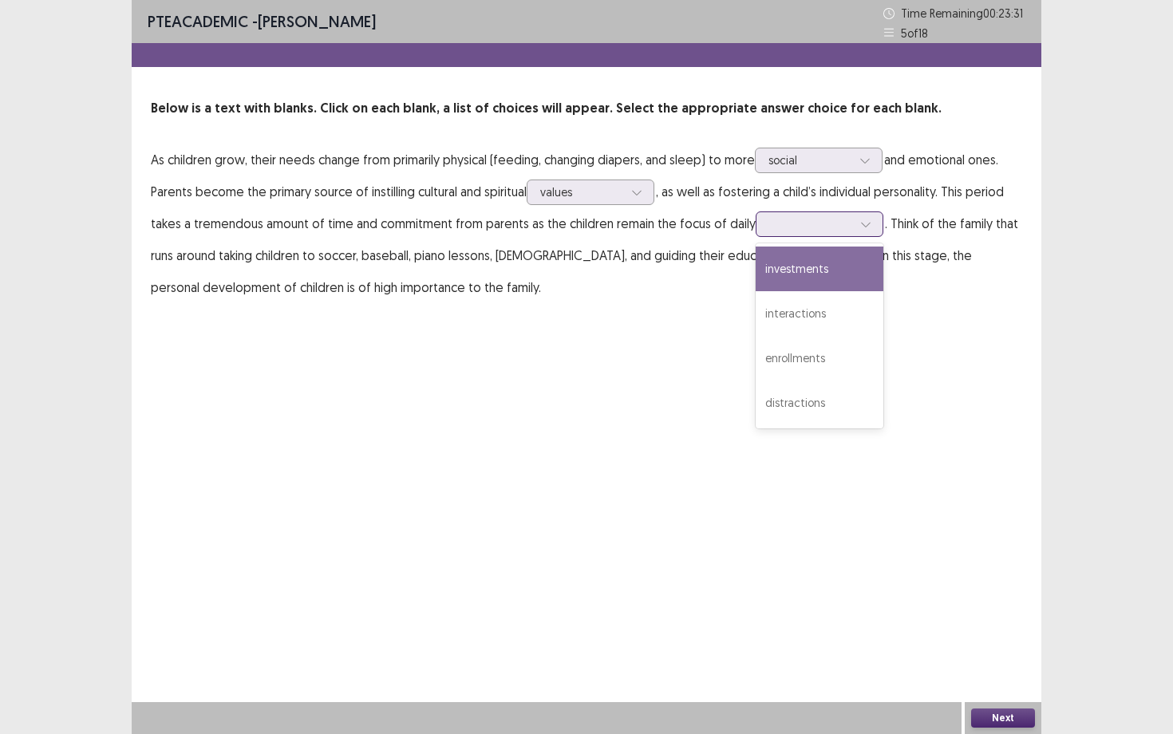
click at [834, 272] on div "investments" at bounding box center [819, 268] width 128 height 45
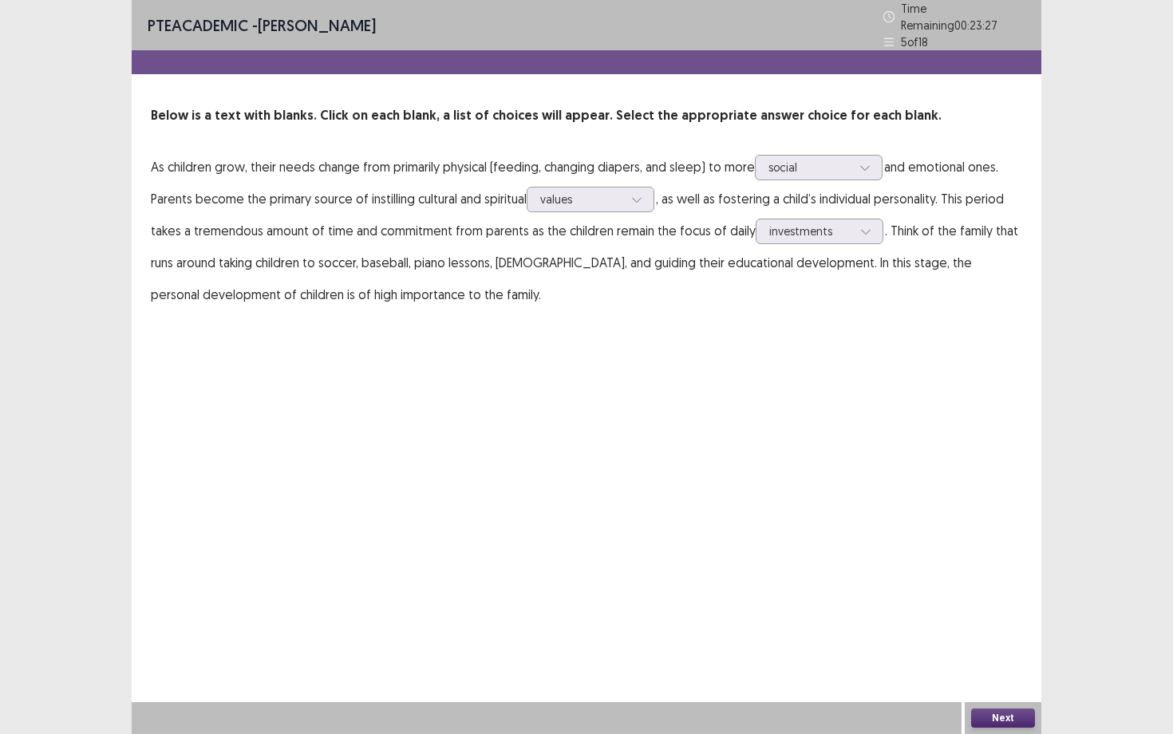
click at [1014, 636] on button "Next" at bounding box center [1003, 717] width 64 height 19
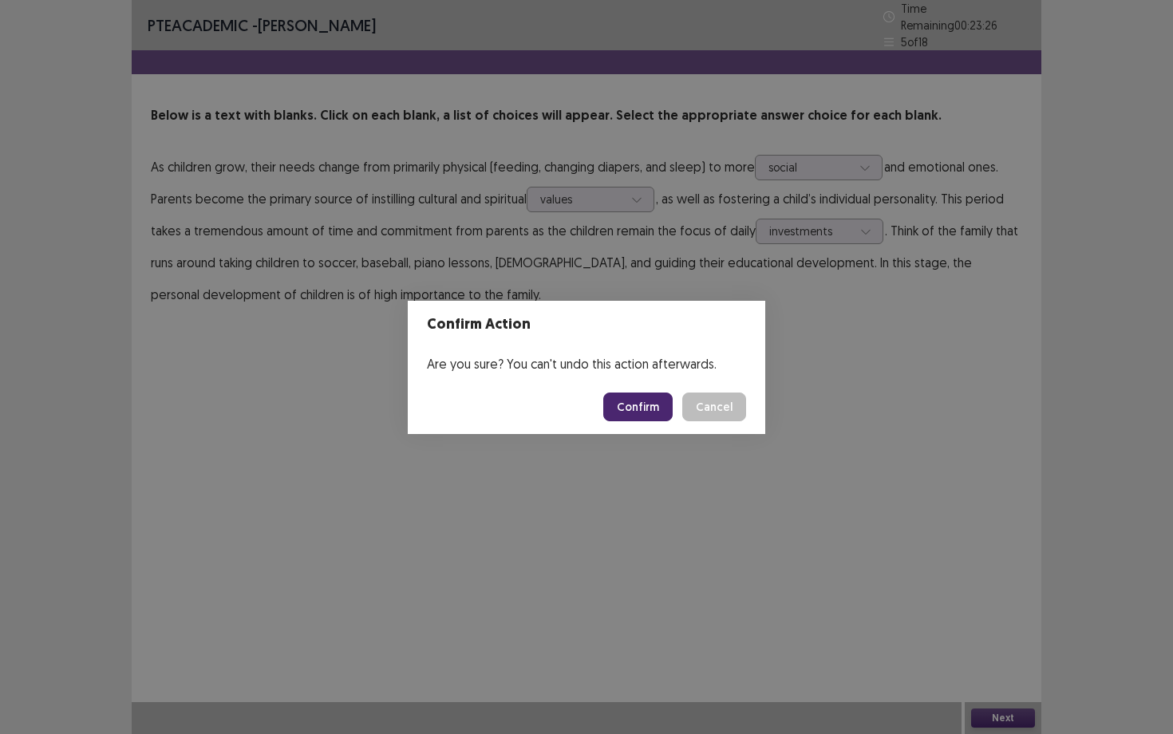
click at [653, 421] on footer "Confirm Cancel" at bounding box center [586, 407] width 357 height 54
click at [649, 408] on button "Confirm" at bounding box center [637, 406] width 69 height 29
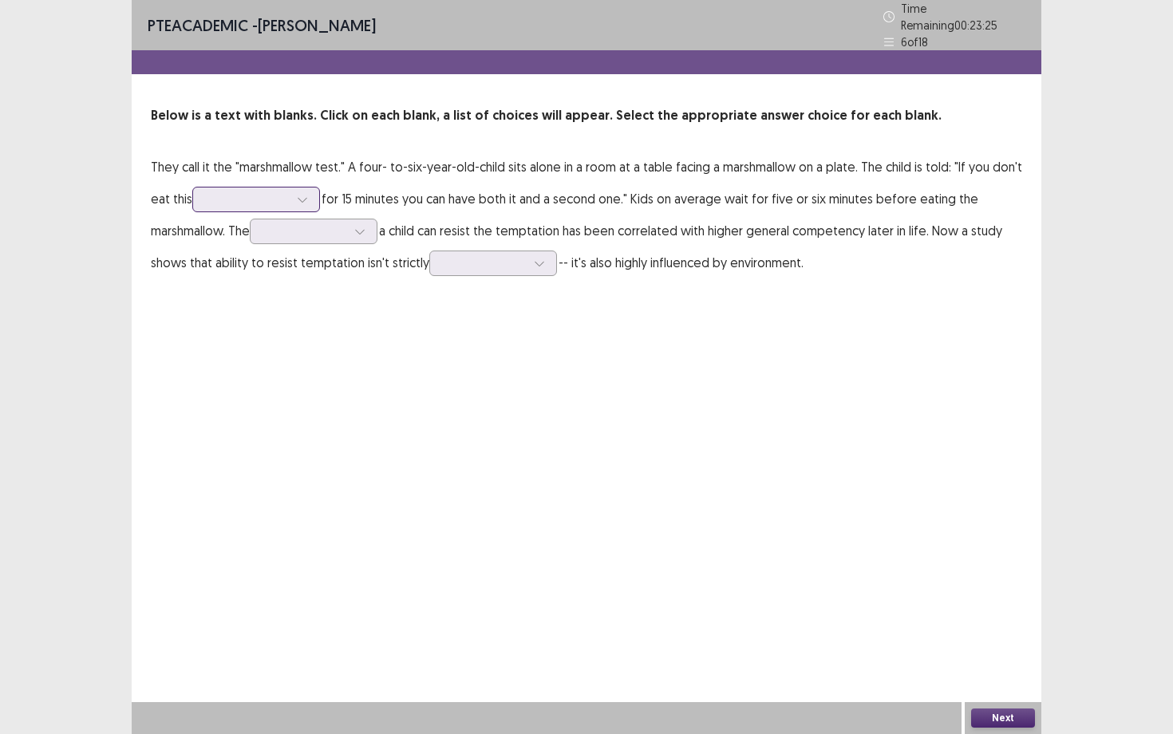
click at [295, 191] on div at bounding box center [302, 199] width 24 height 24
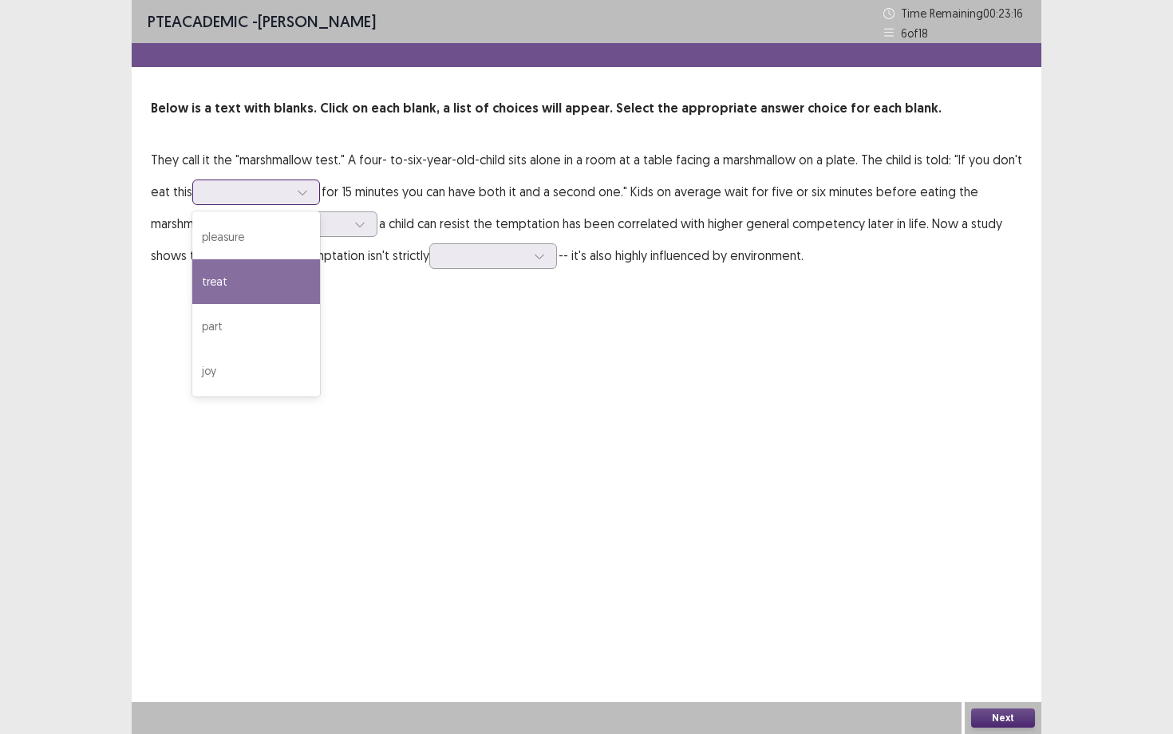
click at [279, 278] on div "treat" at bounding box center [256, 281] width 128 height 45
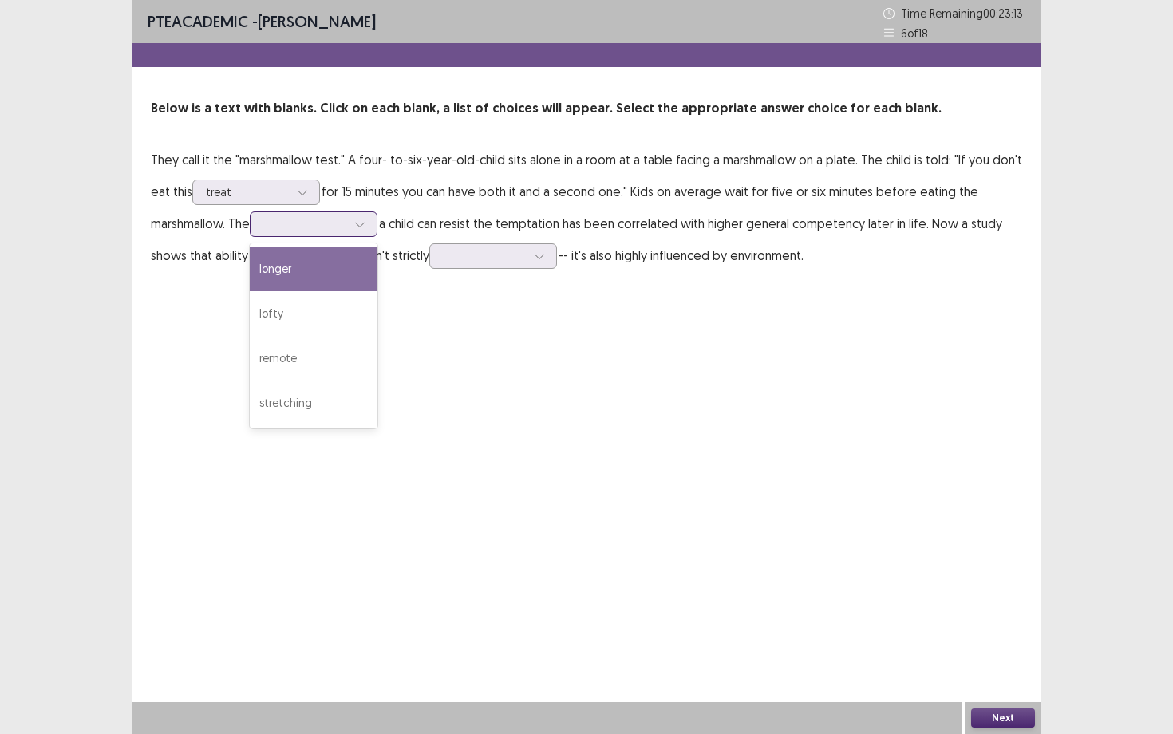
click at [328, 227] on div at bounding box center [304, 223] width 83 height 15
click at [325, 261] on div "longer" at bounding box center [314, 268] width 128 height 45
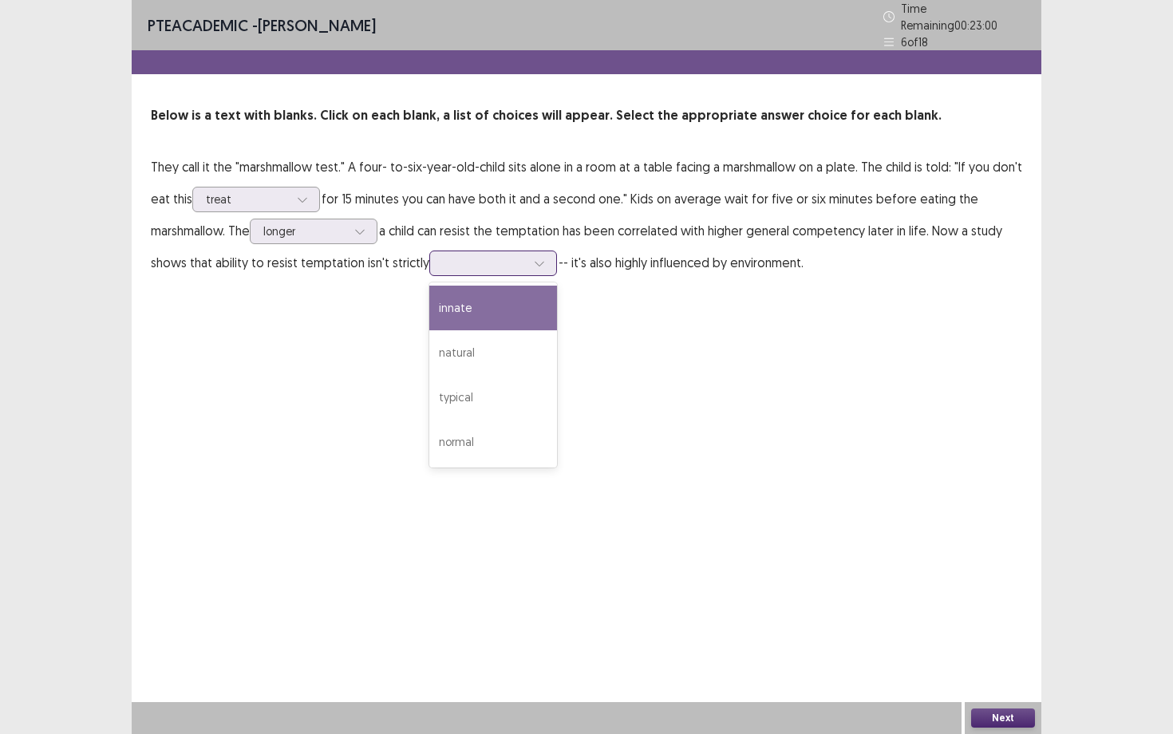
click at [455, 255] on div at bounding box center [484, 262] width 83 height 15
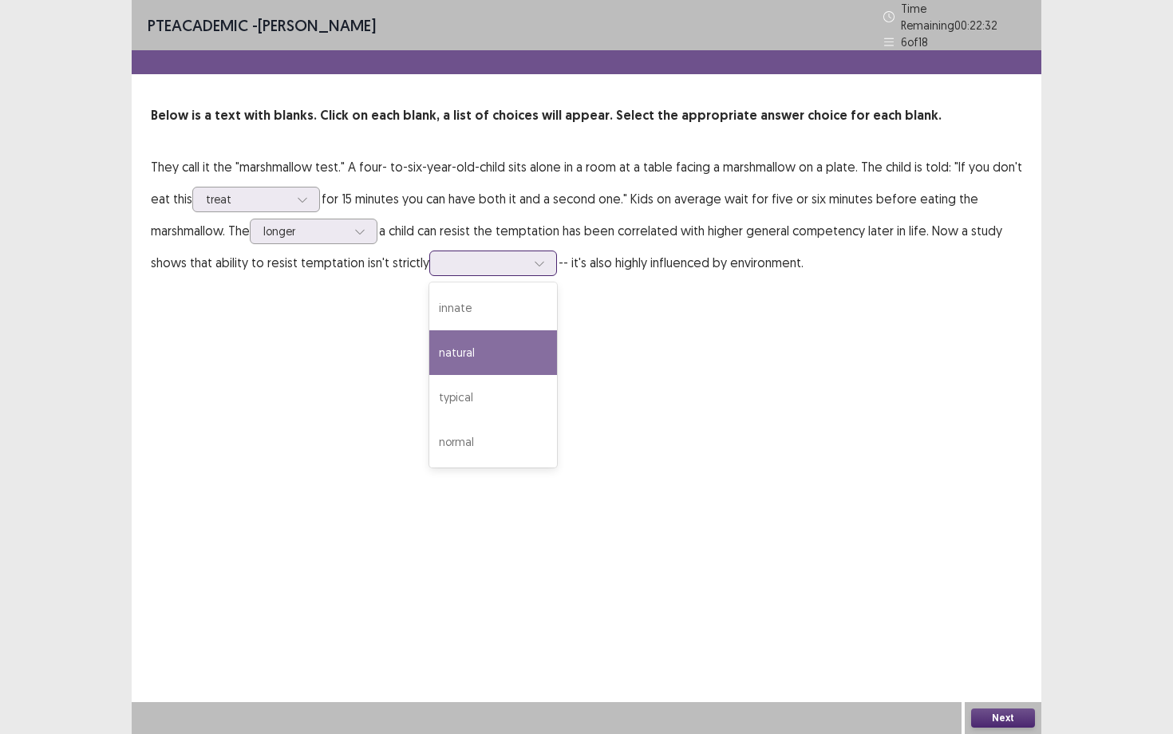
click at [479, 343] on div "natural" at bounding box center [493, 352] width 128 height 45
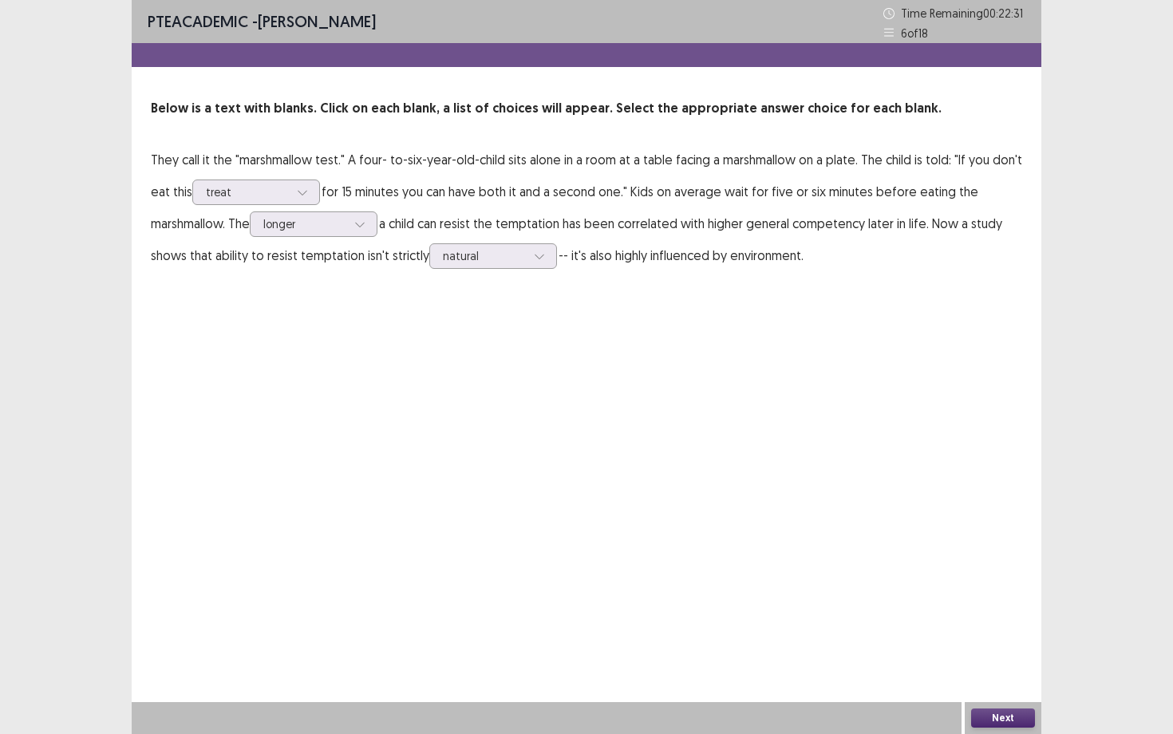
click at [999, 636] on button "Next" at bounding box center [1003, 717] width 64 height 19
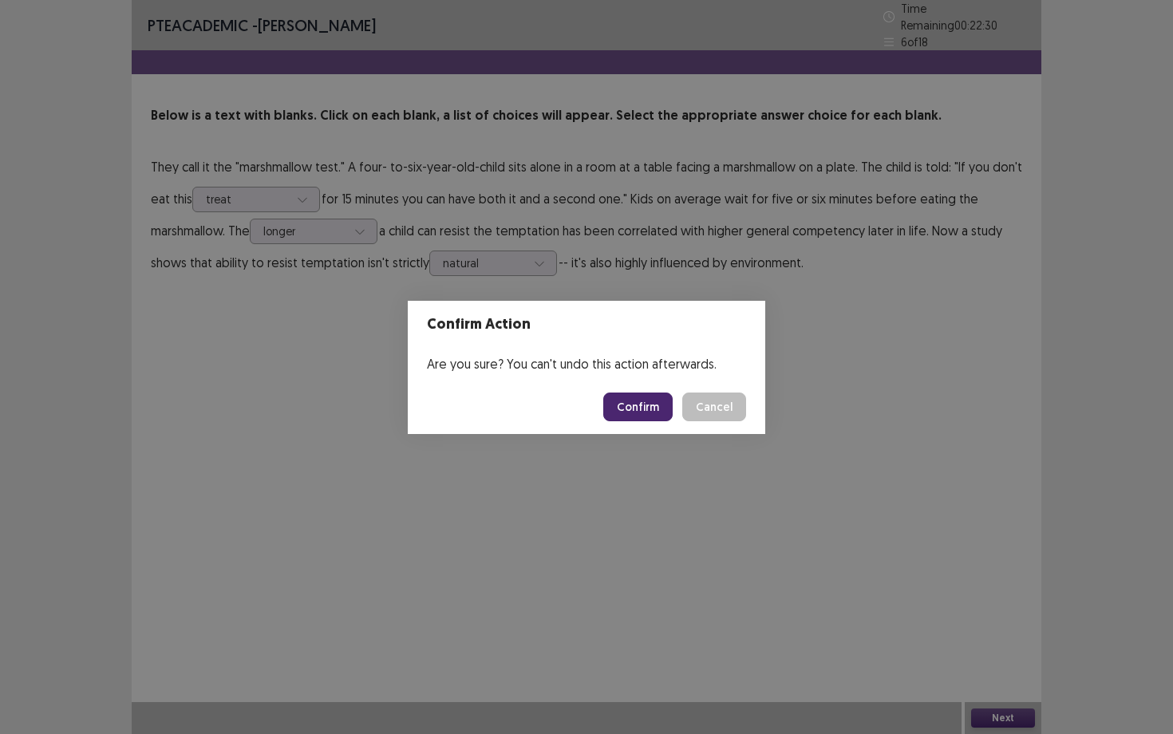
click at [626, 404] on button "Confirm" at bounding box center [637, 406] width 69 height 29
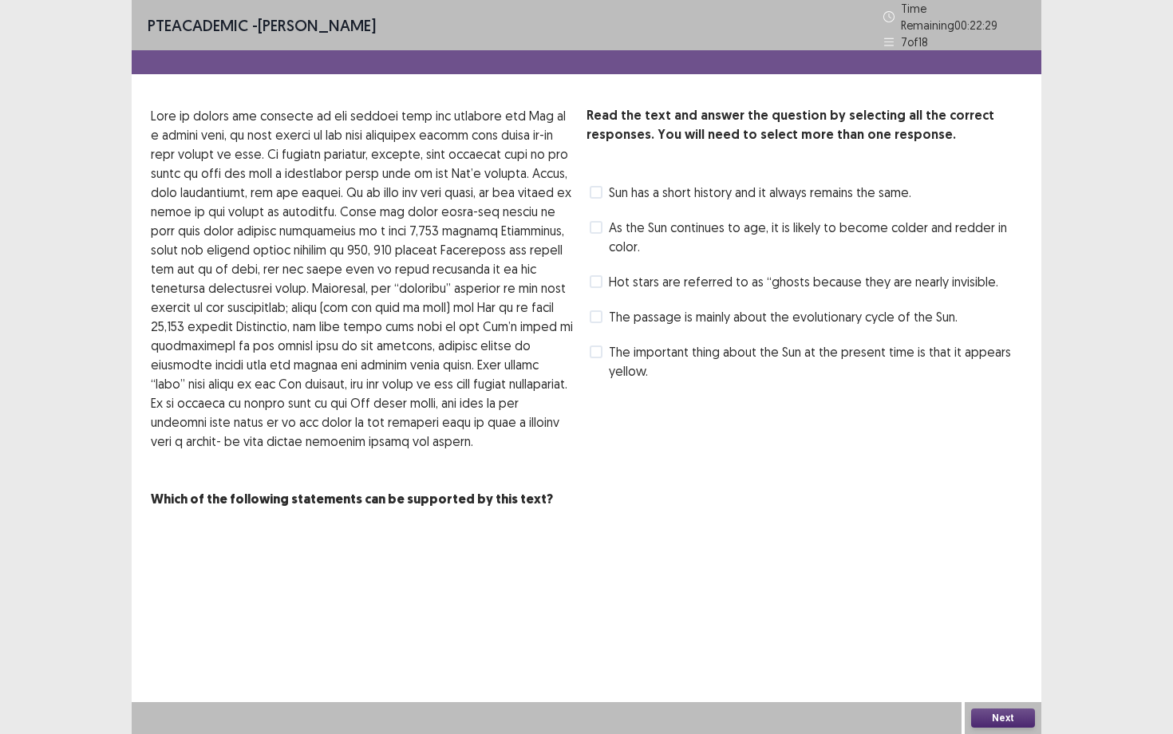
click at [600, 223] on span at bounding box center [596, 227] width 13 height 13
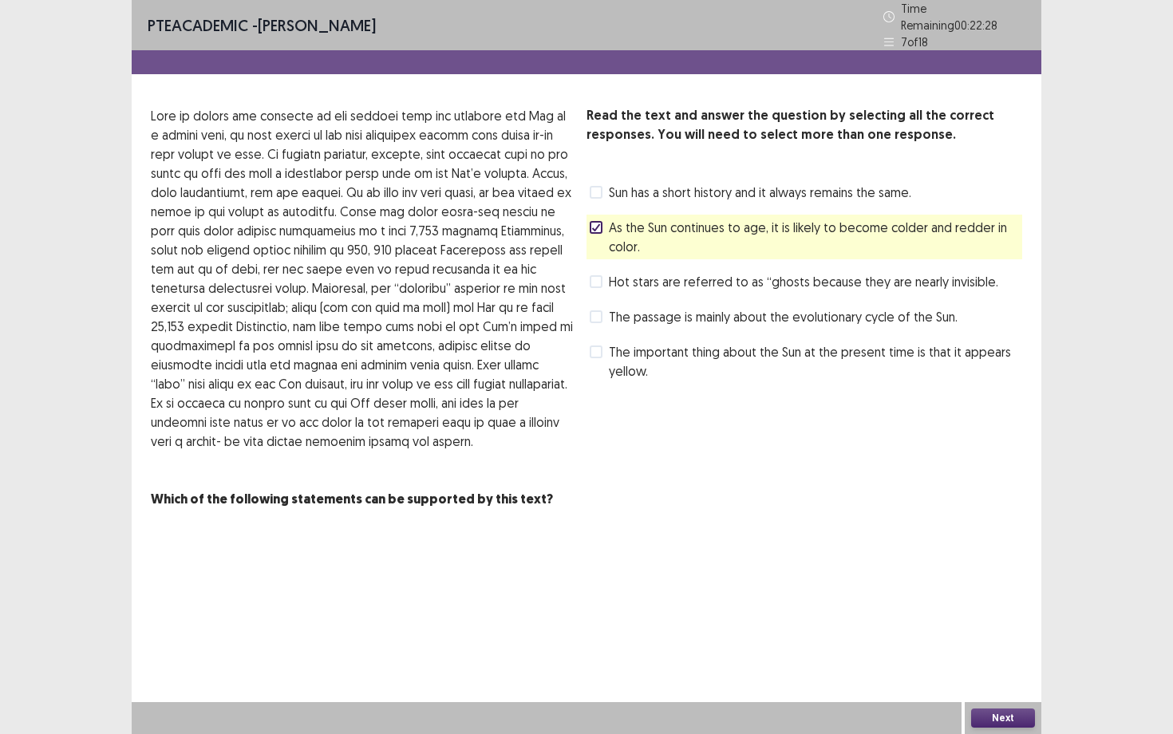
click at [602, 254] on div "Read the text and answer the question by selecting all the correct responses. Y…" at bounding box center [804, 245] width 436 height 278
click at [599, 275] on span at bounding box center [596, 281] width 13 height 13
click at [590, 196] on div "Sun has a short history and it always remains the same." at bounding box center [748, 192] width 325 height 26
click at [594, 187] on span at bounding box center [596, 192] width 13 height 13
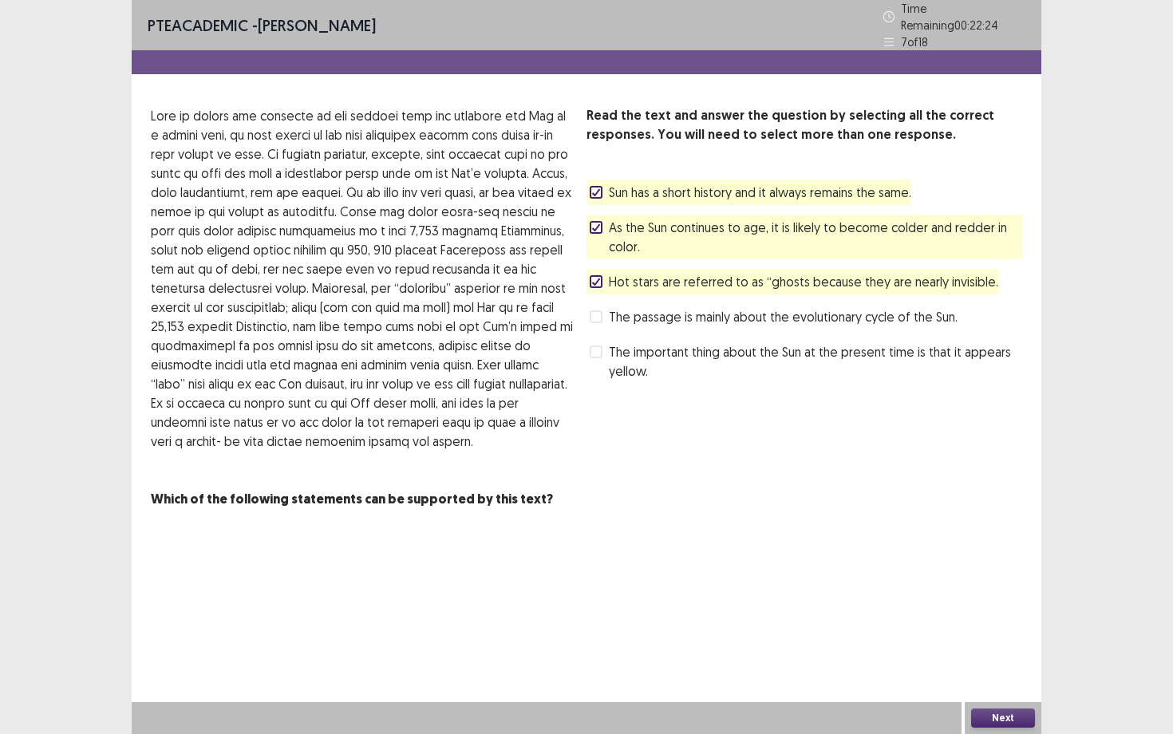
click at [981, 636] on button "Next" at bounding box center [1003, 717] width 64 height 19
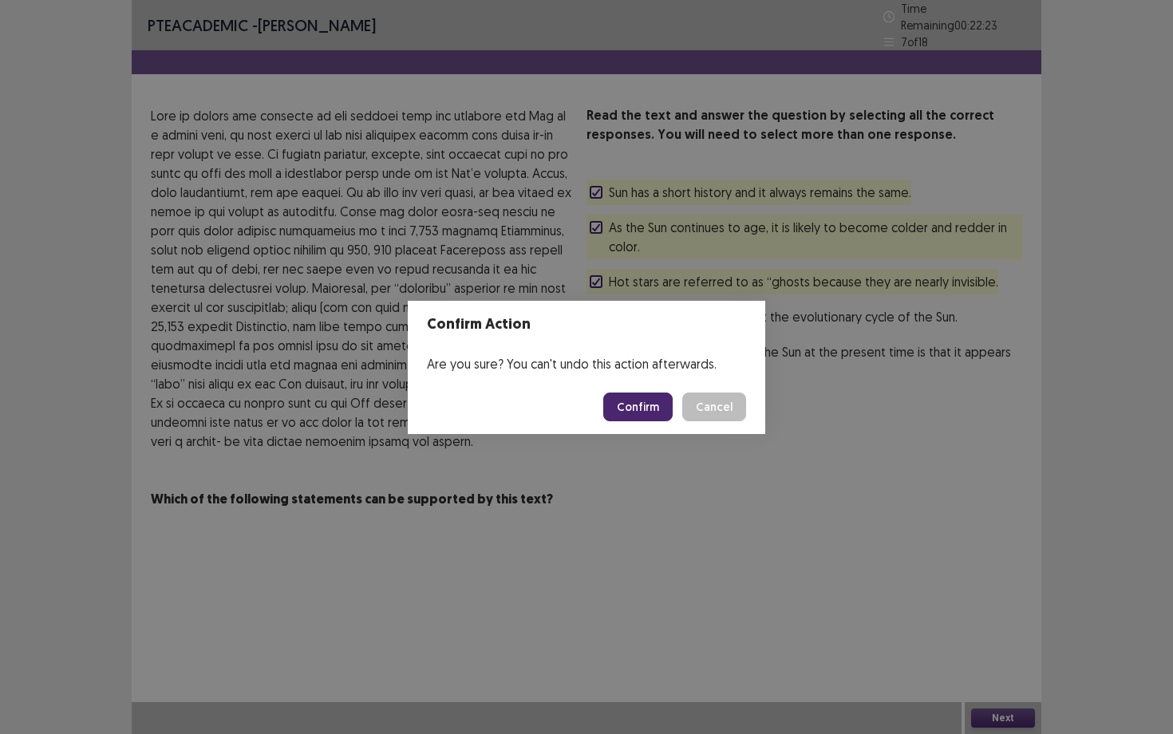
click at [638, 397] on button "Confirm" at bounding box center [637, 406] width 69 height 29
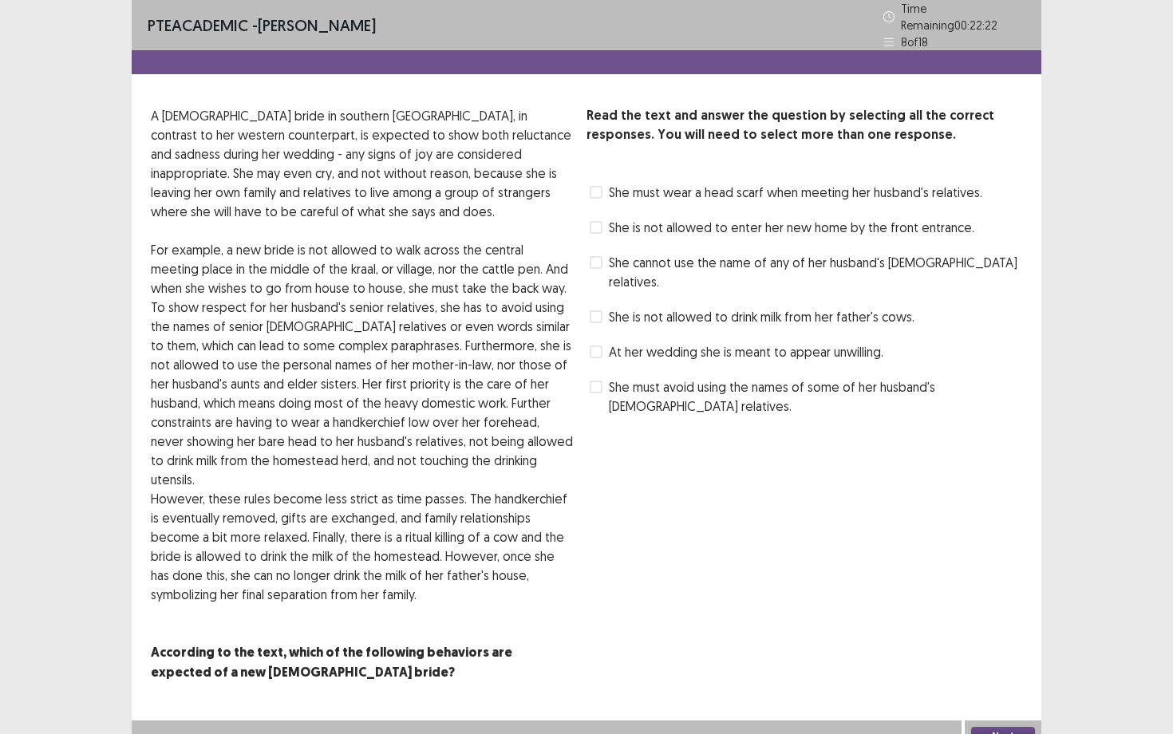
click at [594, 187] on span at bounding box center [596, 192] width 13 height 13
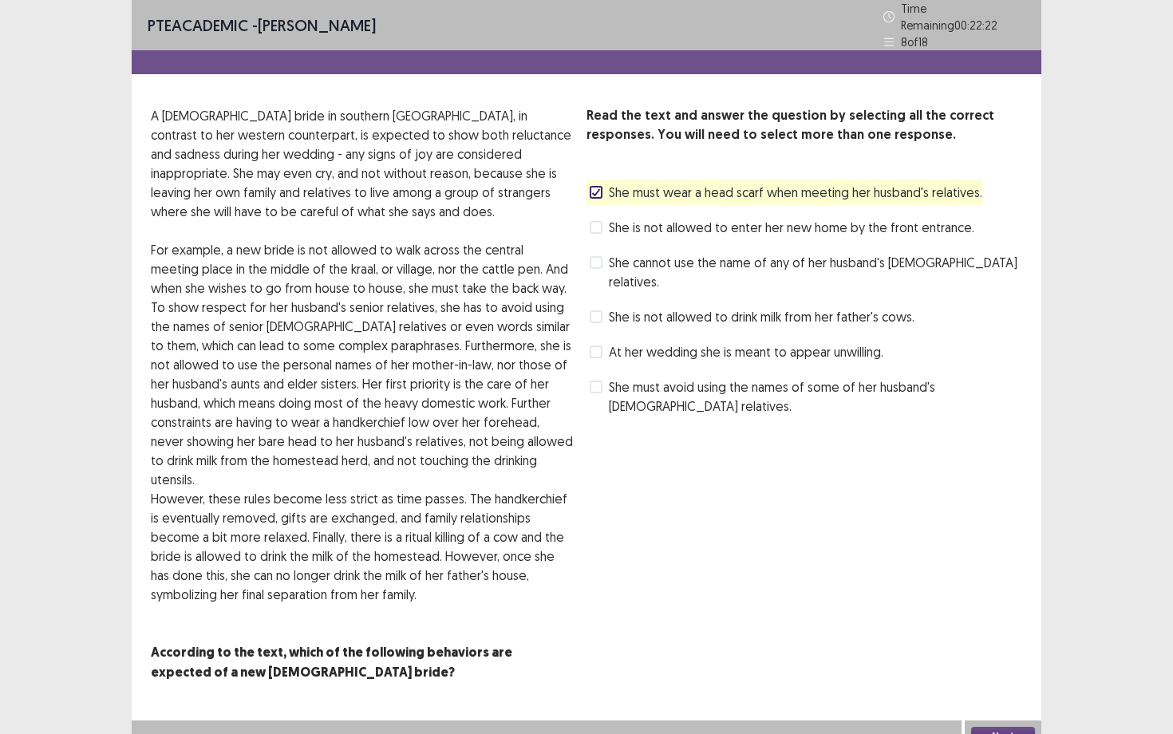
click at [598, 222] on span at bounding box center [596, 227] width 13 height 13
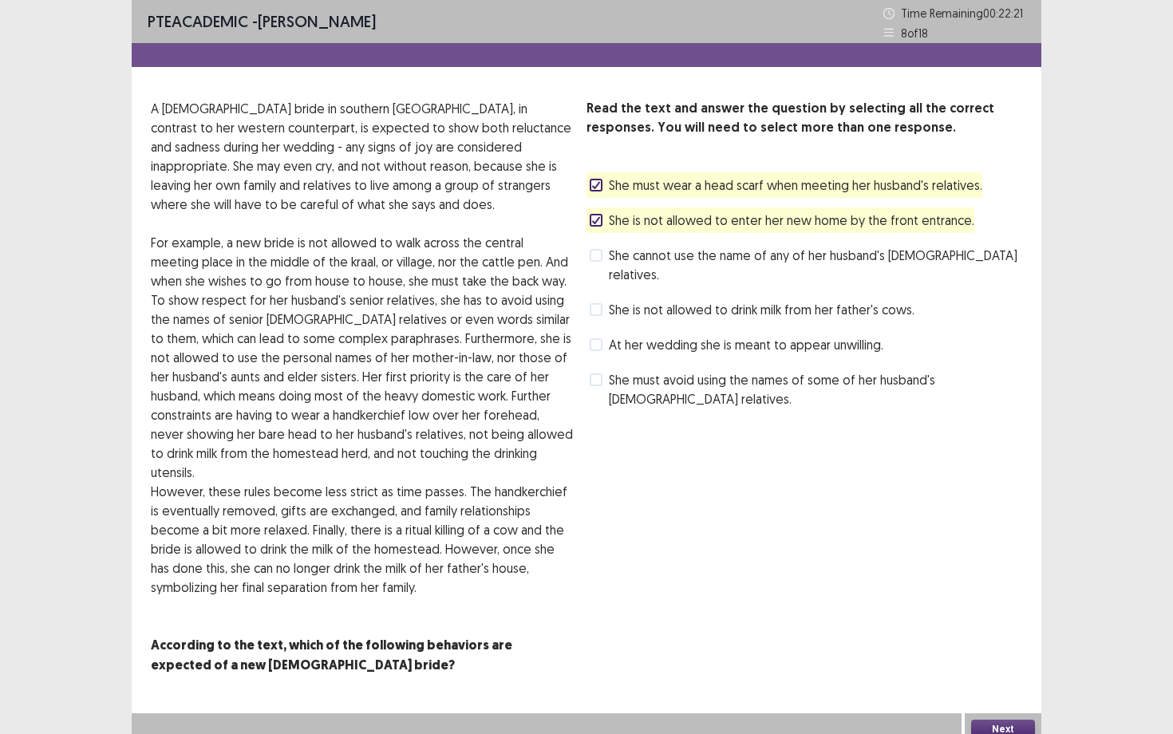
click at [601, 254] on span at bounding box center [596, 255] width 13 height 13
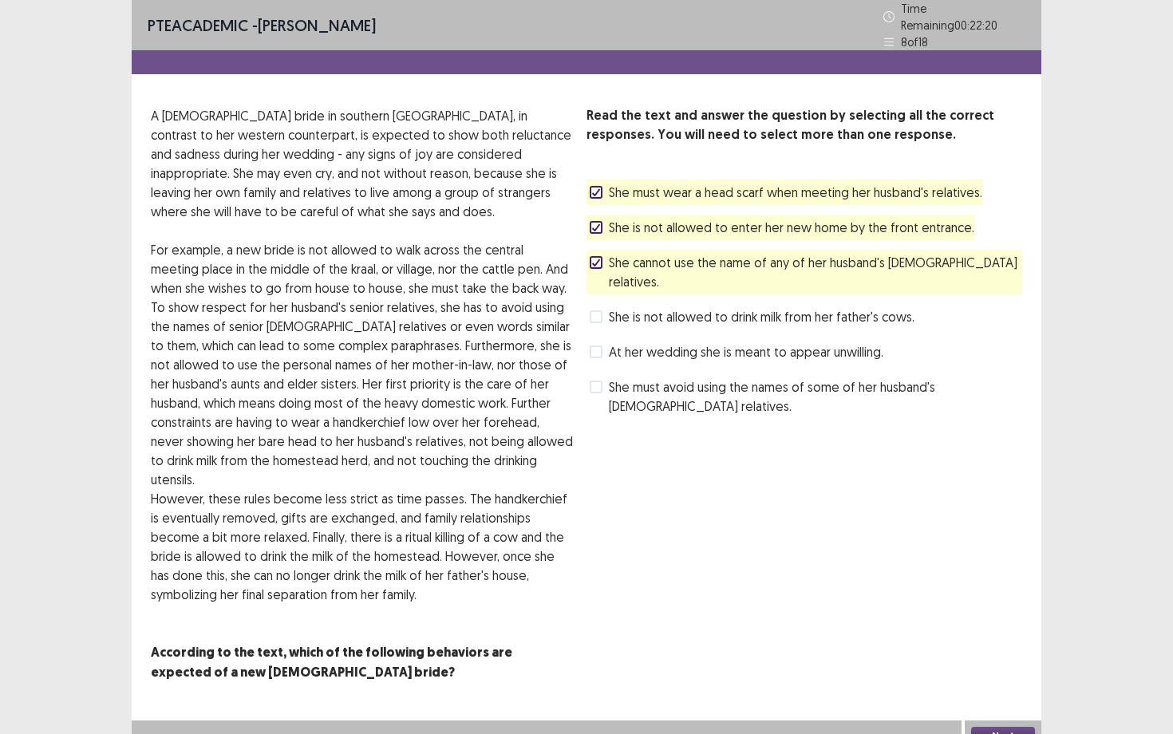
click at [597, 310] on span at bounding box center [596, 316] width 13 height 13
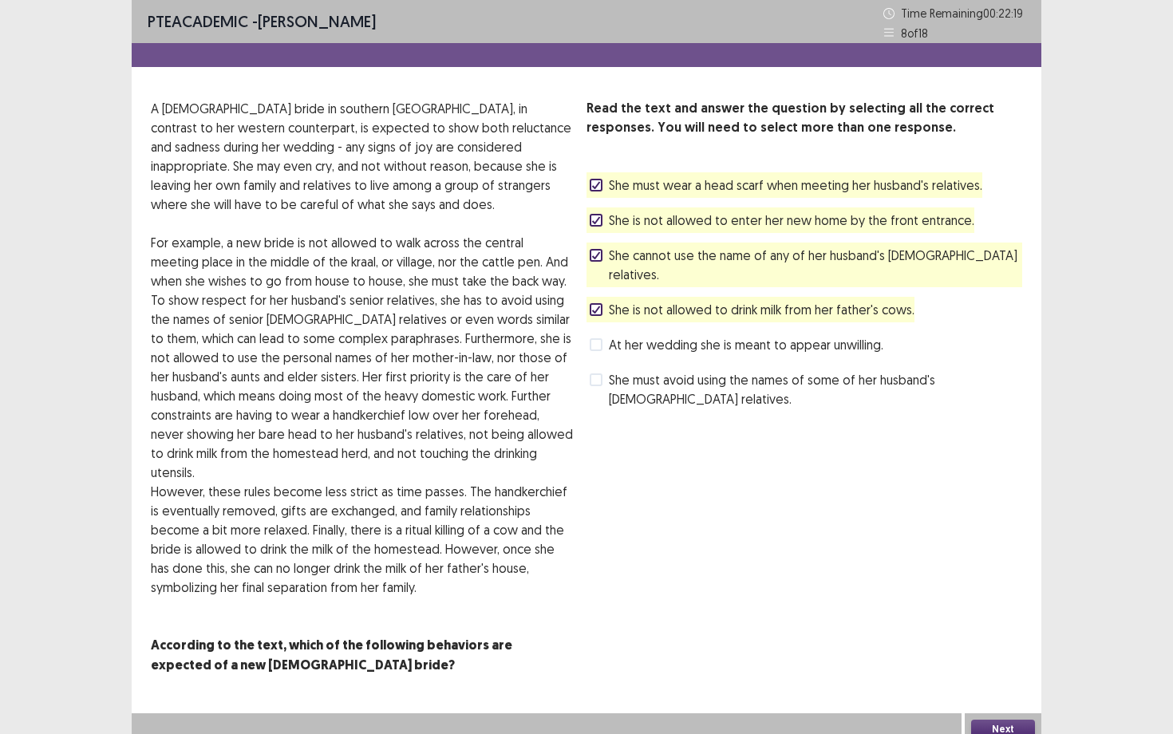
click at [992, 636] on button "Next" at bounding box center [1003, 729] width 64 height 19
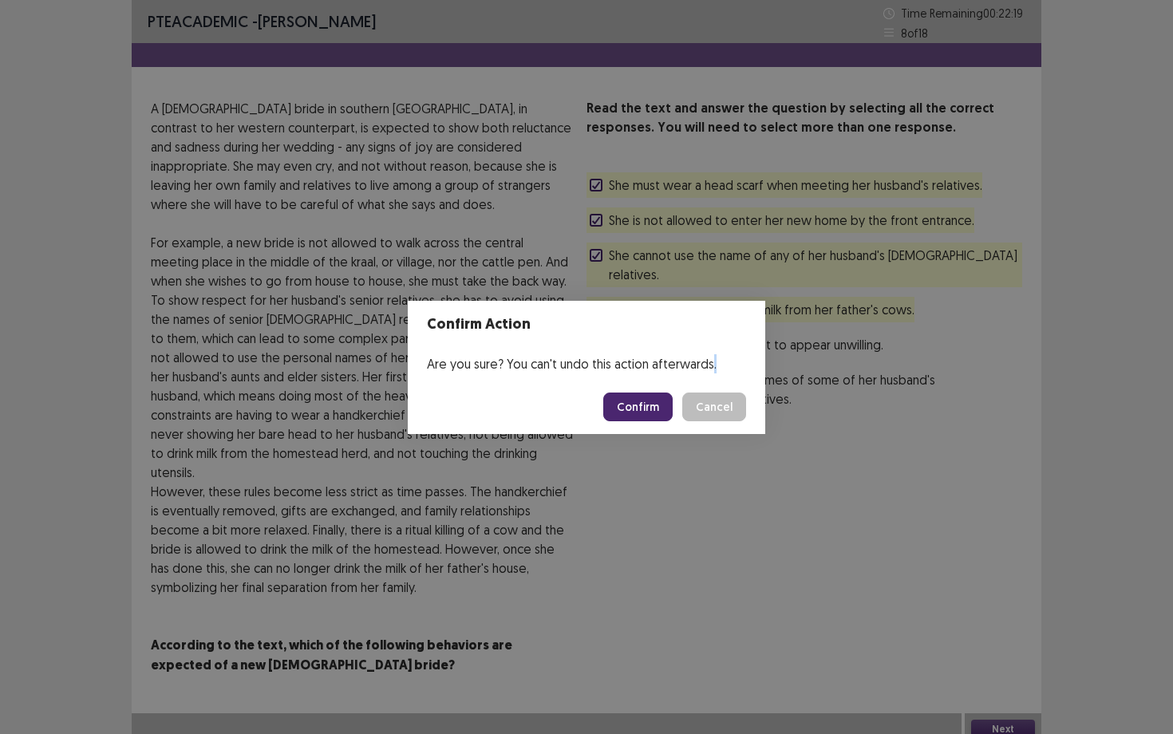
drag, startPoint x: 992, startPoint y: 717, endPoint x: 818, endPoint y: 526, distance: 258.6
click at [818, 526] on div "Confirm Action Are you sure? You can't undo this action afterwards. Confirm Can…" at bounding box center [586, 367] width 1173 height 734
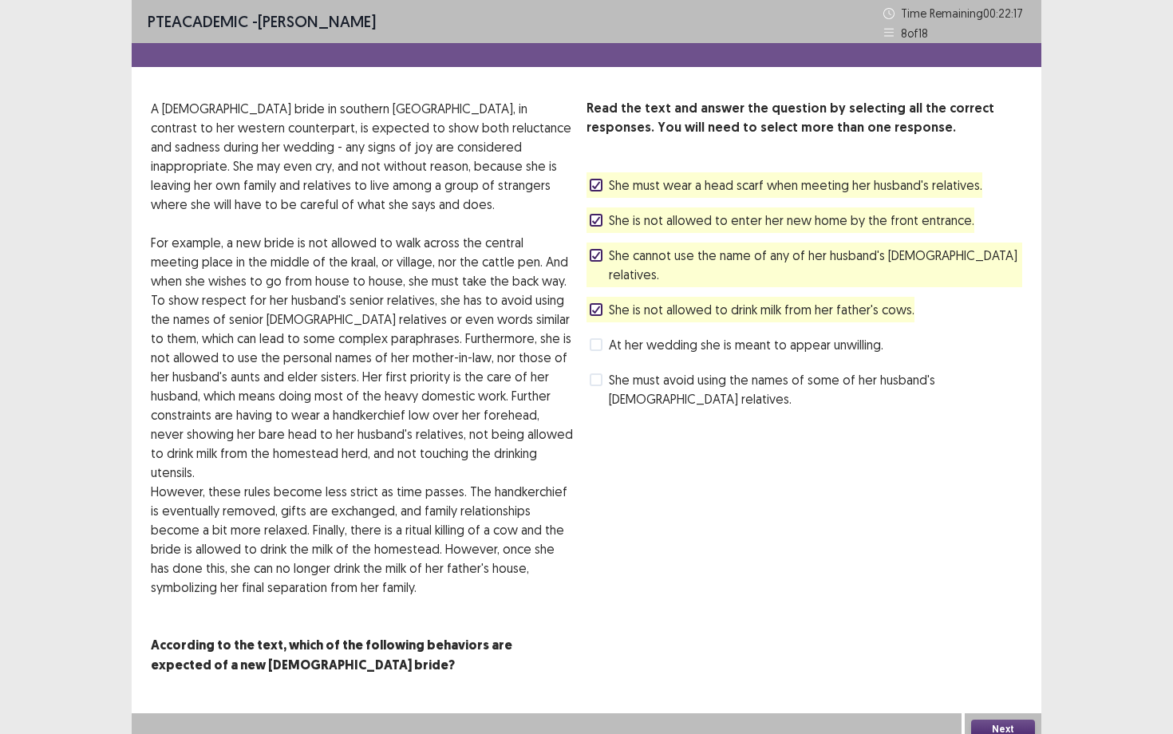
click at [1005, 636] on div "Next" at bounding box center [1002, 729] width 77 height 32
click at [1003, 636] on button "Next" at bounding box center [1003, 729] width 64 height 19
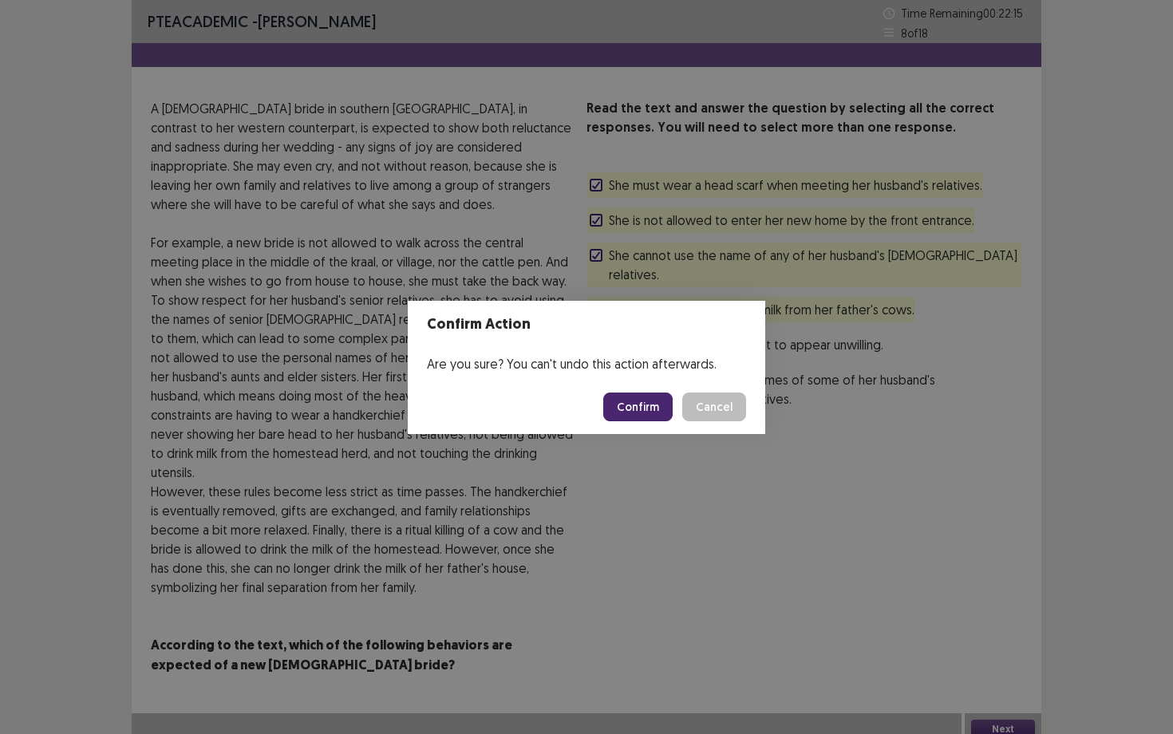
click at [655, 406] on button "Confirm" at bounding box center [637, 406] width 69 height 29
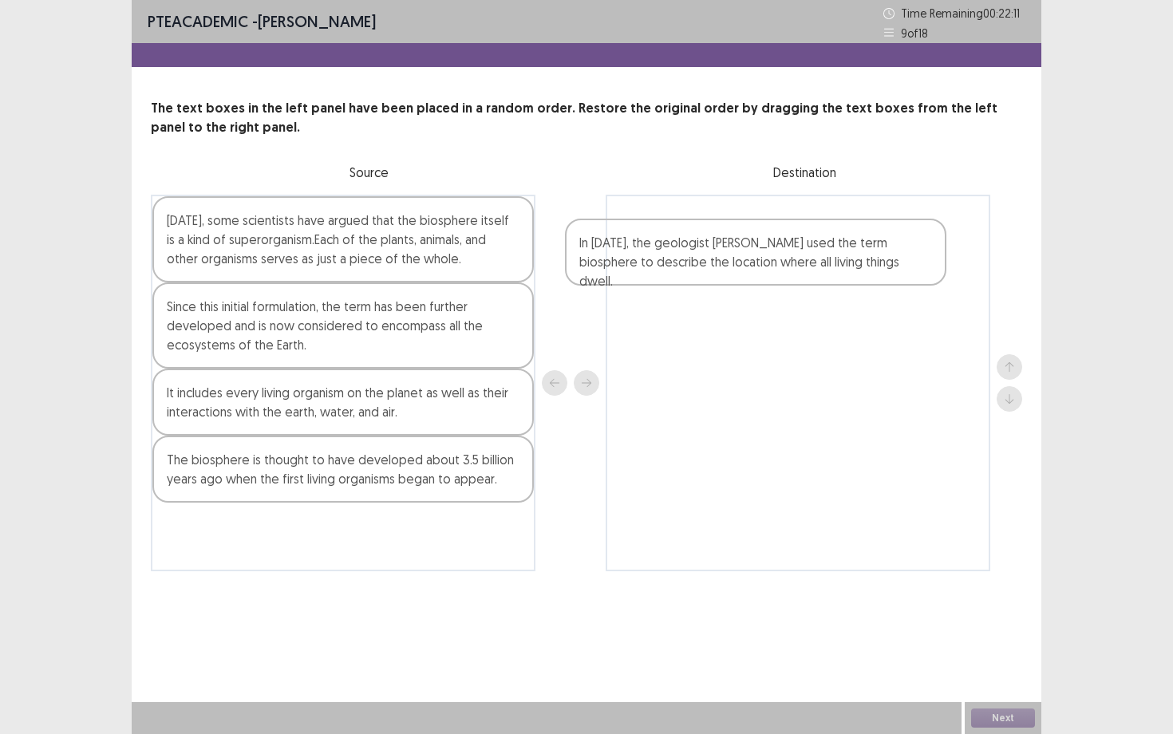
drag, startPoint x: 380, startPoint y: 301, endPoint x: 813, endPoint y: 240, distance: 437.4
click at [813, 240] on div "[DATE], some scientists have argued that the biosphere itself is a kind of supe…" at bounding box center [586, 383] width 871 height 377
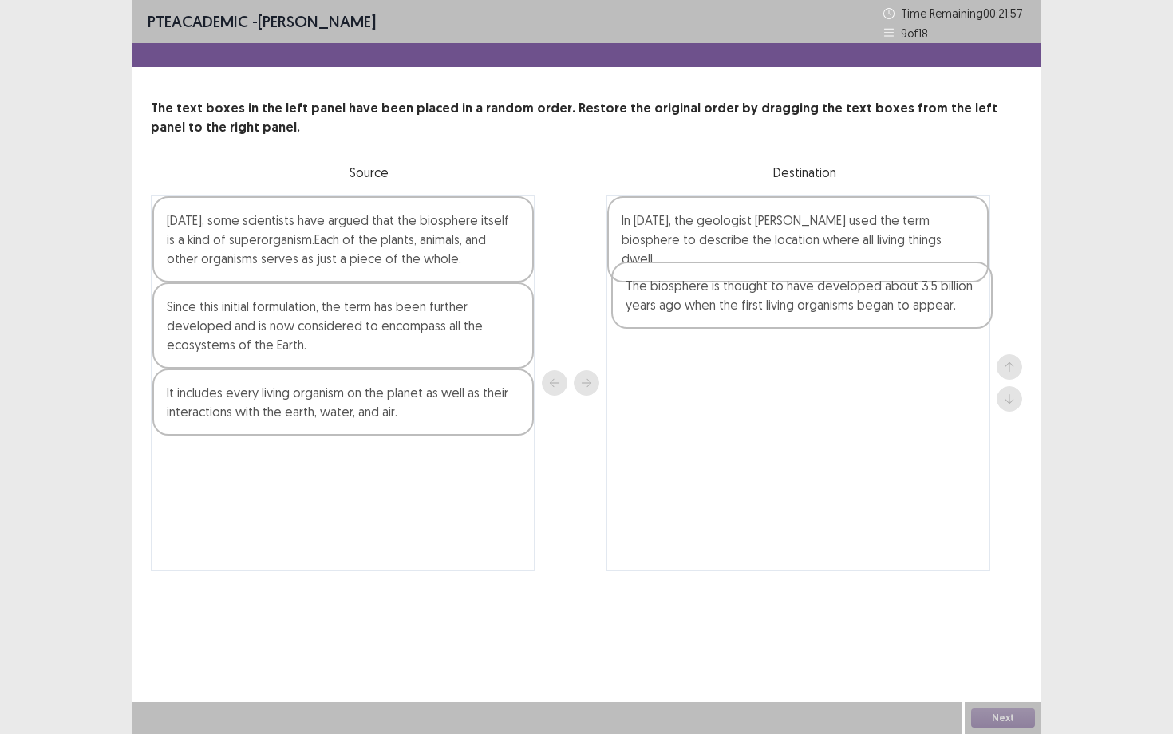
drag, startPoint x: 423, startPoint y: 480, endPoint x: 885, endPoint y: 305, distance: 494.1
click at [885, 306] on div "[DATE], some scientists have argued that the biosphere itself is a kind of supe…" at bounding box center [586, 383] width 871 height 377
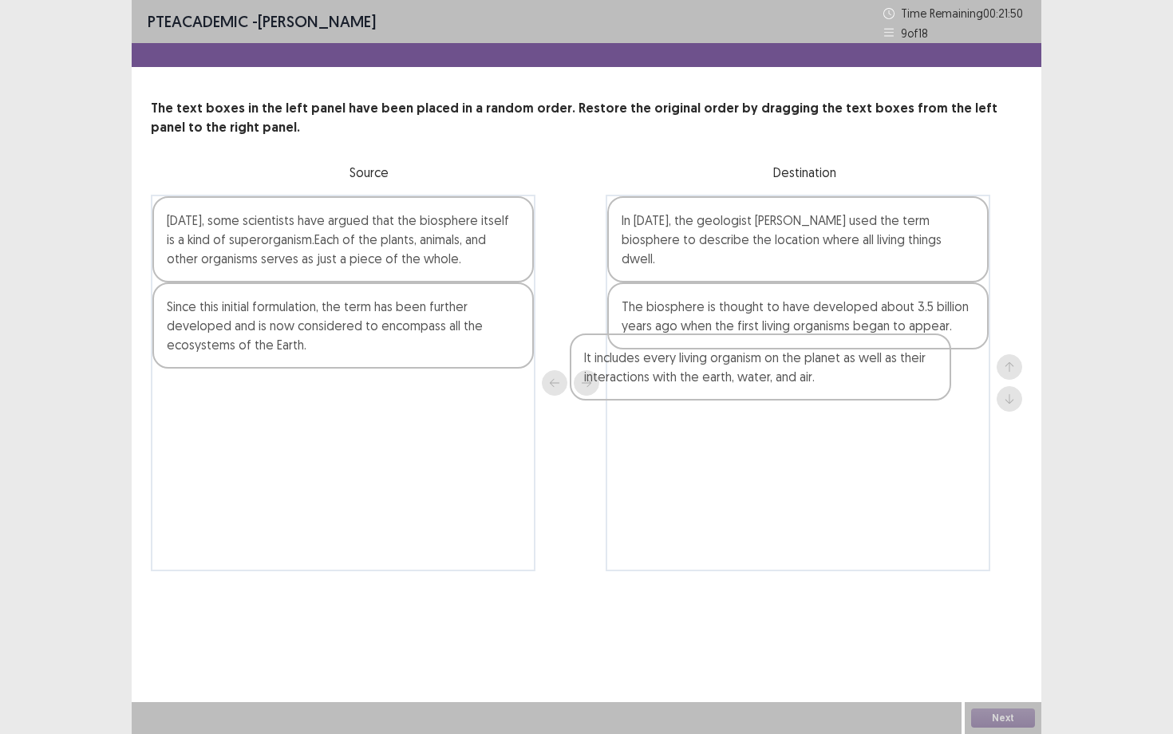
drag, startPoint x: 475, startPoint y: 400, endPoint x: 897, endPoint y: 365, distance: 423.4
click at [897, 365] on div "[DATE], some scientists have argued that the biosphere itself is a kind of supe…" at bounding box center [586, 383] width 871 height 377
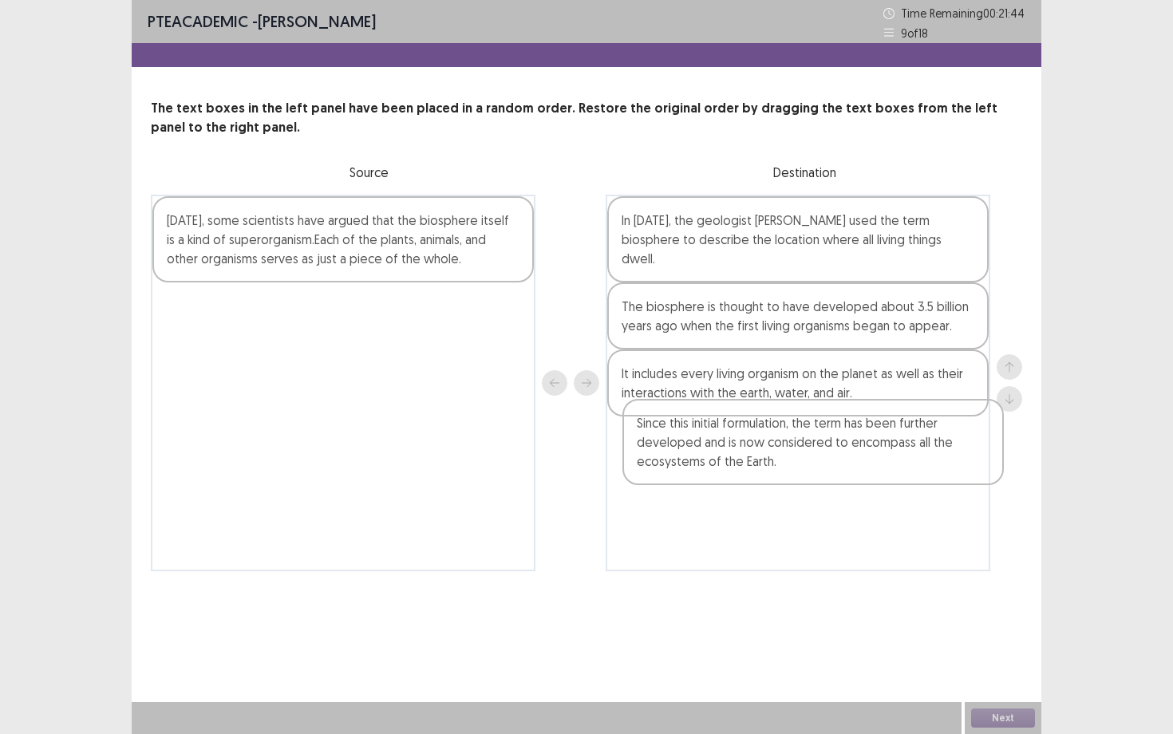
drag, startPoint x: 384, startPoint y: 318, endPoint x: 860, endPoint y: 436, distance: 489.9
click at [860, 436] on div "[DATE], some scientists have argued that the biosphere itself is a kind of supe…" at bounding box center [586, 383] width 871 height 377
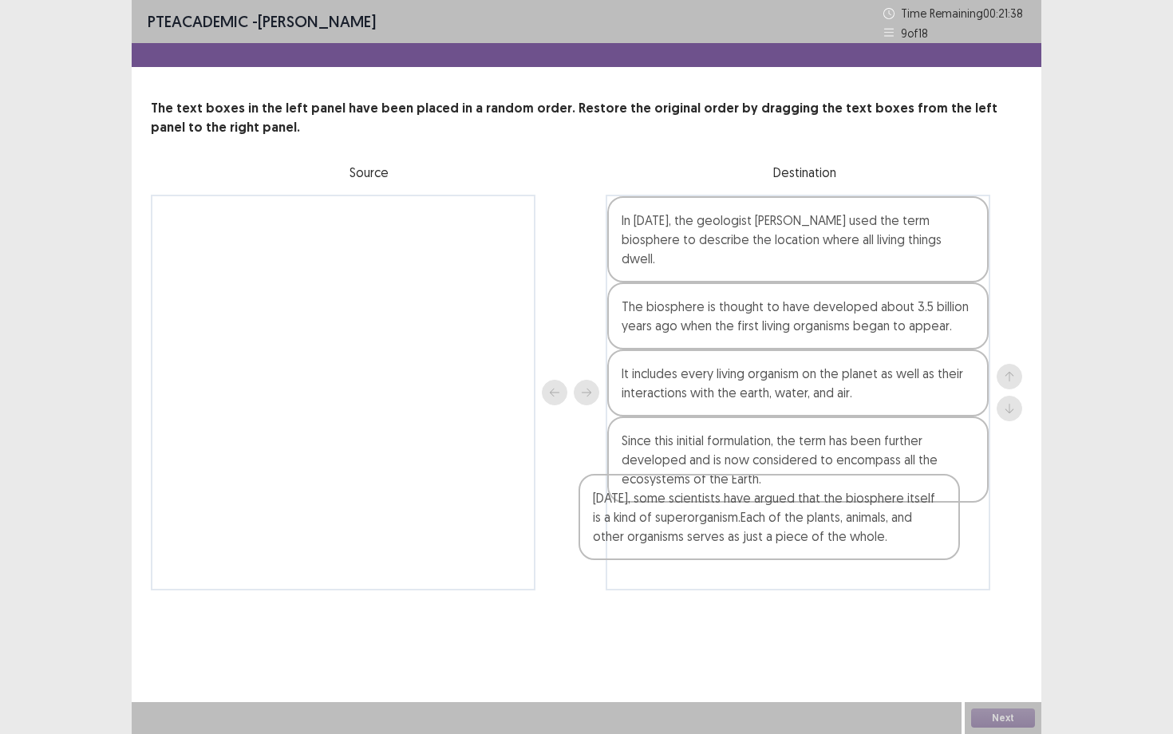
drag, startPoint x: 411, startPoint y: 219, endPoint x: 849, endPoint y: 496, distance: 518.1
click at [848, 496] on div "[DATE], some scientists have argued that the biosphere itself is a kind of supe…" at bounding box center [586, 393] width 871 height 396
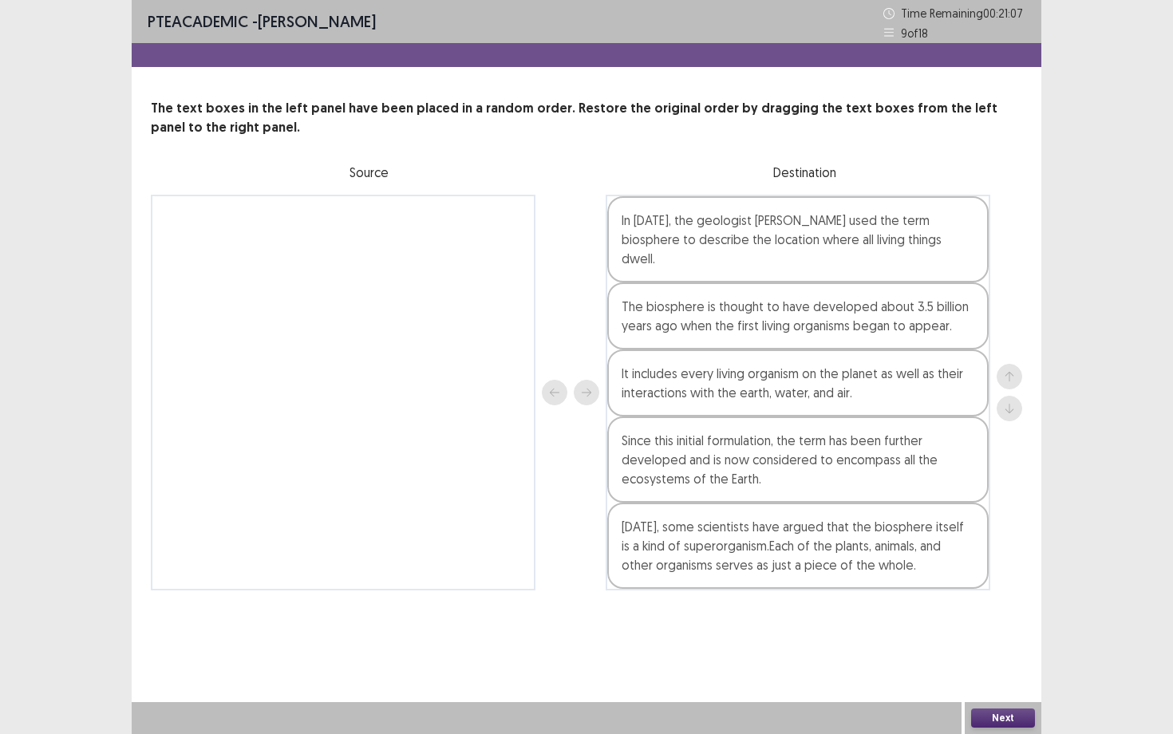
click at [996, 636] on button "Next" at bounding box center [1003, 717] width 64 height 19
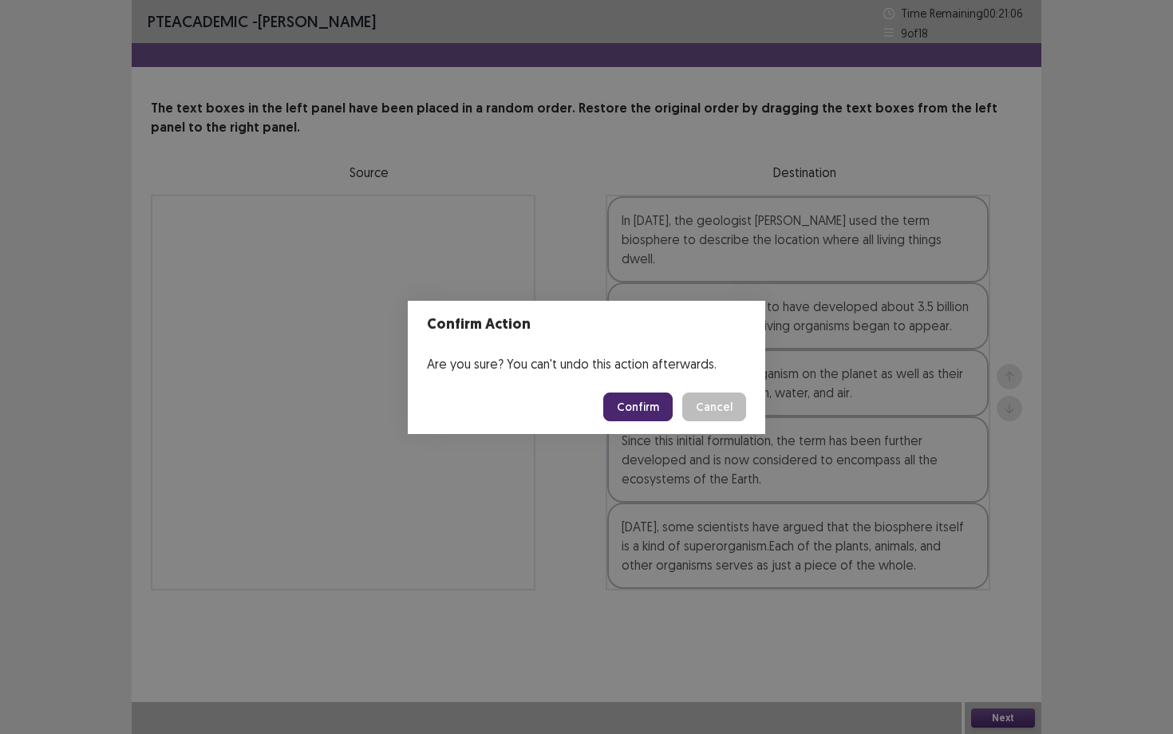
click at [615, 404] on button "Confirm" at bounding box center [637, 406] width 69 height 29
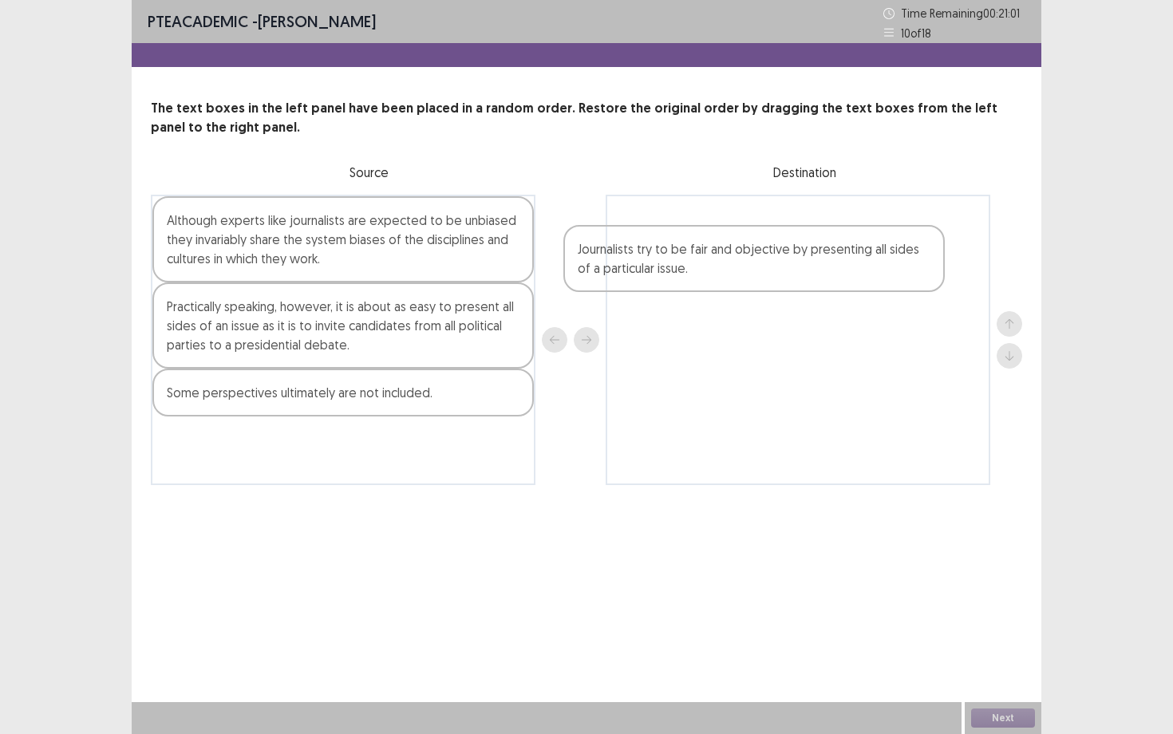
drag, startPoint x: 432, startPoint y: 234, endPoint x: 849, endPoint y: 262, distance: 417.3
click at [849, 262] on div "Journalists try to be fair and objective by presenting all sides of a particula…" at bounding box center [586, 340] width 871 height 290
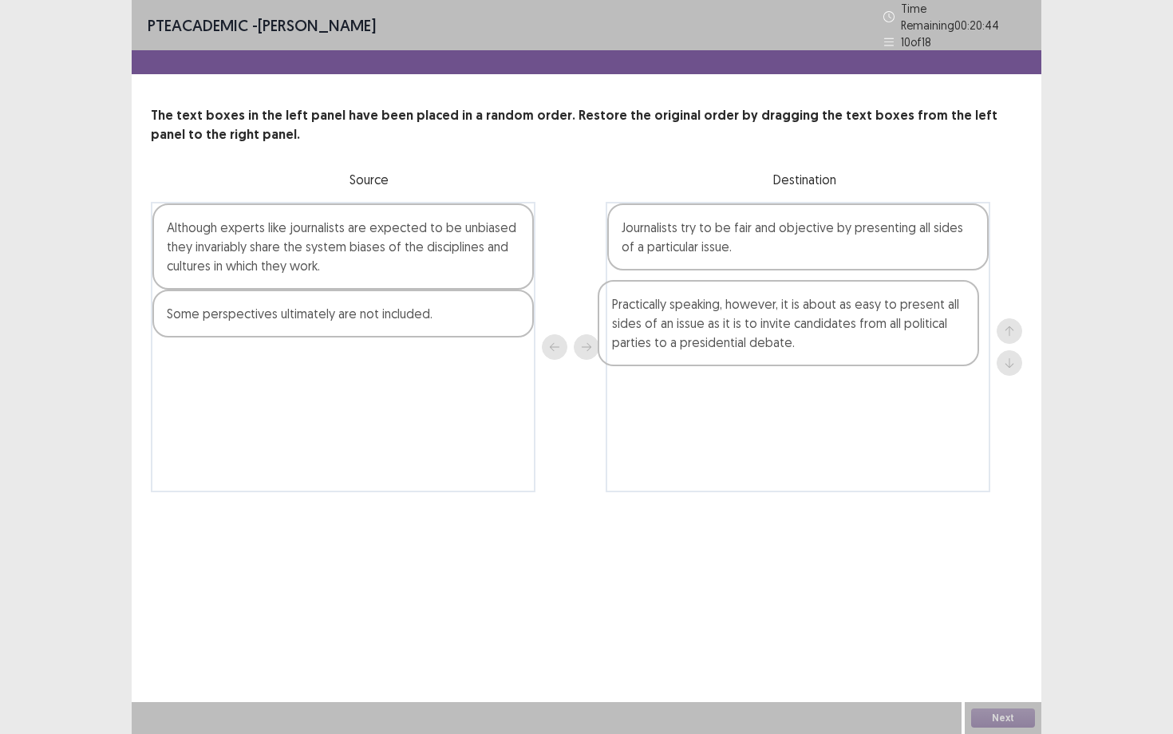
drag, startPoint x: 419, startPoint y: 288, endPoint x: 873, endPoint y: 282, distance: 453.9
click at [873, 282] on div "Although experts like journalists are expected to be unbiased they invariably s…" at bounding box center [586, 347] width 871 height 290
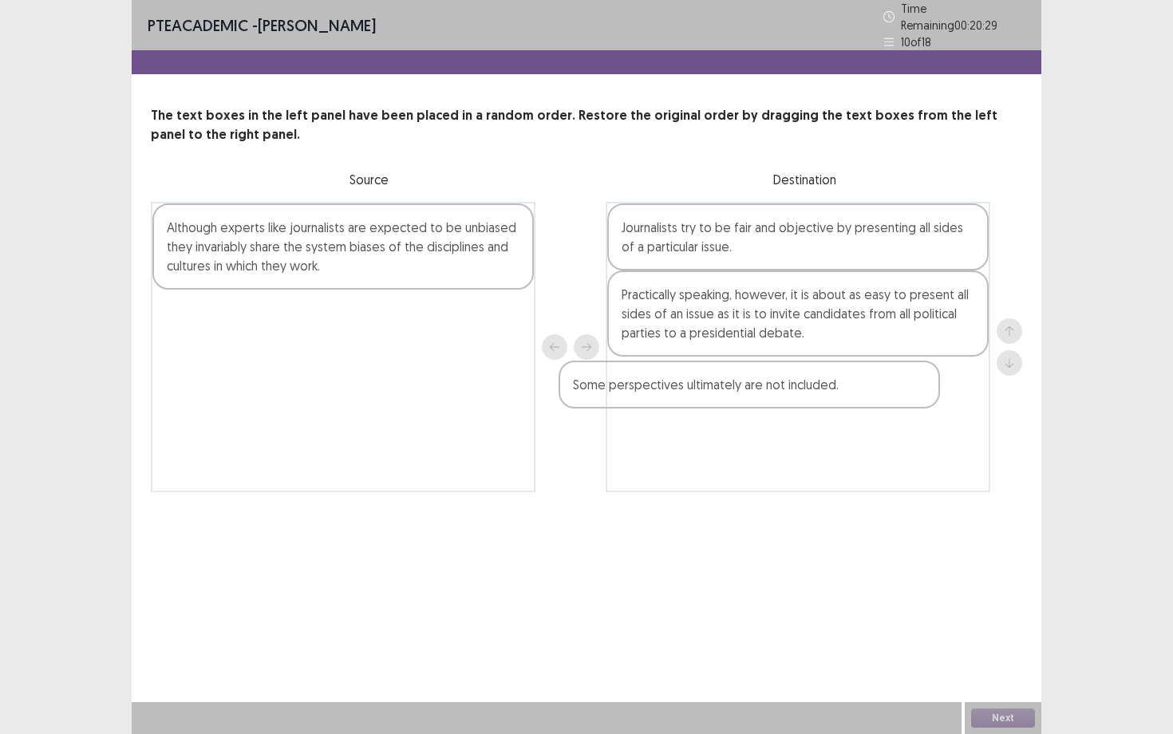
drag, startPoint x: 436, startPoint y: 303, endPoint x: 849, endPoint y: 376, distance: 419.5
click at [849, 376] on div "Although experts like journalists are expected to be unbiased they invariably s…" at bounding box center [586, 347] width 871 height 290
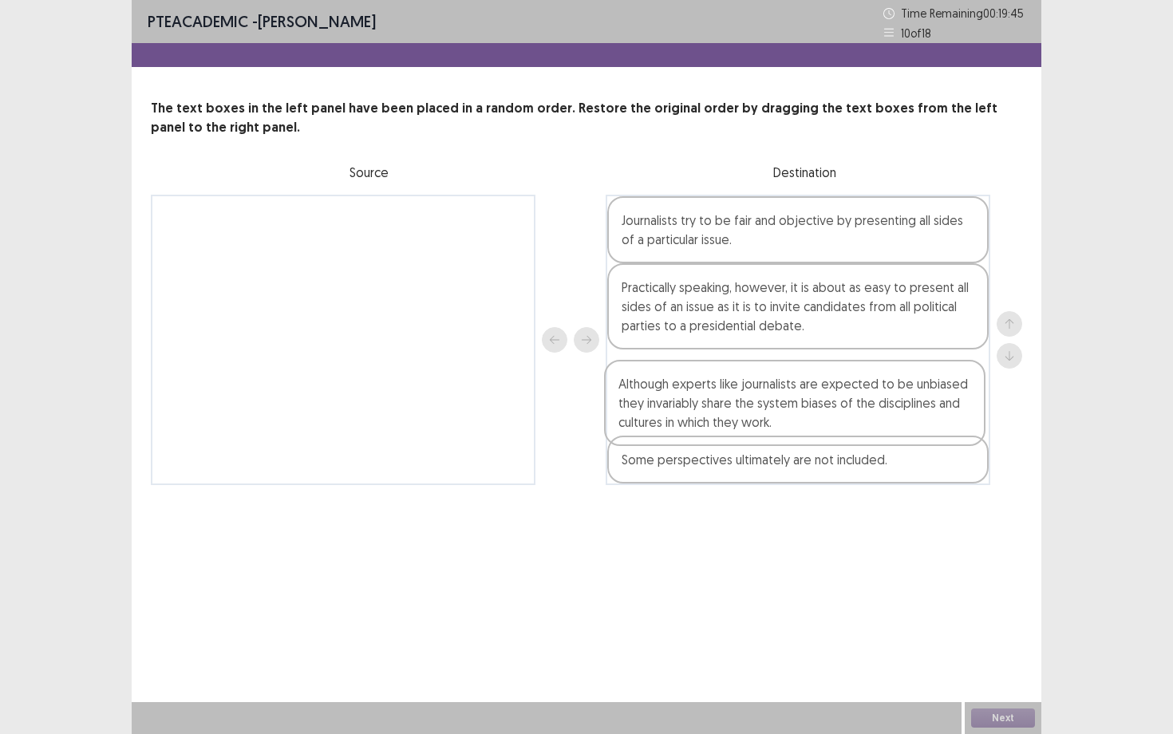
drag, startPoint x: 426, startPoint y: 235, endPoint x: 882, endPoint y: 402, distance: 485.8
click at [882, 402] on div "Although experts like journalists are expected to be unbiased they invariably s…" at bounding box center [586, 340] width 871 height 290
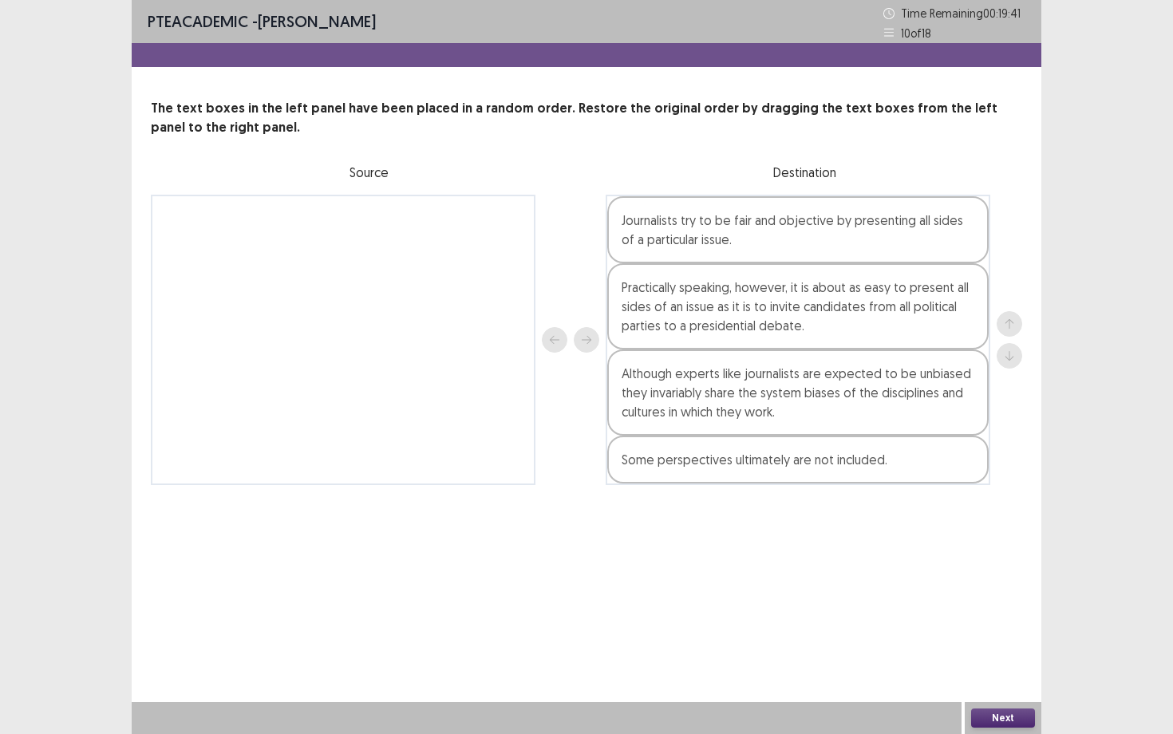
click at [1007, 636] on button "Next" at bounding box center [1003, 717] width 64 height 19
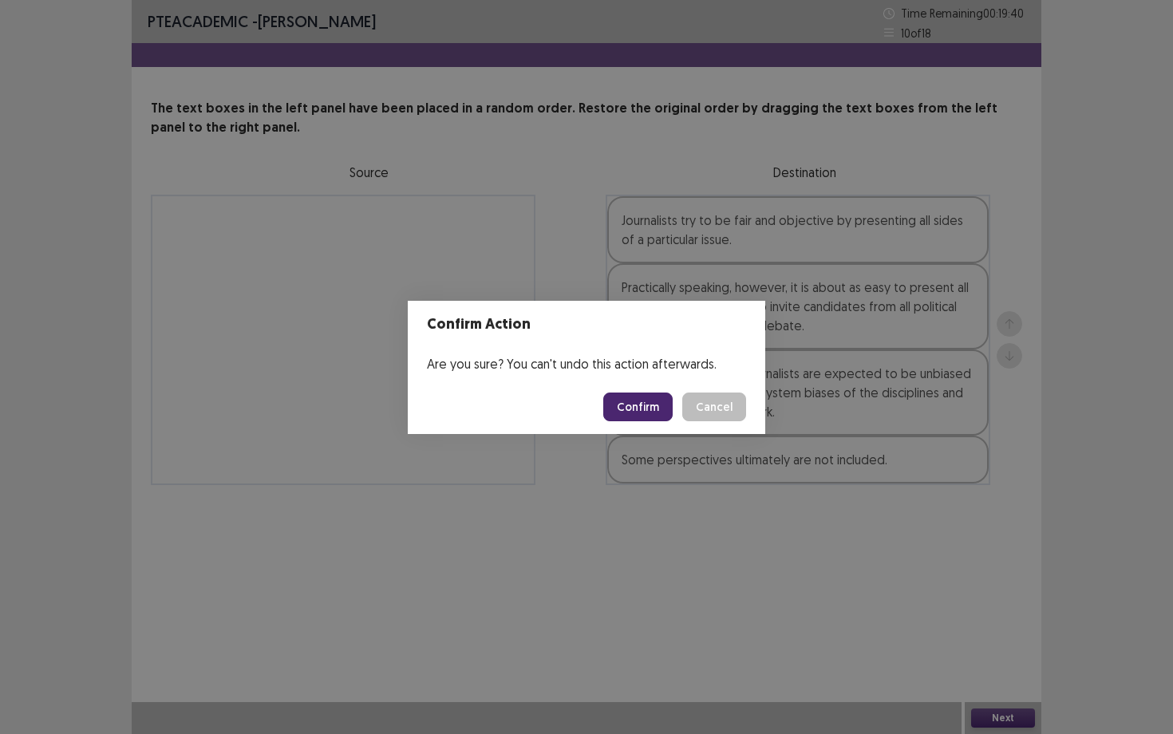
click at [659, 408] on button "Confirm" at bounding box center [637, 406] width 69 height 29
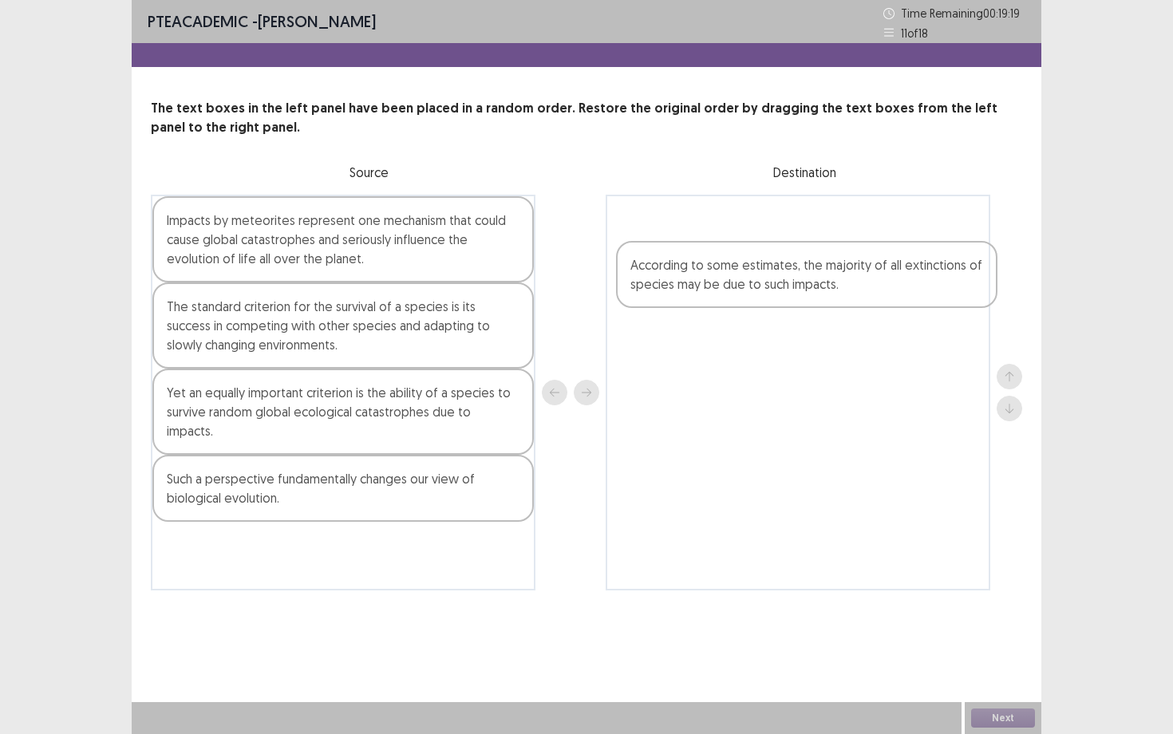
drag, startPoint x: 306, startPoint y: 538, endPoint x: 781, endPoint y: 274, distance: 544.2
click at [780, 275] on div "Impacts by meteorites represent one mechanism that could cause global catastrop…" at bounding box center [586, 393] width 871 height 396
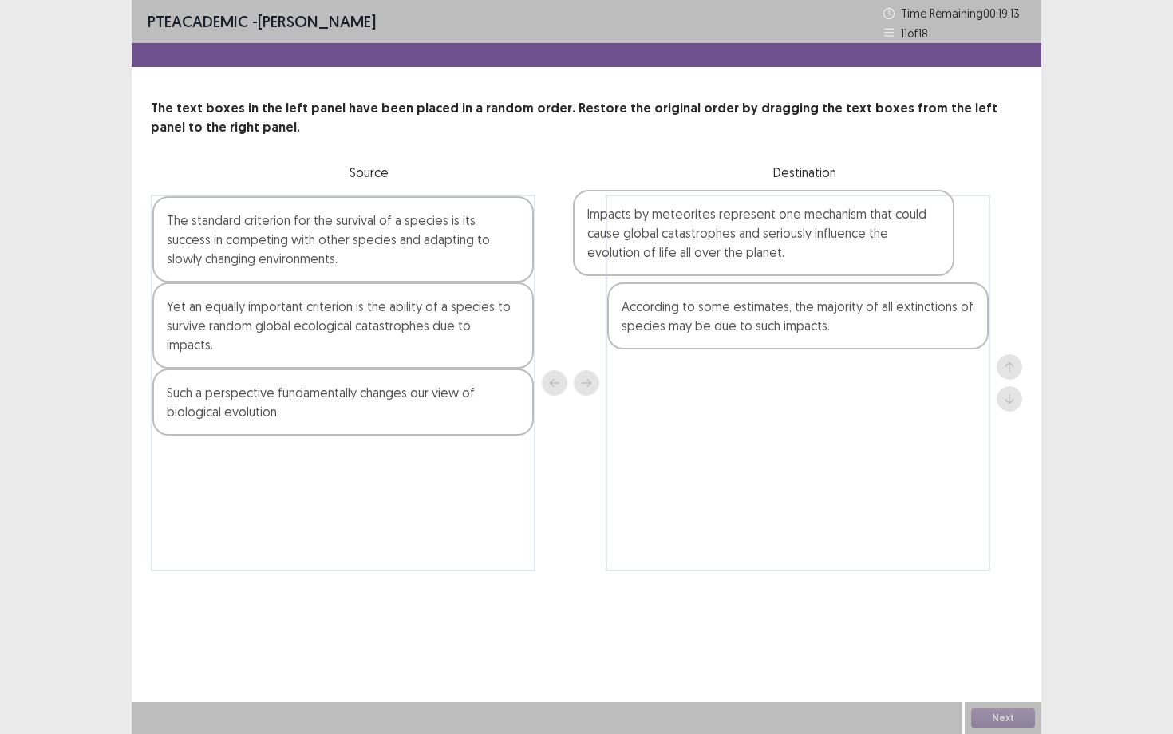
drag, startPoint x: 477, startPoint y: 234, endPoint x: 913, endPoint y: 231, distance: 435.6
click at [912, 231] on div "Impacts by meteorites represent one mechanism that could cause global catastrop…" at bounding box center [586, 383] width 871 height 377
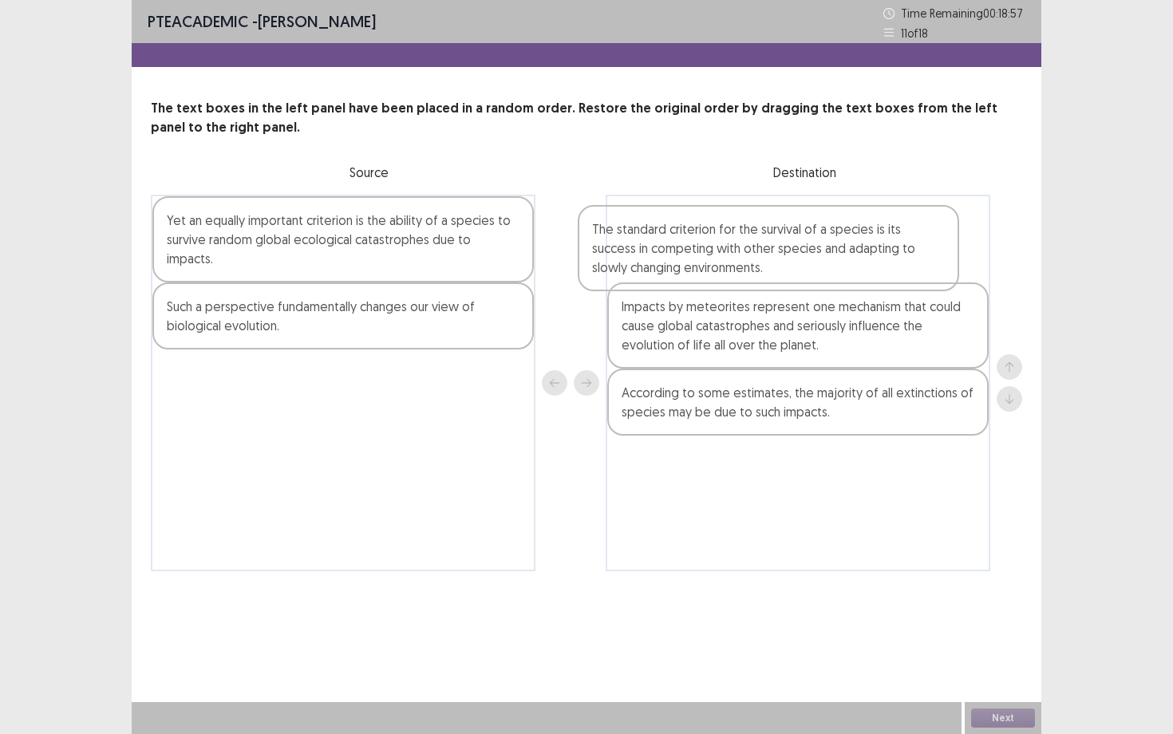
drag, startPoint x: 433, startPoint y: 222, endPoint x: 864, endPoint y: 231, distance: 430.9
click at [864, 231] on div "The standard criterion for the survival of a species is its success in competin…" at bounding box center [586, 383] width 871 height 377
drag, startPoint x: 783, startPoint y: 325, endPoint x: 789, endPoint y: 246, distance: 79.2
click at [789, 246] on div "The standard criterion for the survival of a species is its success in competin…" at bounding box center [797, 383] width 384 height 377
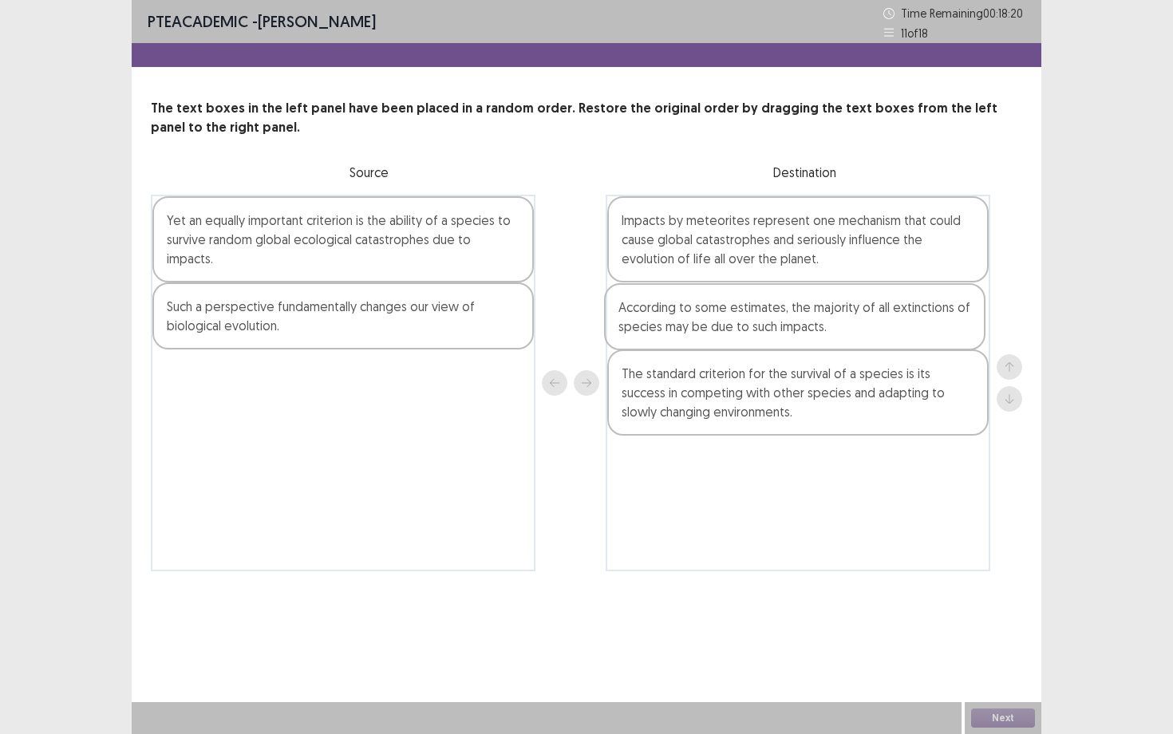
drag, startPoint x: 815, startPoint y: 400, endPoint x: 810, endPoint y: 309, distance: 91.9
click at [810, 309] on div "Impacts by meteorites represent one mechanism that could cause global catastrop…" at bounding box center [797, 383] width 384 height 377
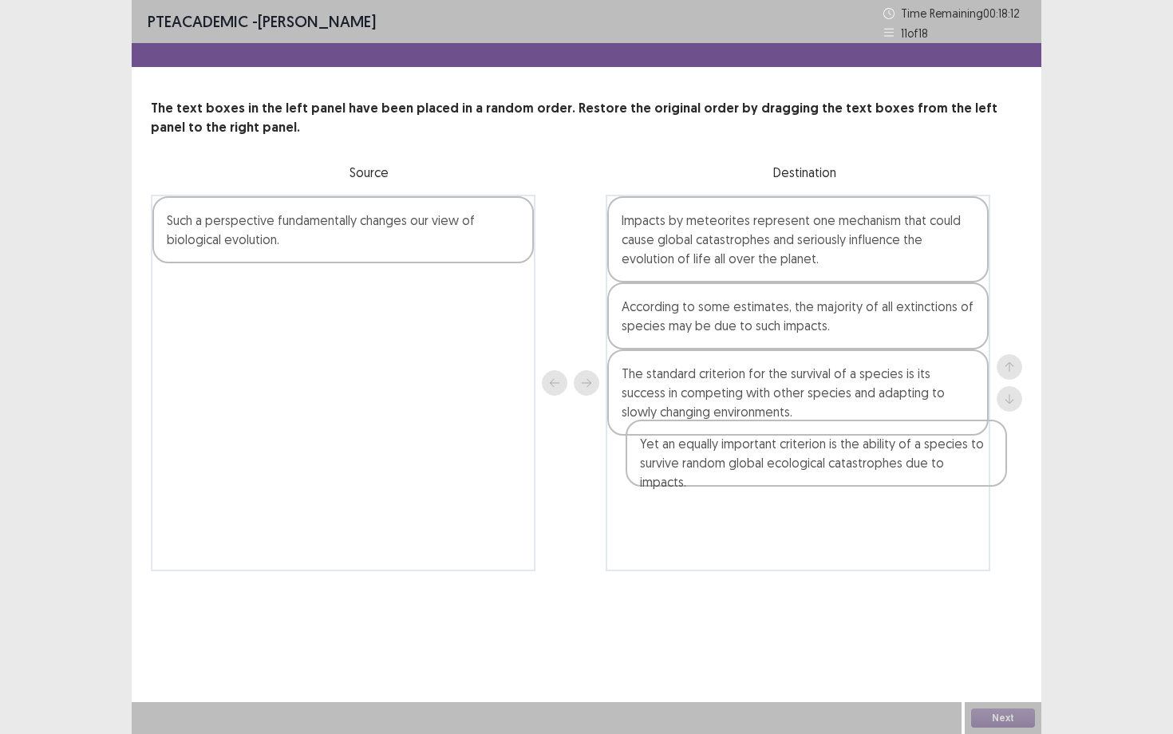
drag, startPoint x: 474, startPoint y: 227, endPoint x: 952, endPoint y: 450, distance: 527.5
click at [952, 450] on div "Yet an equally important criterion is the ability of a species to survive rando…" at bounding box center [586, 383] width 871 height 377
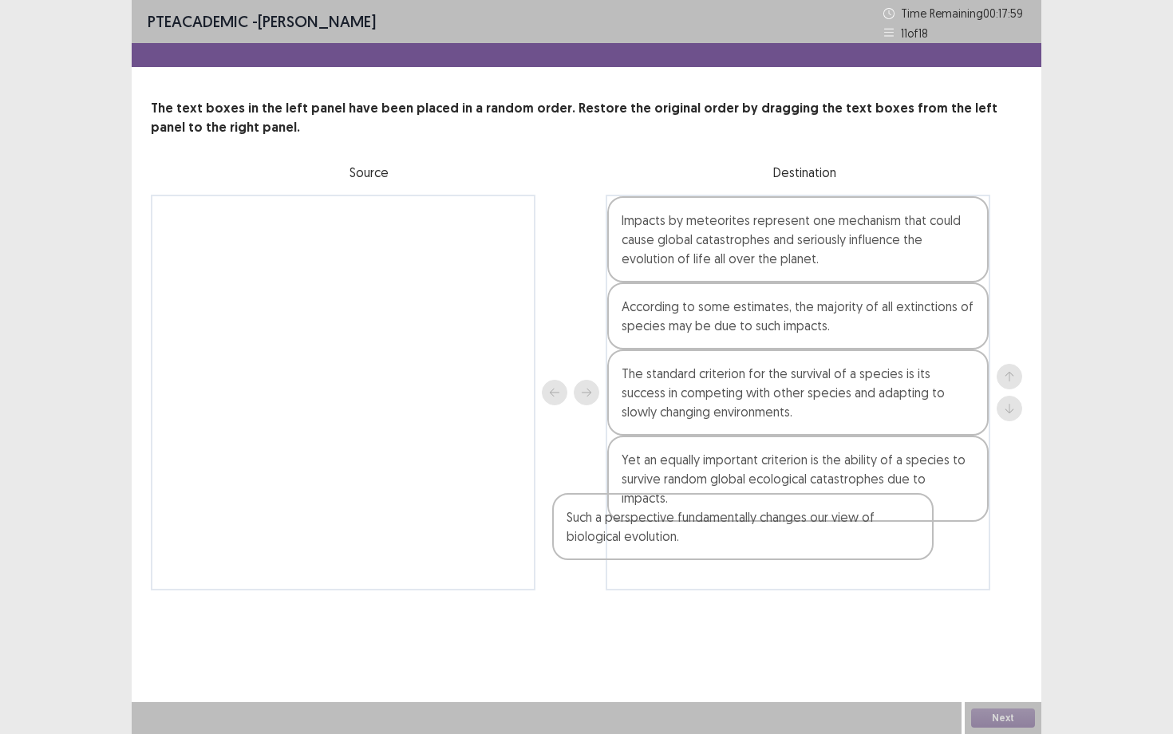
drag, startPoint x: 466, startPoint y: 222, endPoint x: 873, endPoint y: 516, distance: 502.8
click at [873, 516] on div "Such a perspective fundamentally changes our view of biological evolution. Impa…" at bounding box center [586, 393] width 871 height 396
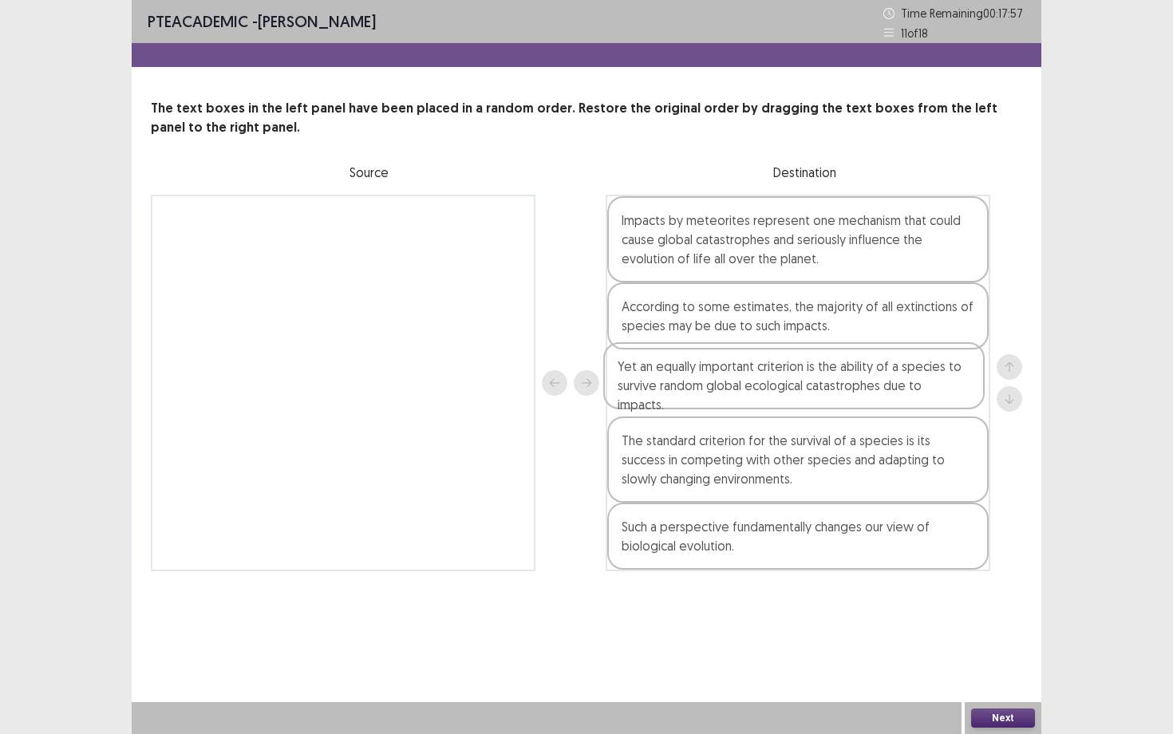
drag, startPoint x: 864, startPoint y: 487, endPoint x: 860, endPoint y: 389, distance: 97.4
click at [860, 389] on div "Impacts by meteorites represent one mechanism that could cause global catastrop…" at bounding box center [797, 383] width 384 height 377
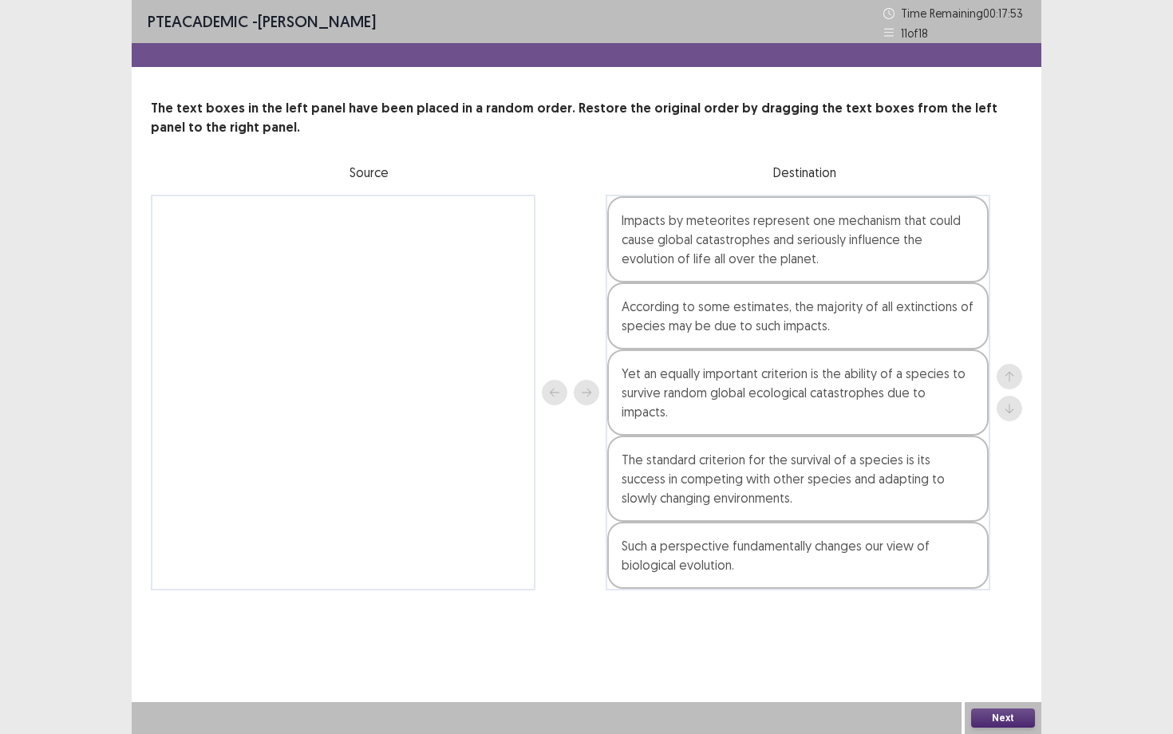
click at [1010, 636] on button "Next" at bounding box center [1003, 717] width 64 height 19
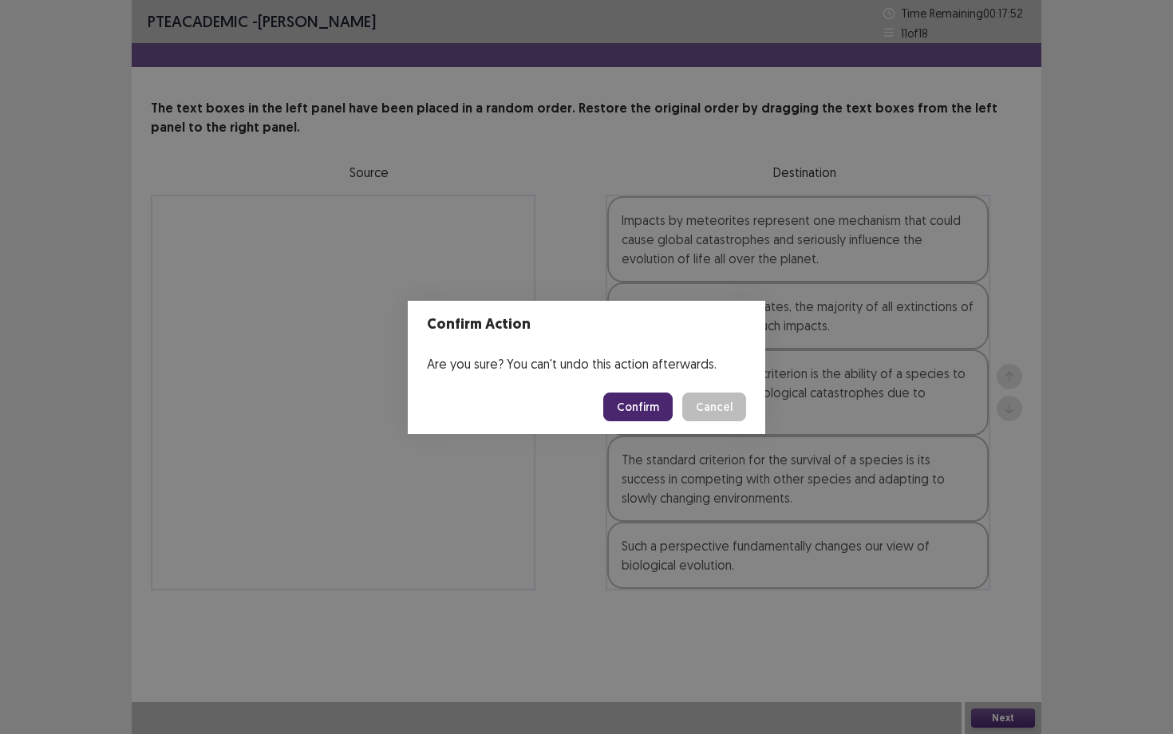
click at [645, 402] on button "Confirm" at bounding box center [637, 406] width 69 height 29
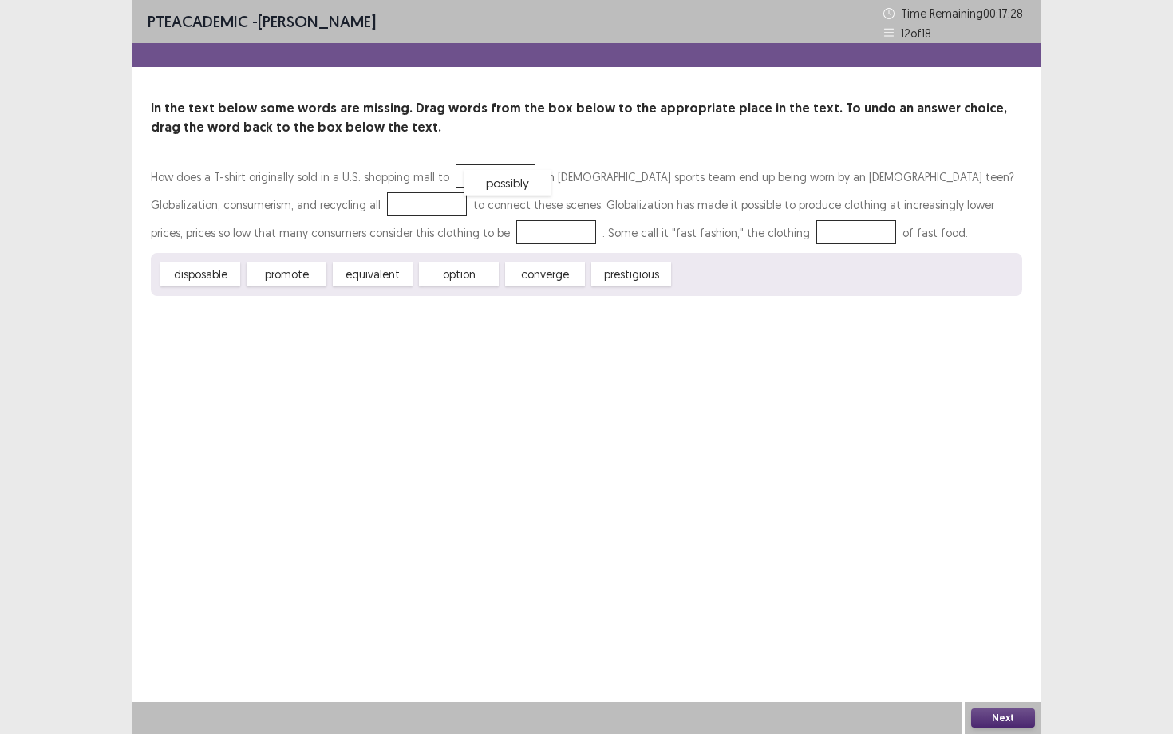
drag, startPoint x: 711, startPoint y: 279, endPoint x: 501, endPoint y: 187, distance: 229.0
drag, startPoint x: 291, startPoint y: 271, endPoint x: 266, endPoint y: 203, distance: 72.9
drag, startPoint x: 185, startPoint y: 278, endPoint x: 322, endPoint y: 242, distance: 142.0
drag, startPoint x: 223, startPoint y: 274, endPoint x: 643, endPoint y: 236, distance: 421.3
click at [1010, 636] on button "Next" at bounding box center [1003, 717] width 64 height 19
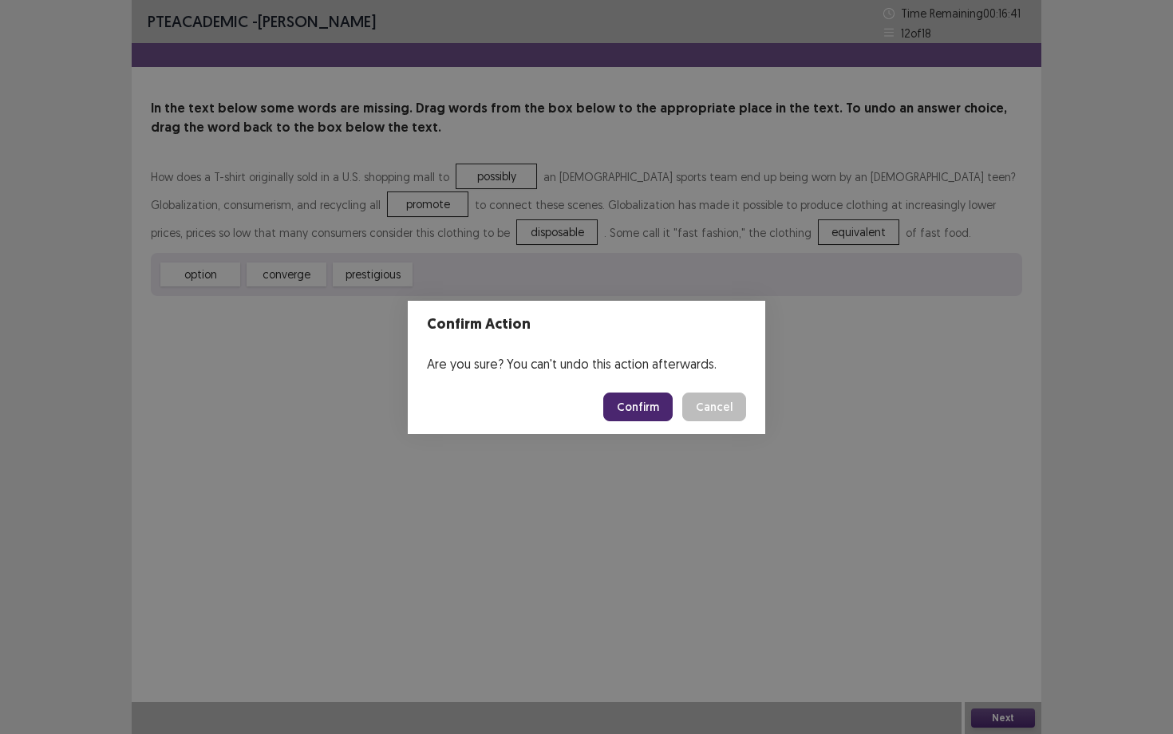
click at [652, 408] on button "Confirm" at bounding box center [637, 406] width 69 height 29
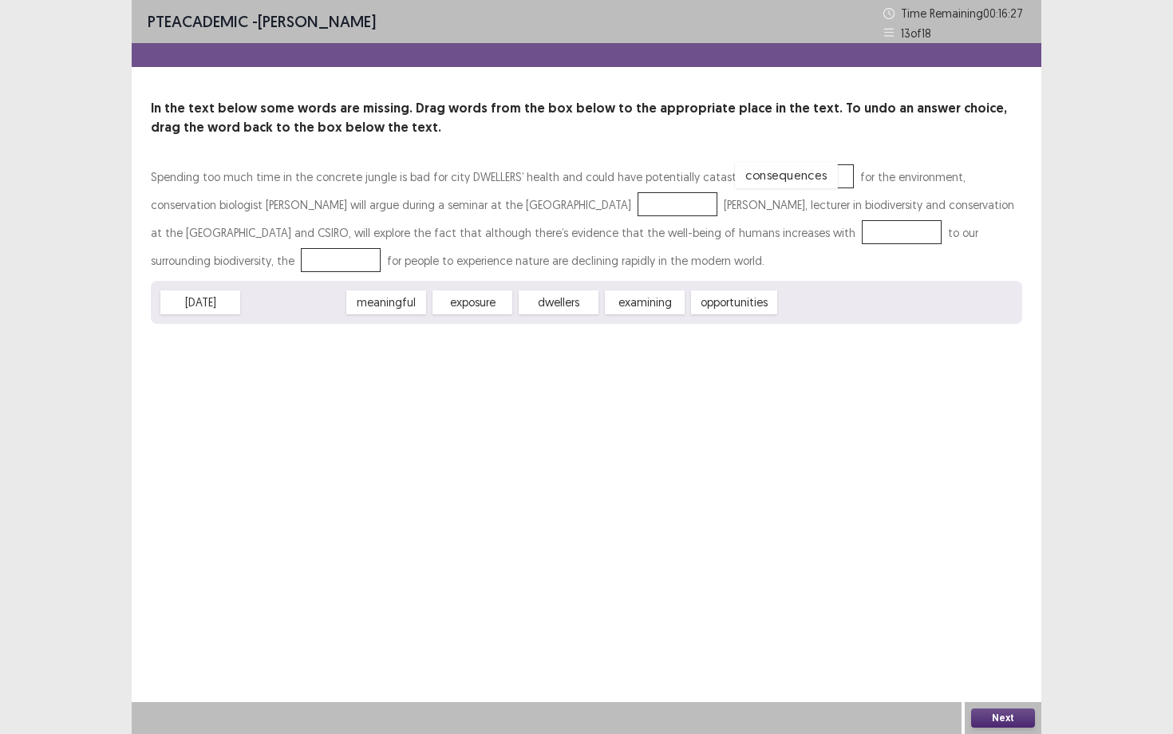
drag, startPoint x: 319, startPoint y: 300, endPoint x: 812, endPoint y: 173, distance: 509.0
drag, startPoint x: 373, startPoint y: 308, endPoint x: 789, endPoint y: 239, distance: 422.0
drag, startPoint x: 543, startPoint y: 305, endPoint x: 215, endPoint y: 264, distance: 330.4
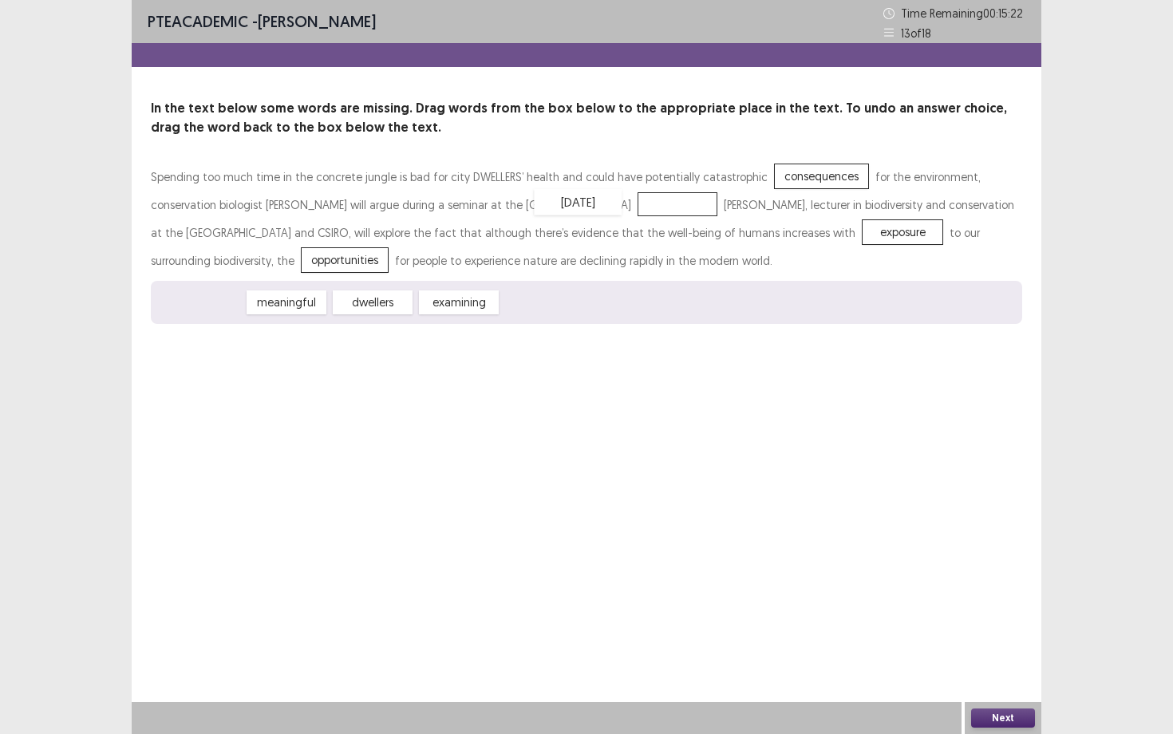
drag, startPoint x: 210, startPoint y: 310, endPoint x: 593, endPoint y: 211, distance: 395.5
click at [1007, 636] on button "Next" at bounding box center [1003, 717] width 64 height 19
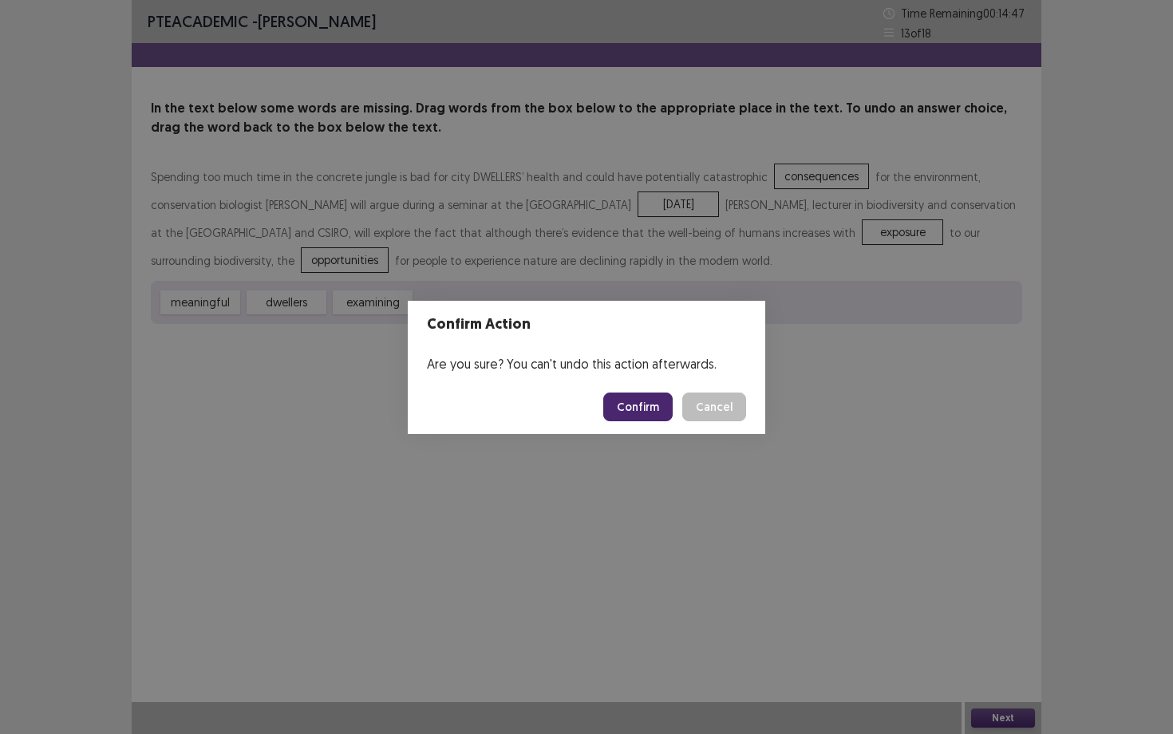
click at [643, 398] on button "Confirm" at bounding box center [637, 406] width 69 height 29
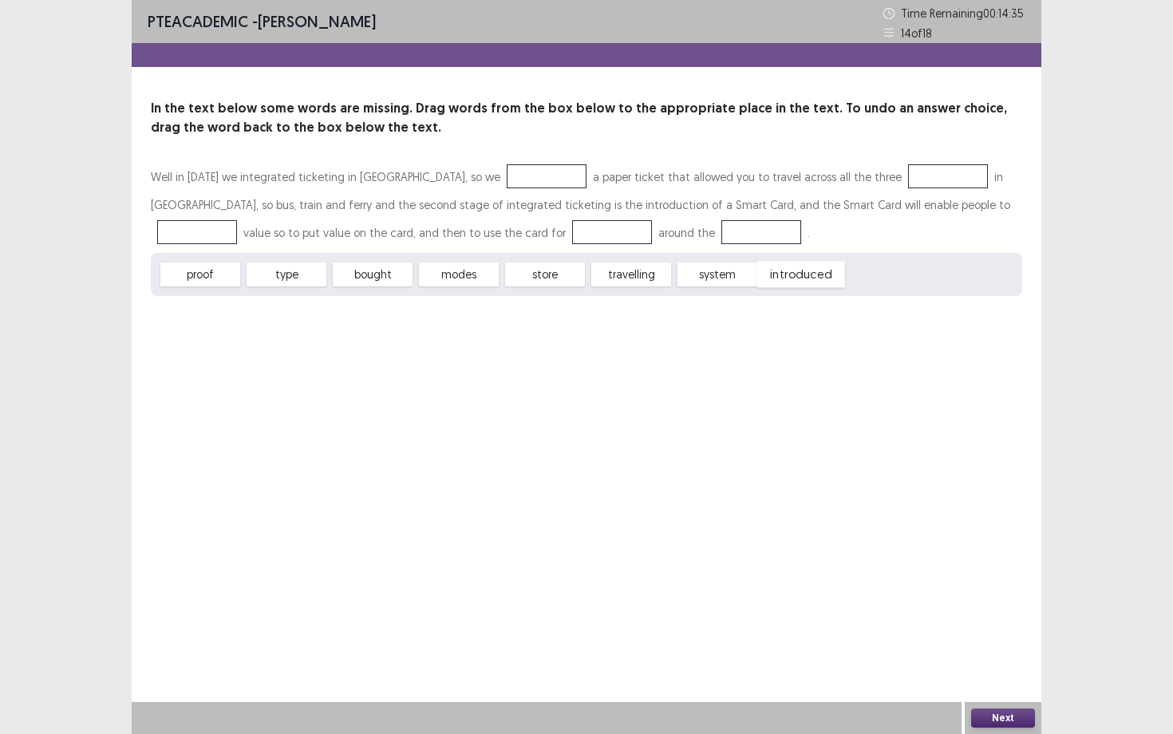
drag, startPoint x: 809, startPoint y: 274, endPoint x: 632, endPoint y: 189, distance: 196.2
click at [0, 186] on html "PTE academic - [PERSON_NAME] Time Remaining 00 : 14 : 35 14 of 18 In the text b…" at bounding box center [586, 367] width 1173 height 734
drag, startPoint x: 787, startPoint y: 278, endPoint x: 595, endPoint y: 206, distance: 204.8
click at [596, 207] on div "introduced" at bounding box center [614, 203] width 88 height 26
drag, startPoint x: 795, startPoint y: 280, endPoint x: 744, endPoint y: 204, distance: 90.9
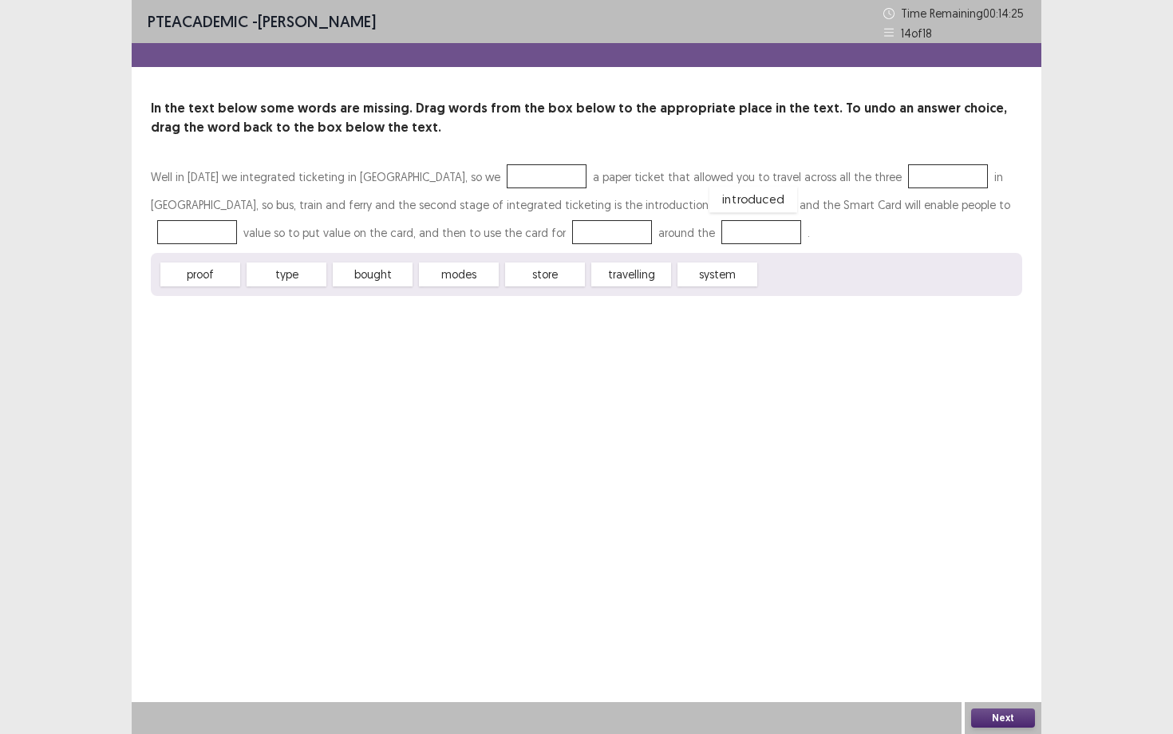
click at [744, 204] on div "introduced" at bounding box center [753, 199] width 88 height 26
drag, startPoint x: 794, startPoint y: 279, endPoint x: 542, endPoint y: 147, distance: 284.7
click at [0, 147] on html "PTE academic - [PERSON_NAME] Time Remaining 00 : 14 : 19 14 of 18 In the text b…" at bounding box center [586, 367] width 1173 height 734
drag, startPoint x: 791, startPoint y: 275, endPoint x: 554, endPoint y: 179, distance: 255.5
drag, startPoint x: 469, startPoint y: 264, endPoint x: 927, endPoint y: 167, distance: 468.1
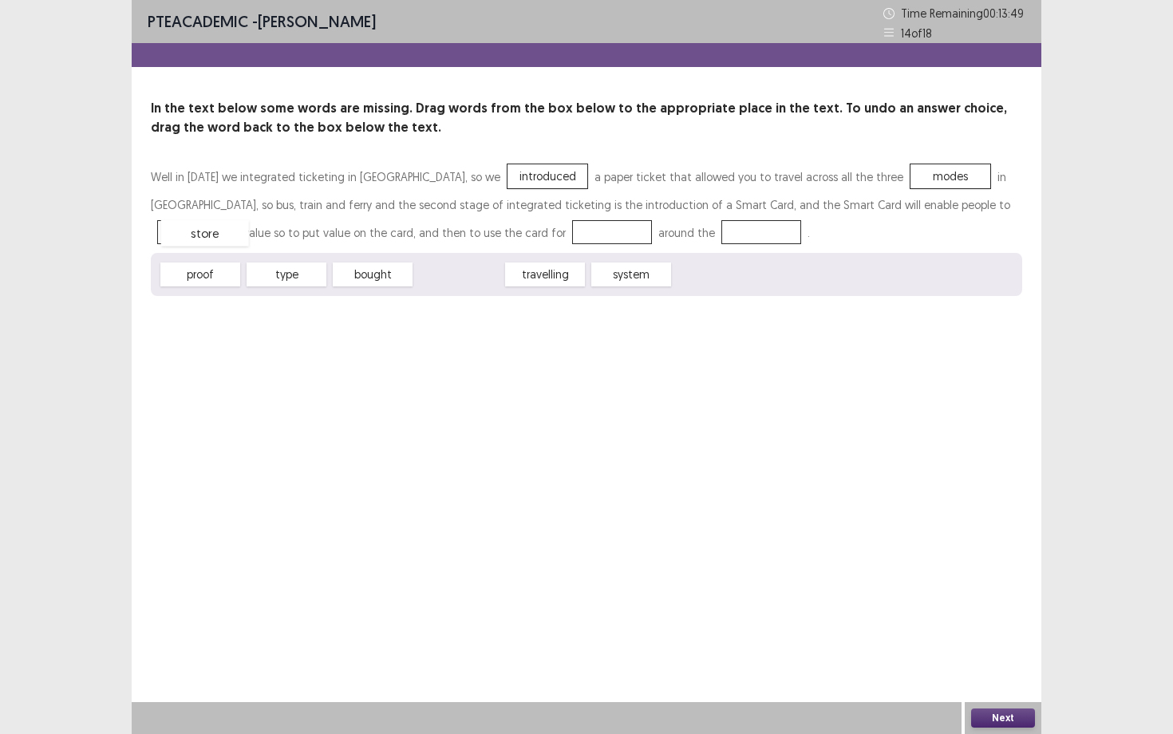
drag, startPoint x: 458, startPoint y: 272, endPoint x: 204, endPoint y: 231, distance: 257.0
drag, startPoint x: 448, startPoint y: 277, endPoint x: 590, endPoint y: 235, distance: 147.9
drag, startPoint x: 480, startPoint y: 278, endPoint x: 771, endPoint y: 241, distance: 292.7
click at [996, 636] on button "Next" at bounding box center [1003, 717] width 64 height 19
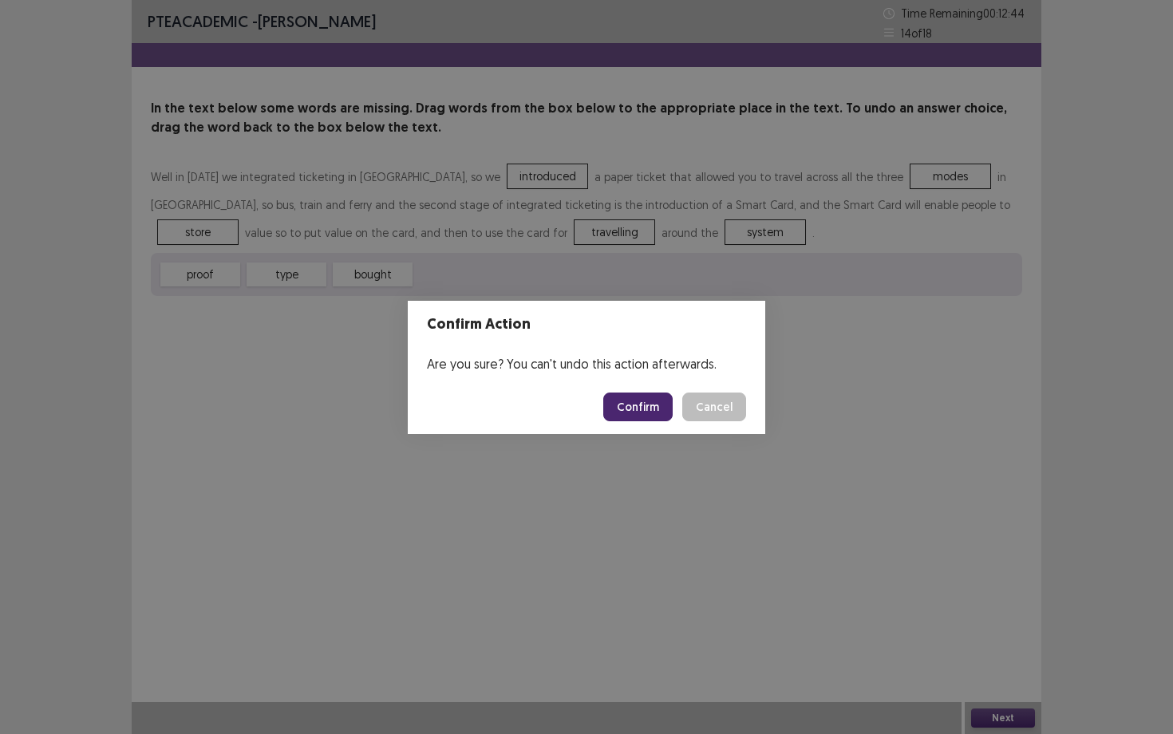
click at [662, 412] on button "Confirm" at bounding box center [637, 406] width 69 height 29
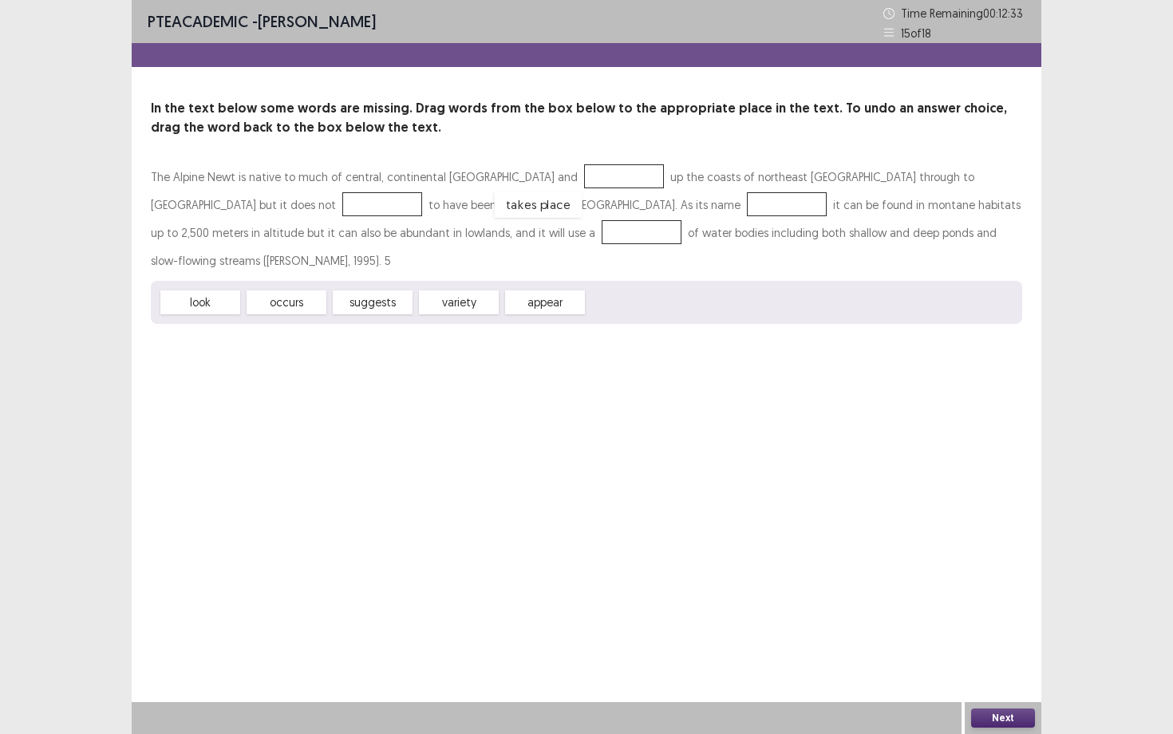
drag, startPoint x: 635, startPoint y: 274, endPoint x: 541, endPoint y: 175, distance: 136.5
drag, startPoint x: 564, startPoint y: 272, endPoint x: 971, endPoint y: 182, distance: 416.7
drag, startPoint x: 370, startPoint y: 274, endPoint x: 436, endPoint y: 200, distance: 98.8
drag, startPoint x: 396, startPoint y: 270, endPoint x: 282, endPoint y: 229, distance: 121.4
click at [979, 636] on button "Next" at bounding box center [1003, 717] width 64 height 19
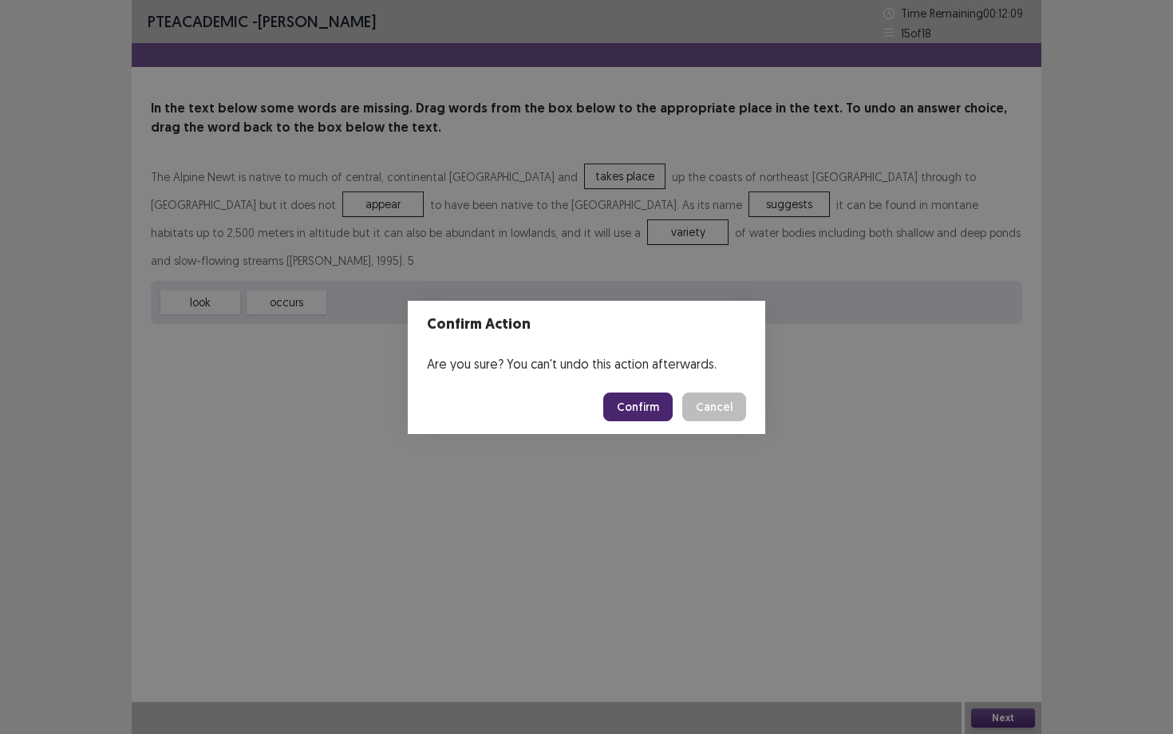
click at [656, 409] on button "Confirm" at bounding box center [637, 406] width 69 height 29
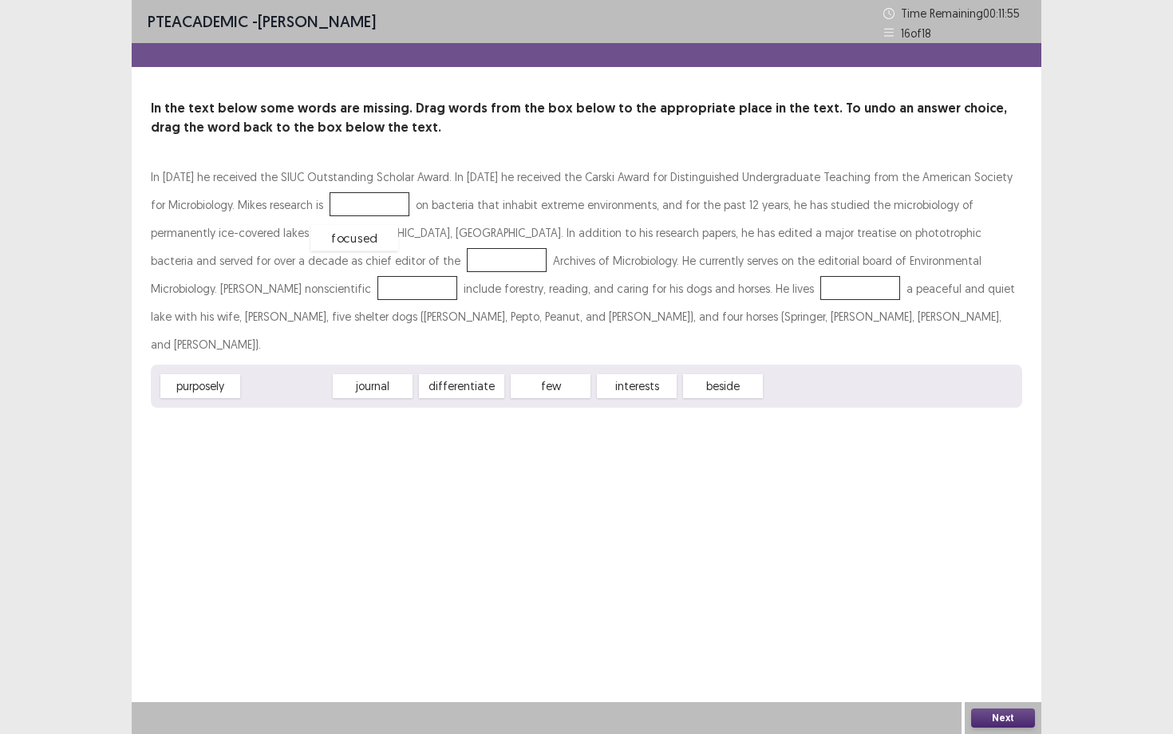
drag, startPoint x: 273, startPoint y: 356, endPoint x: 341, endPoint y: 207, distance: 163.1
drag, startPoint x: 279, startPoint y: 353, endPoint x: 282, endPoint y: 258, distance: 95.8
drag, startPoint x: 461, startPoint y: 353, endPoint x: 935, endPoint y: 246, distance: 485.9
drag, startPoint x: 463, startPoint y: 350, endPoint x: 535, endPoint y: 282, distance: 99.3
click at [987, 636] on button "Next" at bounding box center [1003, 717] width 64 height 19
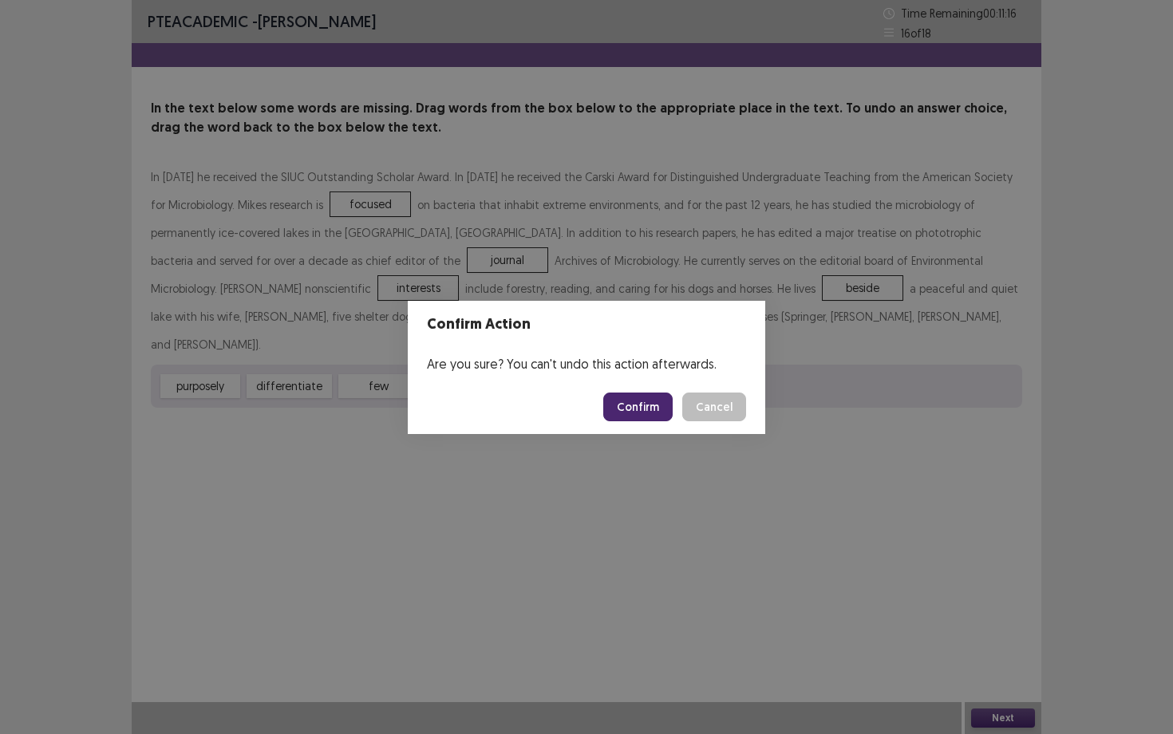
click at [652, 398] on button "Confirm" at bounding box center [637, 406] width 69 height 29
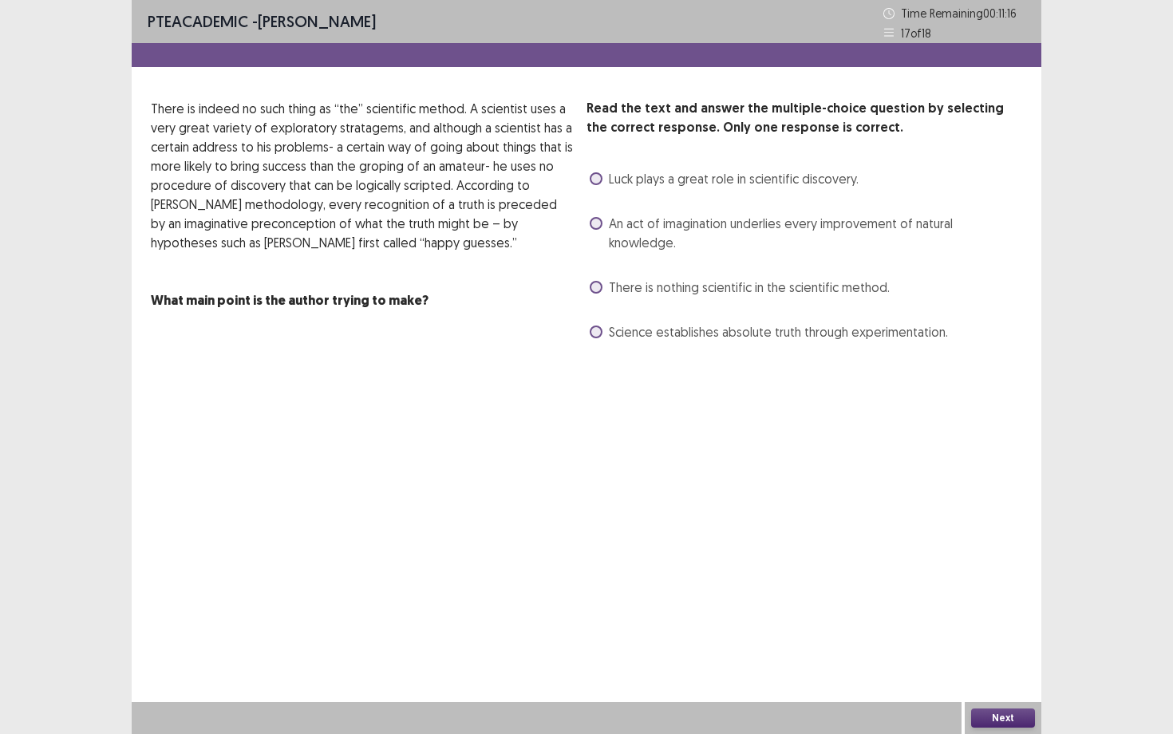
click at [601, 182] on label "Luck plays a great role in scientific discovery." at bounding box center [724, 178] width 269 height 19
click at [989, 636] on button "Next" at bounding box center [1003, 717] width 64 height 19
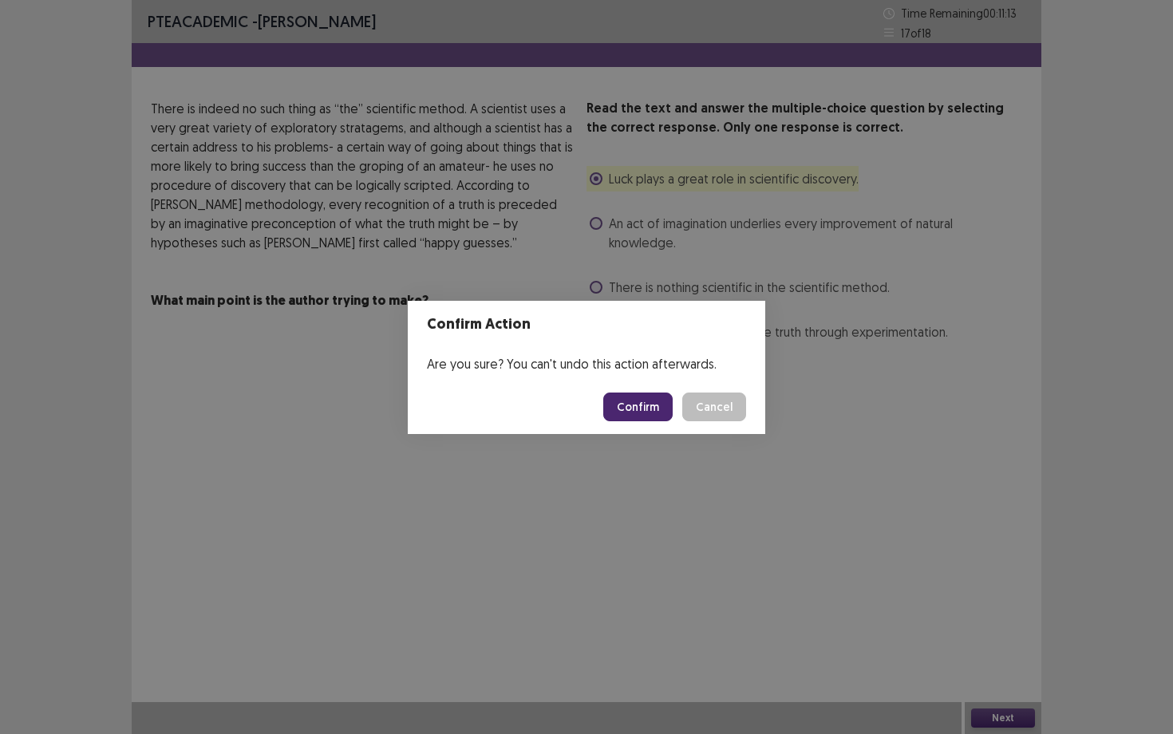
click at [664, 403] on button "Confirm" at bounding box center [637, 406] width 69 height 29
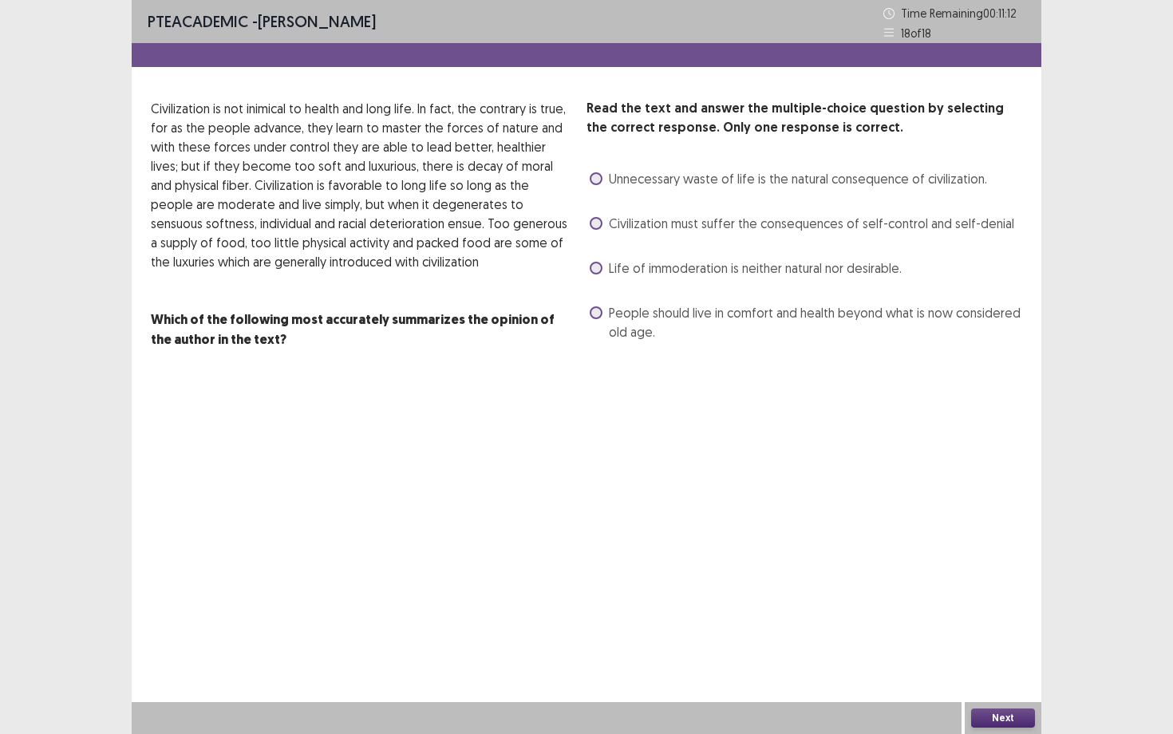
click at [607, 195] on div "Read the text and answer the multiple-choice question by selecting the correct …" at bounding box center [804, 222] width 436 height 246
click at [627, 182] on span "Unnecessary waste of life is the natural consequence of civilization." at bounding box center [798, 178] width 378 height 19
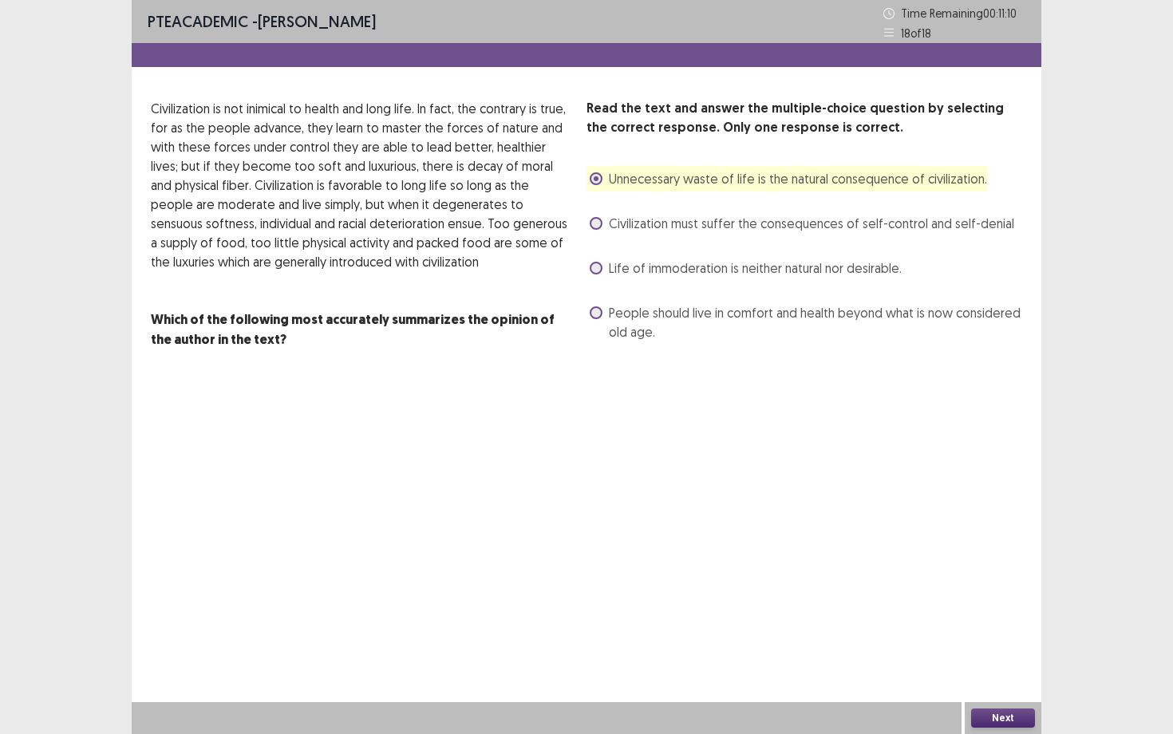
click at [992, 636] on button "Next" at bounding box center [1003, 717] width 64 height 19
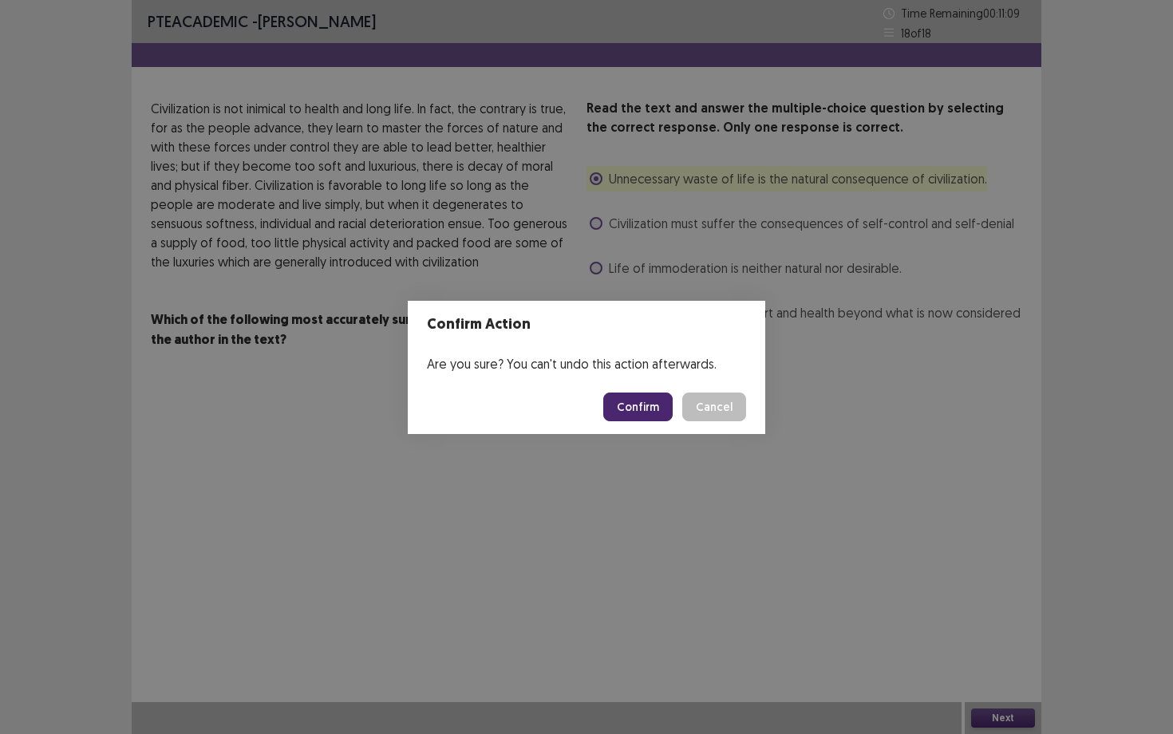
click at [651, 422] on footer "Confirm Cancel" at bounding box center [586, 407] width 357 height 54
click at [653, 413] on button "Confirm" at bounding box center [637, 406] width 69 height 29
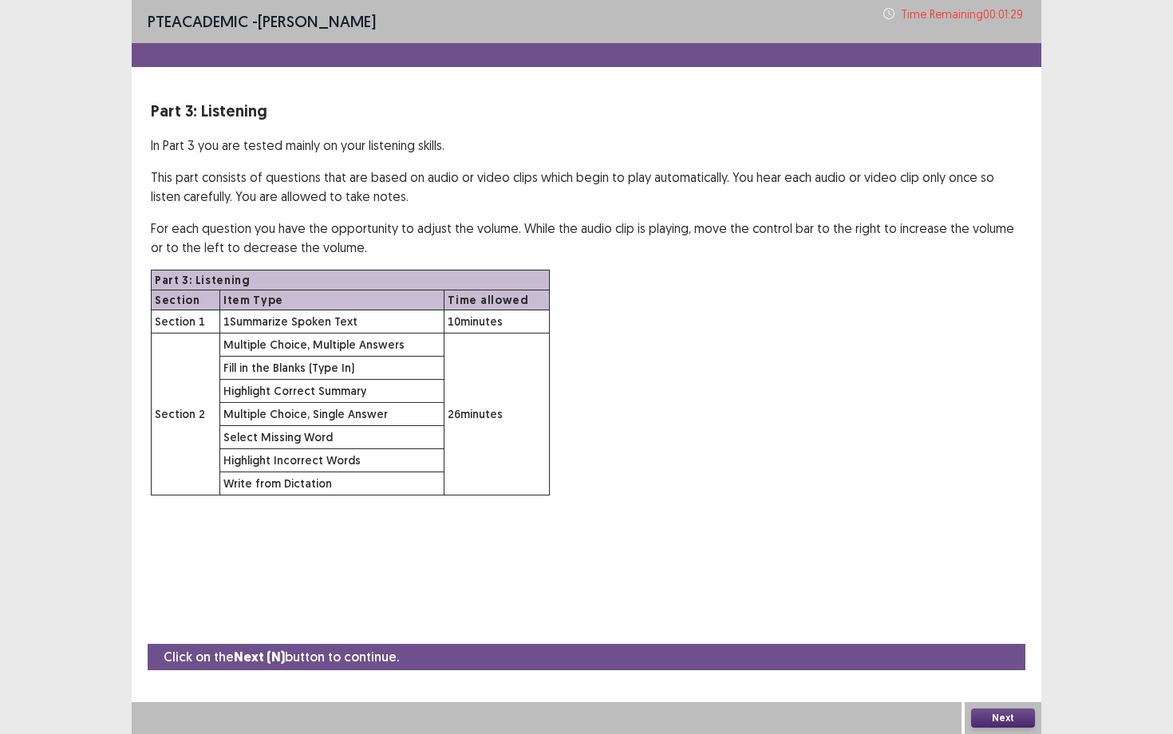
click at [1020, 636] on button "Next" at bounding box center [1003, 717] width 64 height 19
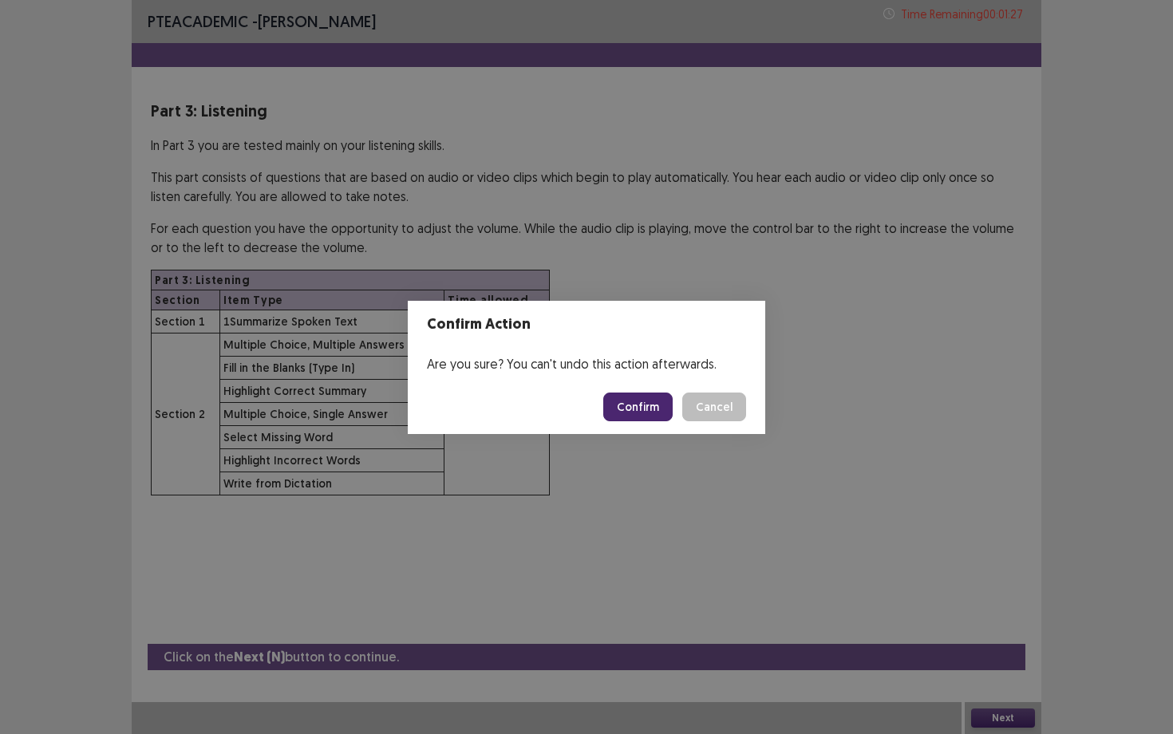
click at [667, 416] on button "Confirm" at bounding box center [637, 406] width 69 height 29
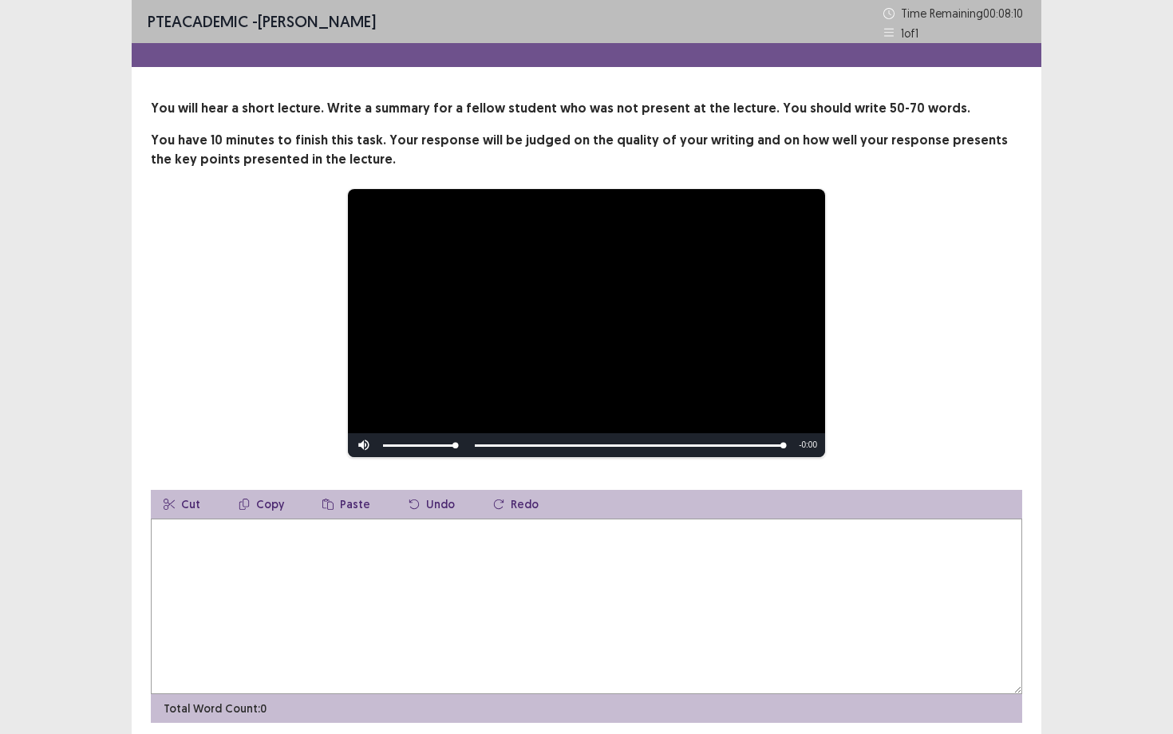
click at [300, 562] on textarea at bounding box center [586, 606] width 871 height 175
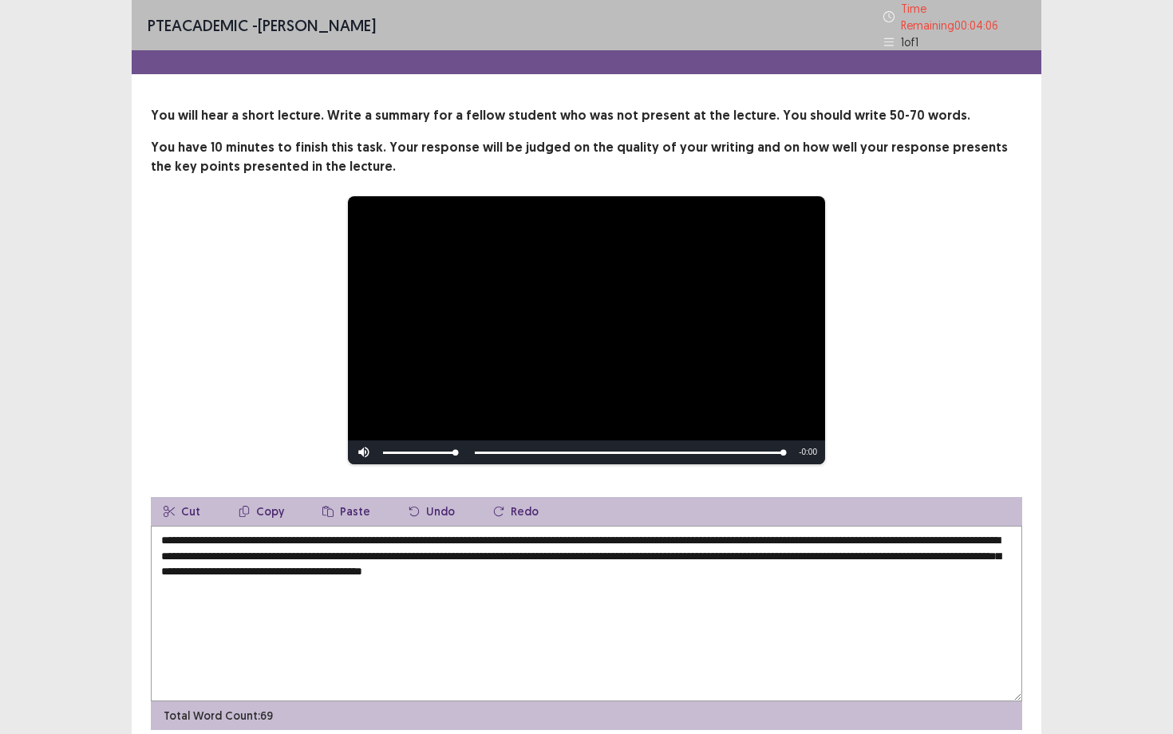
click at [755, 567] on textarea "**********" at bounding box center [586, 613] width 871 height 175
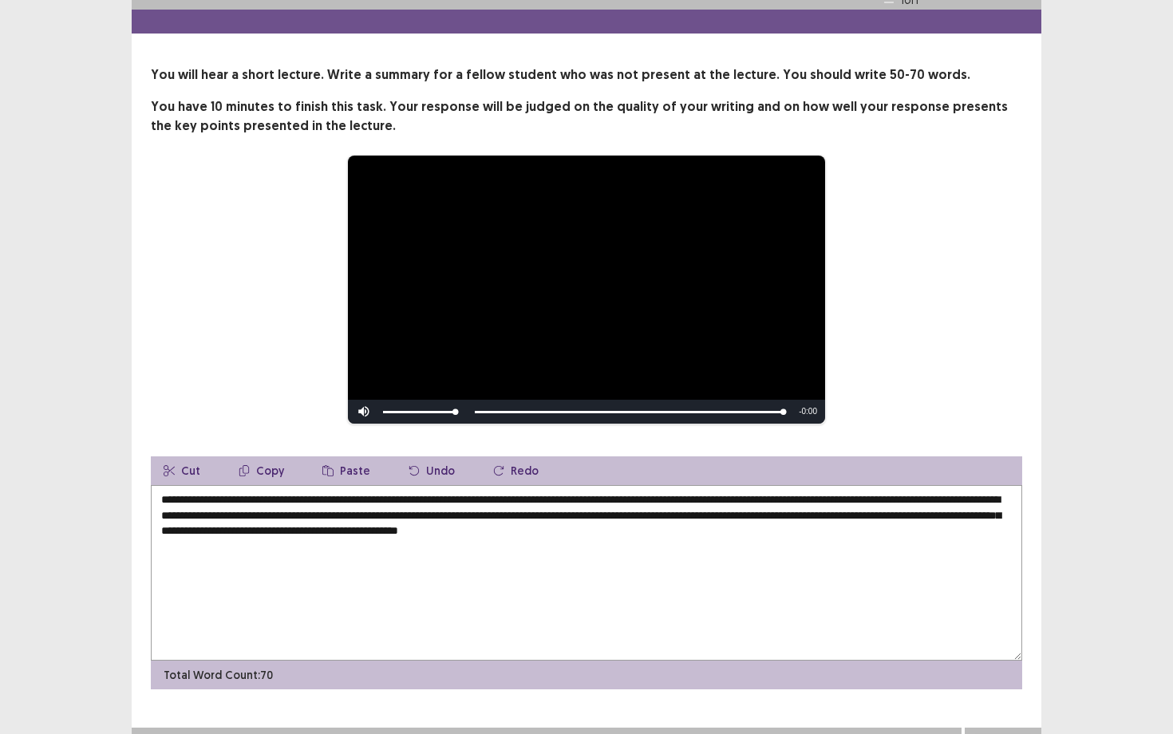
scroll to position [59, 0]
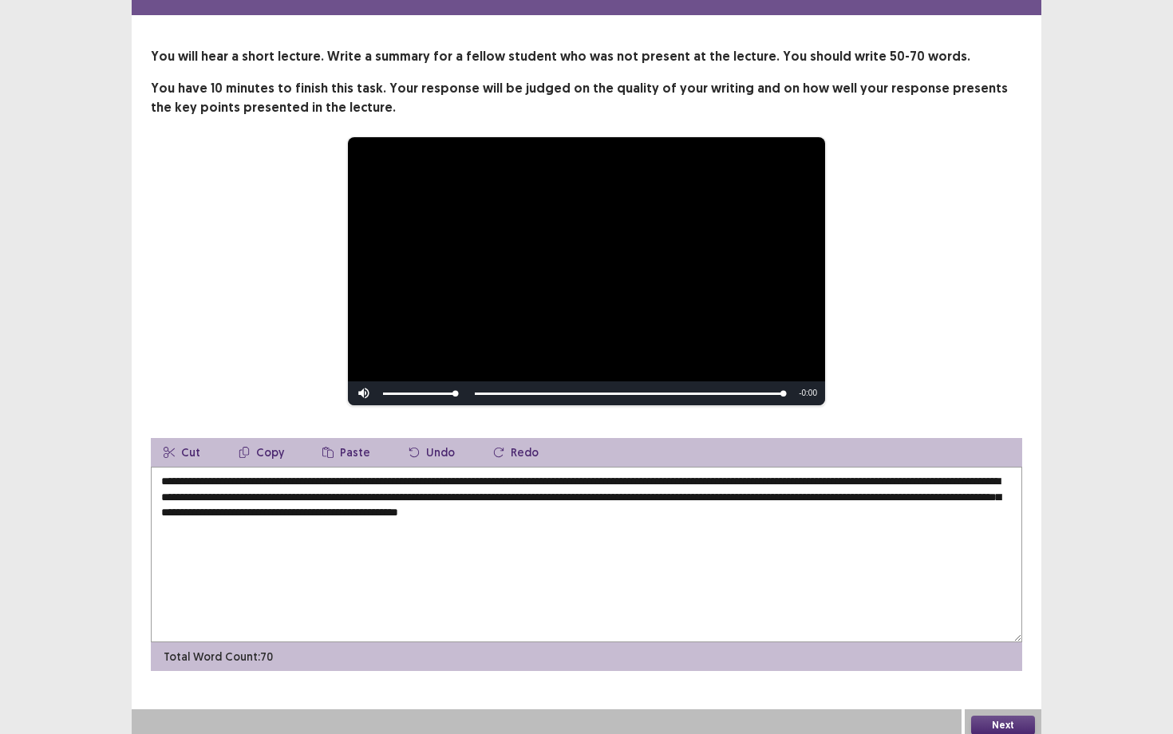
type textarea "**********"
click at [993, 636] on button "Next" at bounding box center [1003, 725] width 64 height 19
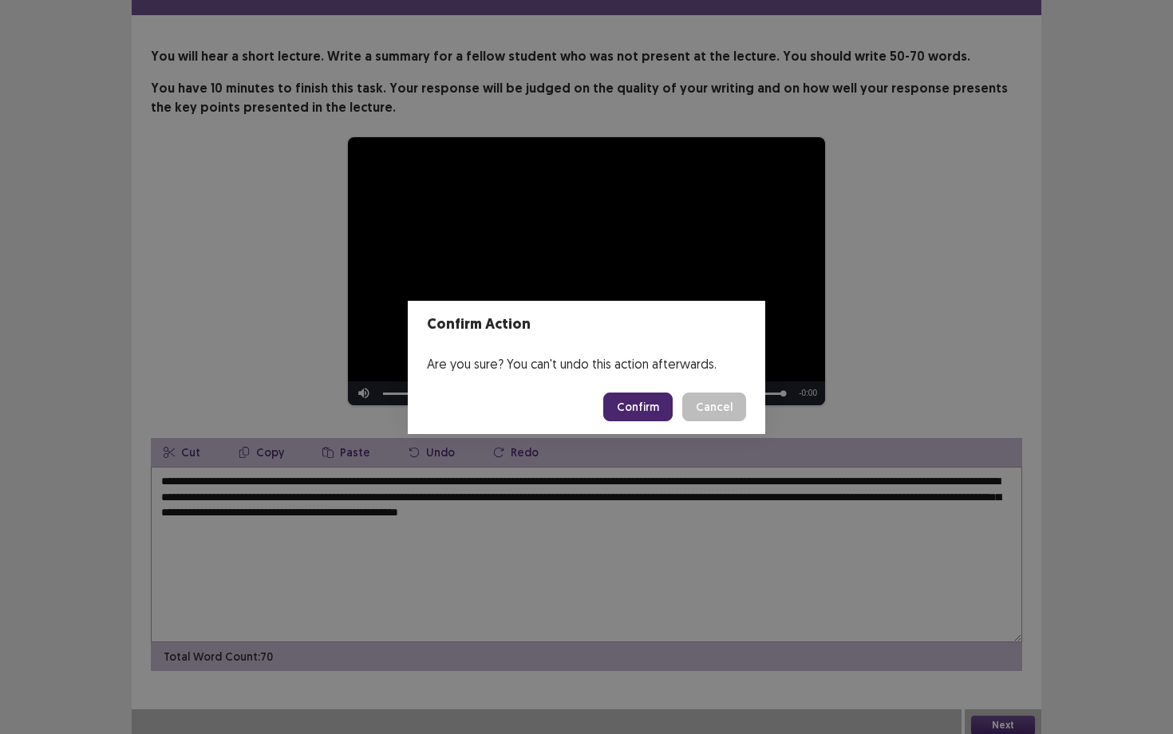
click at [664, 398] on button "Confirm" at bounding box center [637, 406] width 69 height 29
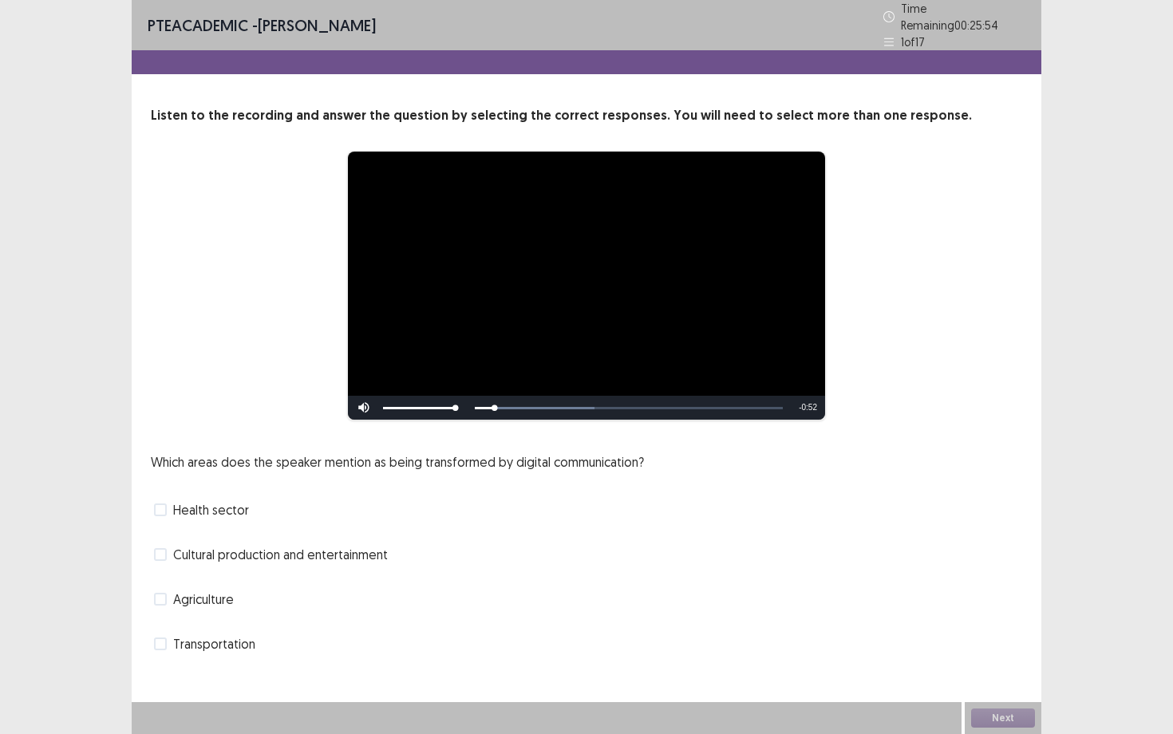
click at [191, 503] on span "Health sector" at bounding box center [211, 509] width 76 height 19
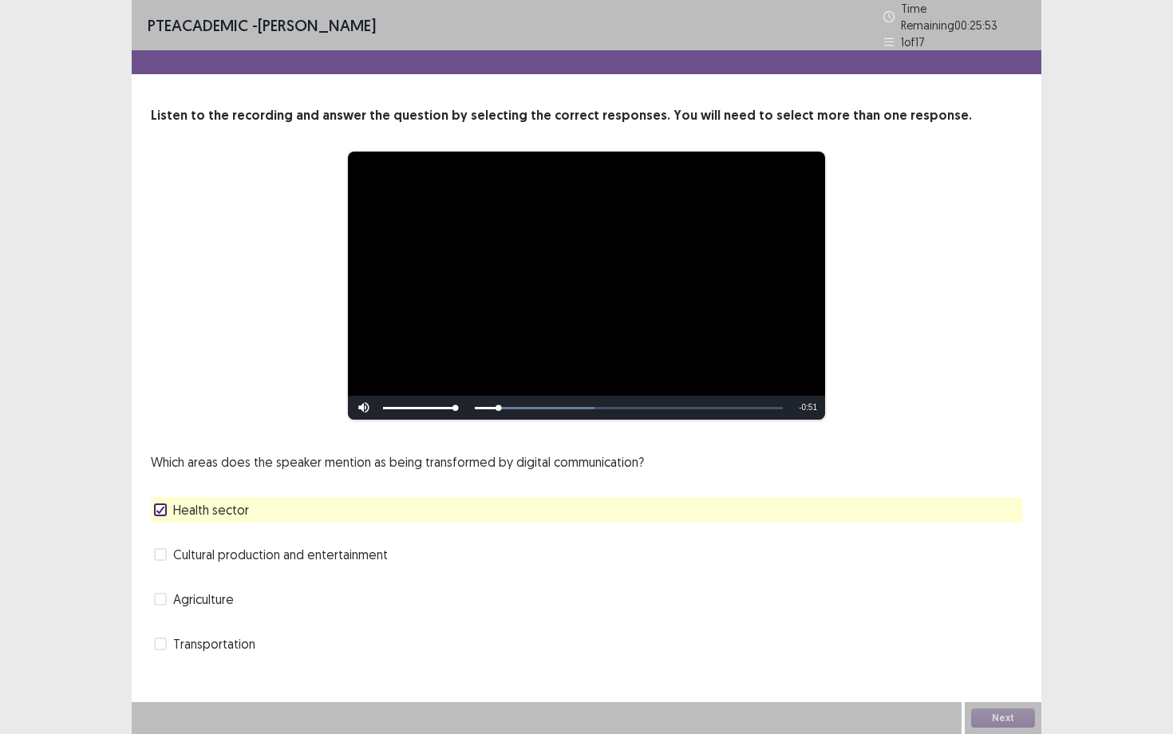
click at [199, 556] on span "Cultural production and entertainment" at bounding box center [280, 554] width 215 height 19
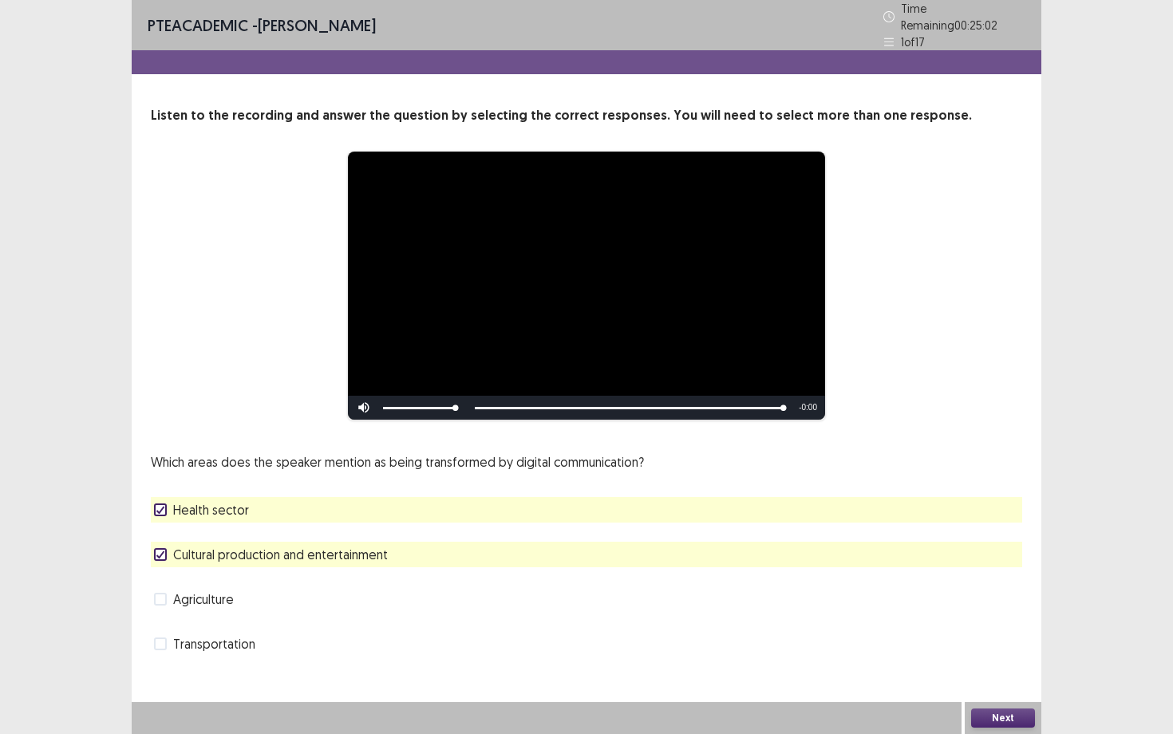
click at [991, 636] on button "Next" at bounding box center [1003, 717] width 64 height 19
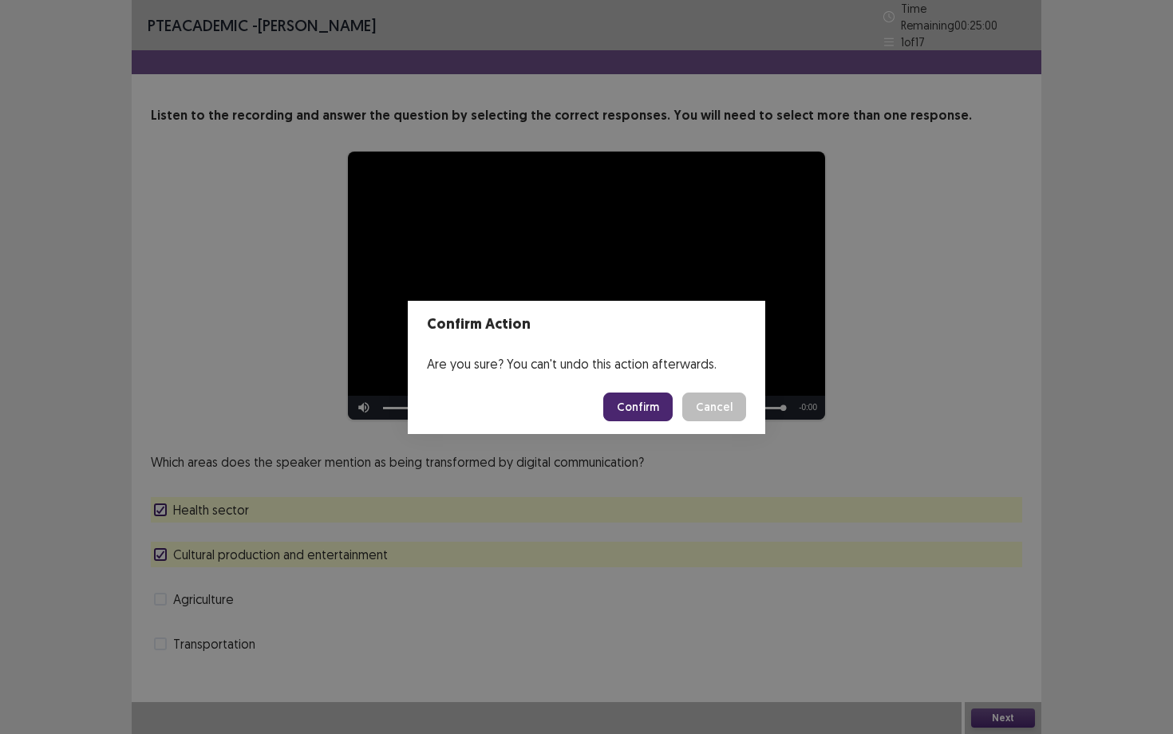
click at [660, 406] on button "Confirm" at bounding box center [637, 406] width 69 height 29
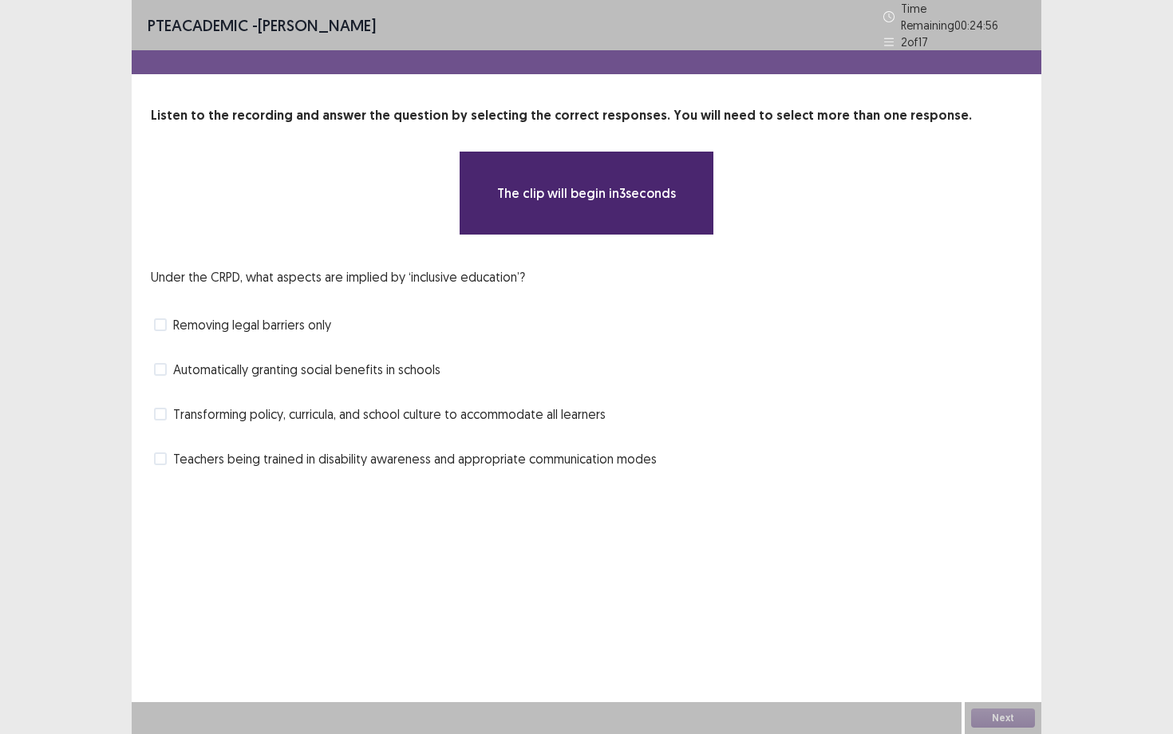
click at [317, 325] on span "Removing legal barriers only" at bounding box center [252, 324] width 158 height 19
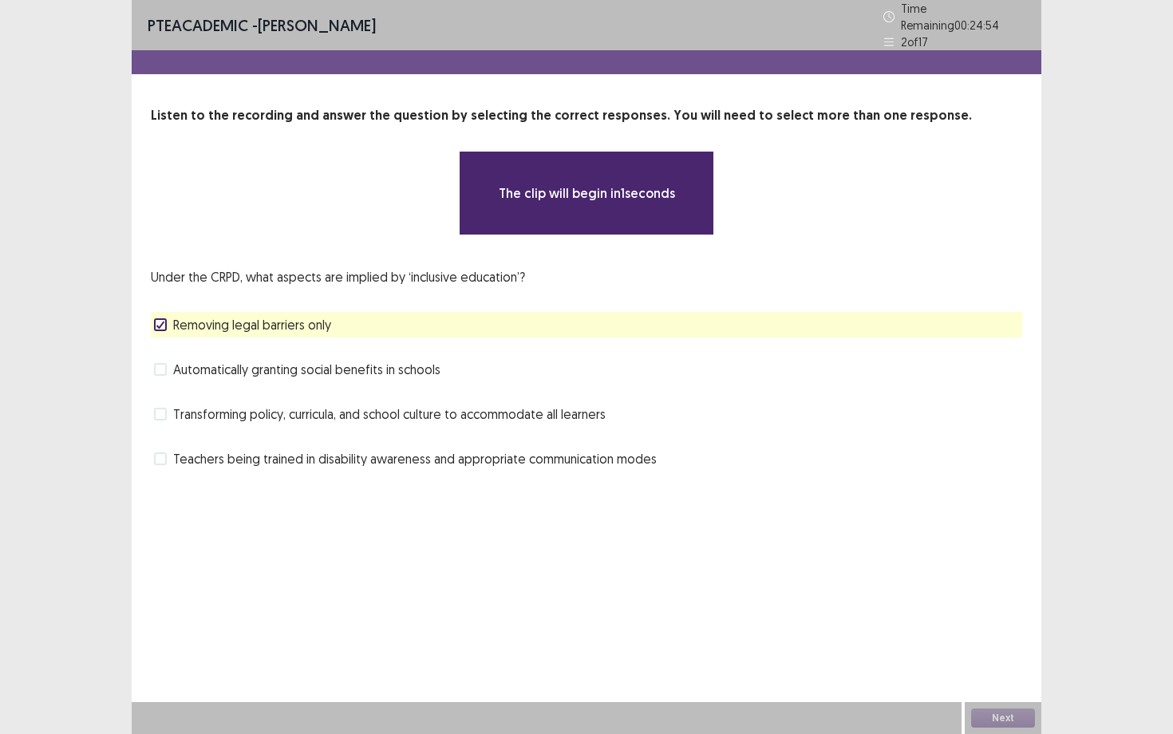
click at [317, 325] on span "Removing legal barriers only" at bounding box center [252, 324] width 158 height 19
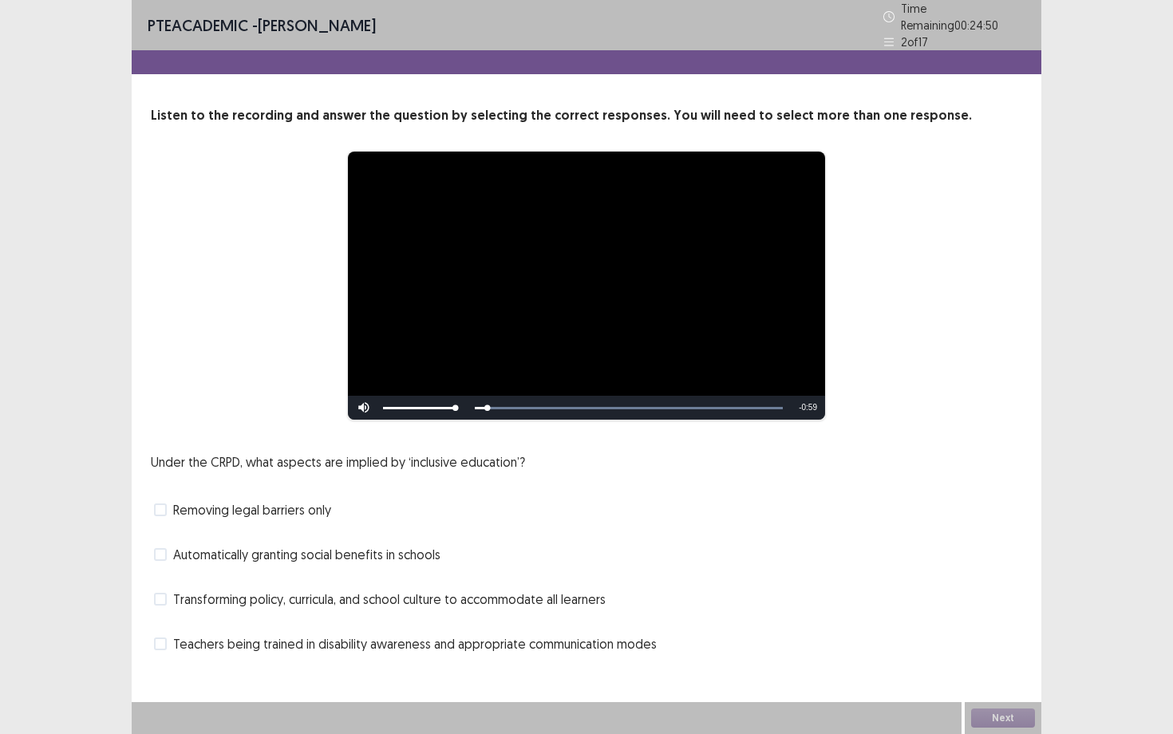
click at [295, 590] on span "Transforming policy, curricula, and school culture to accommodate all learners" at bounding box center [389, 599] width 432 height 19
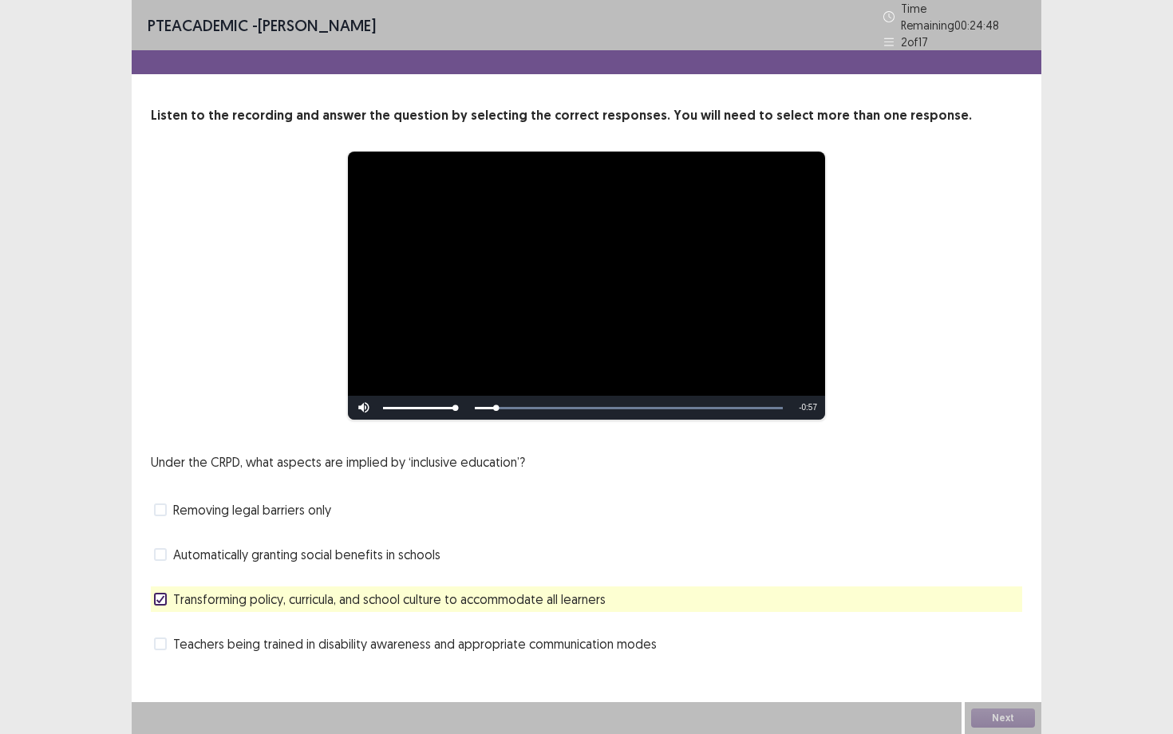
click at [267, 636] on span "Teachers being trained in disability awareness and appropriate communication mo…" at bounding box center [414, 643] width 483 height 19
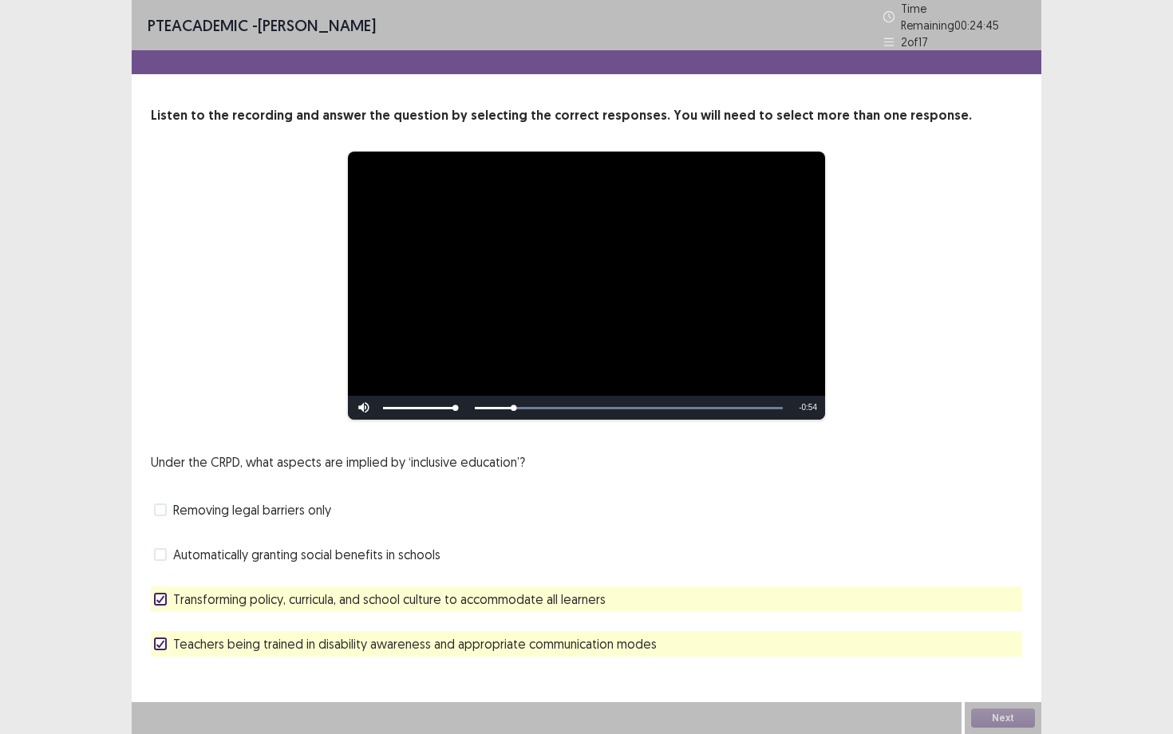
click at [290, 504] on span "Removing legal barriers only" at bounding box center [252, 509] width 158 height 19
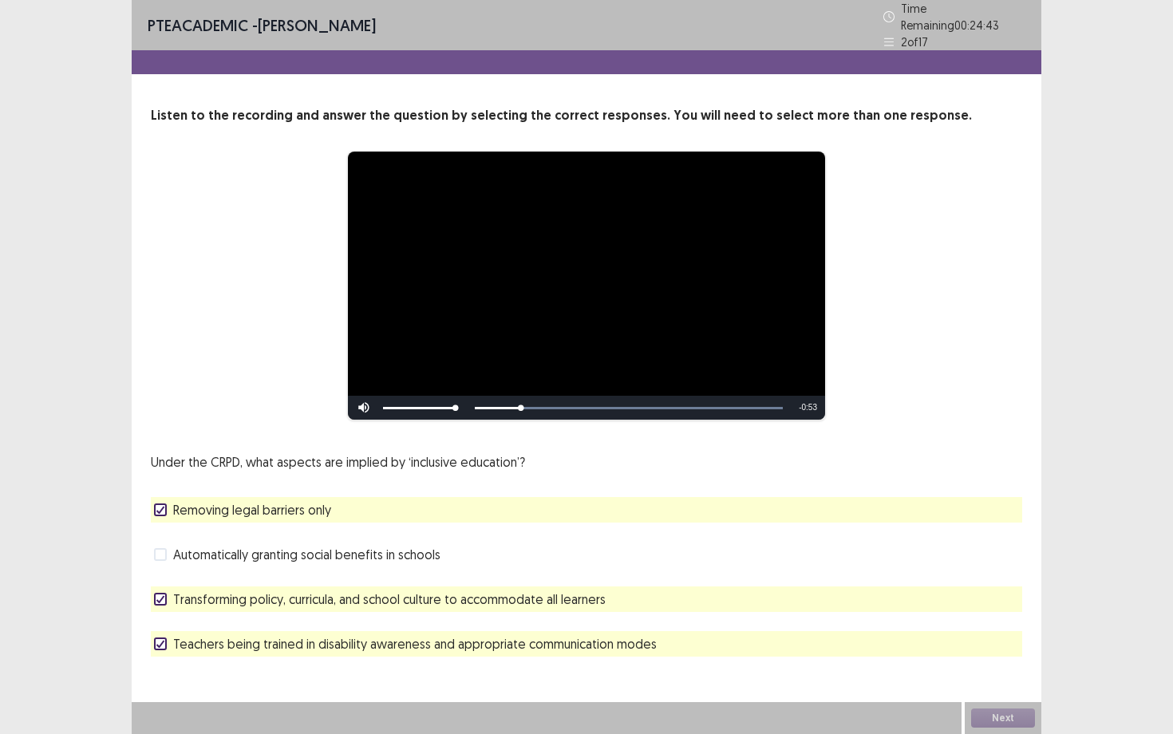
click at [290, 504] on span "Removing legal barriers only" at bounding box center [252, 509] width 158 height 19
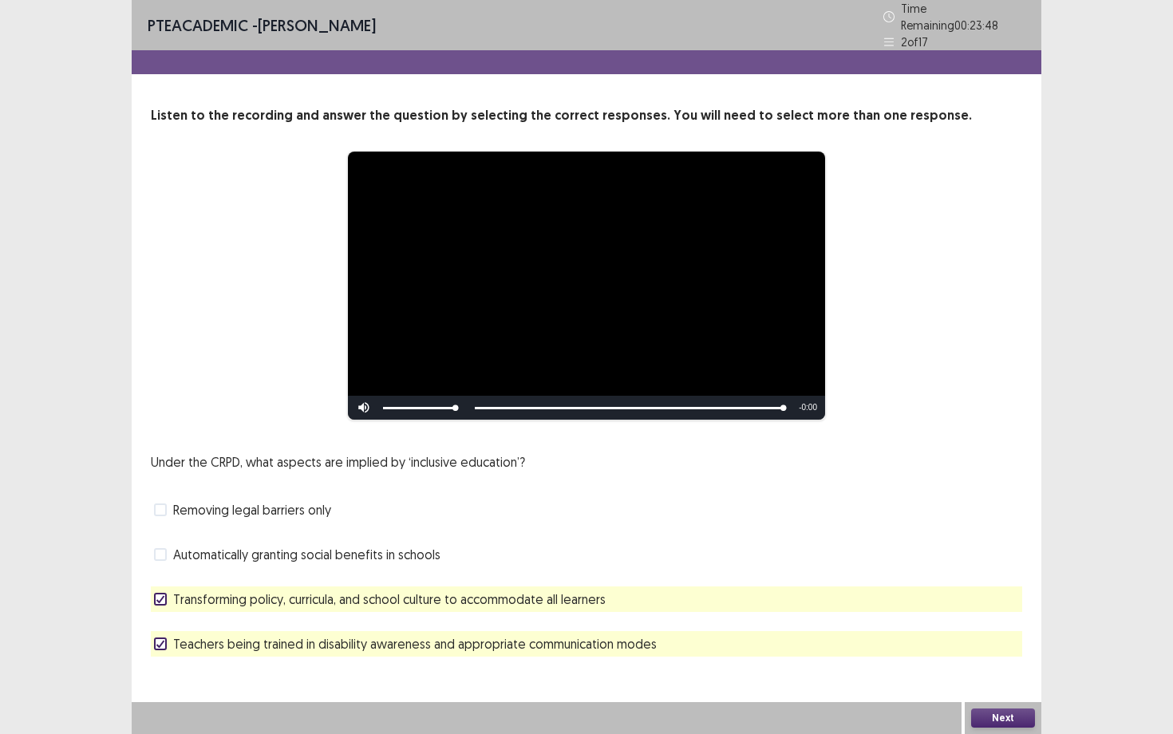
click at [1004, 636] on button "Next" at bounding box center [1003, 717] width 64 height 19
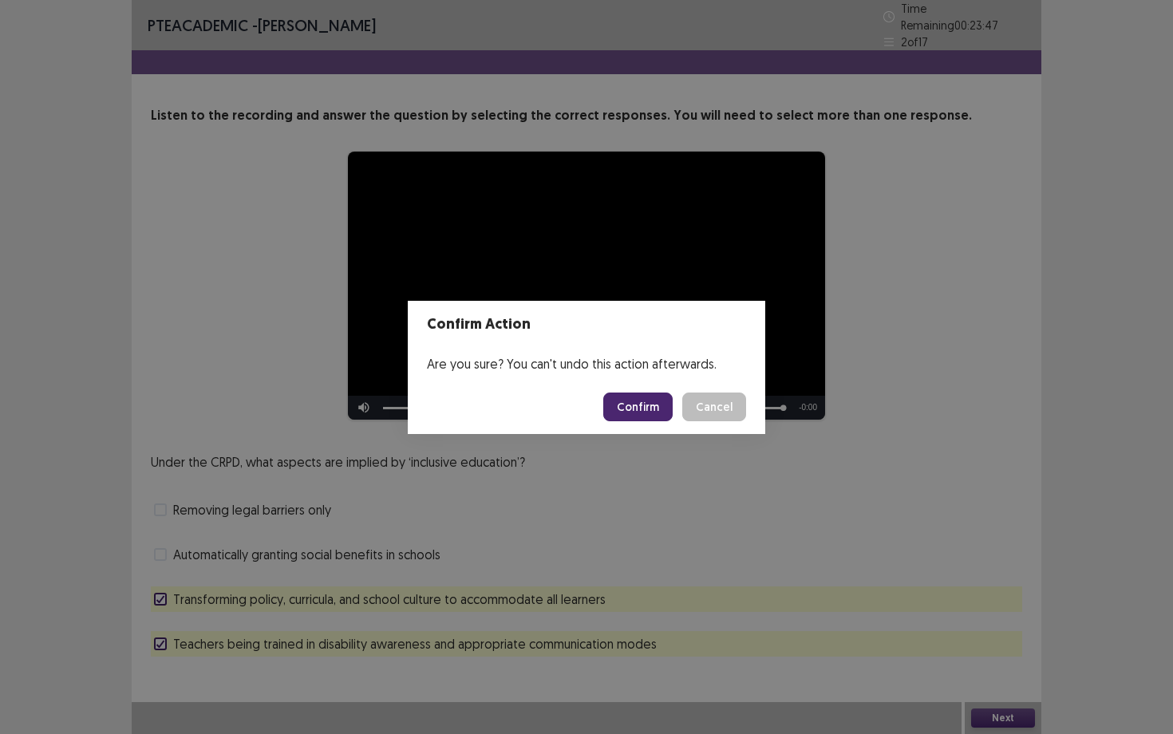
click at [629, 410] on button "Confirm" at bounding box center [637, 406] width 69 height 29
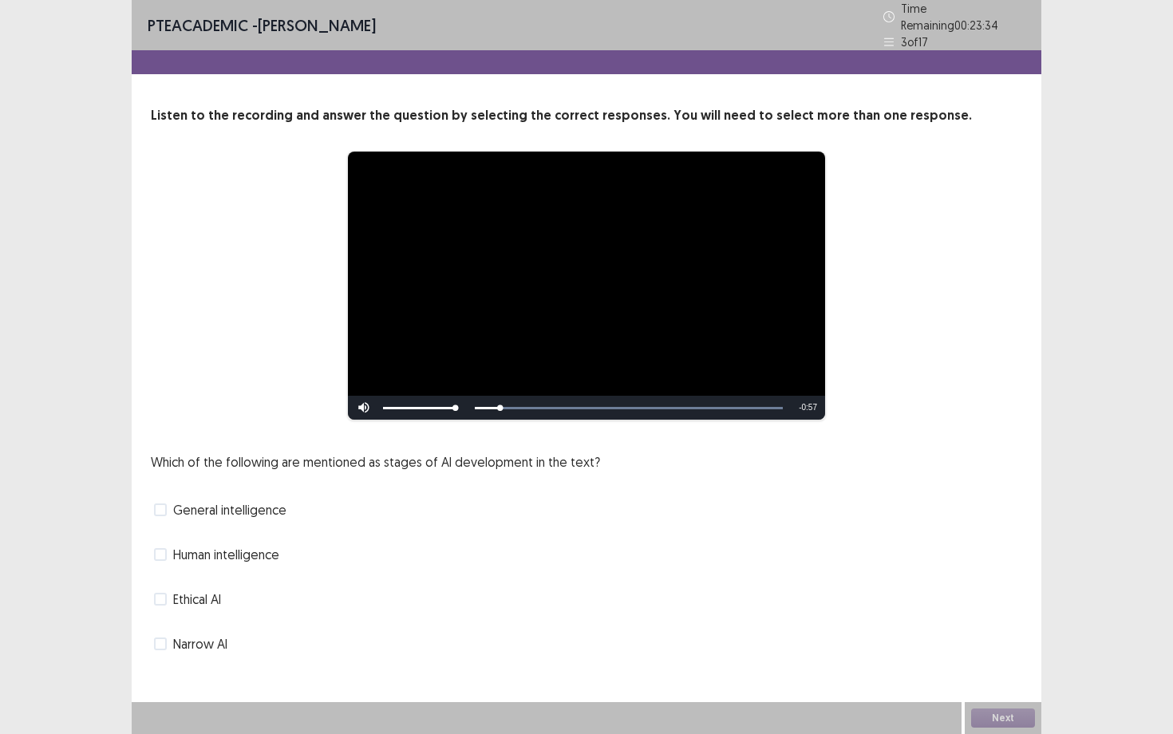
click at [227, 554] on span "Human intelligence" at bounding box center [226, 554] width 106 height 19
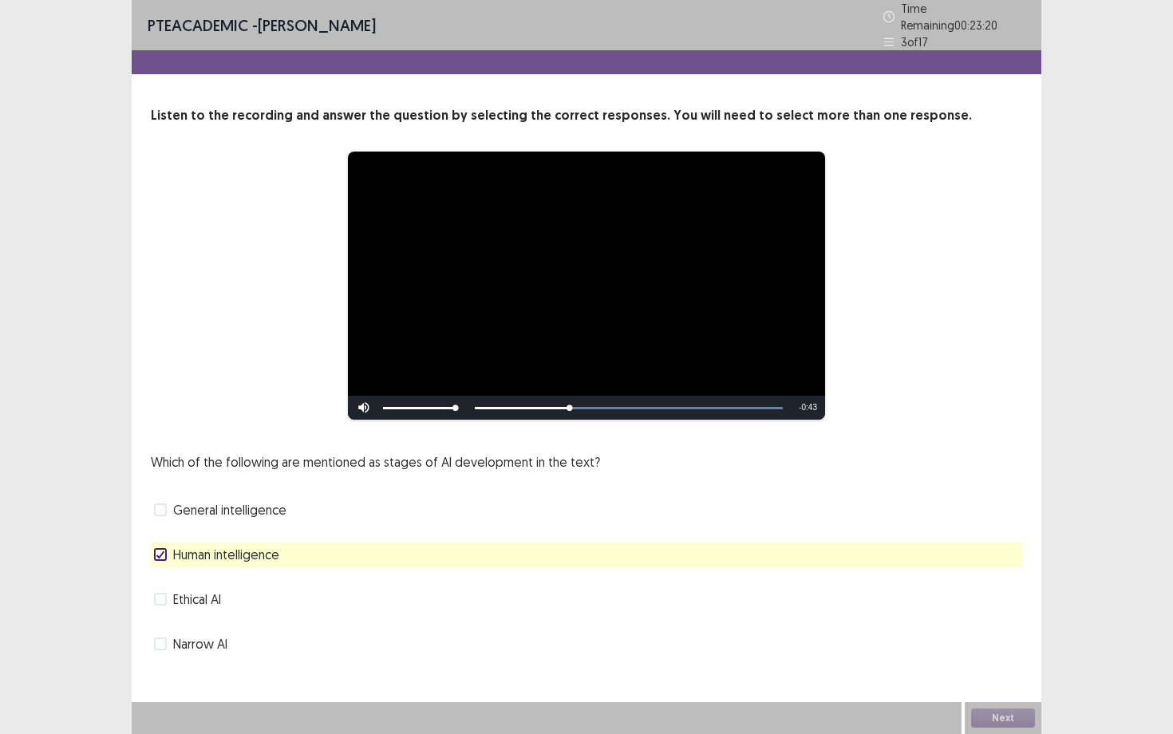
click at [212, 613] on div "Which of the following are mentioned as stages of AI development in the text? G…" at bounding box center [586, 554] width 871 height 204
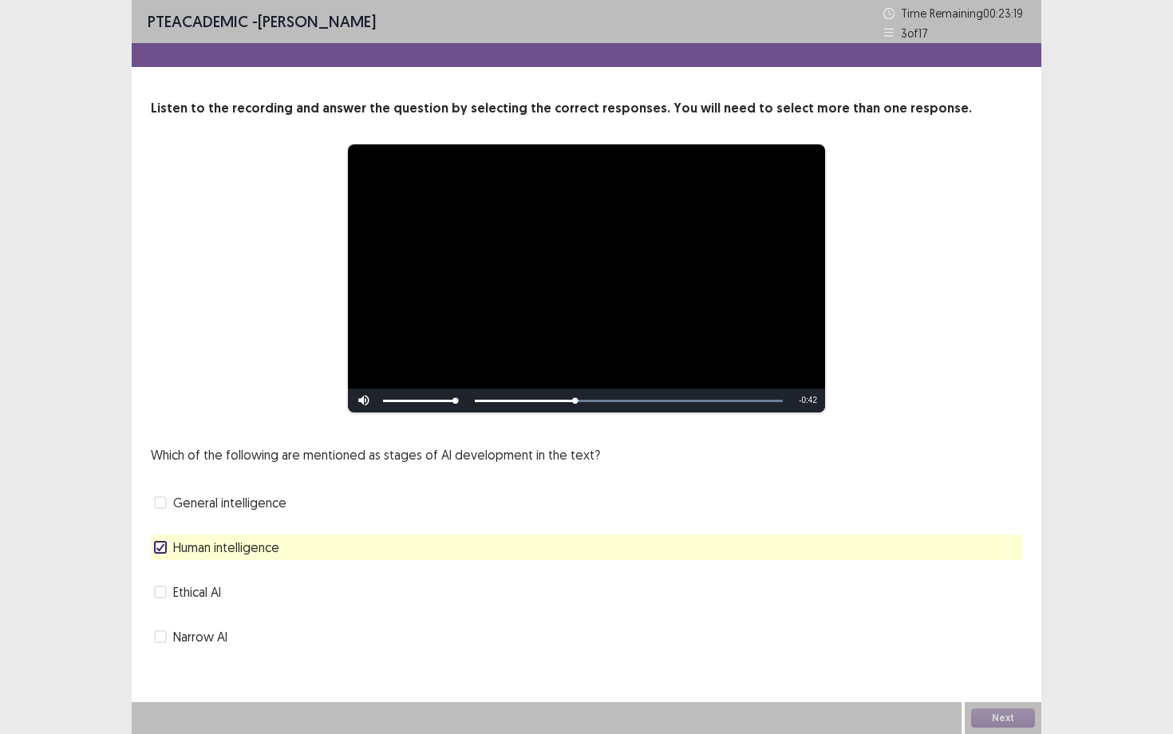
click at [210, 631] on span "Narrow AI" at bounding box center [200, 636] width 54 height 19
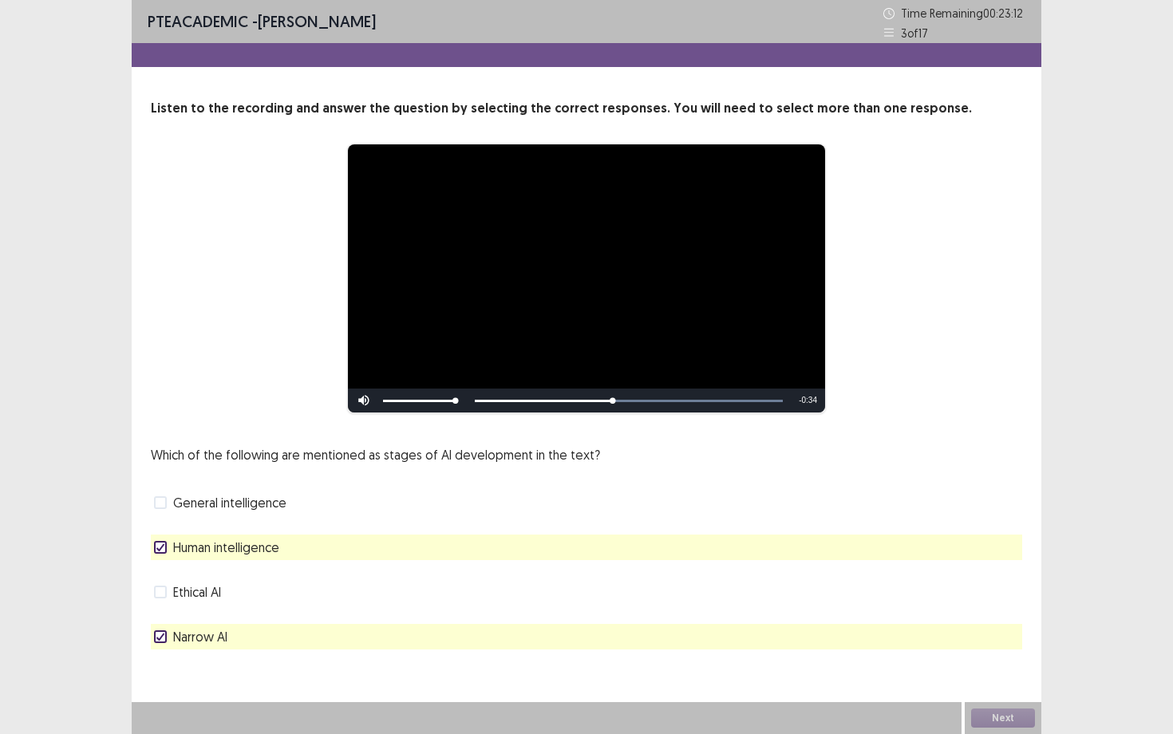
click at [266, 503] on span "General intelligence" at bounding box center [229, 502] width 113 height 19
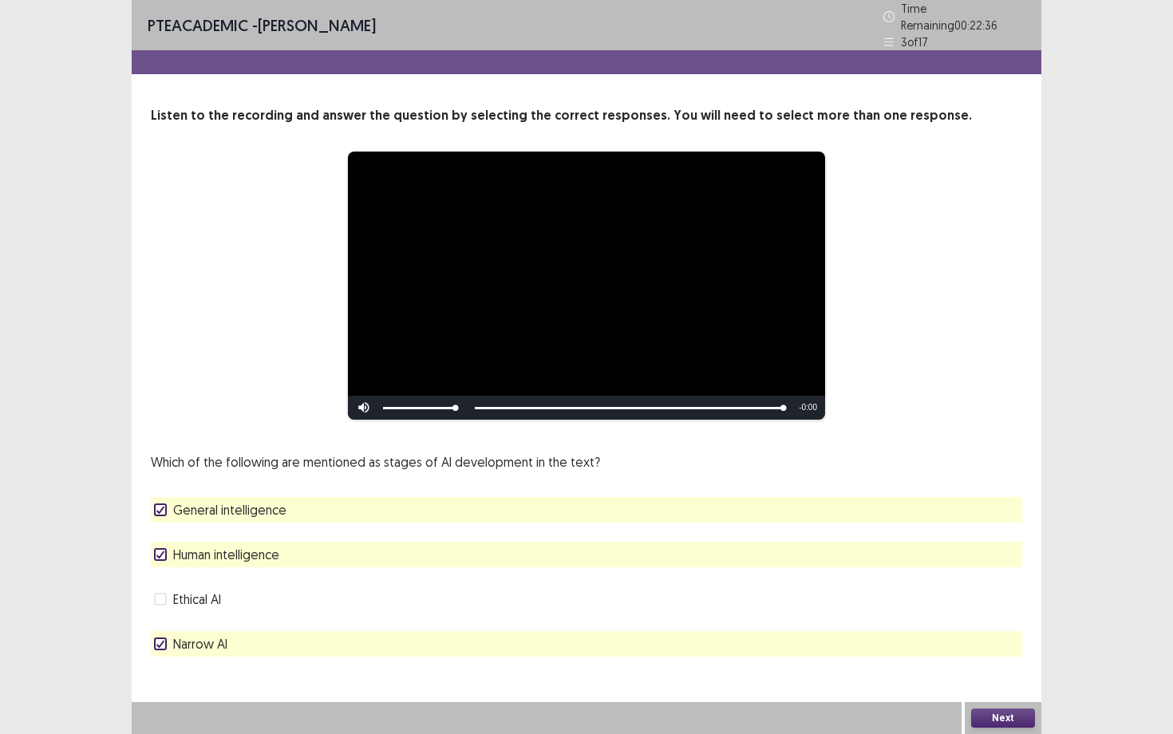
click at [1000, 636] on div "Next" at bounding box center [1002, 718] width 77 height 32
click at [998, 636] on button "Next" at bounding box center [1003, 717] width 64 height 19
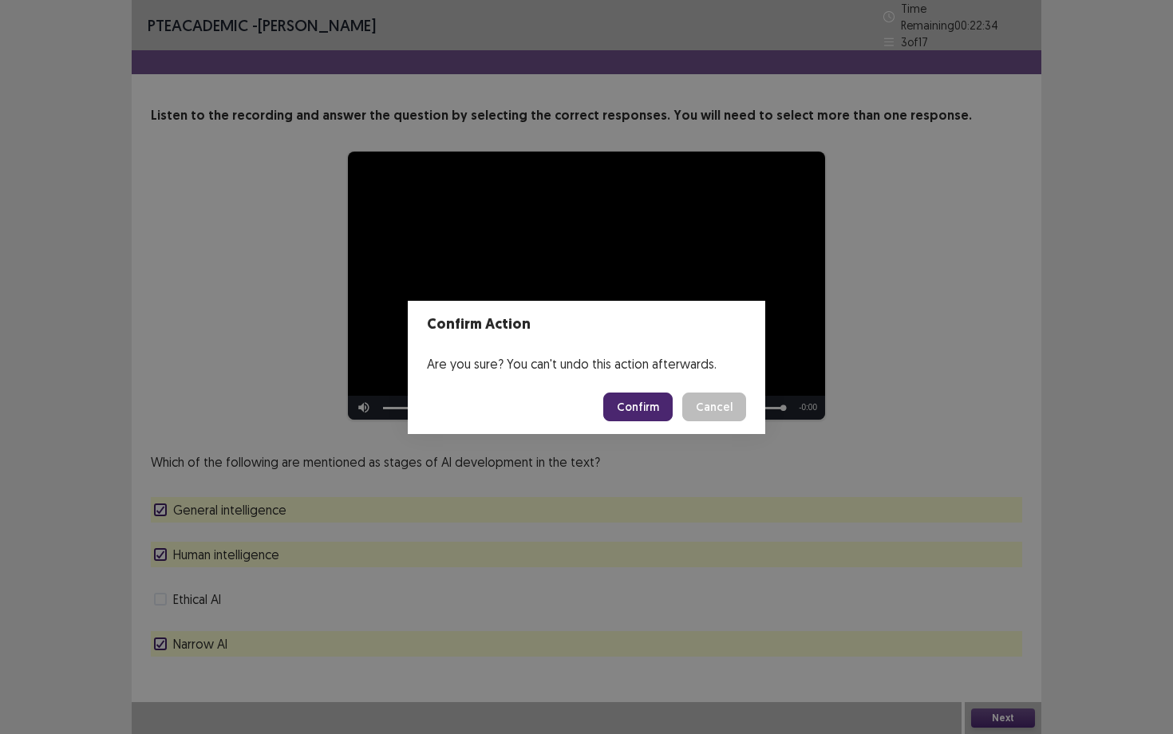
click at [663, 404] on button "Confirm" at bounding box center [637, 406] width 69 height 29
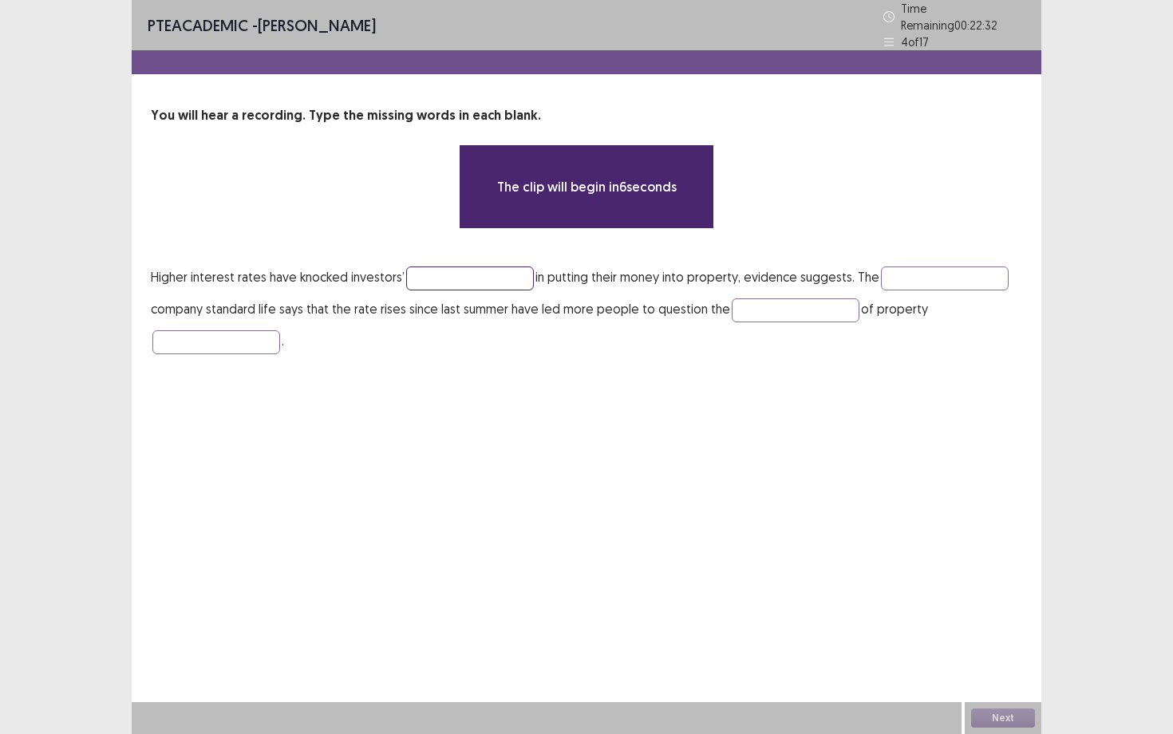
click at [508, 272] on input "text" at bounding box center [470, 278] width 128 height 24
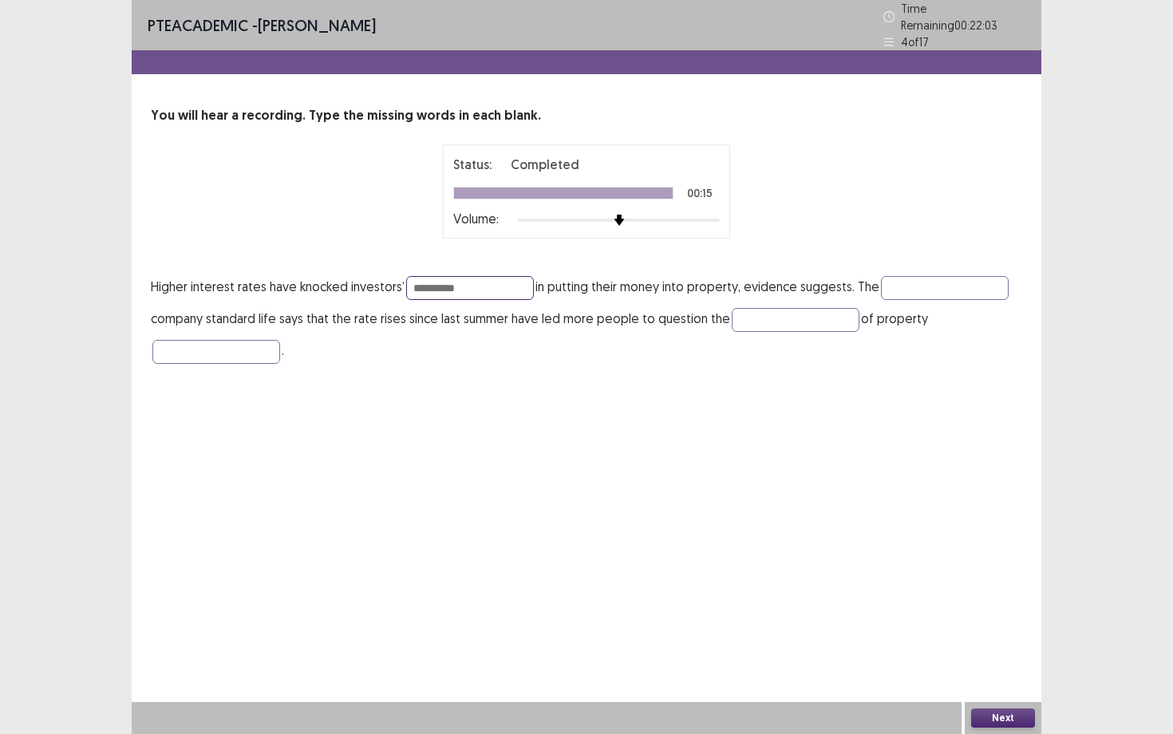
type input "**********"
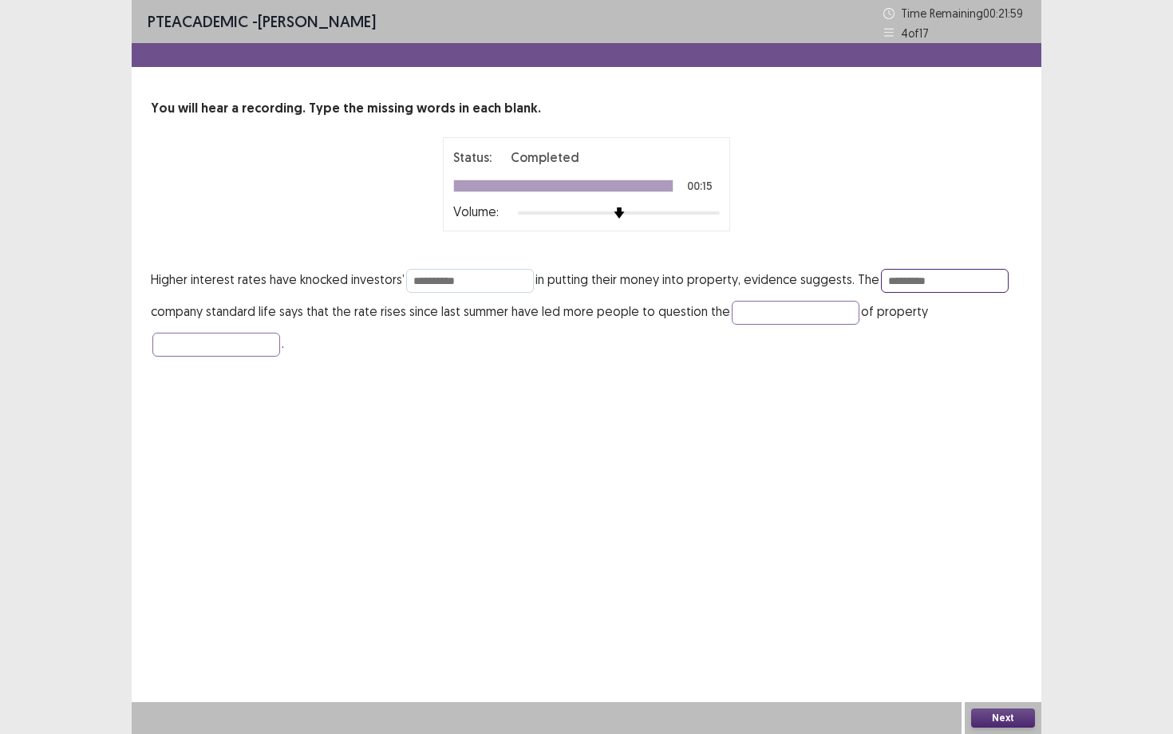
type input "*********"
type input "*****"
type input "**********"
click at [747, 313] on input "*****" at bounding box center [796, 313] width 128 height 24
type input "******"
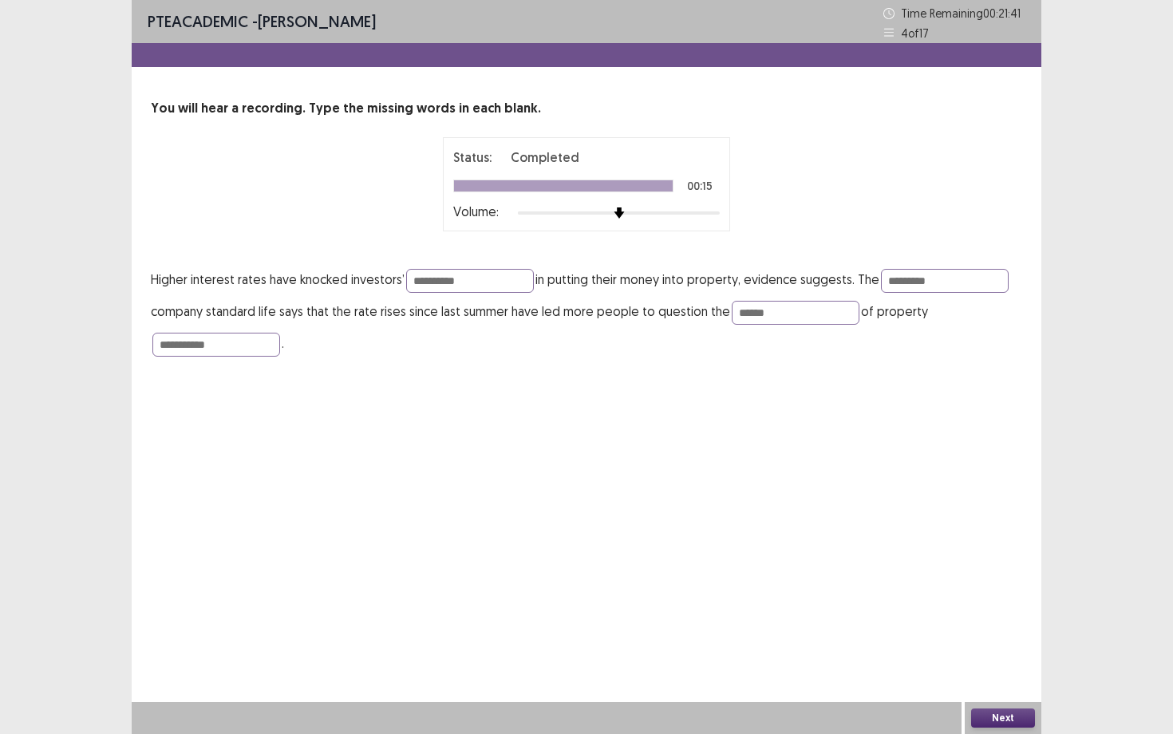
click at [996, 636] on button "Next" at bounding box center [1003, 717] width 64 height 19
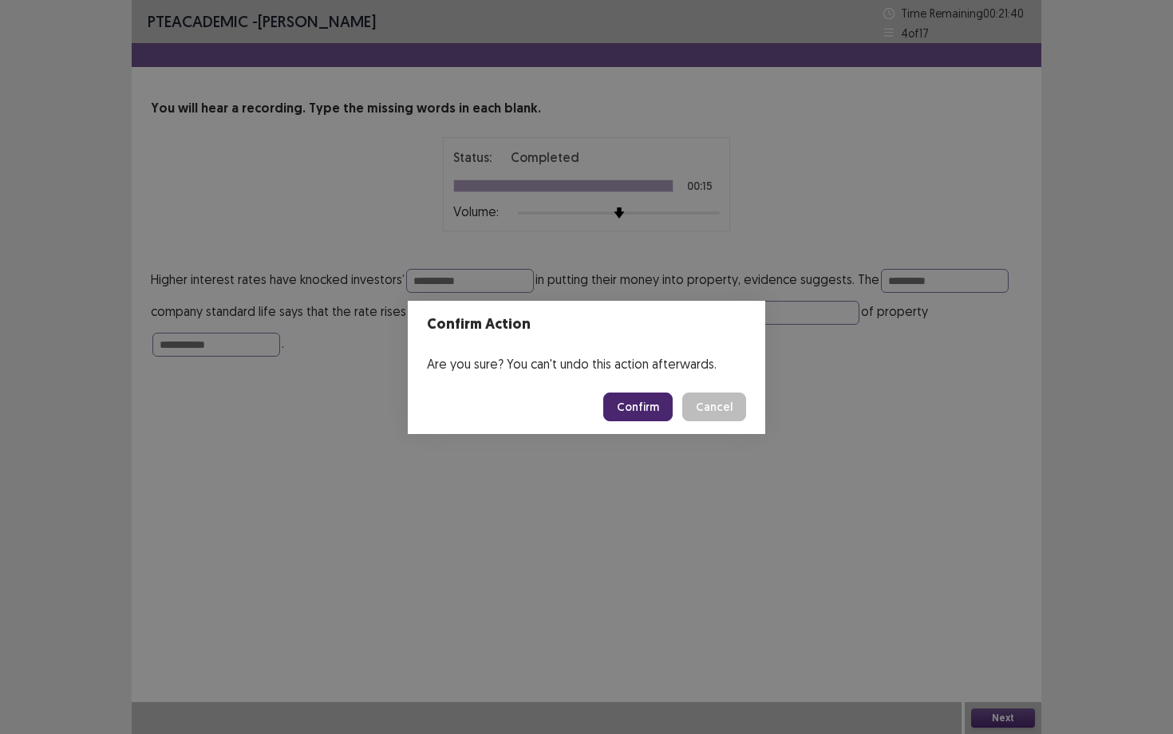
click at [654, 407] on button "Confirm" at bounding box center [637, 406] width 69 height 29
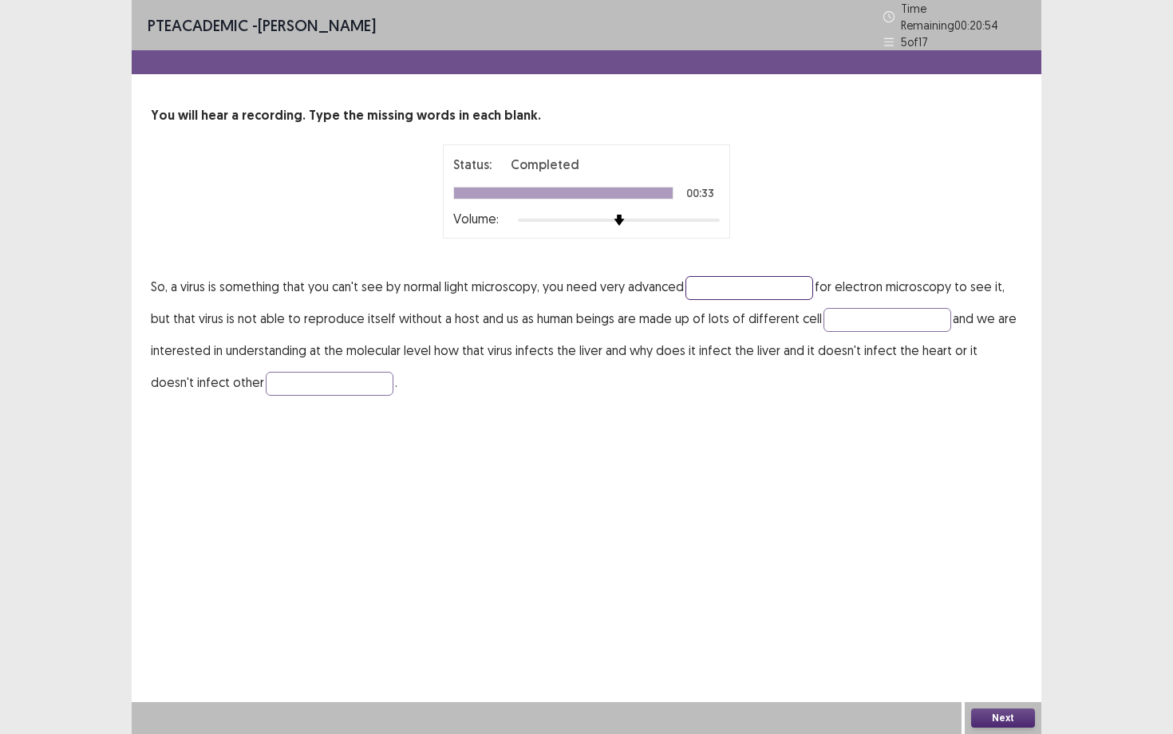
click at [732, 278] on input "text" at bounding box center [749, 288] width 128 height 24
type input "**********"
click at [875, 321] on input "text" at bounding box center [887, 320] width 128 height 24
type input "*****"
click at [294, 372] on input "text" at bounding box center [330, 384] width 128 height 24
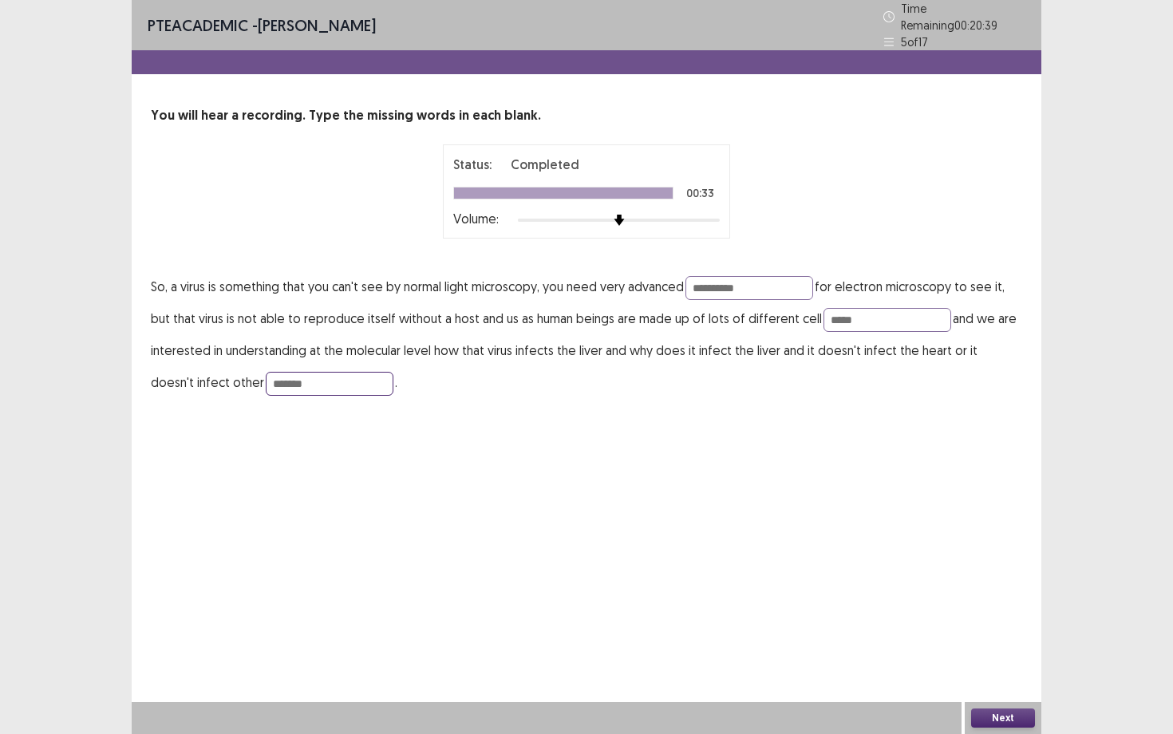
type input "*******"
click at [1031, 636] on button "Next" at bounding box center [1003, 717] width 64 height 19
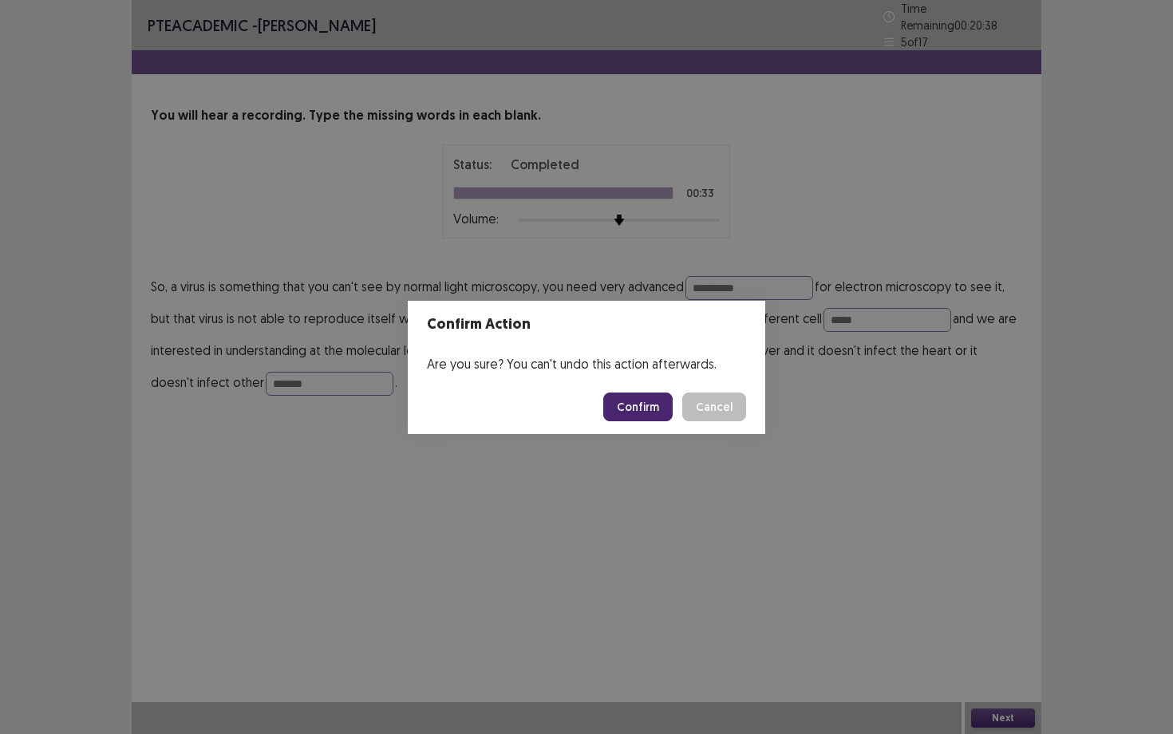
click at [655, 406] on button "Confirm" at bounding box center [637, 406] width 69 height 29
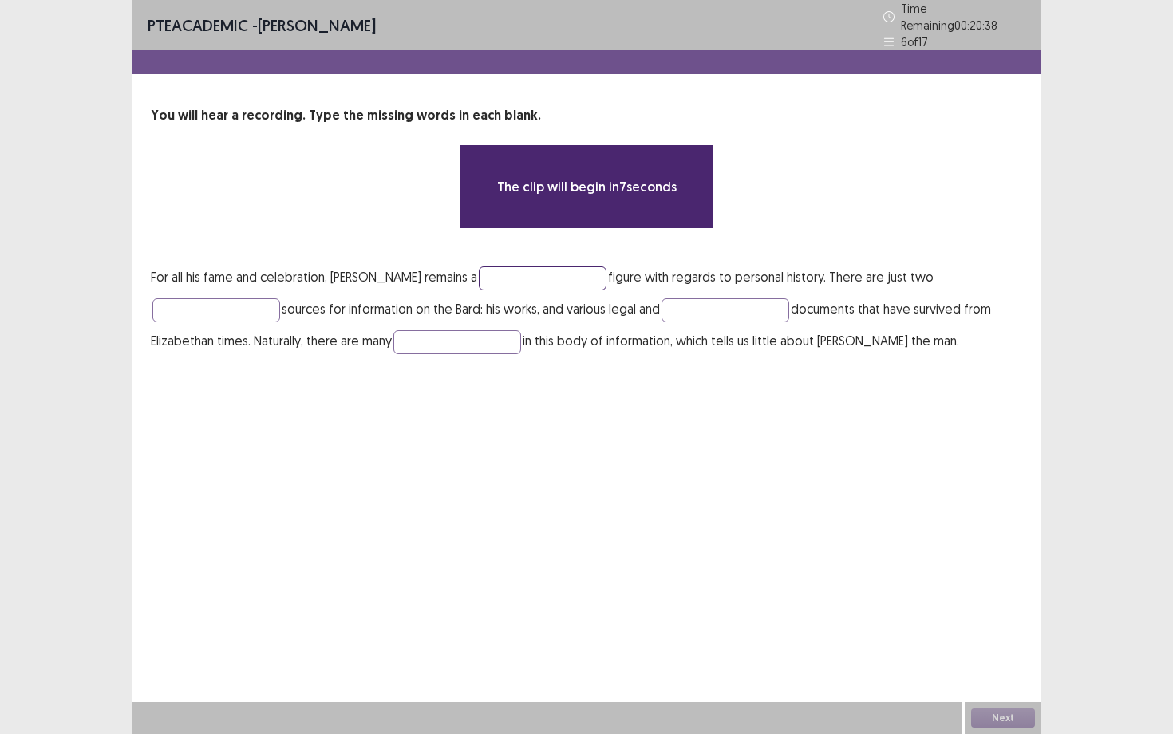
click at [603, 277] on input "text" at bounding box center [543, 278] width 128 height 24
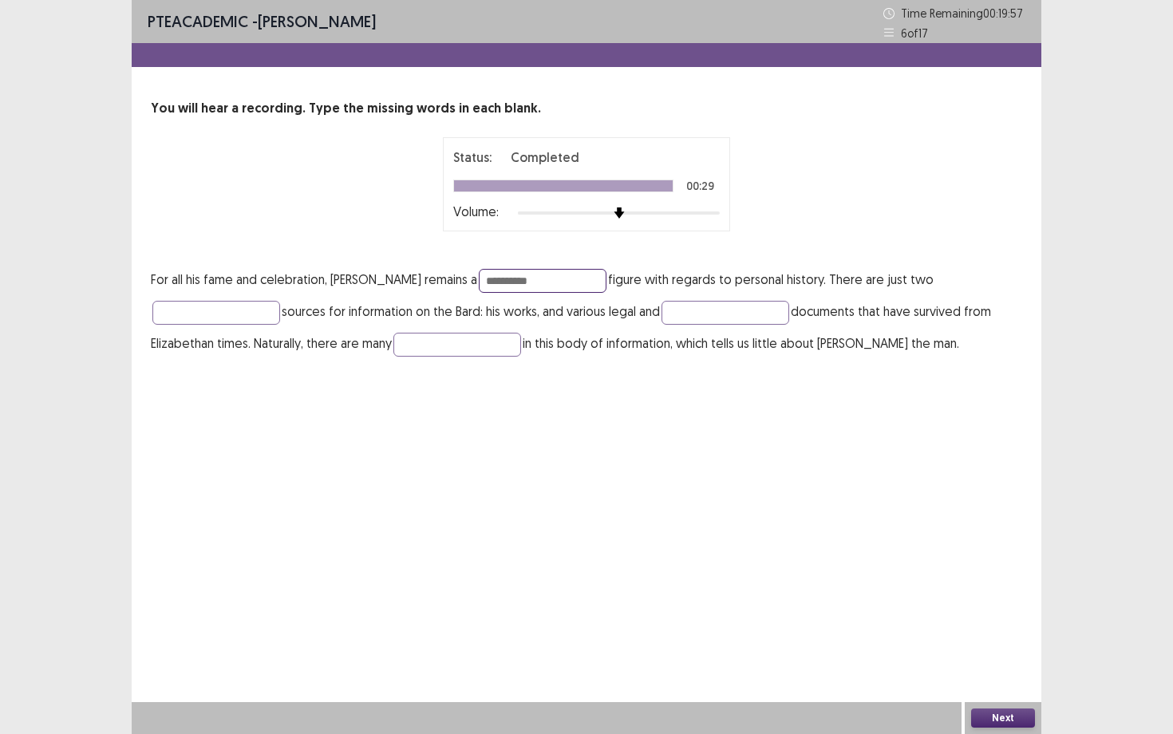
type input "**********"
type input "*******"
type input "******"
type input "****"
click at [998, 636] on button "Next" at bounding box center [1003, 717] width 64 height 19
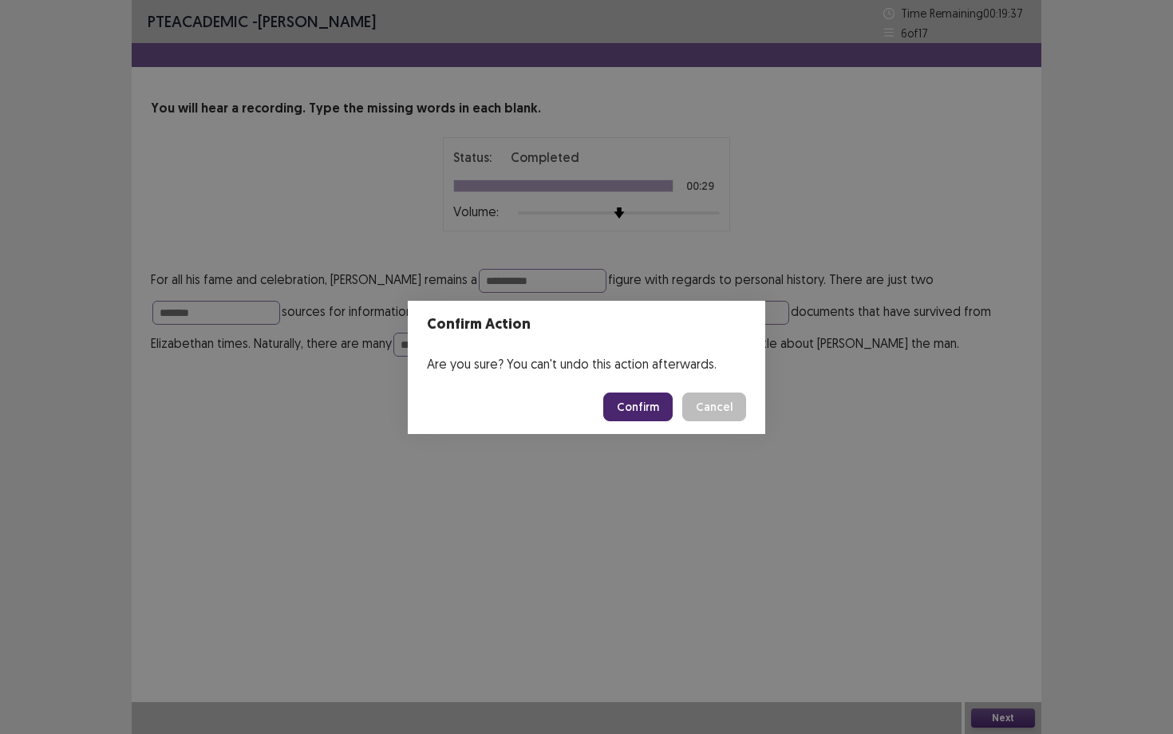
click at [629, 407] on button "Confirm" at bounding box center [637, 406] width 69 height 29
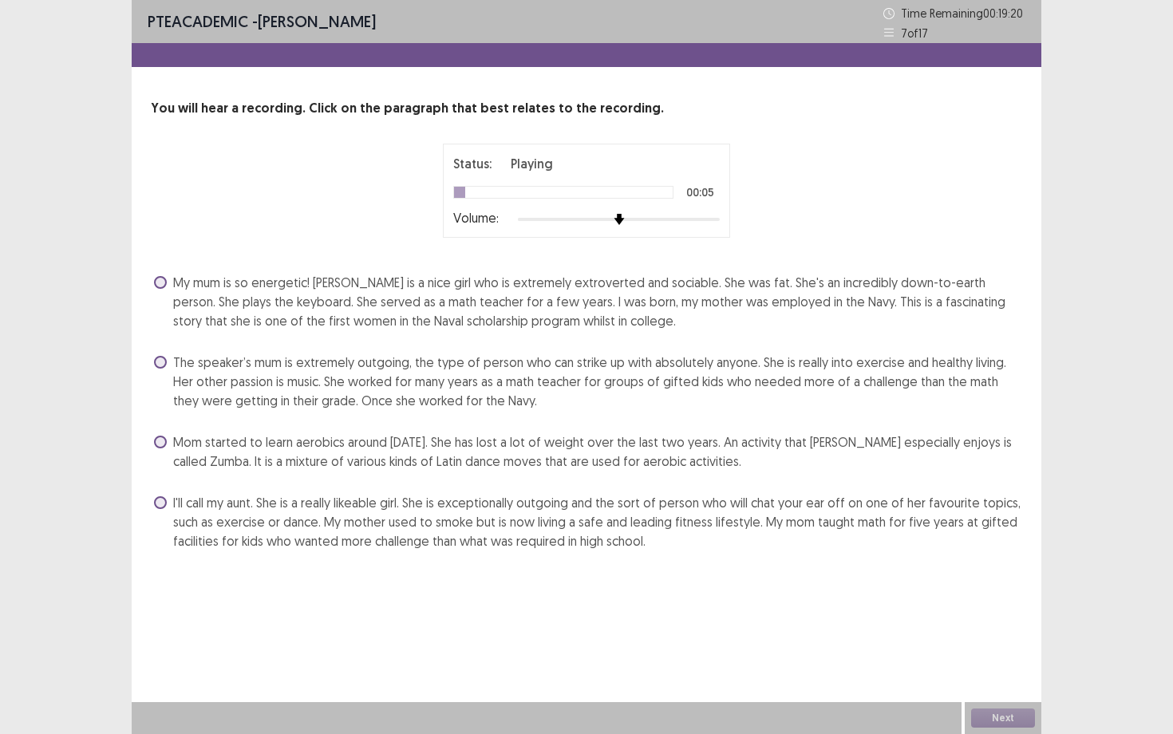
click at [449, 280] on span "My mum is so energetic! [PERSON_NAME] is a nice girl who is extremely extrovert…" at bounding box center [597, 301] width 849 height 57
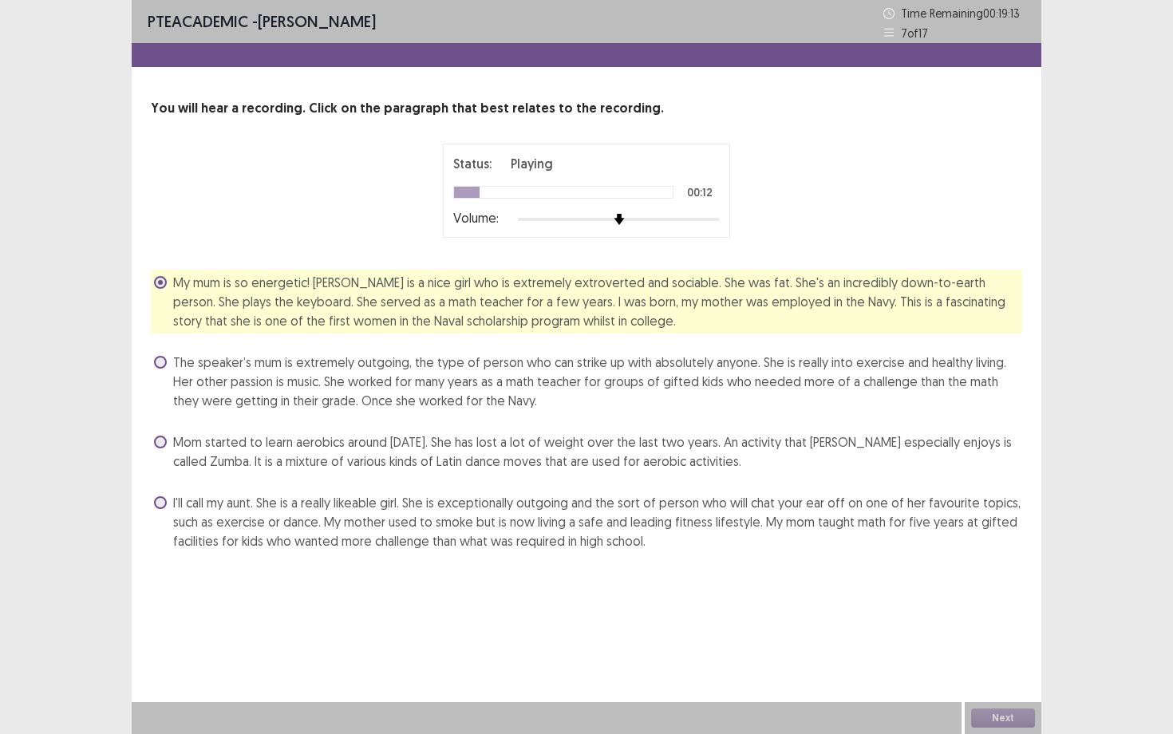
click at [465, 401] on span "The speaker’s mum is extremely outgoing, the type of person who can strike up w…" at bounding box center [597, 381] width 849 height 57
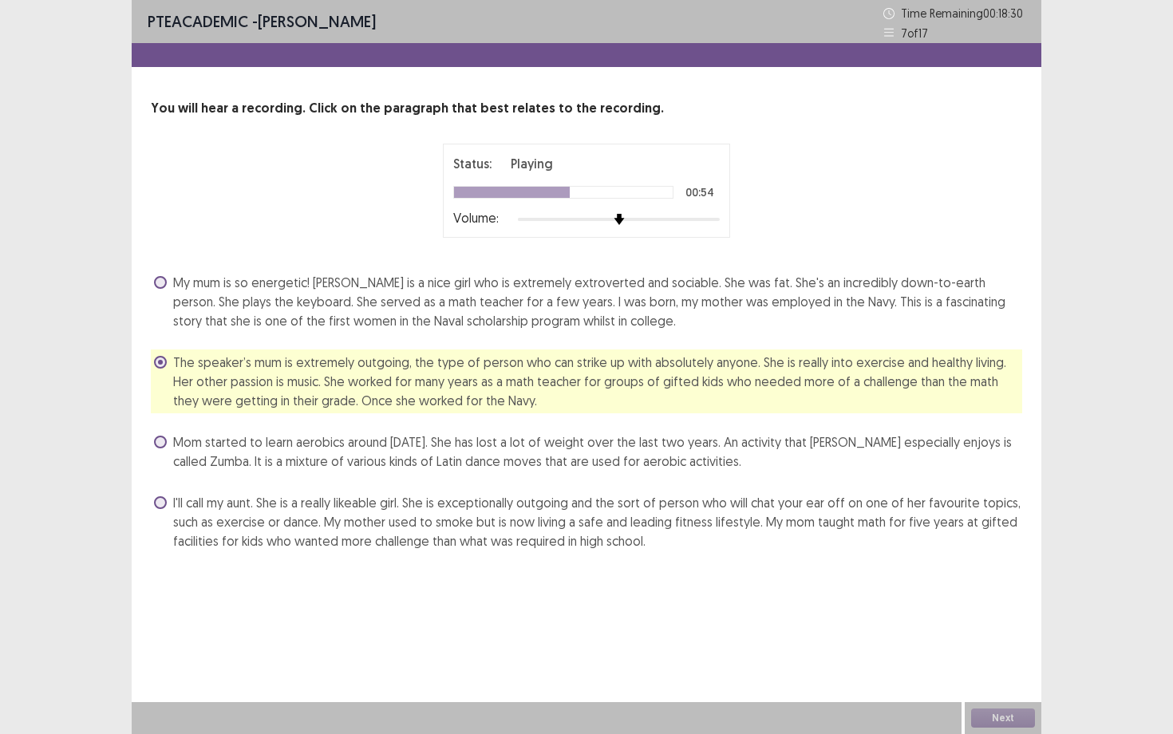
click at [630, 304] on span "My mum is so energetic! [PERSON_NAME] is a nice girl who is extremely extrovert…" at bounding box center [597, 301] width 849 height 57
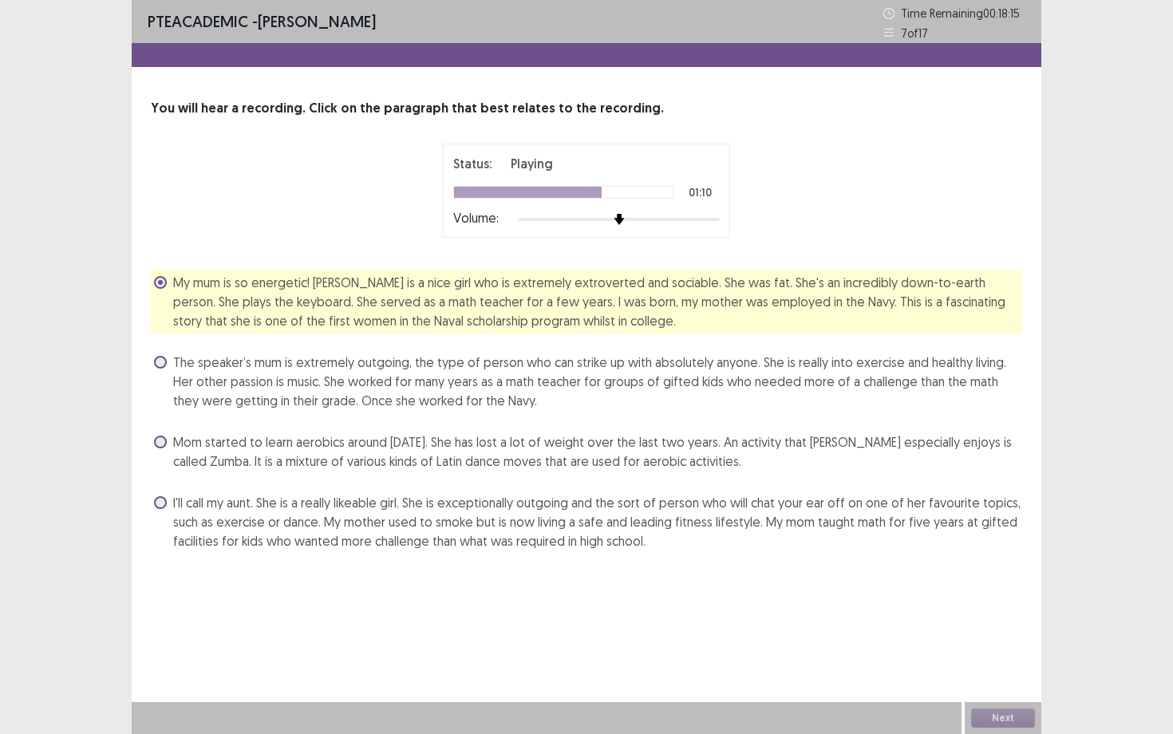
click at [683, 365] on span "The speaker’s mum is extremely outgoing, the type of person who can strike up w…" at bounding box center [597, 381] width 849 height 57
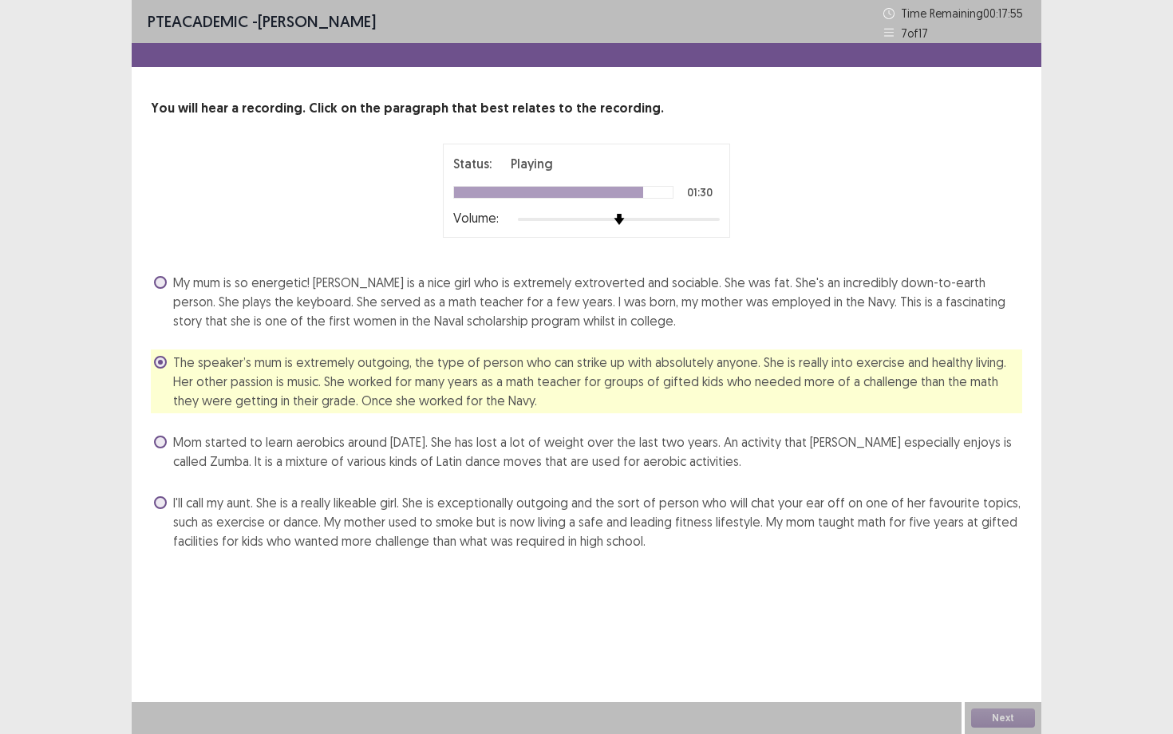
click at [578, 287] on span "My mum is so energetic! [PERSON_NAME] is a nice girl who is extremely extrovert…" at bounding box center [597, 301] width 849 height 57
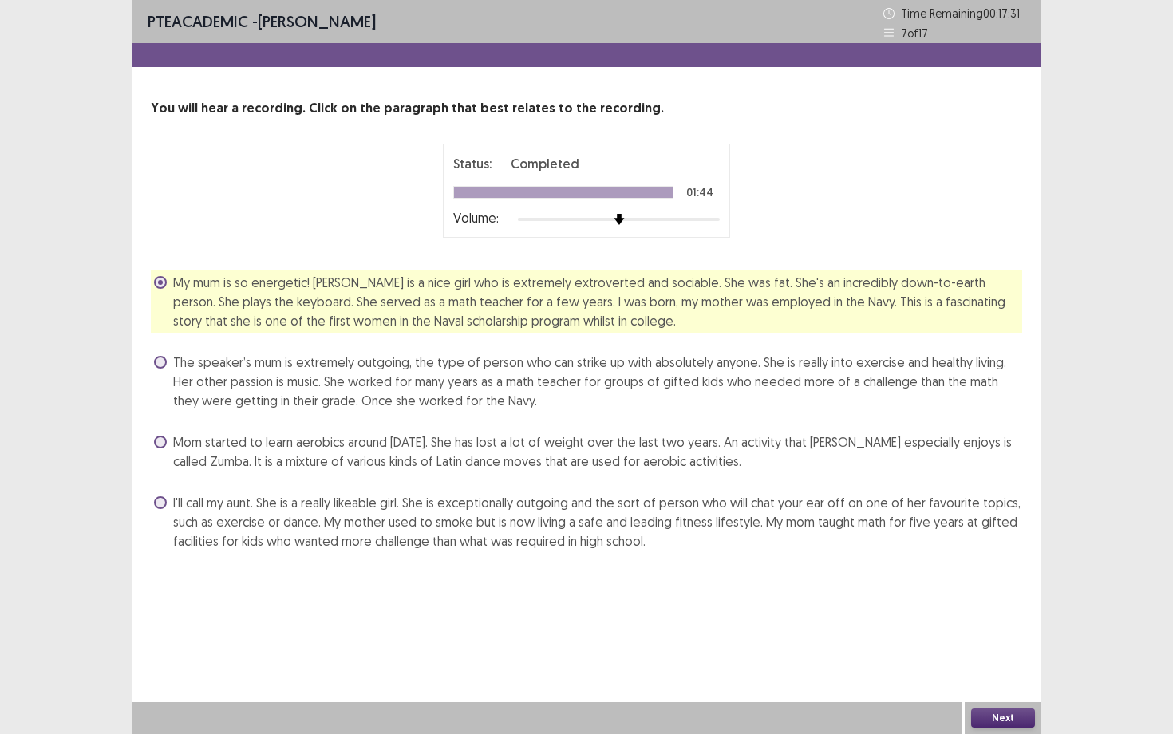
click at [1008, 636] on button "Next" at bounding box center [1003, 717] width 64 height 19
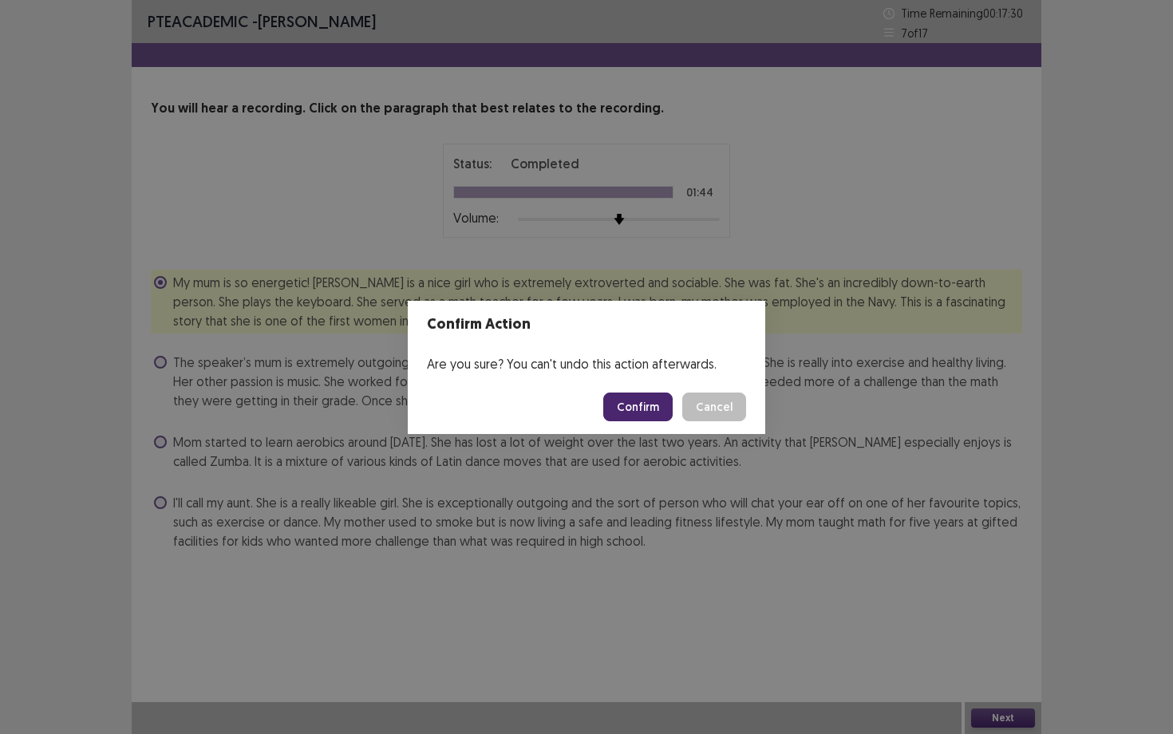
click at [643, 407] on button "Confirm" at bounding box center [637, 406] width 69 height 29
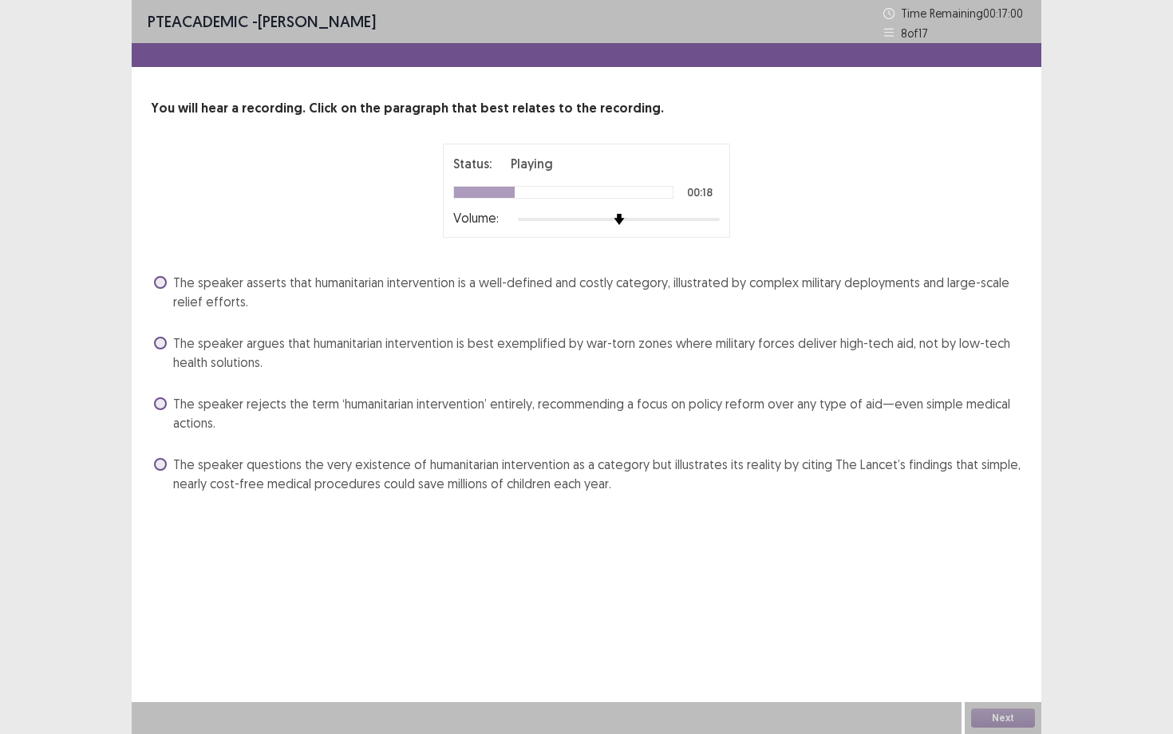
click at [454, 461] on span "The speaker questions the very existence of humanitarian intervention as a cate…" at bounding box center [597, 474] width 849 height 38
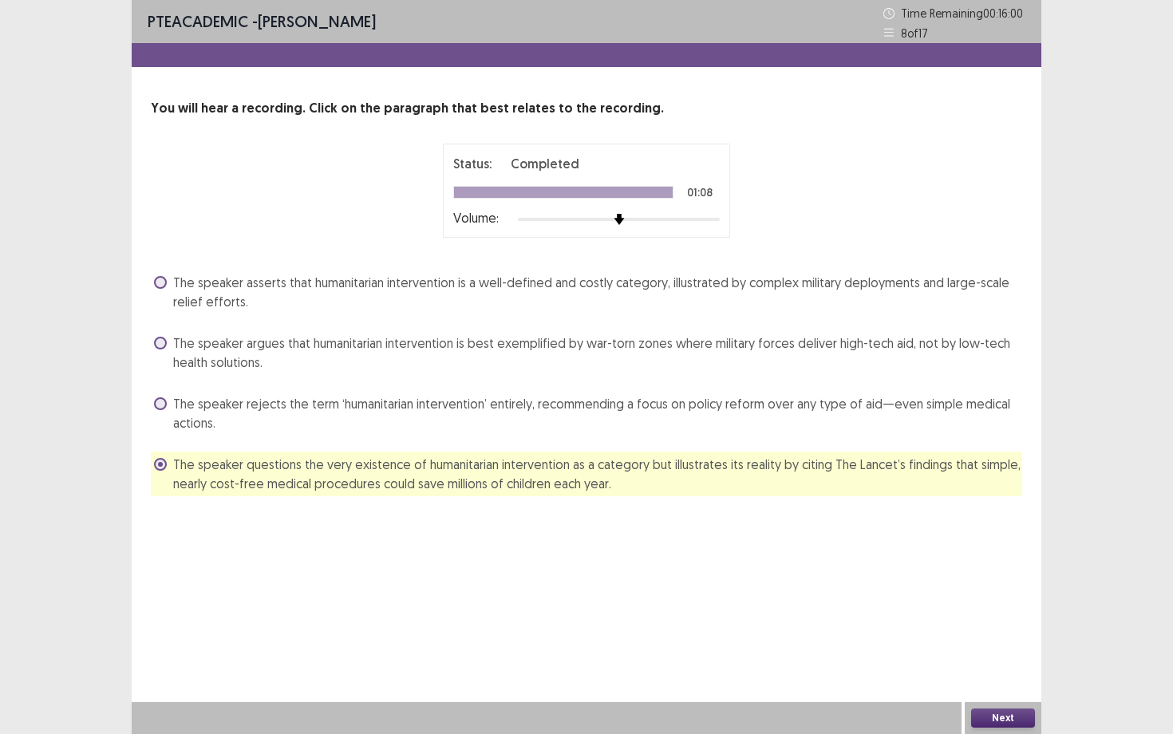
click at [992, 636] on div "Next" at bounding box center [1002, 718] width 77 height 32
click at [993, 636] on button "Next" at bounding box center [1003, 717] width 64 height 19
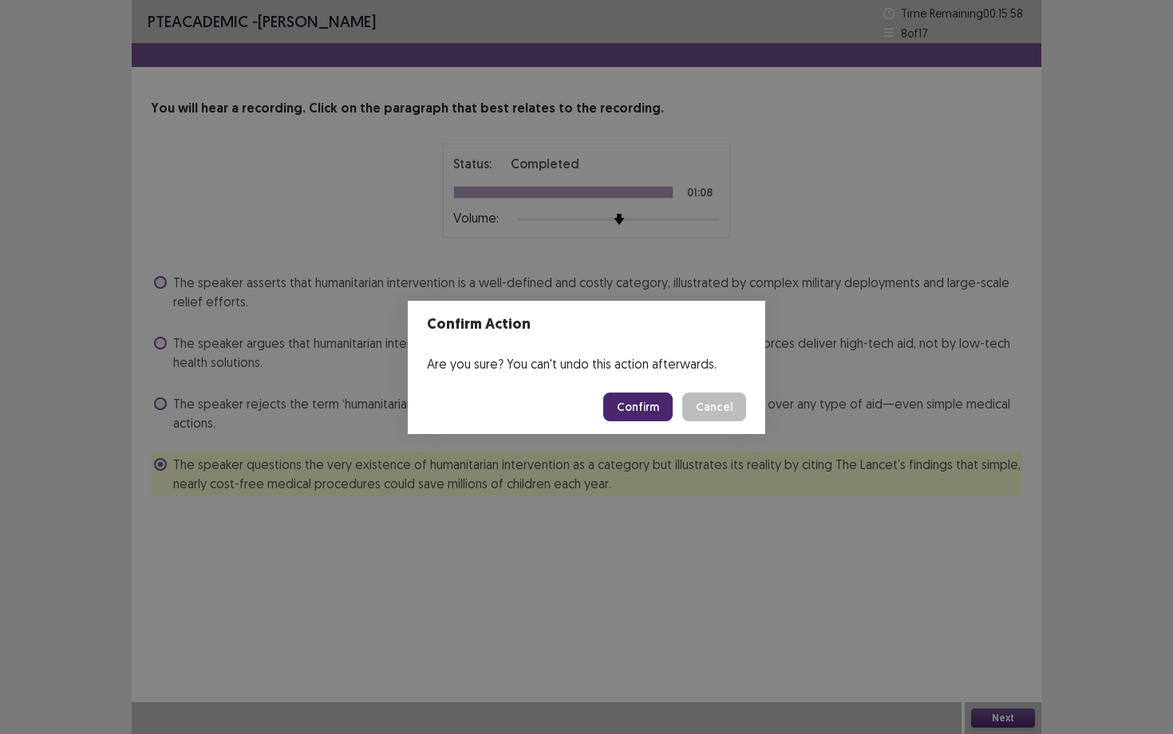
click at [649, 414] on button "Confirm" at bounding box center [637, 406] width 69 height 29
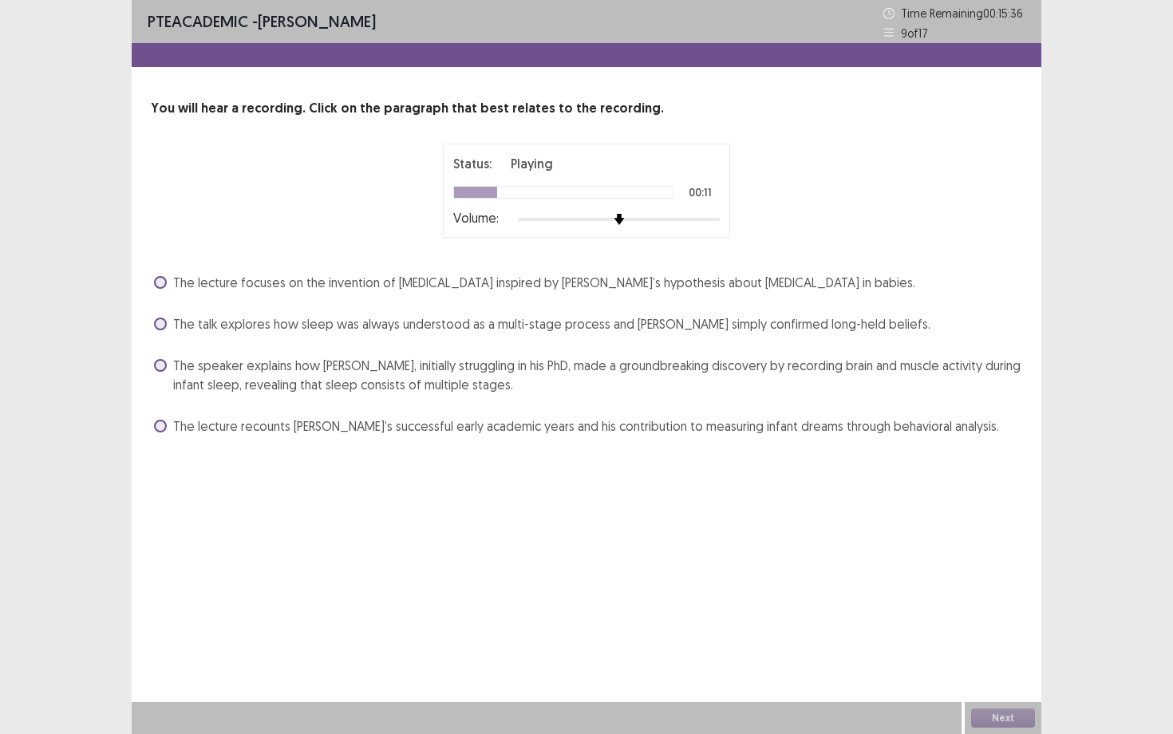
click at [329, 360] on span "The speaker explains how [PERSON_NAME], initially struggling in his PhD, made a…" at bounding box center [597, 375] width 849 height 38
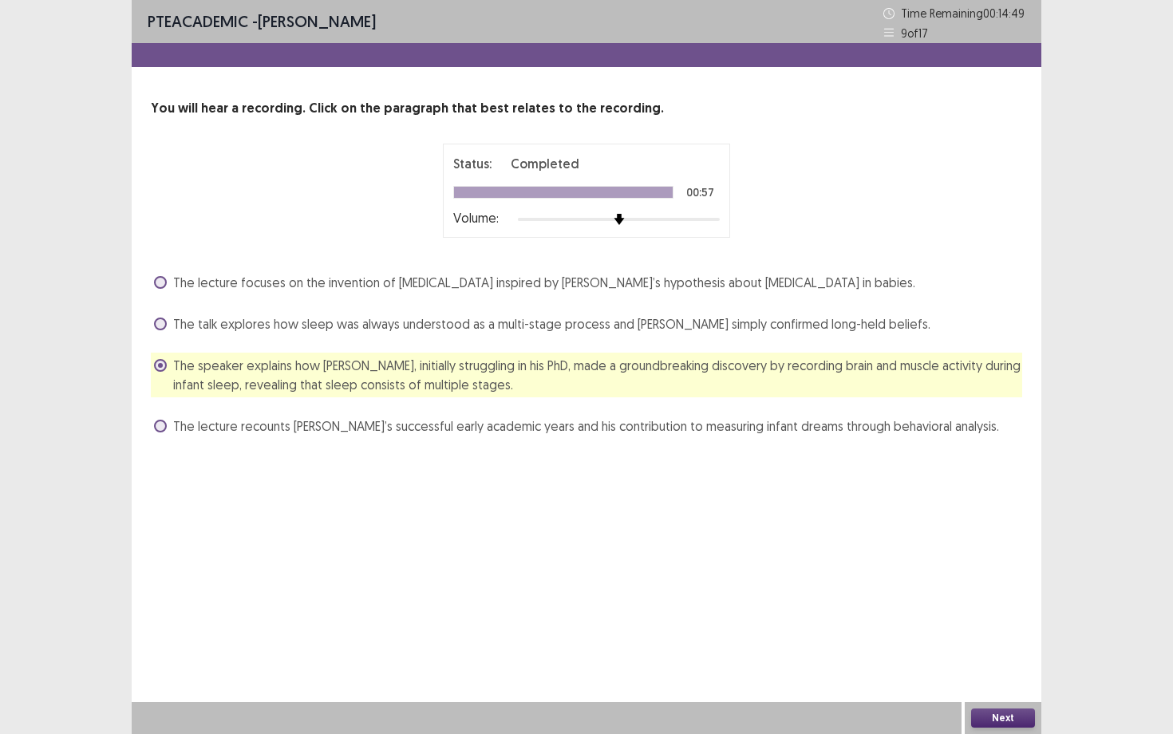
click at [989, 636] on button "Next" at bounding box center [1003, 717] width 64 height 19
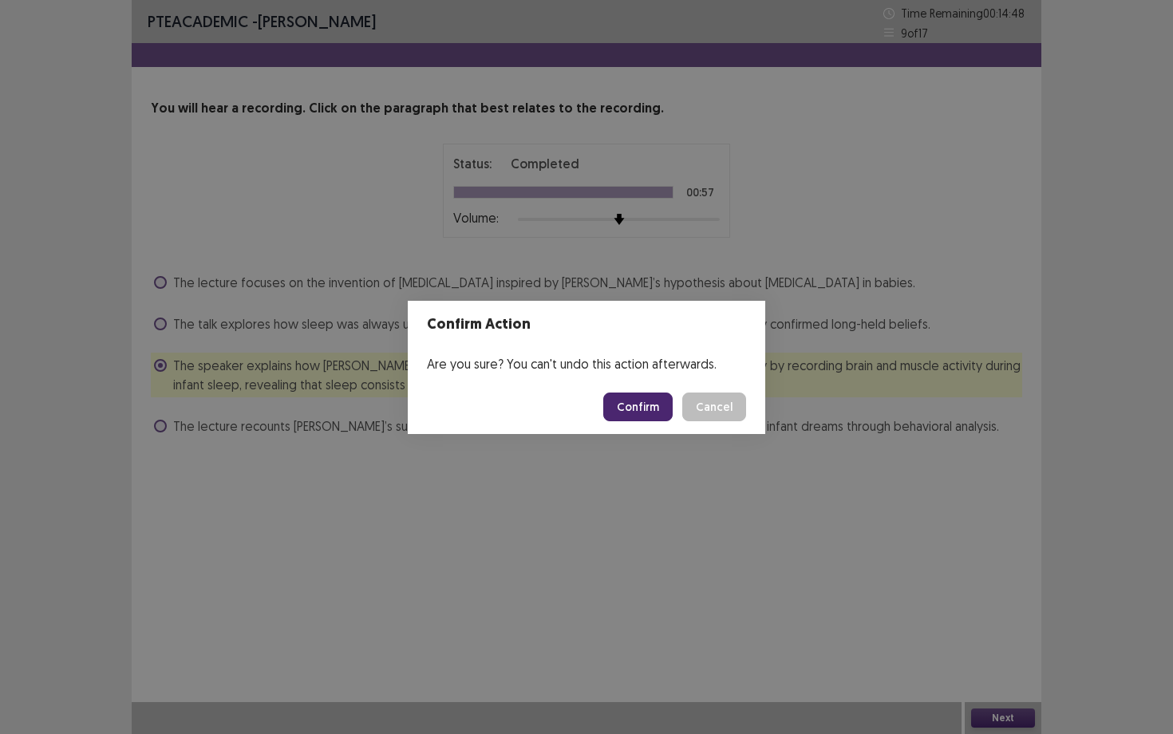
click at [665, 402] on button "Confirm" at bounding box center [637, 406] width 69 height 29
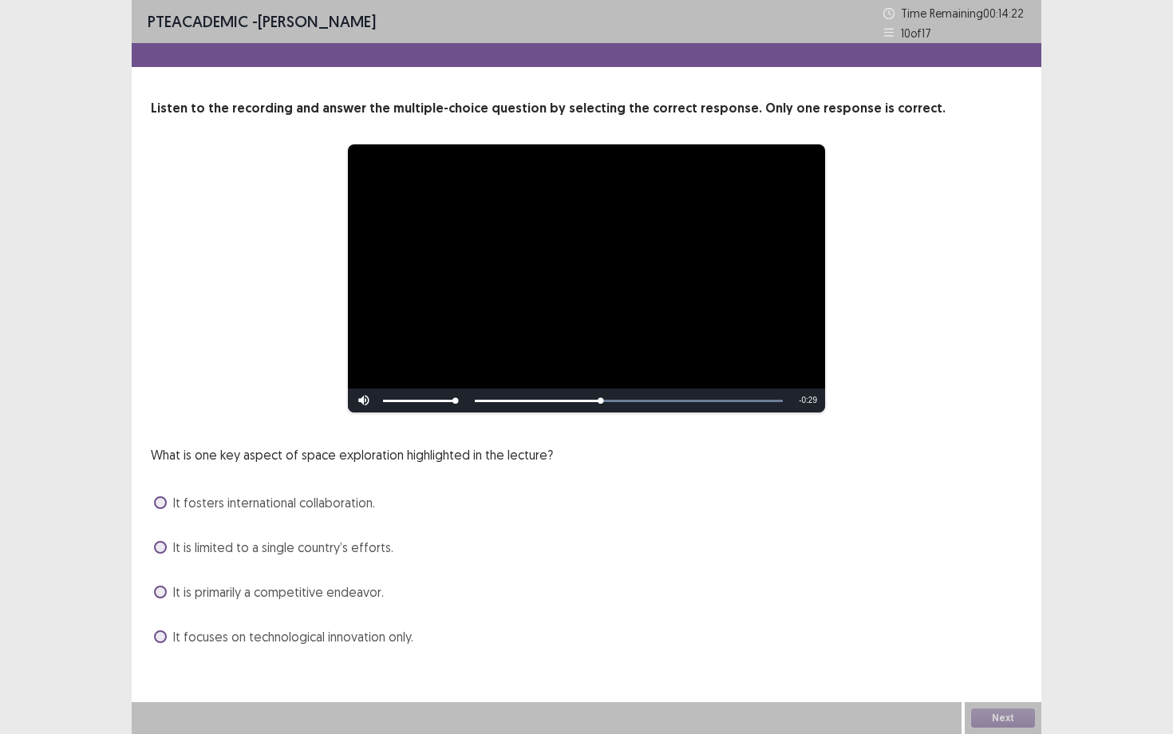
click at [357, 498] on span "It fosters international collaboration." at bounding box center [274, 502] width 202 height 19
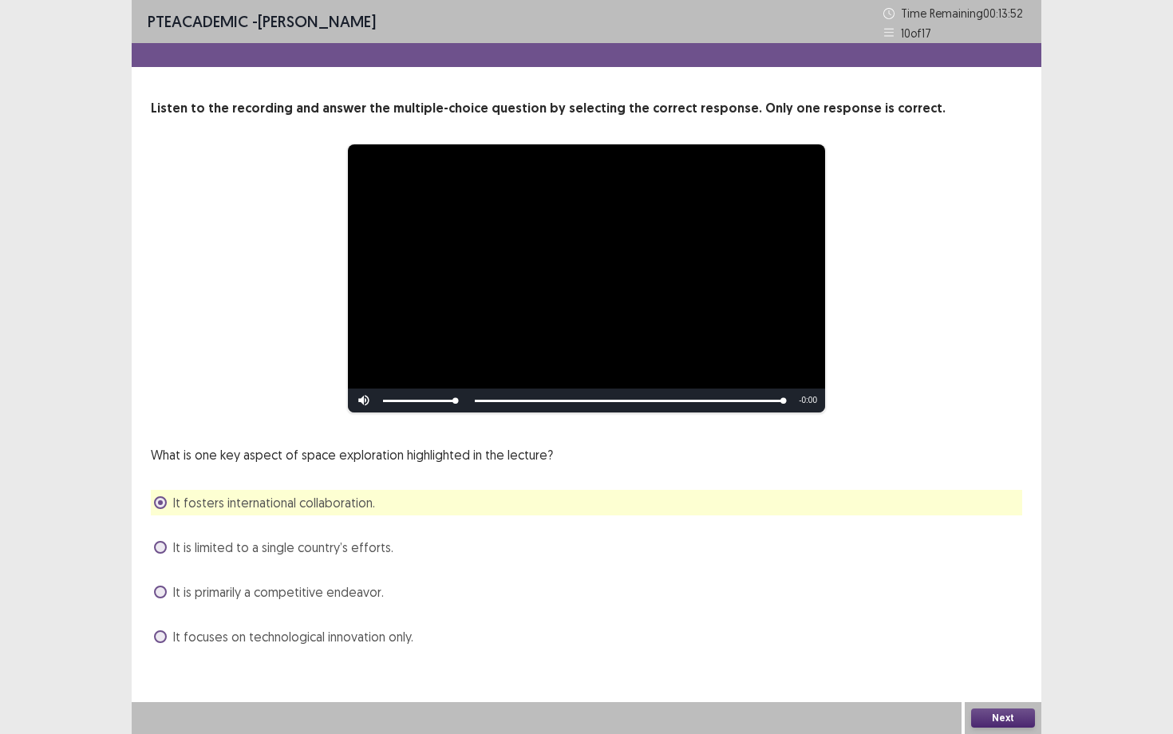
click at [1015, 636] on button "Next" at bounding box center [1003, 717] width 64 height 19
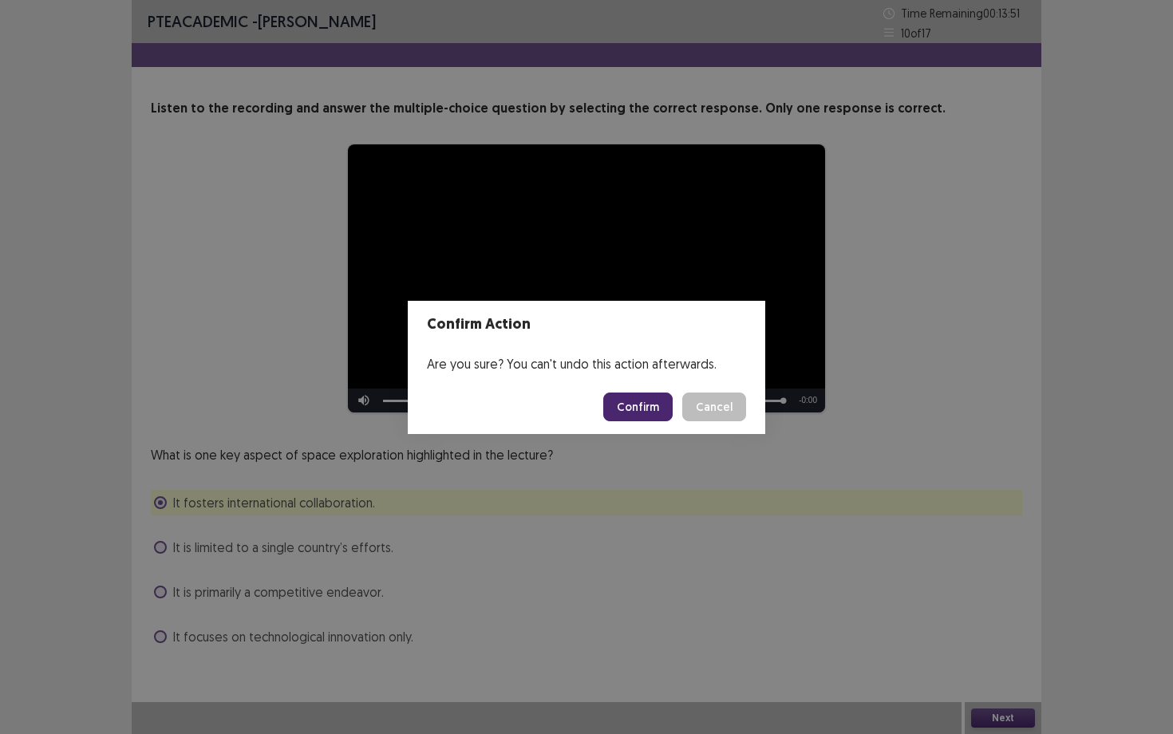
click at [661, 404] on button "Confirm" at bounding box center [637, 406] width 69 height 29
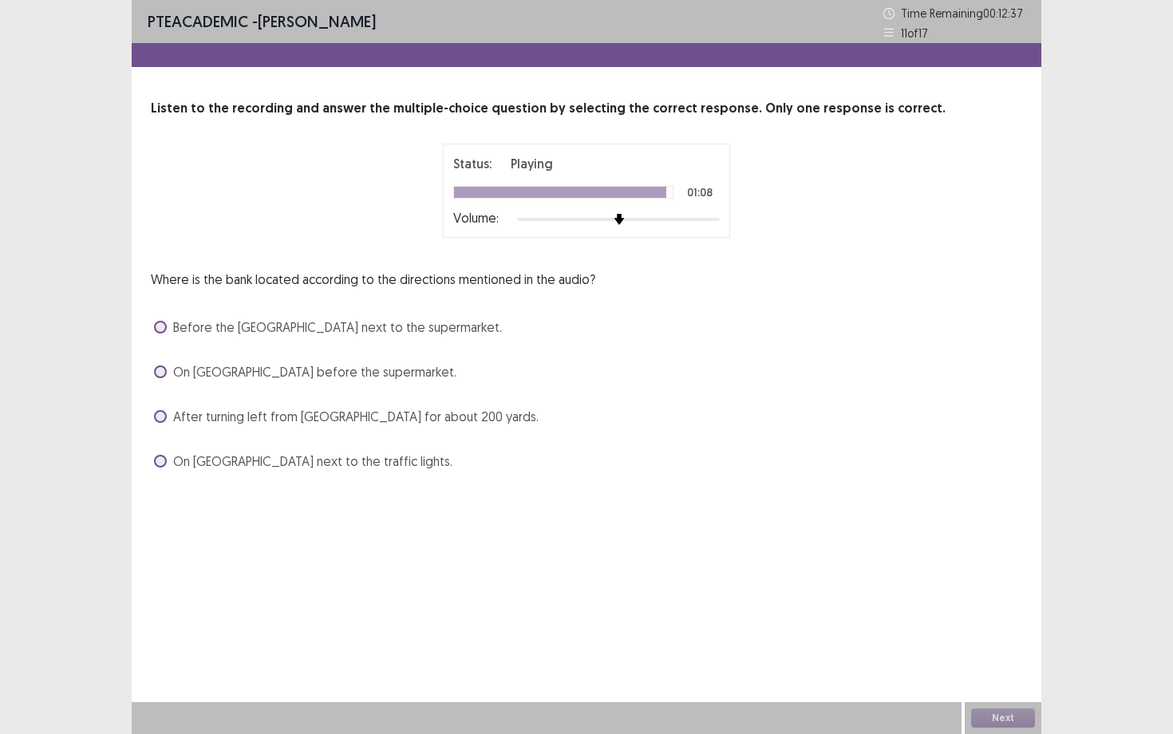
click at [392, 419] on span "After turning left from [GEOGRAPHIC_DATA] for about 200 yards." at bounding box center [355, 416] width 365 height 19
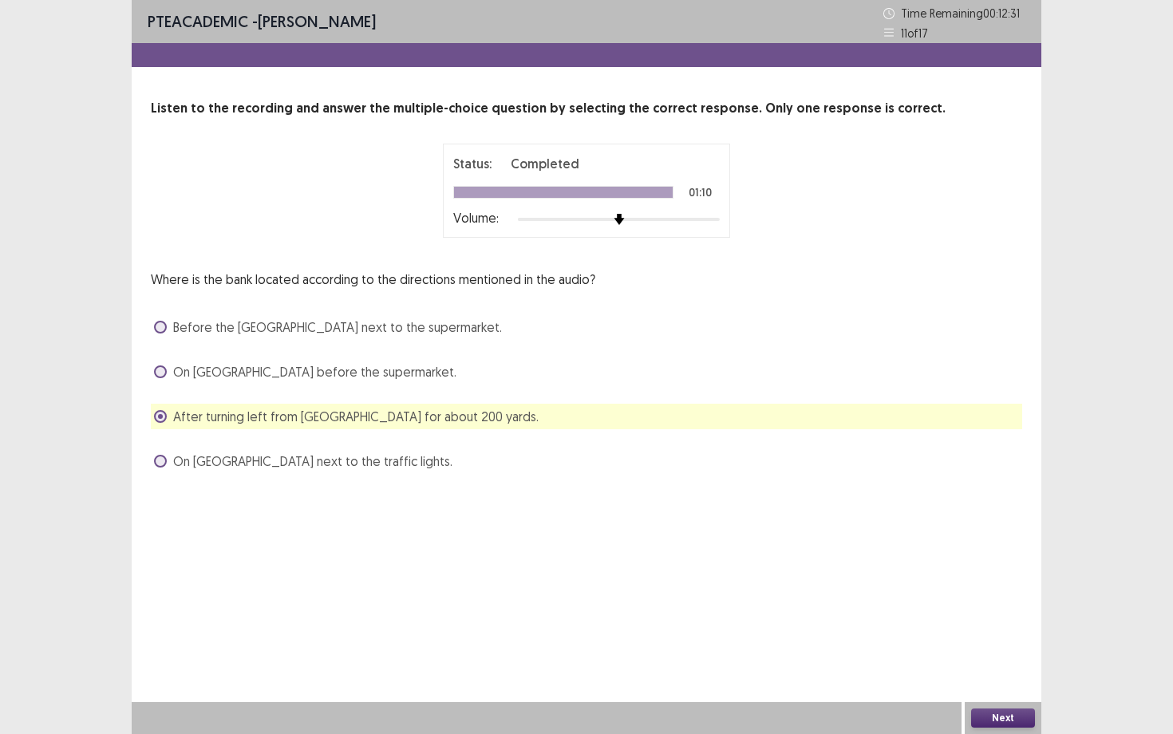
click at [998, 636] on button "Next" at bounding box center [1003, 717] width 64 height 19
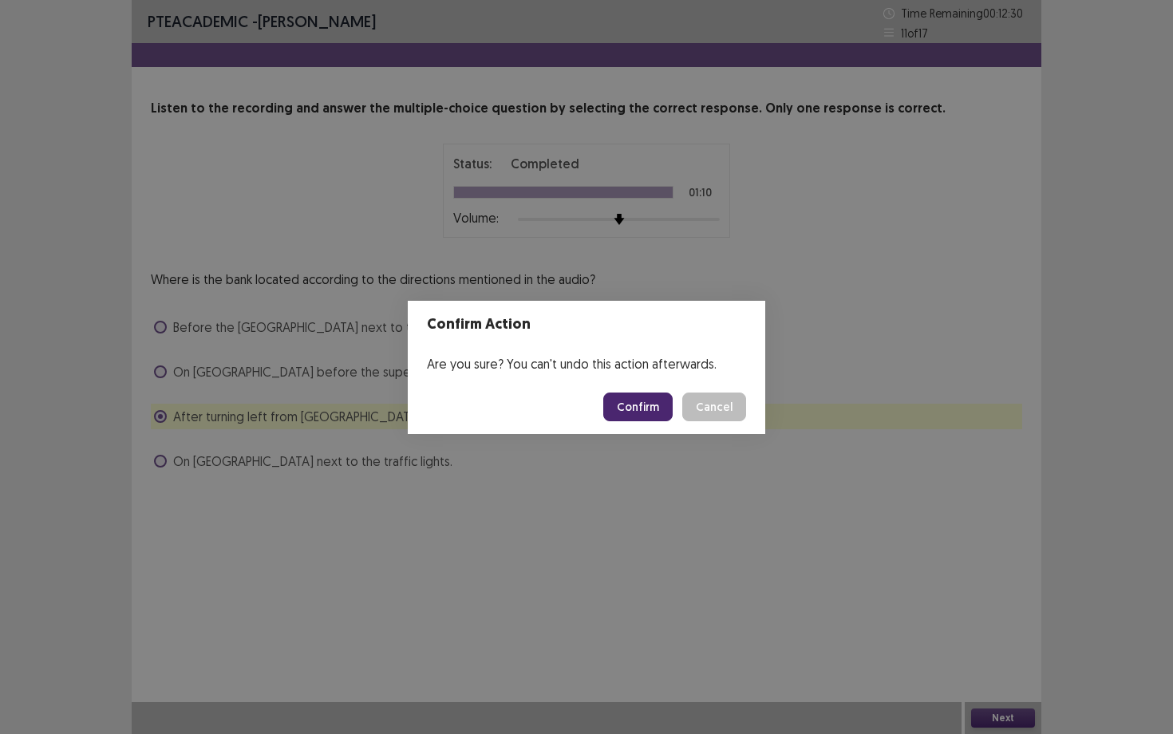
click at [619, 413] on button "Confirm" at bounding box center [637, 406] width 69 height 29
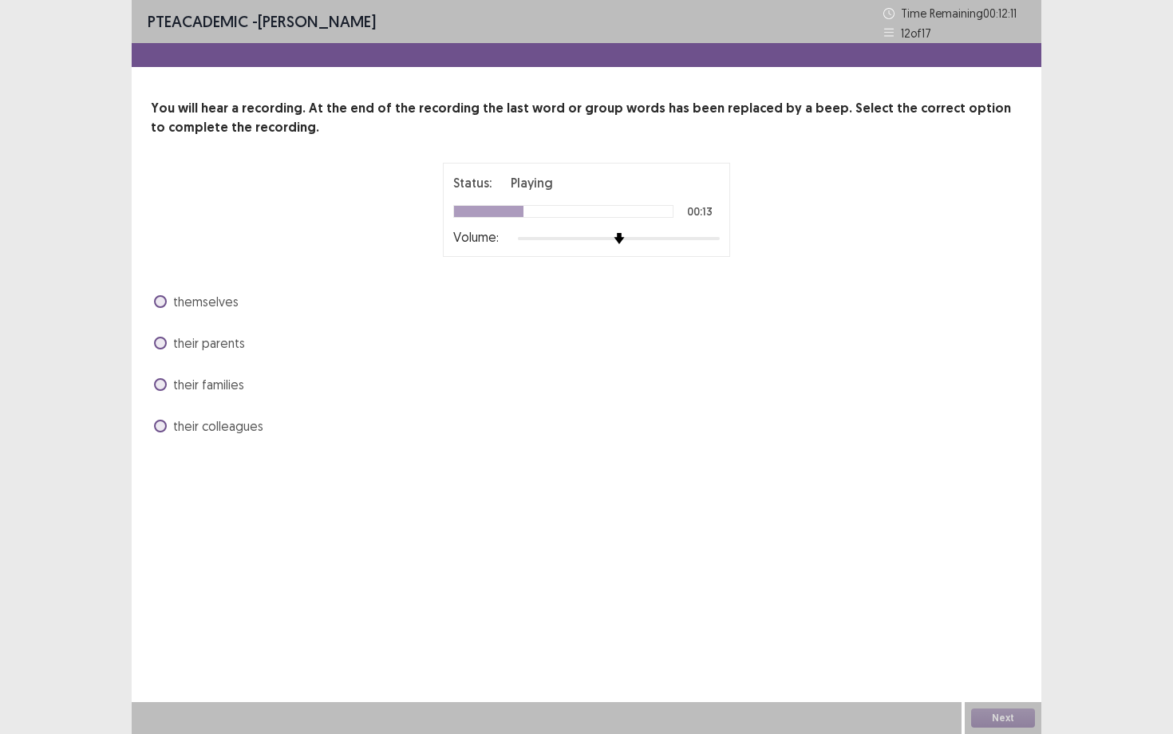
click at [231, 297] on span "themselves" at bounding box center [205, 301] width 65 height 19
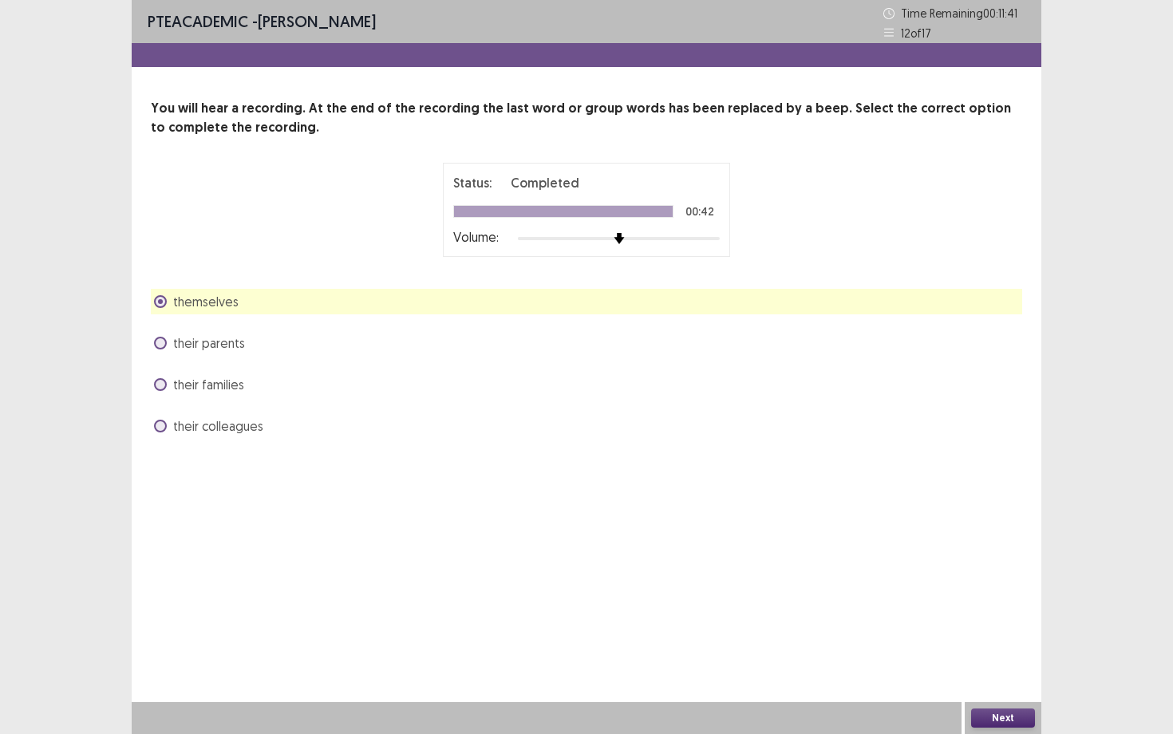
click at [993, 636] on button "Next" at bounding box center [1003, 717] width 64 height 19
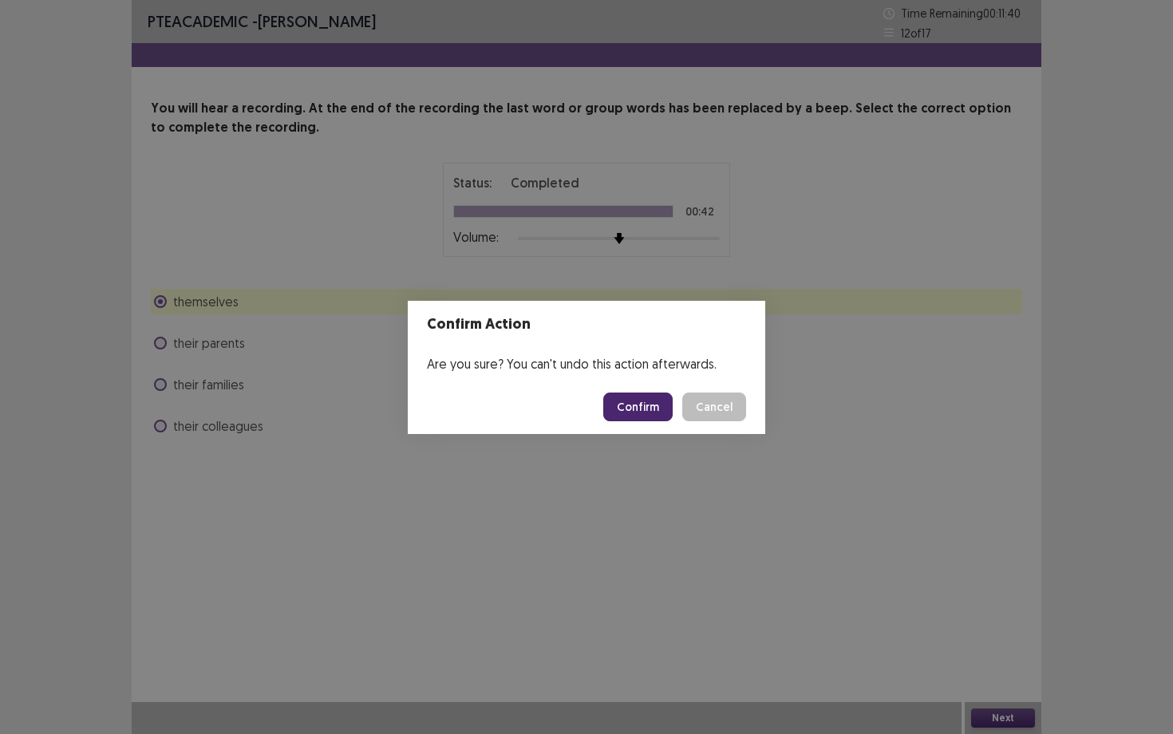
click at [646, 401] on button "Confirm" at bounding box center [637, 406] width 69 height 29
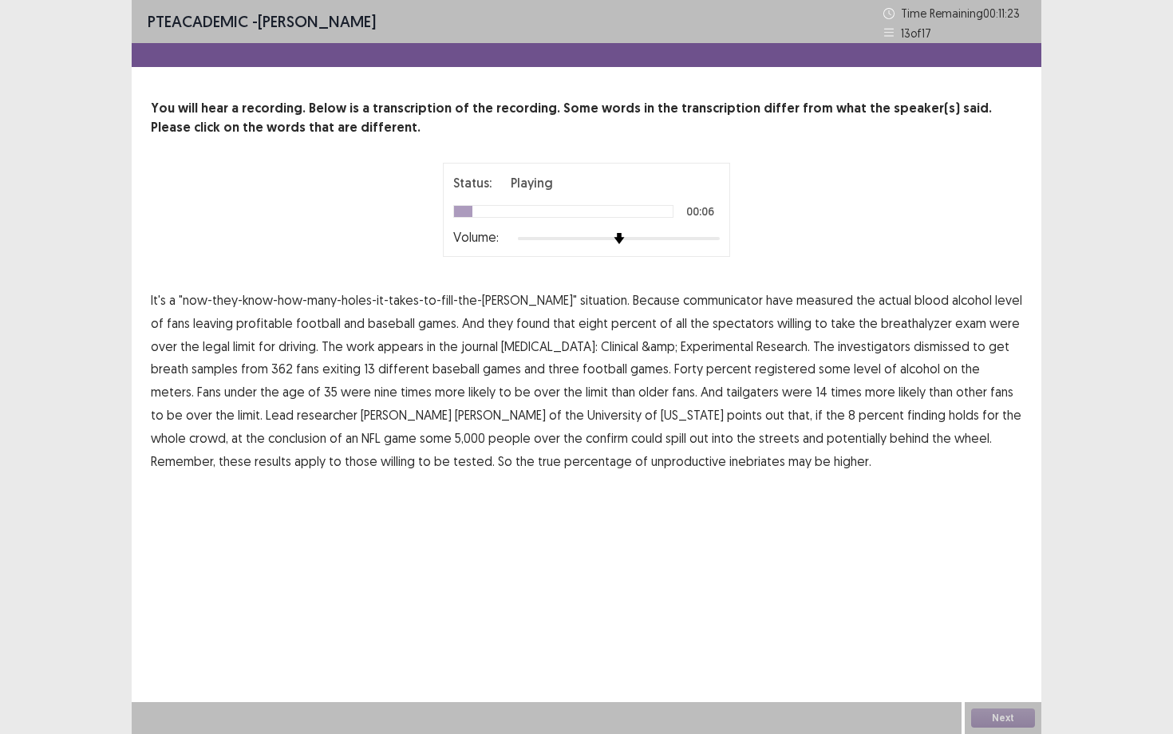
click at [695, 302] on span "communicator" at bounding box center [723, 299] width 80 height 19
click at [241, 324] on span "profitable" at bounding box center [264, 323] width 57 height 19
click at [641, 347] on span "&amp;" at bounding box center [659, 346] width 36 height 19
click at [913, 347] on span "dismissed" at bounding box center [941, 346] width 56 height 19
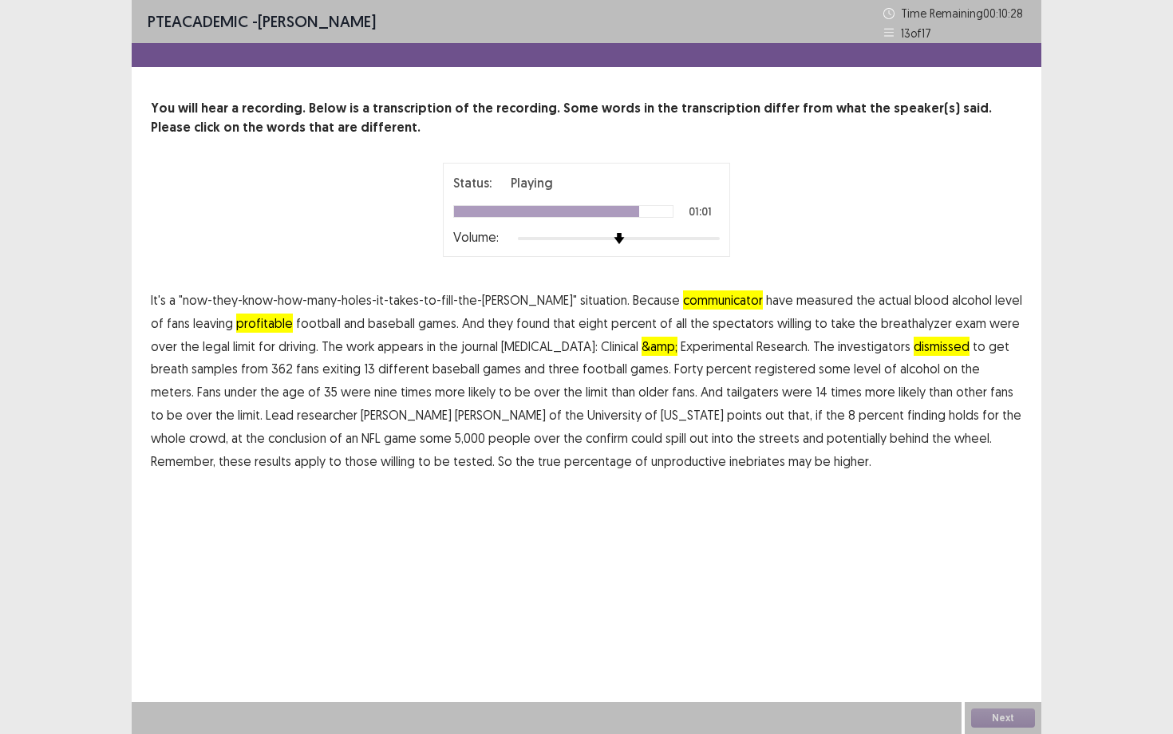
click at [586, 439] on span "confirm" at bounding box center [607, 437] width 42 height 19
click at [651, 465] on span "unproductive" at bounding box center [688, 461] width 75 height 19
click at [729, 463] on span "inebriates" at bounding box center [757, 461] width 56 height 19
click at [1001, 636] on button "Next" at bounding box center [1003, 717] width 64 height 19
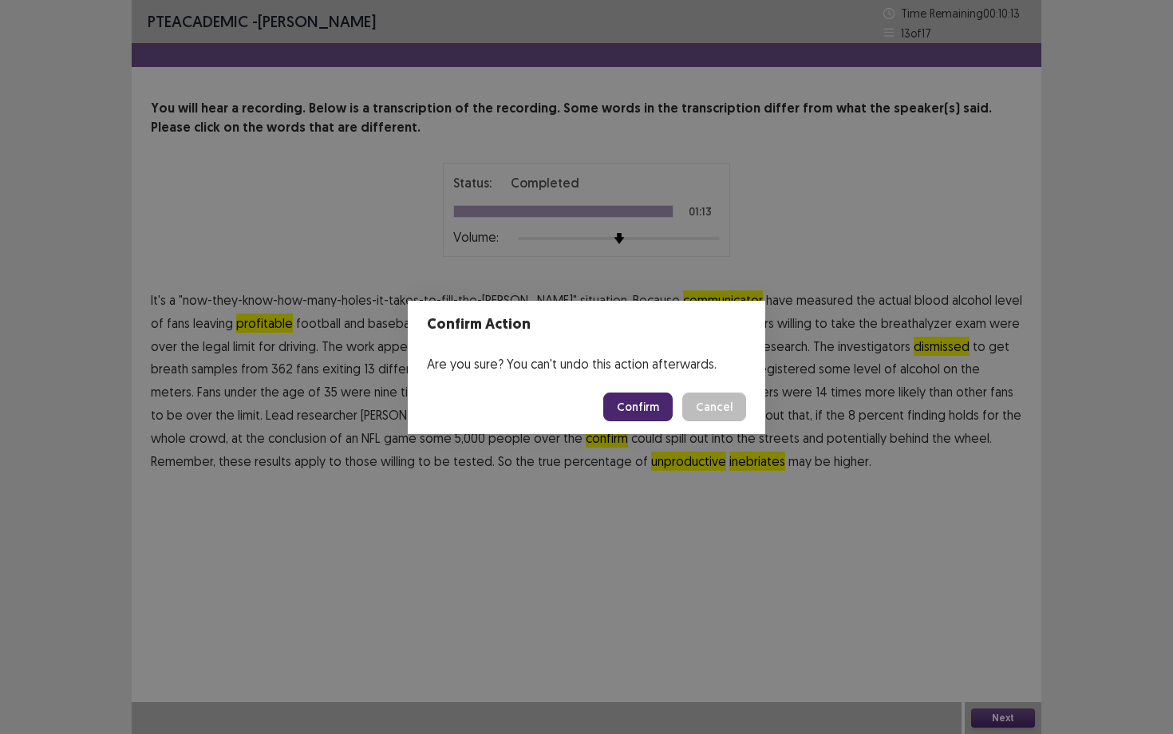
click at [662, 404] on button "Confirm" at bounding box center [637, 406] width 69 height 29
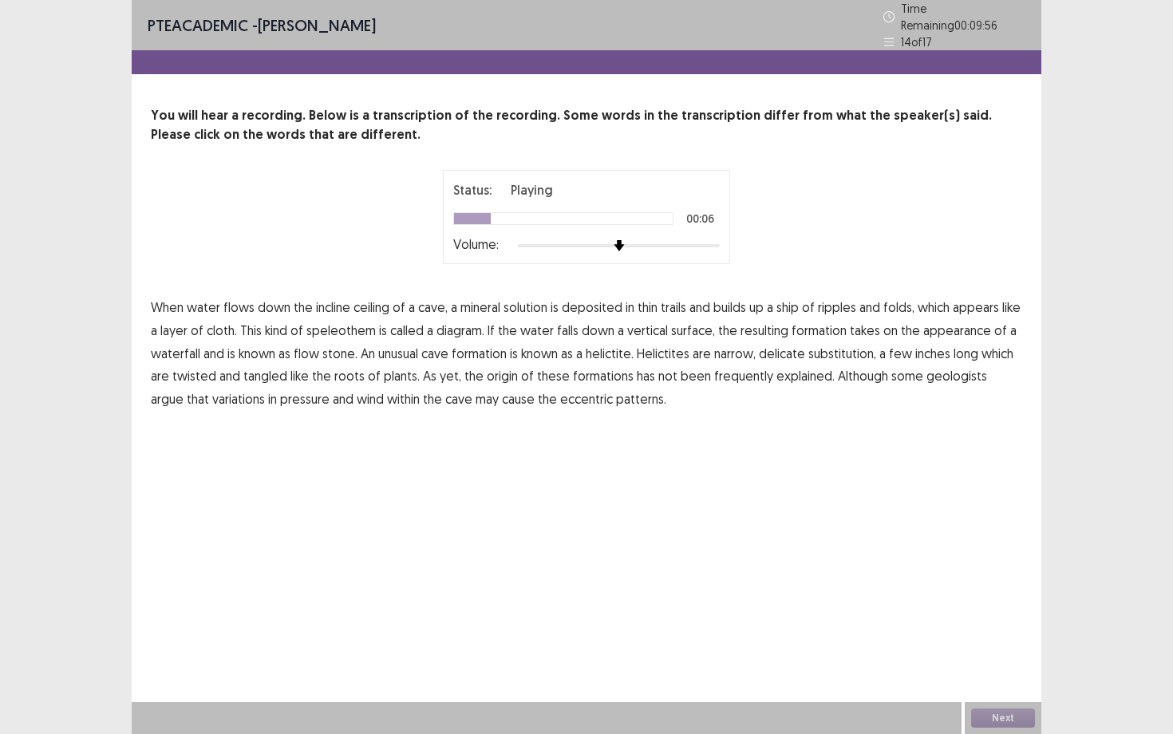
click at [792, 303] on span "ship" at bounding box center [787, 307] width 22 height 19
click at [328, 326] on span "speleothem" at bounding box center [340, 330] width 69 height 19
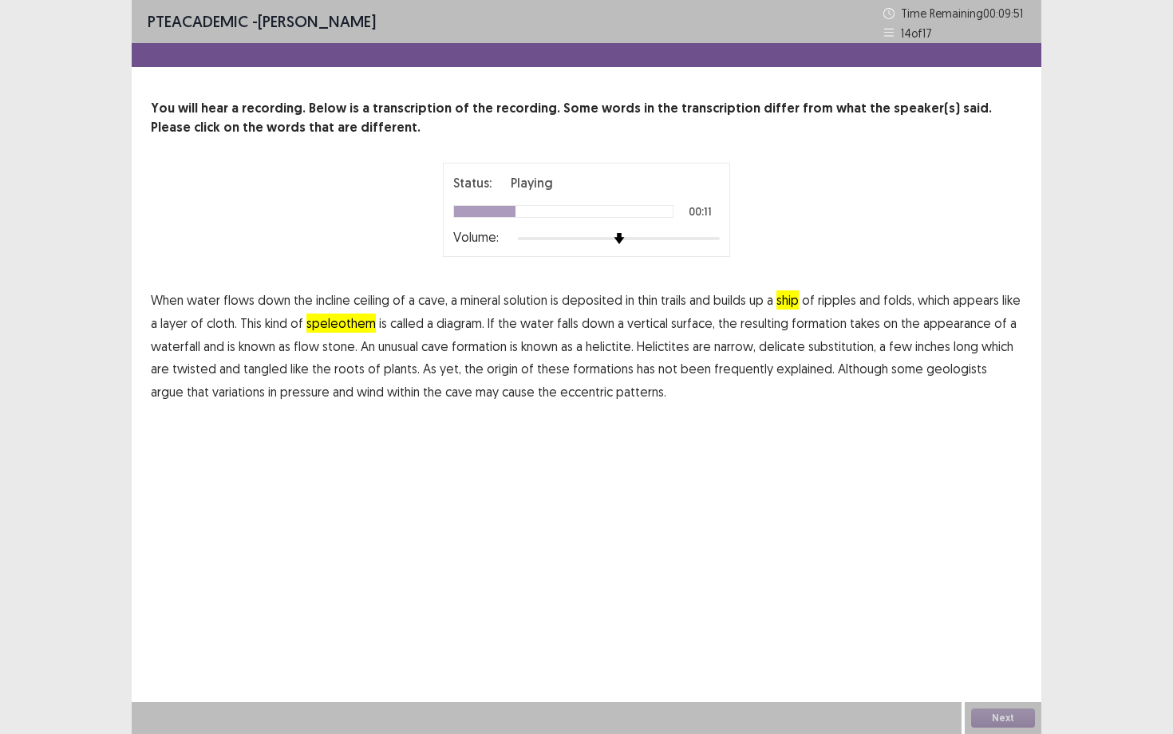
click at [328, 326] on span "speleothem" at bounding box center [340, 323] width 69 height 19
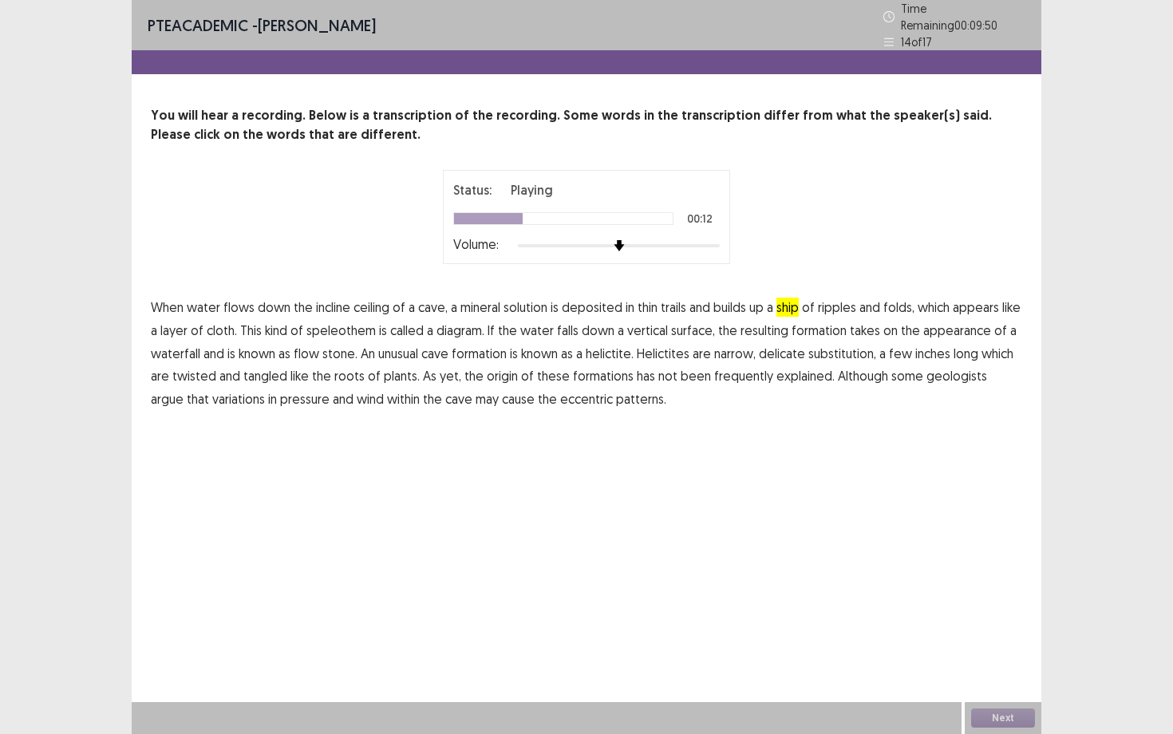
click at [436, 321] on span "diagram." at bounding box center [460, 330] width 48 height 19
click at [840, 348] on span "substitution," at bounding box center [842, 353] width 68 height 19
click at [739, 376] on span "frequently" at bounding box center [743, 375] width 59 height 19
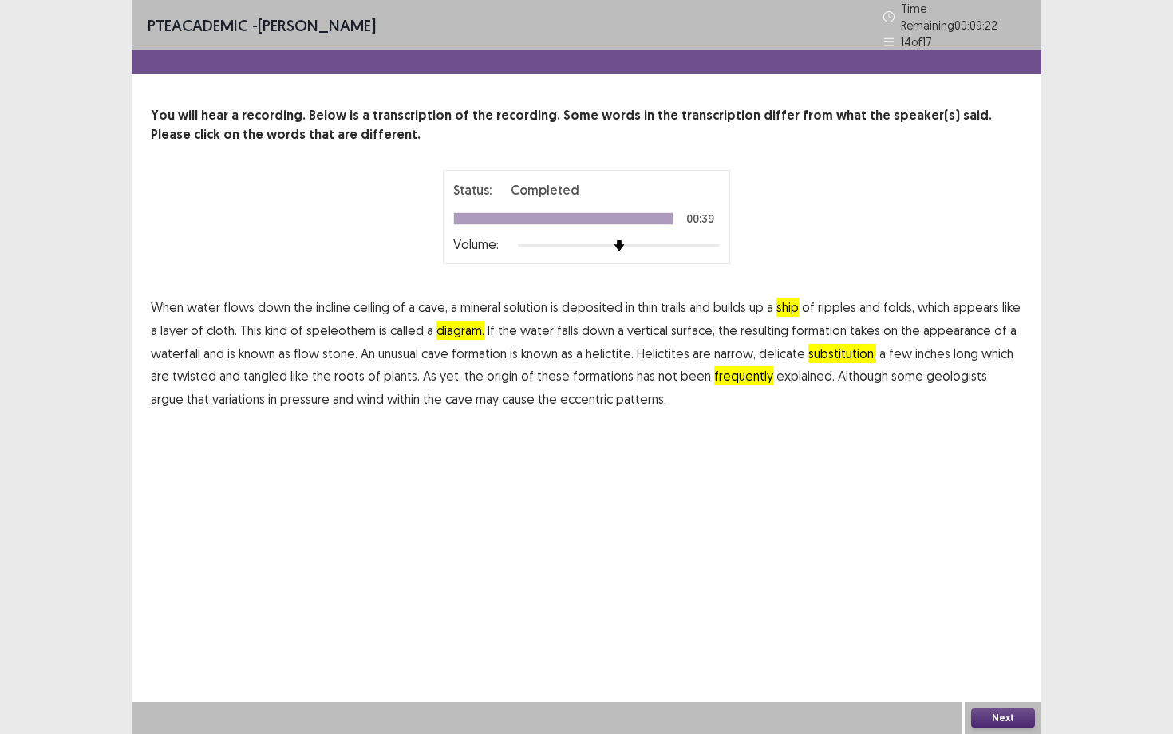
click at [968, 636] on div "Next" at bounding box center [1002, 718] width 77 height 32
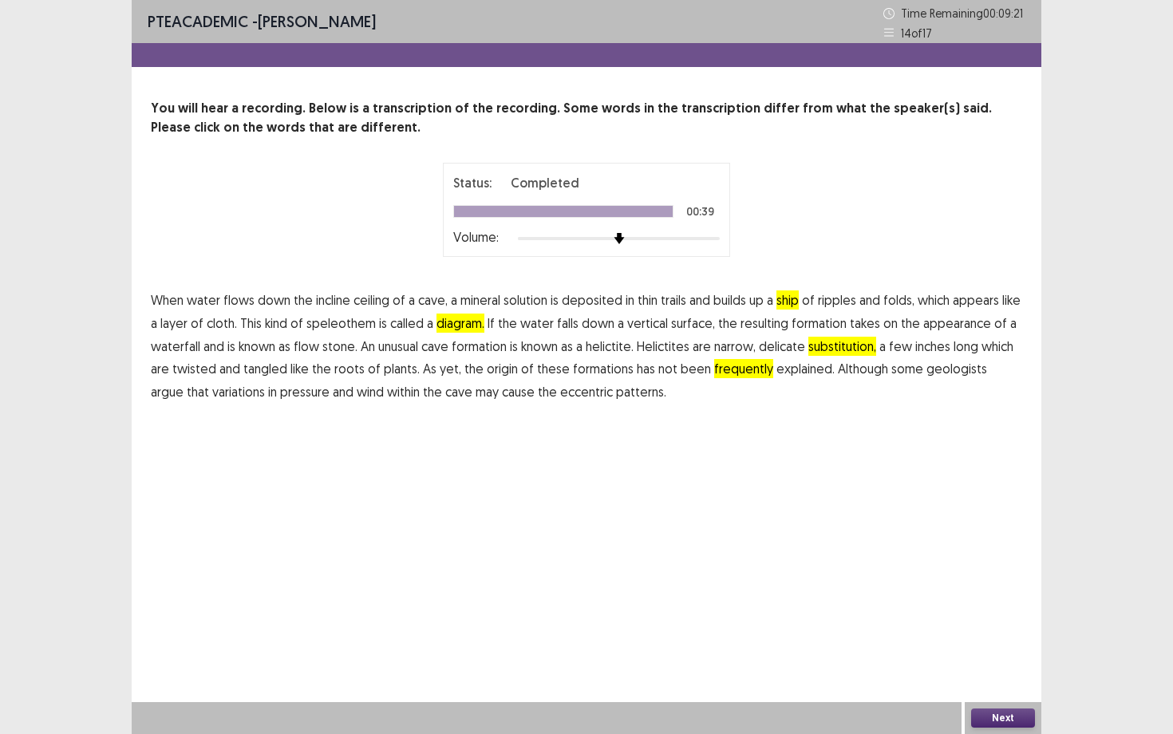
click at [997, 636] on button "Next" at bounding box center [1003, 717] width 64 height 19
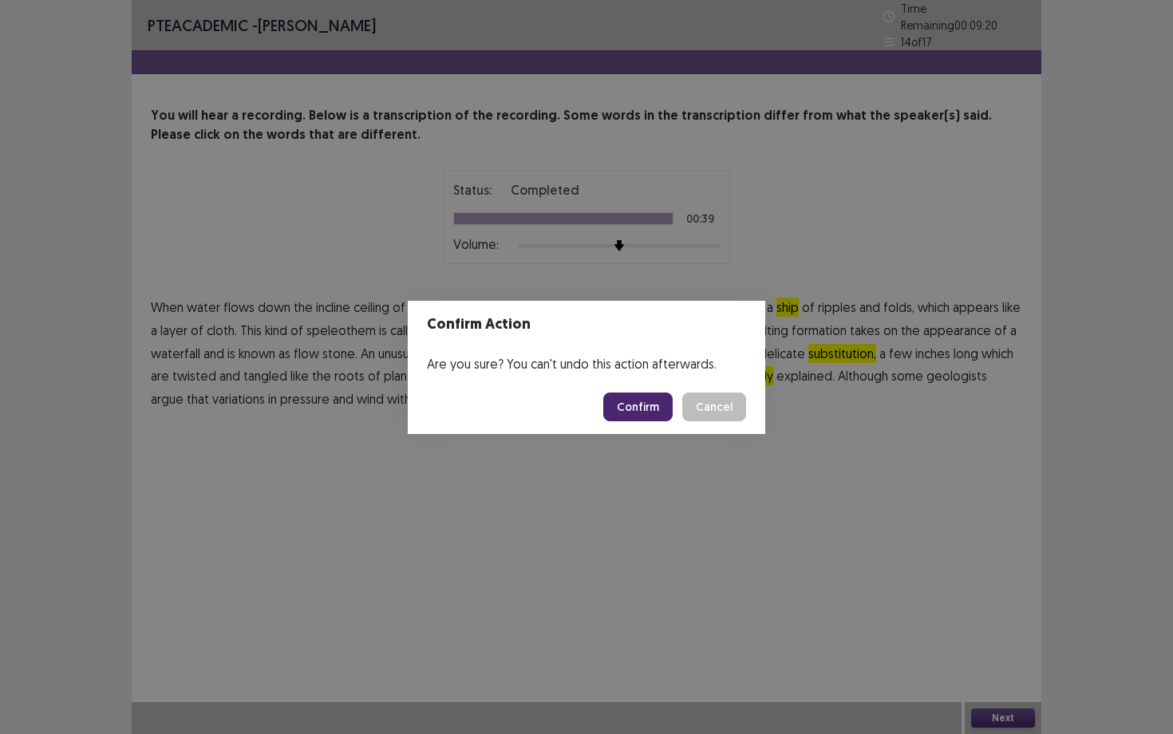
click at [659, 415] on button "Confirm" at bounding box center [637, 406] width 69 height 29
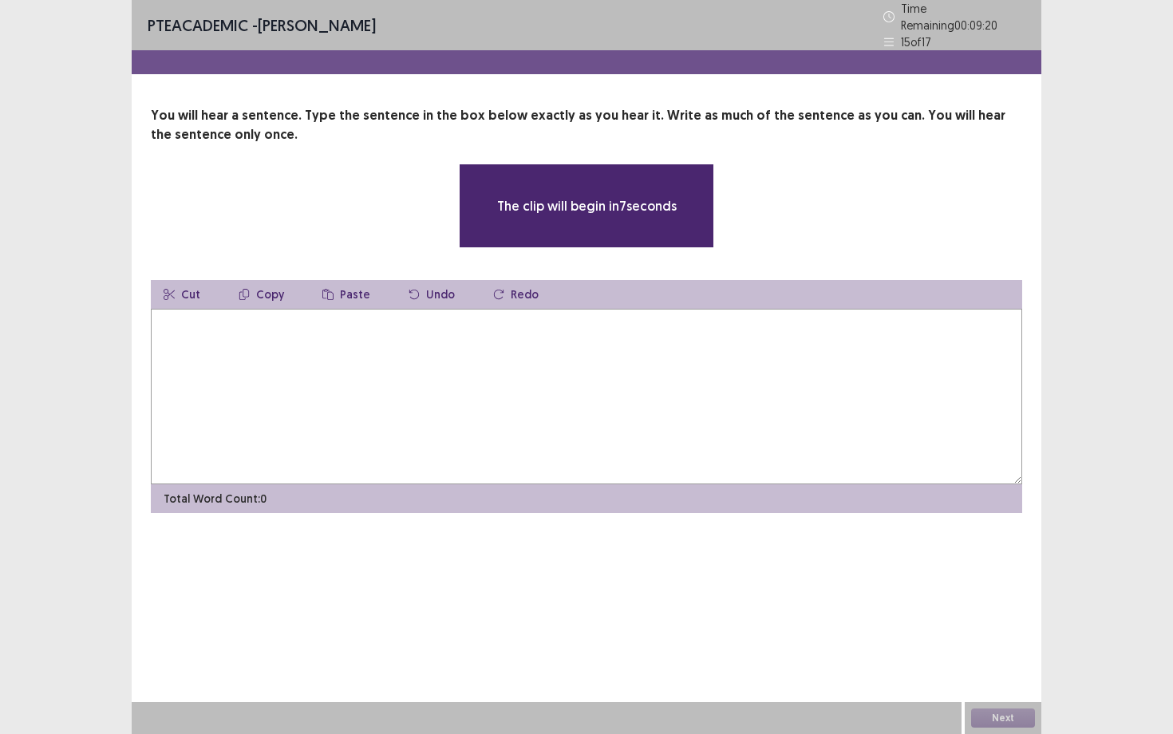
click at [527, 348] on textarea at bounding box center [586, 396] width 871 height 175
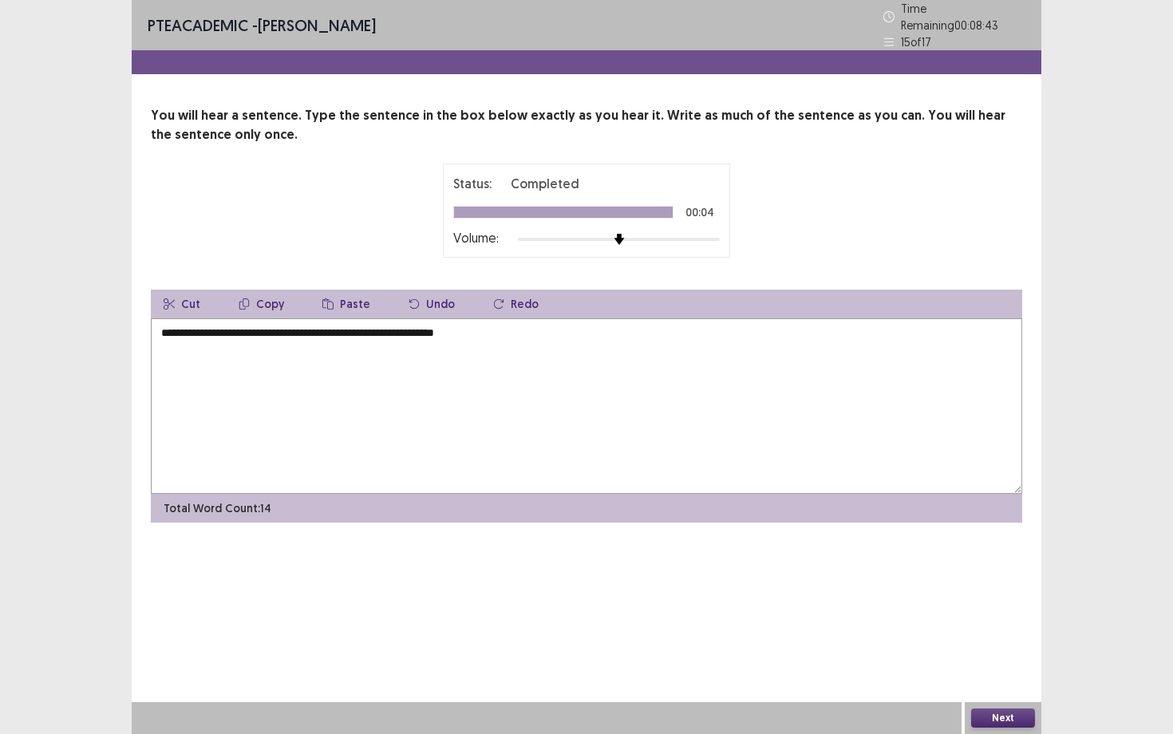
click at [189, 327] on textarea "**********" at bounding box center [586, 405] width 871 height 175
type textarea "**********"
click at [987, 716] on button "Next" at bounding box center [1003, 717] width 64 height 19
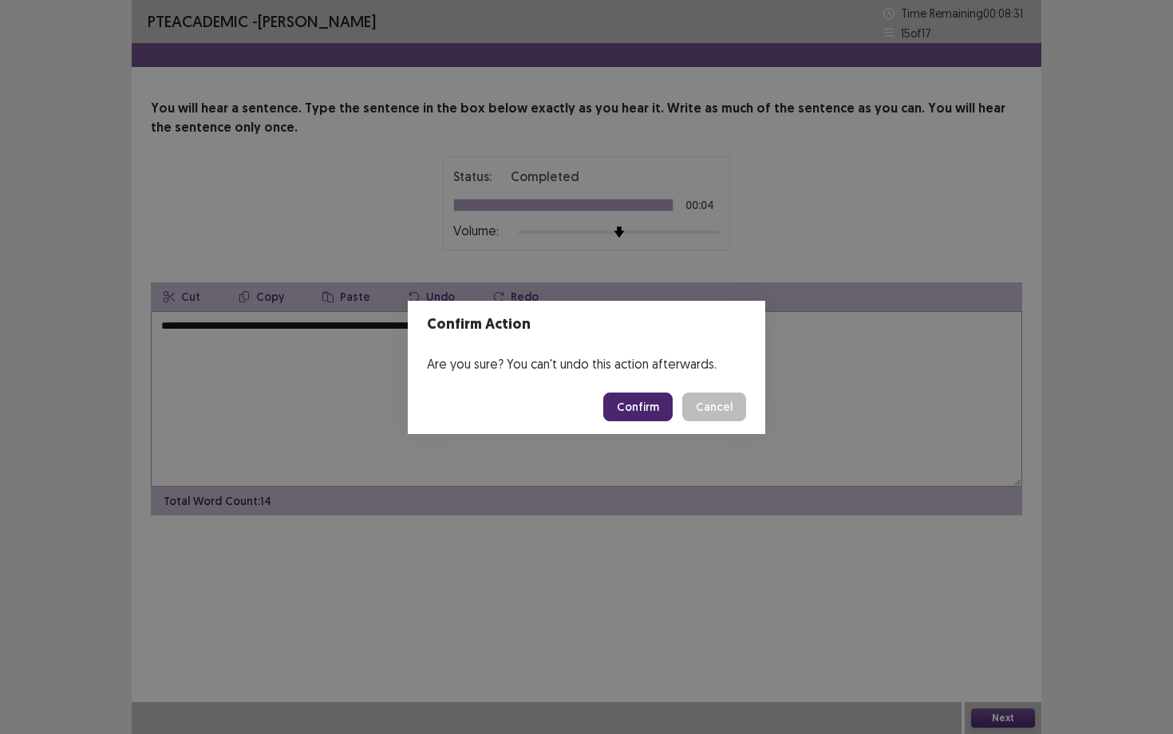
click at [632, 396] on button "Confirm" at bounding box center [637, 406] width 69 height 29
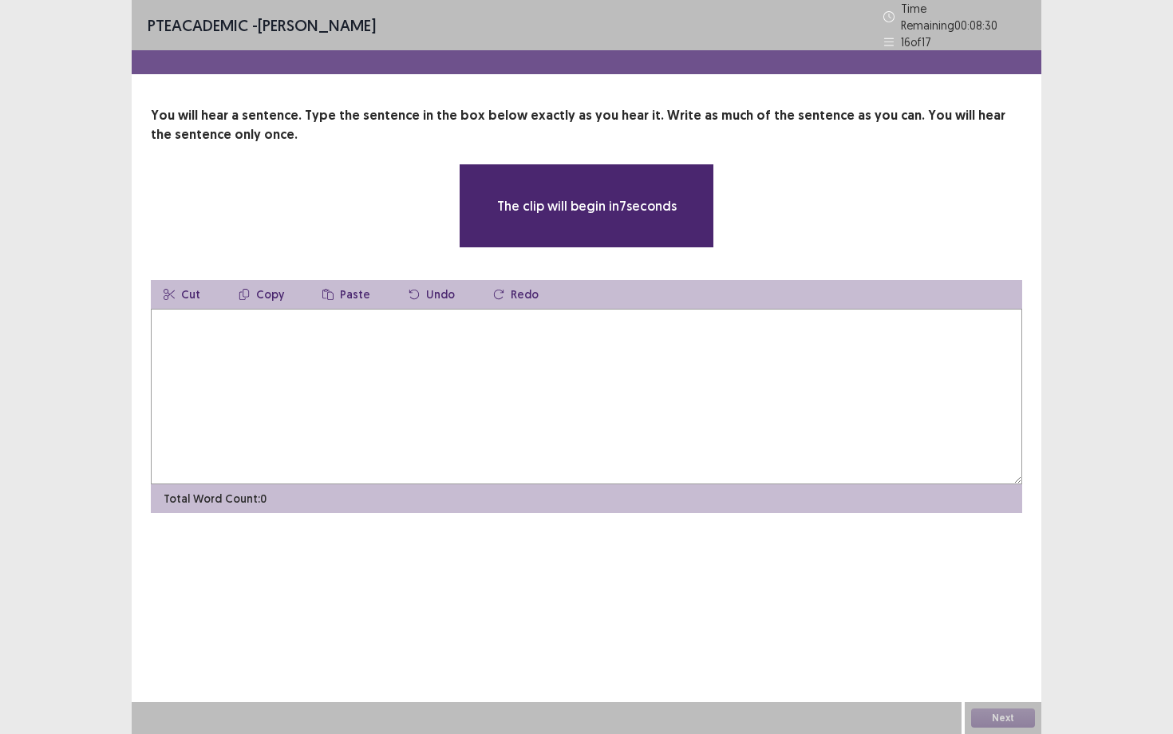
click at [570, 349] on textarea at bounding box center [586, 396] width 871 height 175
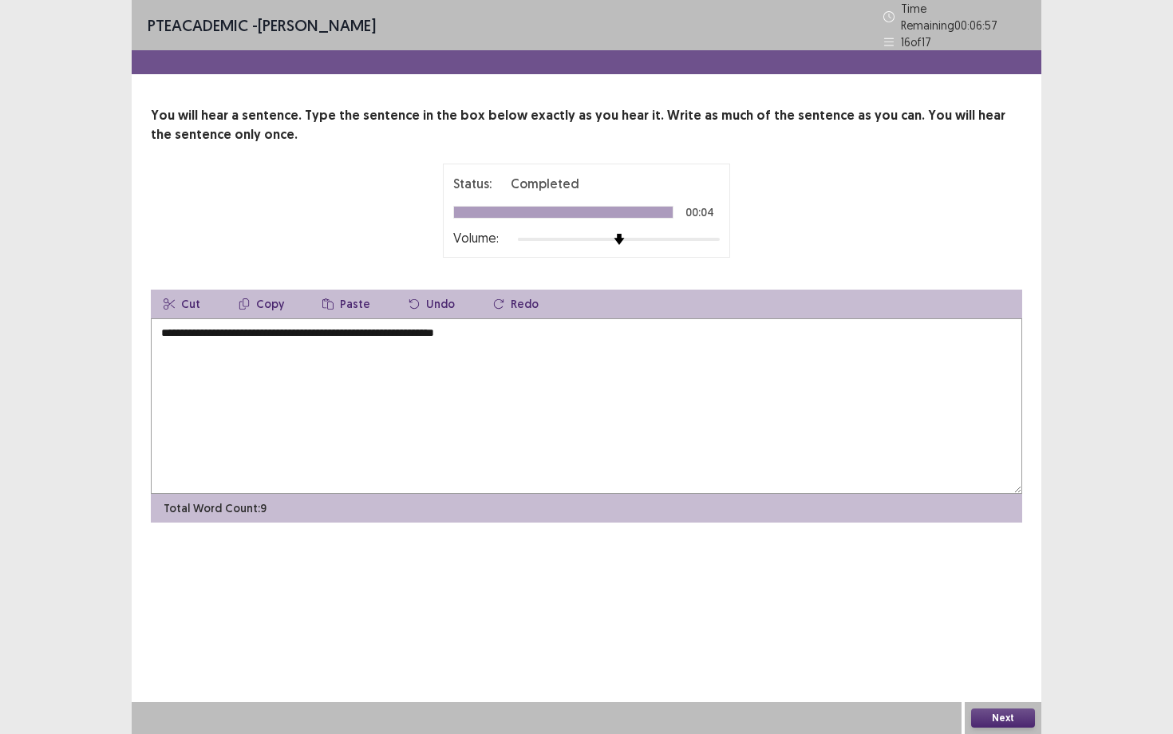
click at [375, 329] on textarea "**********" at bounding box center [586, 405] width 871 height 175
type textarea "**********"
click at [1011, 716] on button "Next" at bounding box center [1003, 717] width 64 height 19
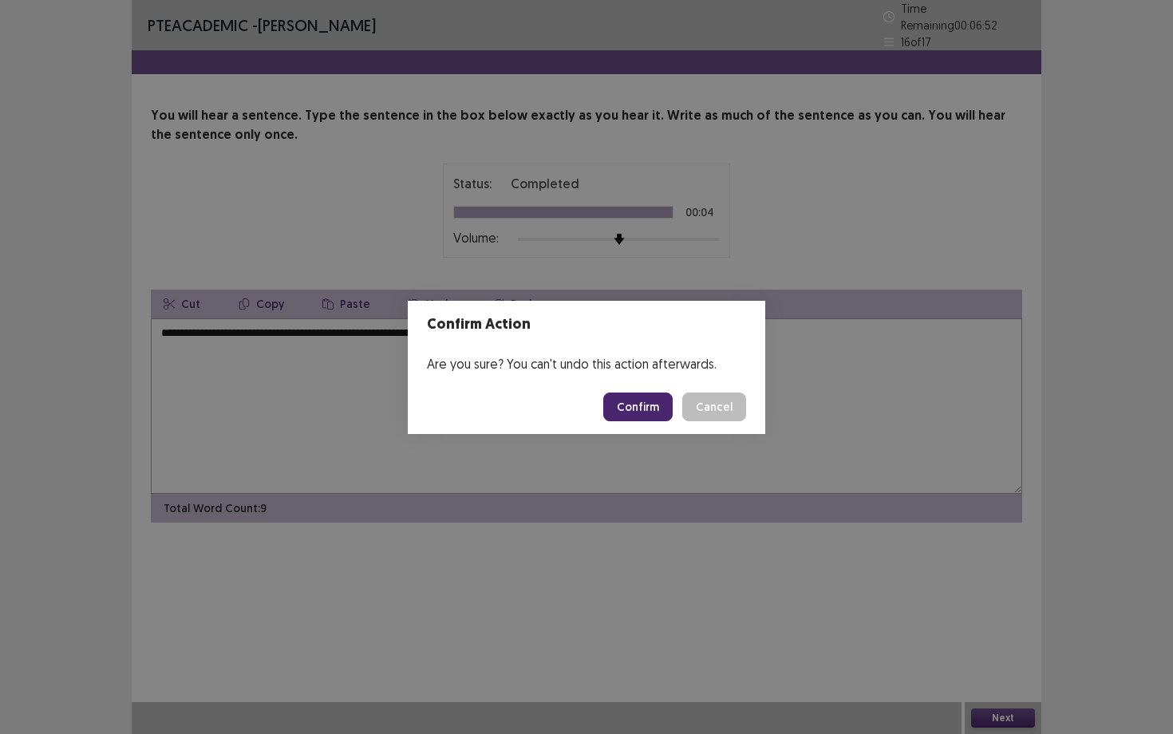
click at [626, 401] on button "Confirm" at bounding box center [637, 406] width 69 height 29
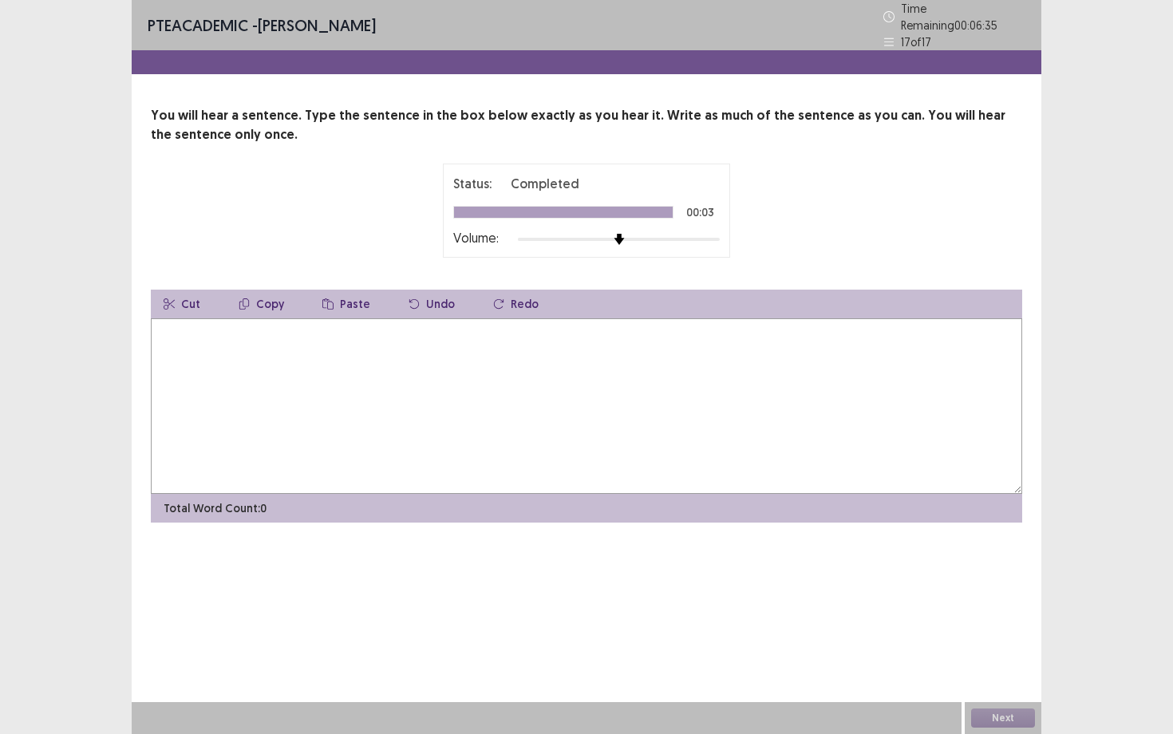
click at [626, 401] on textarea at bounding box center [586, 405] width 871 height 175
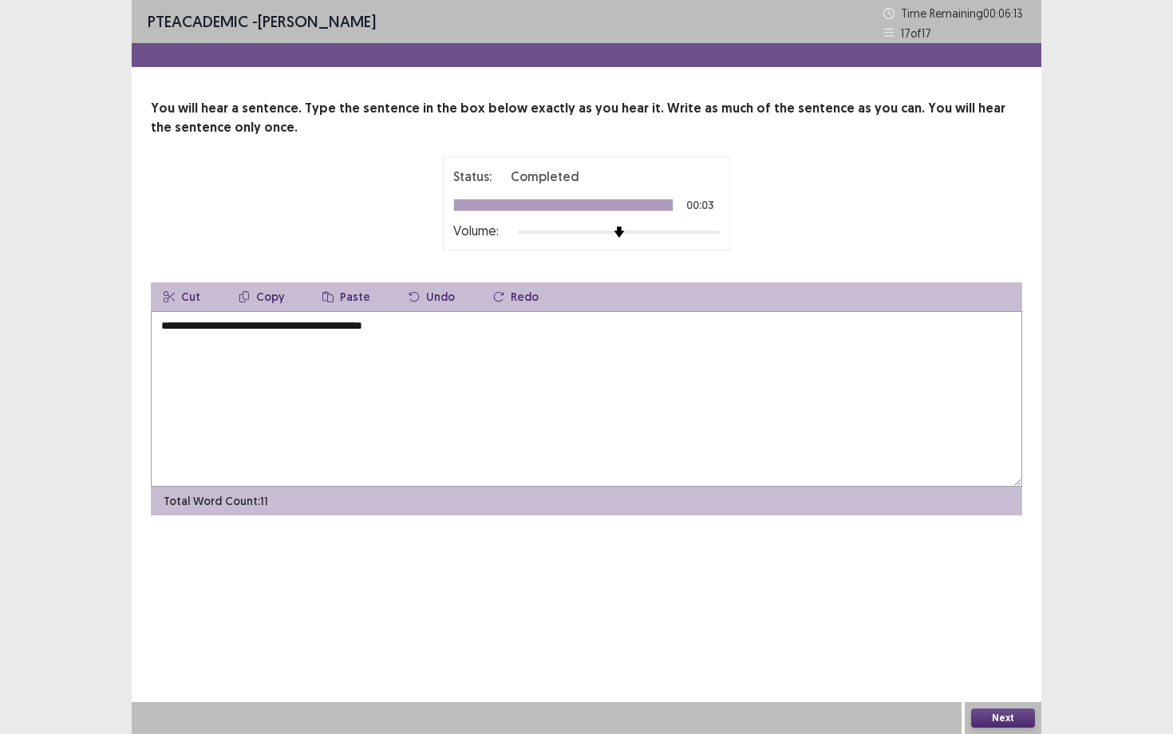
type textarea "**********"
click at [1023, 719] on button "Next" at bounding box center [1003, 717] width 64 height 19
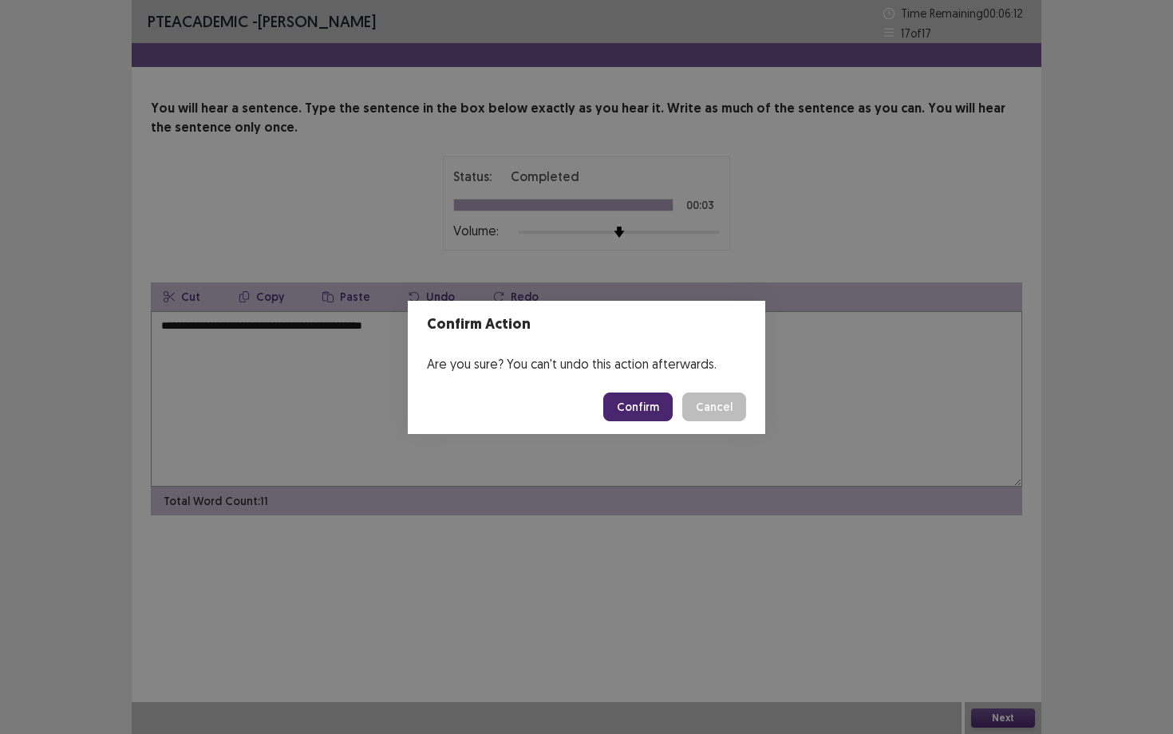
click at [655, 405] on button "Confirm" at bounding box center [637, 406] width 69 height 29
